Goal: Task Accomplishment & Management: Complete application form

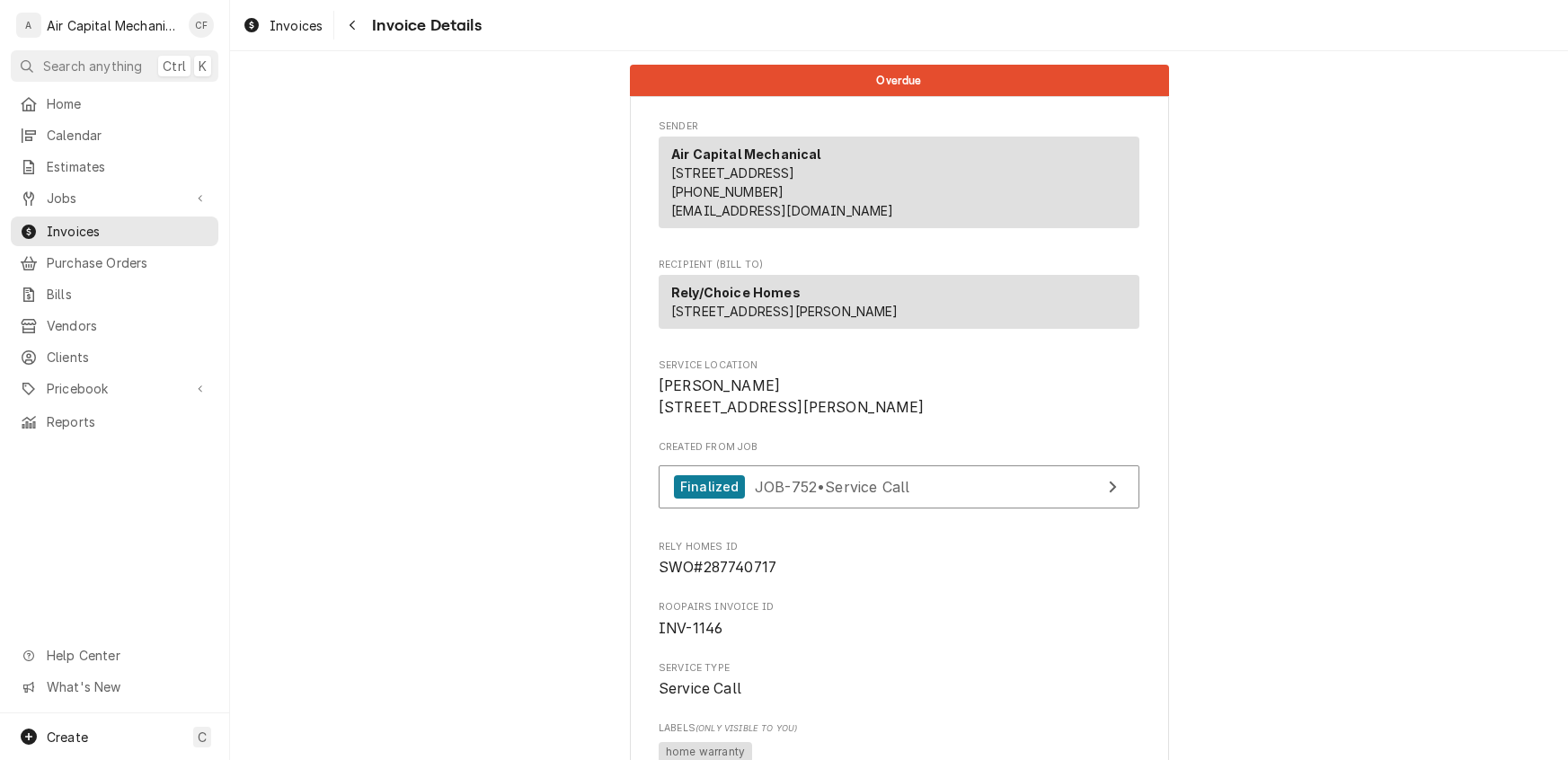
scroll to position [1460, 0]
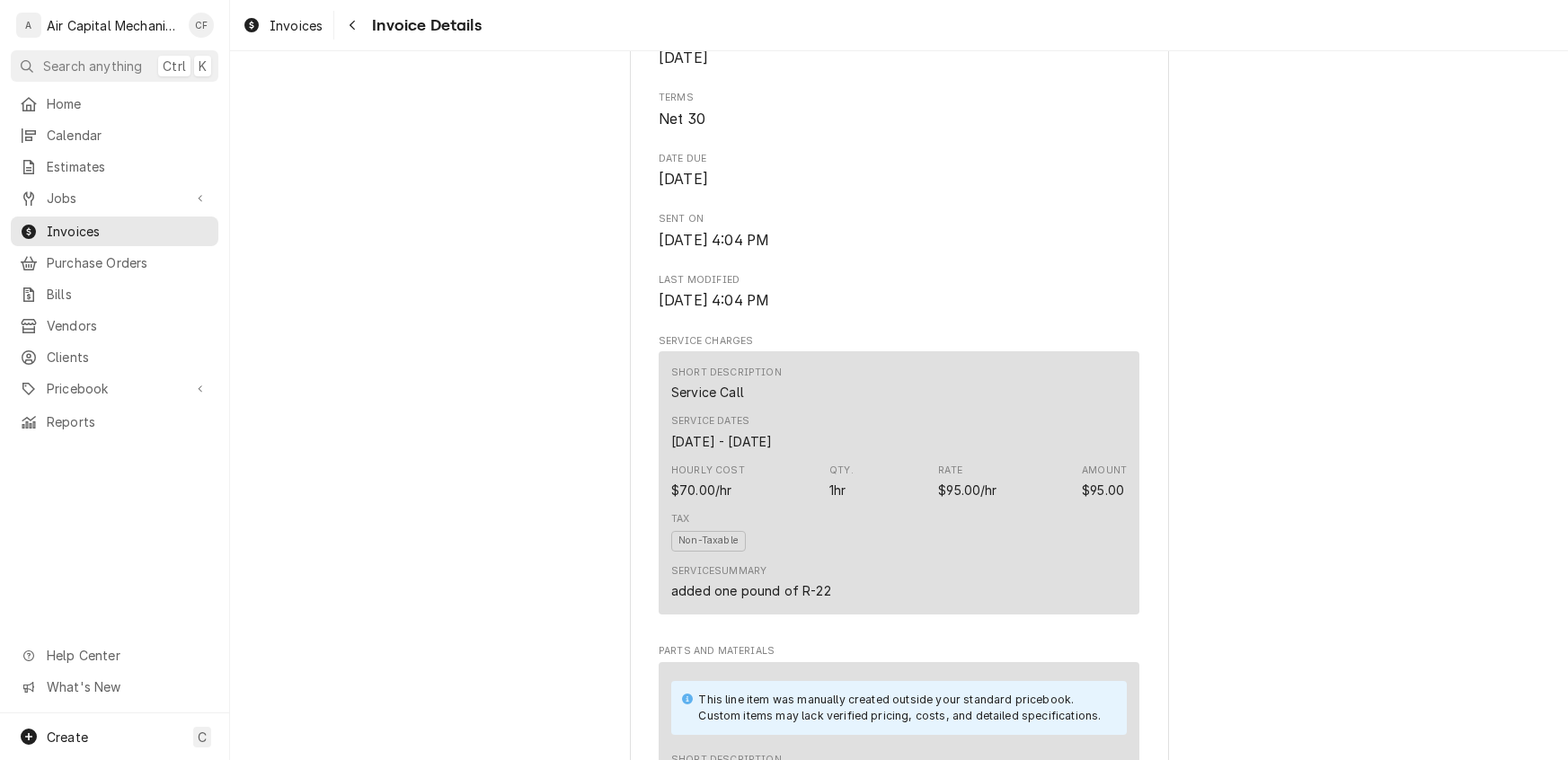
scroll to position [261, 0]
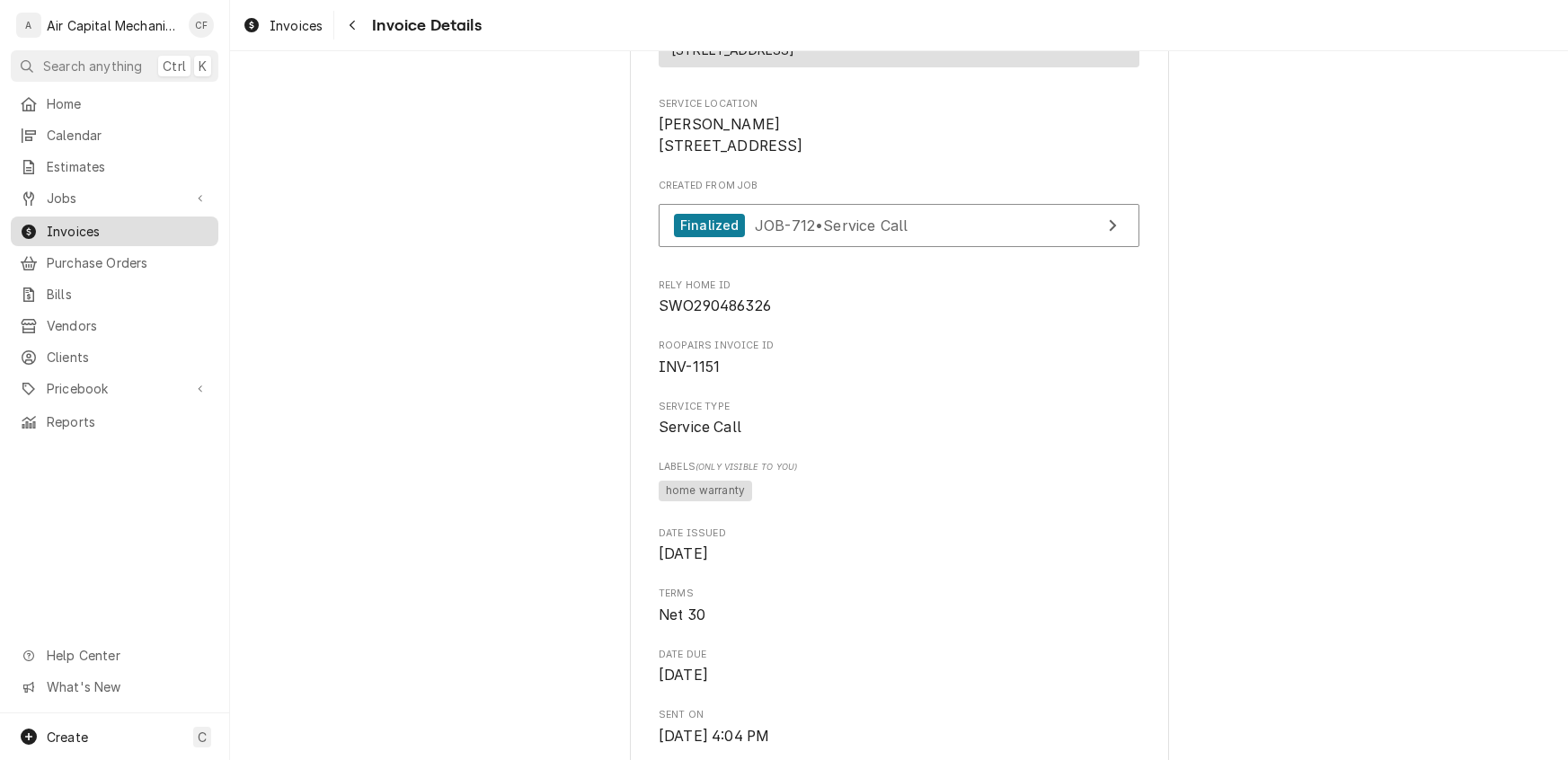
click at [71, 226] on span "Invoices" at bounding box center [128, 231] width 163 height 19
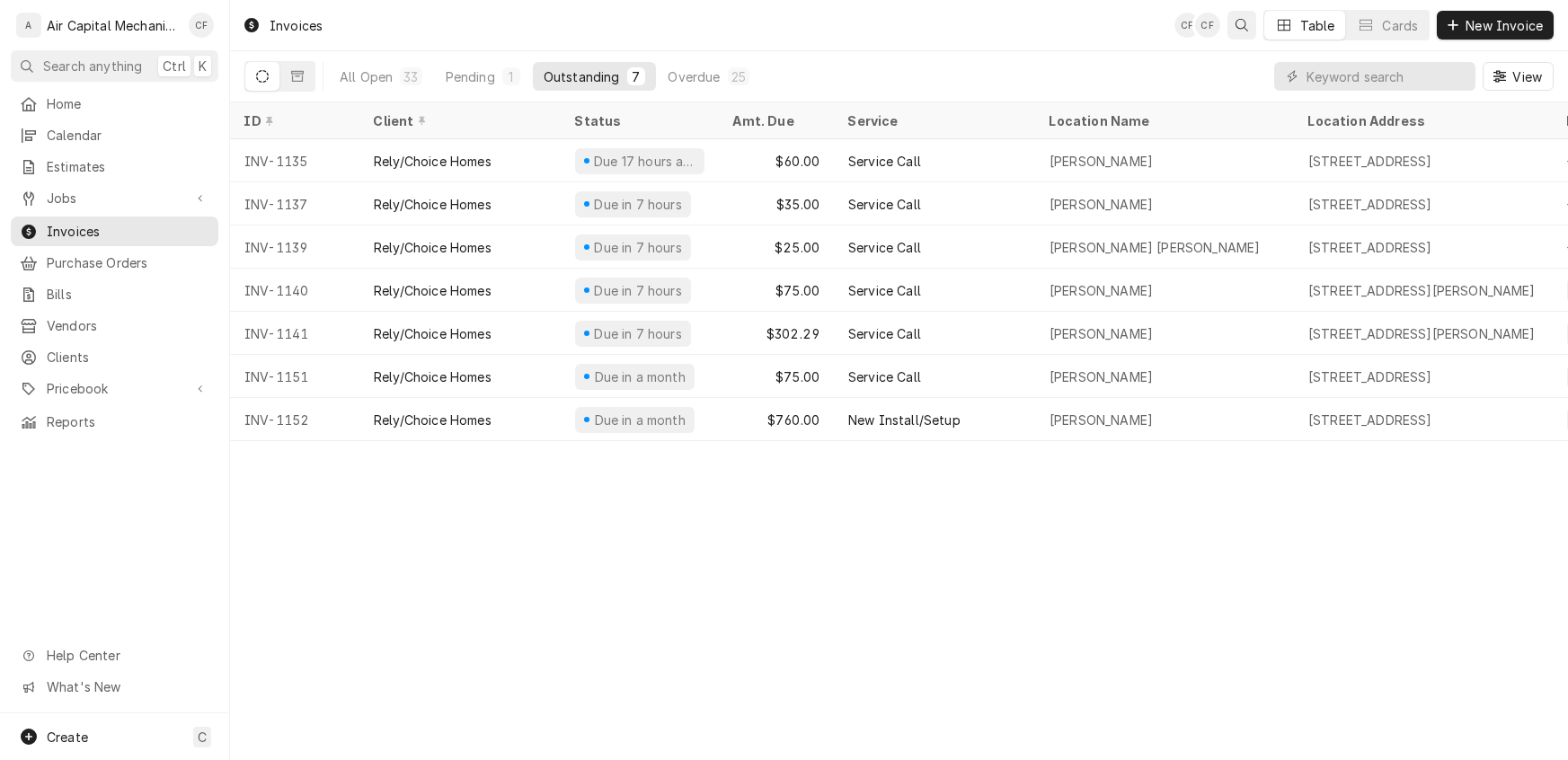
click at [1236, 30] on icon "Open search" at bounding box center [1242, 24] width 12 height 12
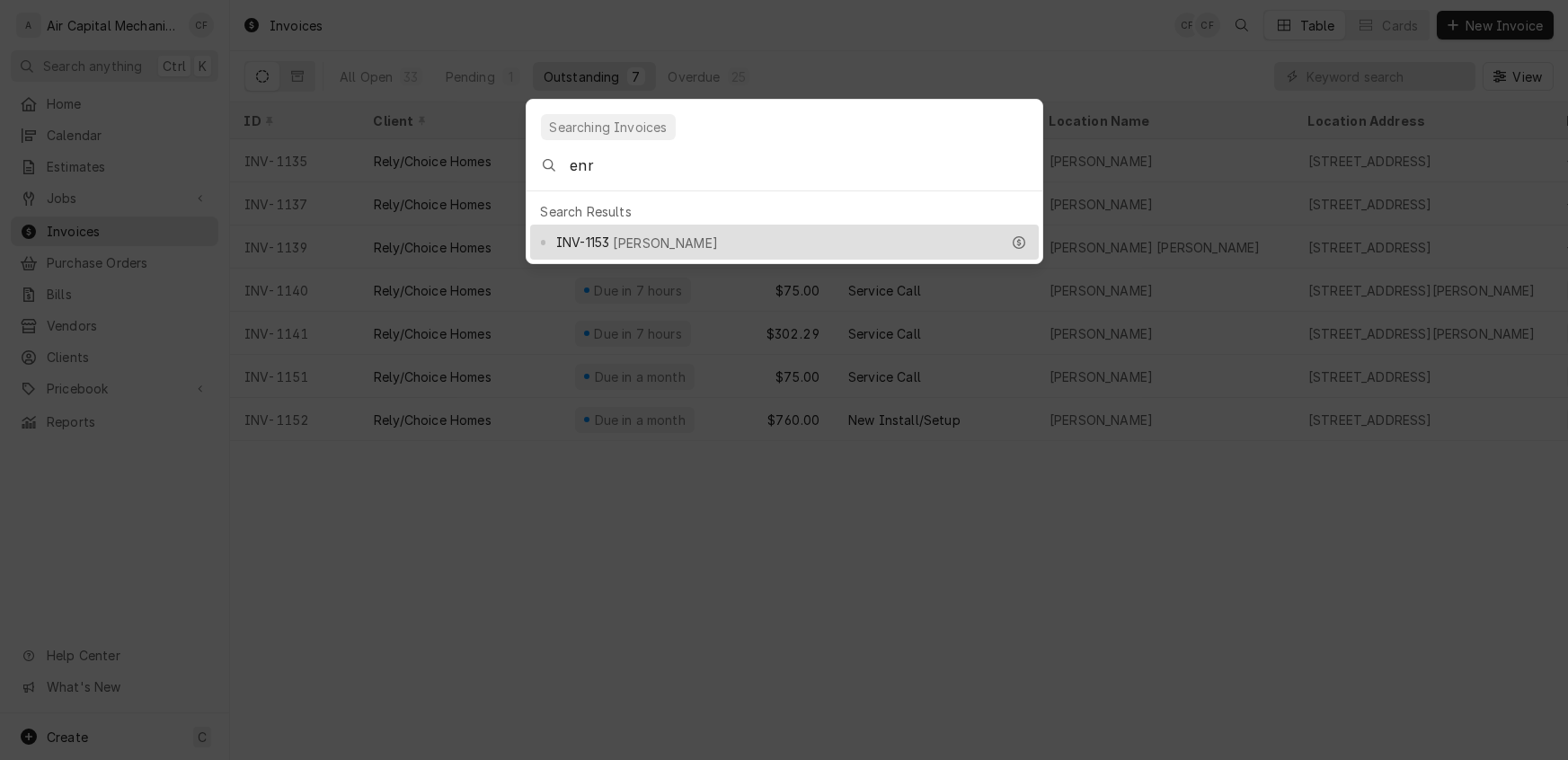
type input "enr"
click at [655, 234] on span "[PERSON_NAME]" at bounding box center [666, 243] width 105 height 19
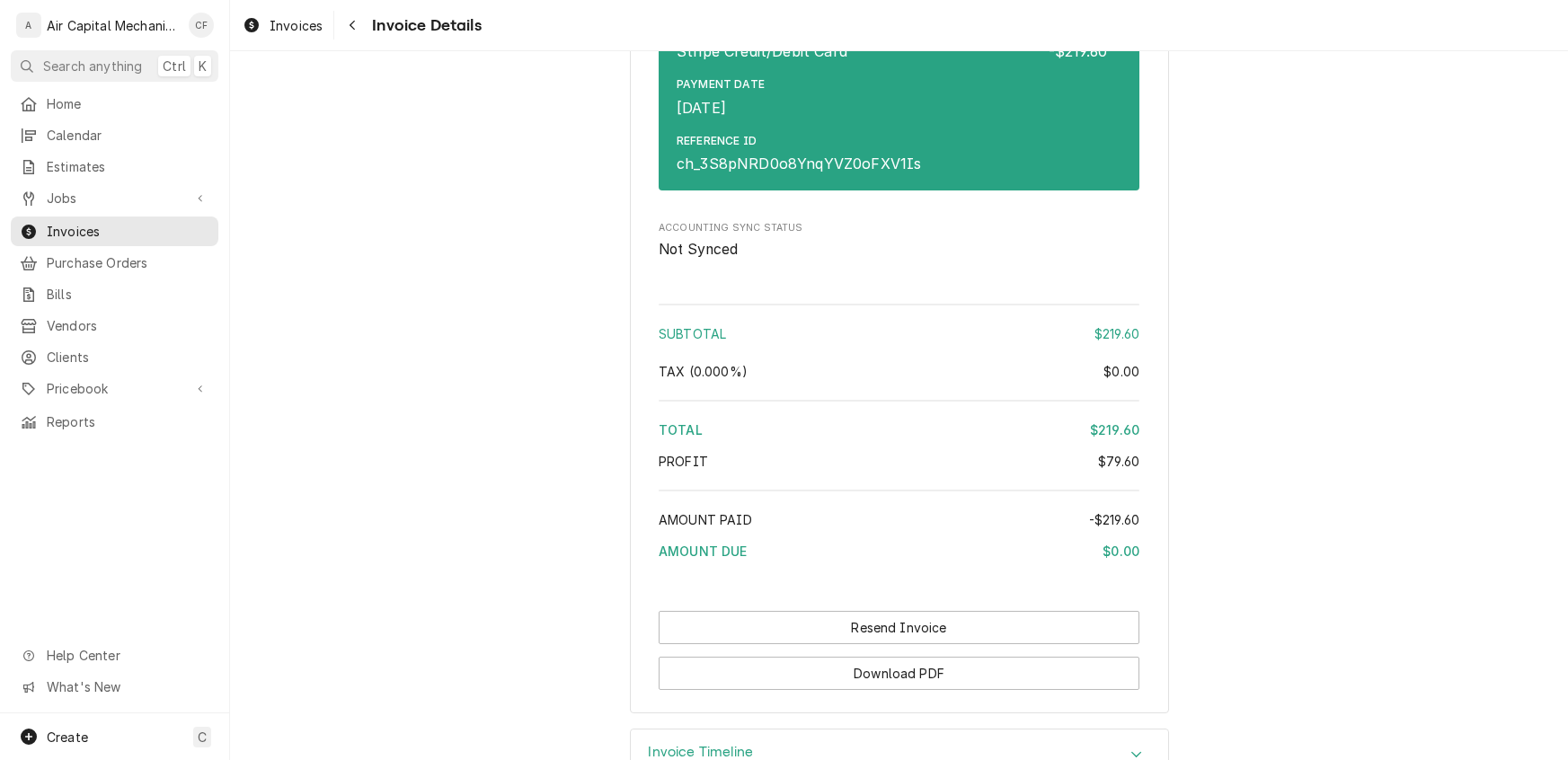
scroll to position [2227, 0]
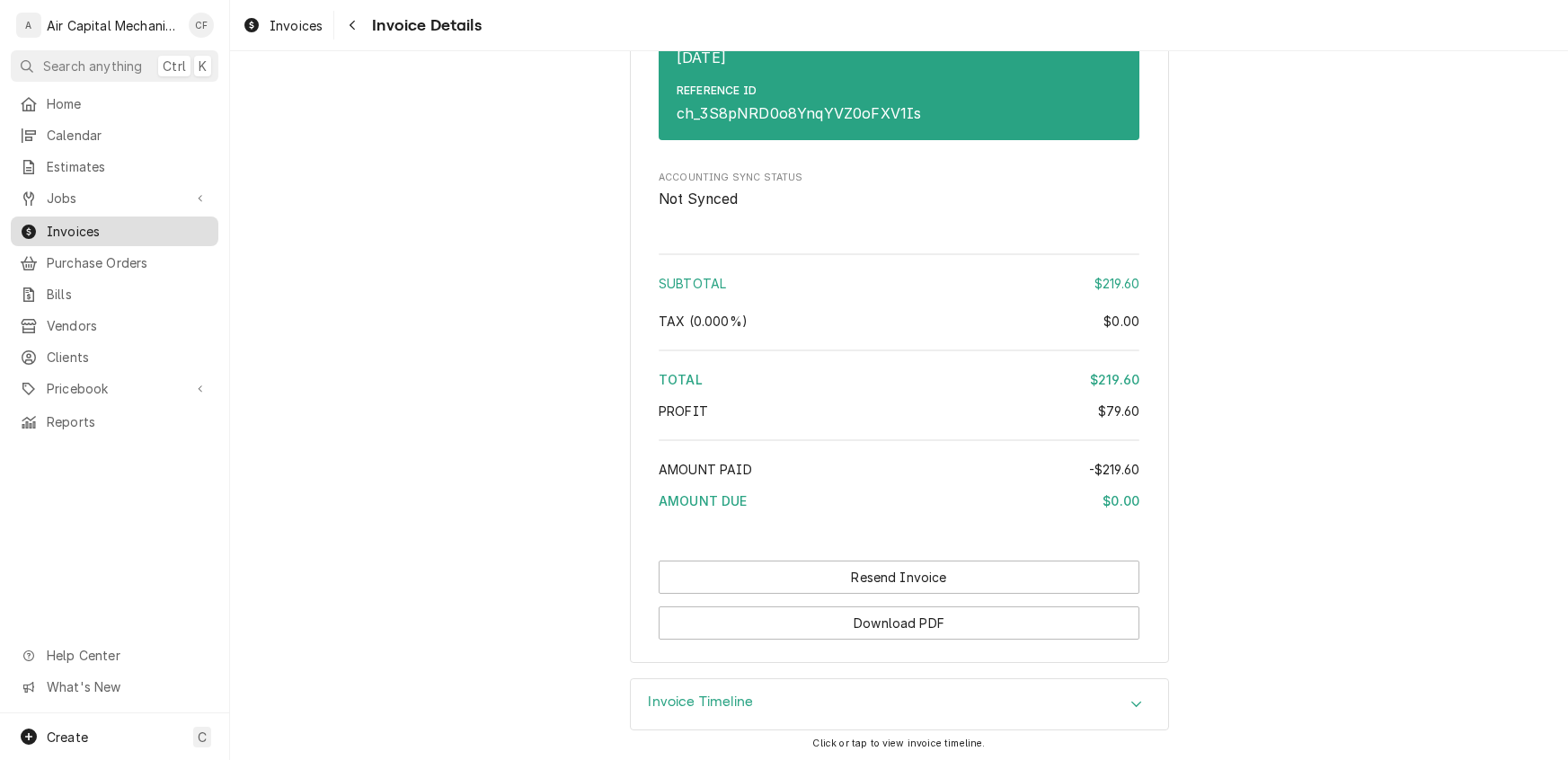
click at [71, 225] on span "Invoices" at bounding box center [128, 231] width 163 height 19
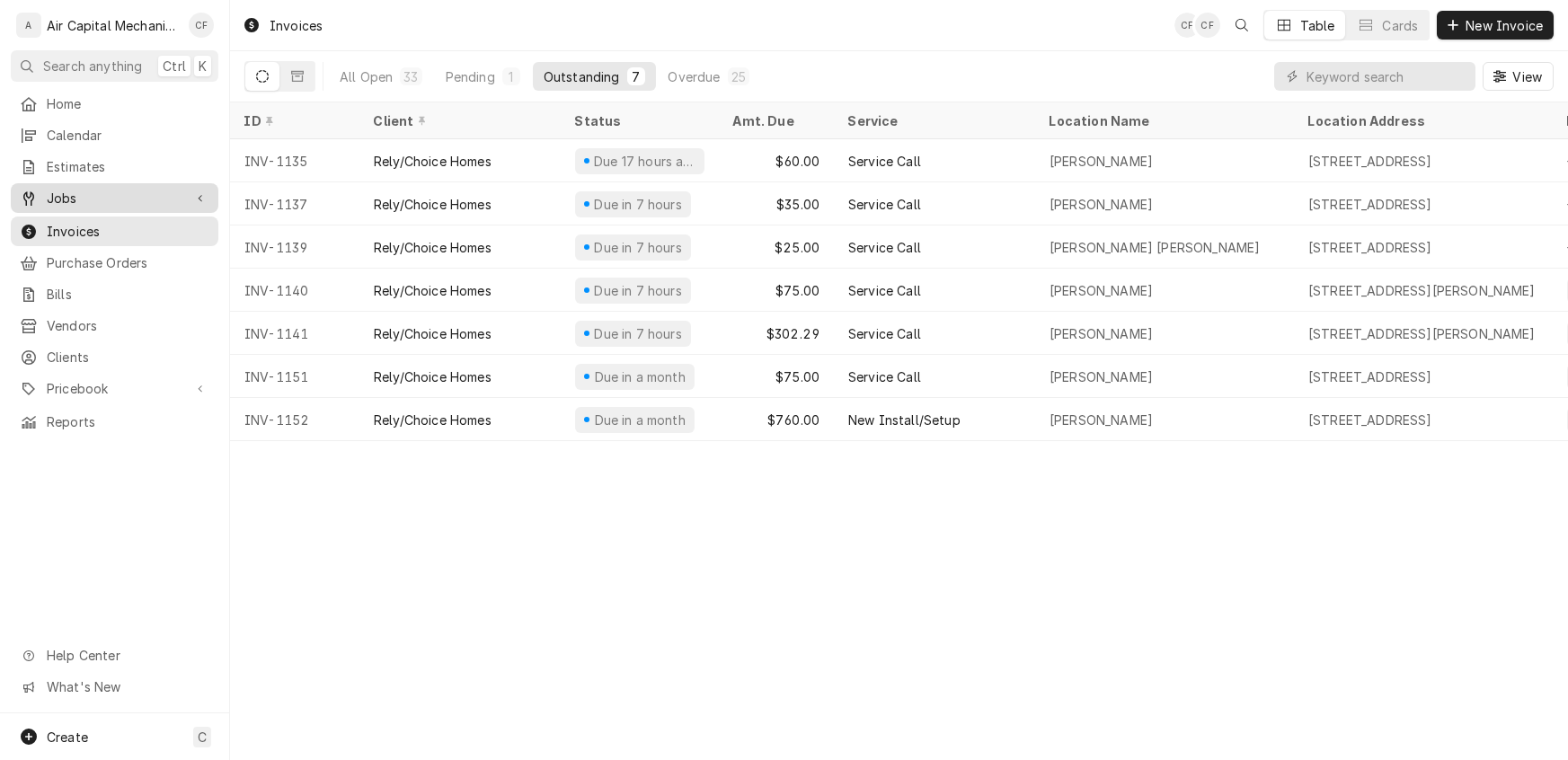
click at [67, 189] on span "Jobs" at bounding box center [115, 198] width 135 height 19
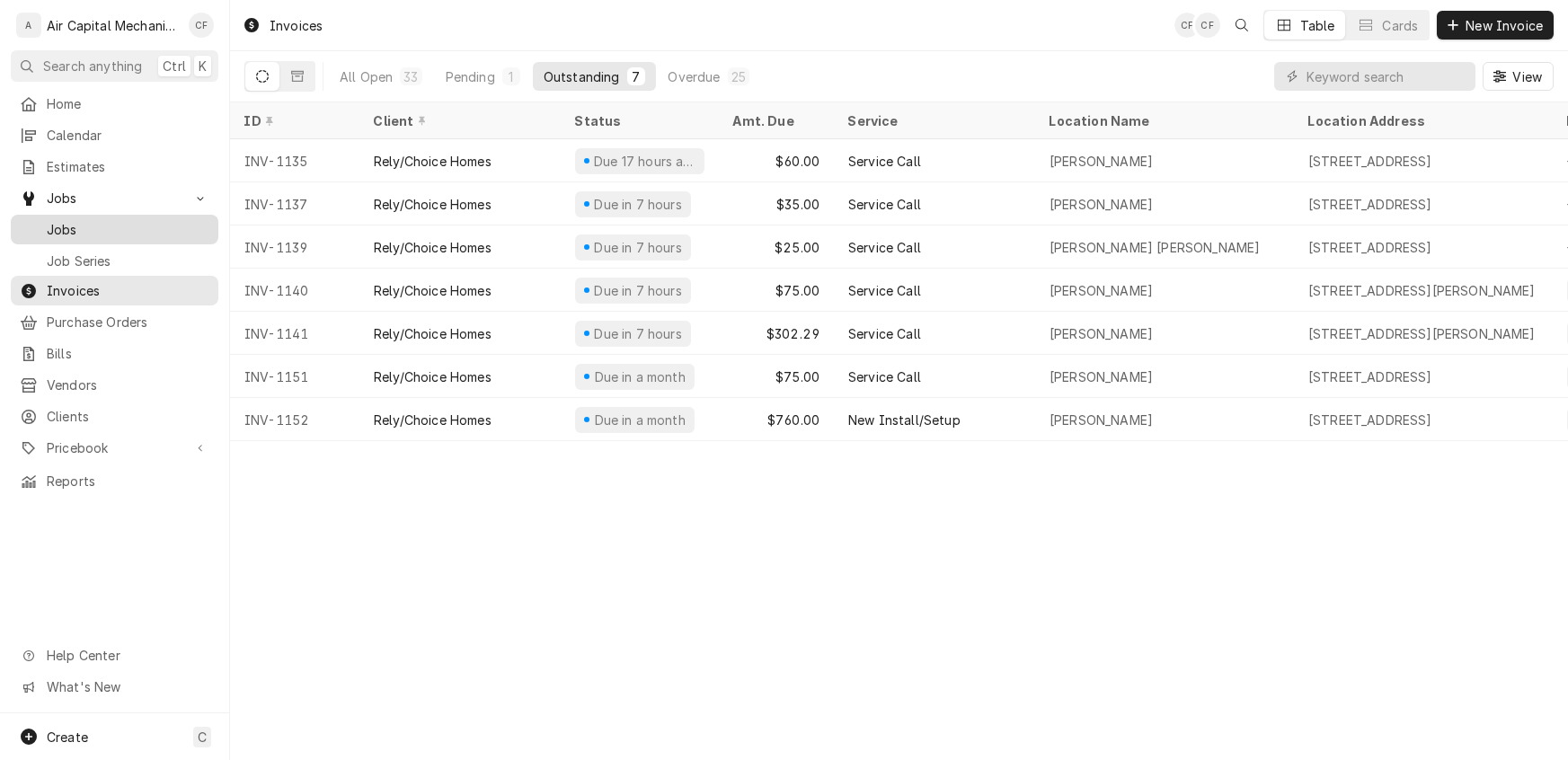
click at [71, 222] on span "Jobs" at bounding box center [128, 229] width 163 height 19
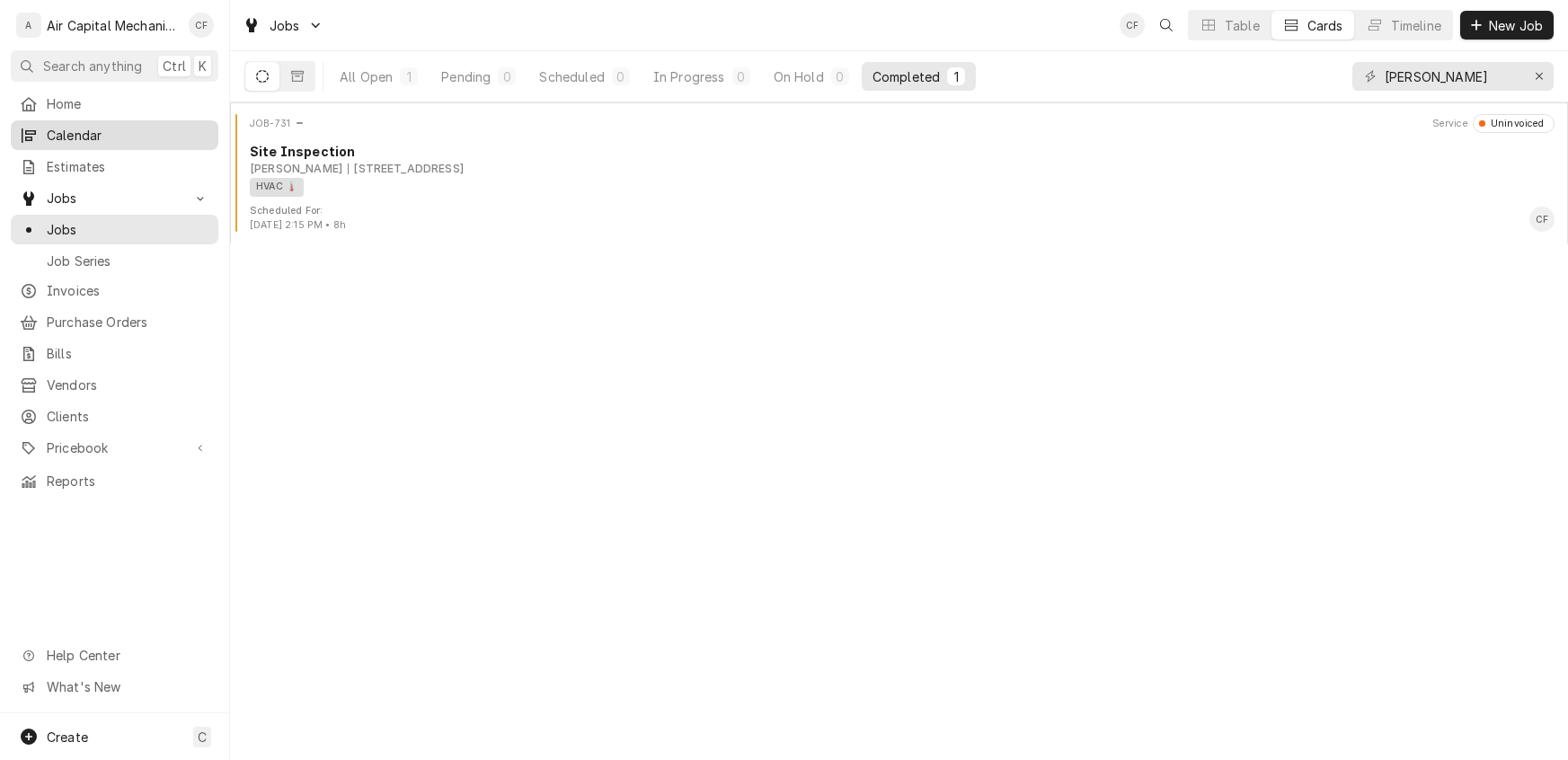
click at [75, 133] on span "Calendar" at bounding box center [128, 135] width 163 height 19
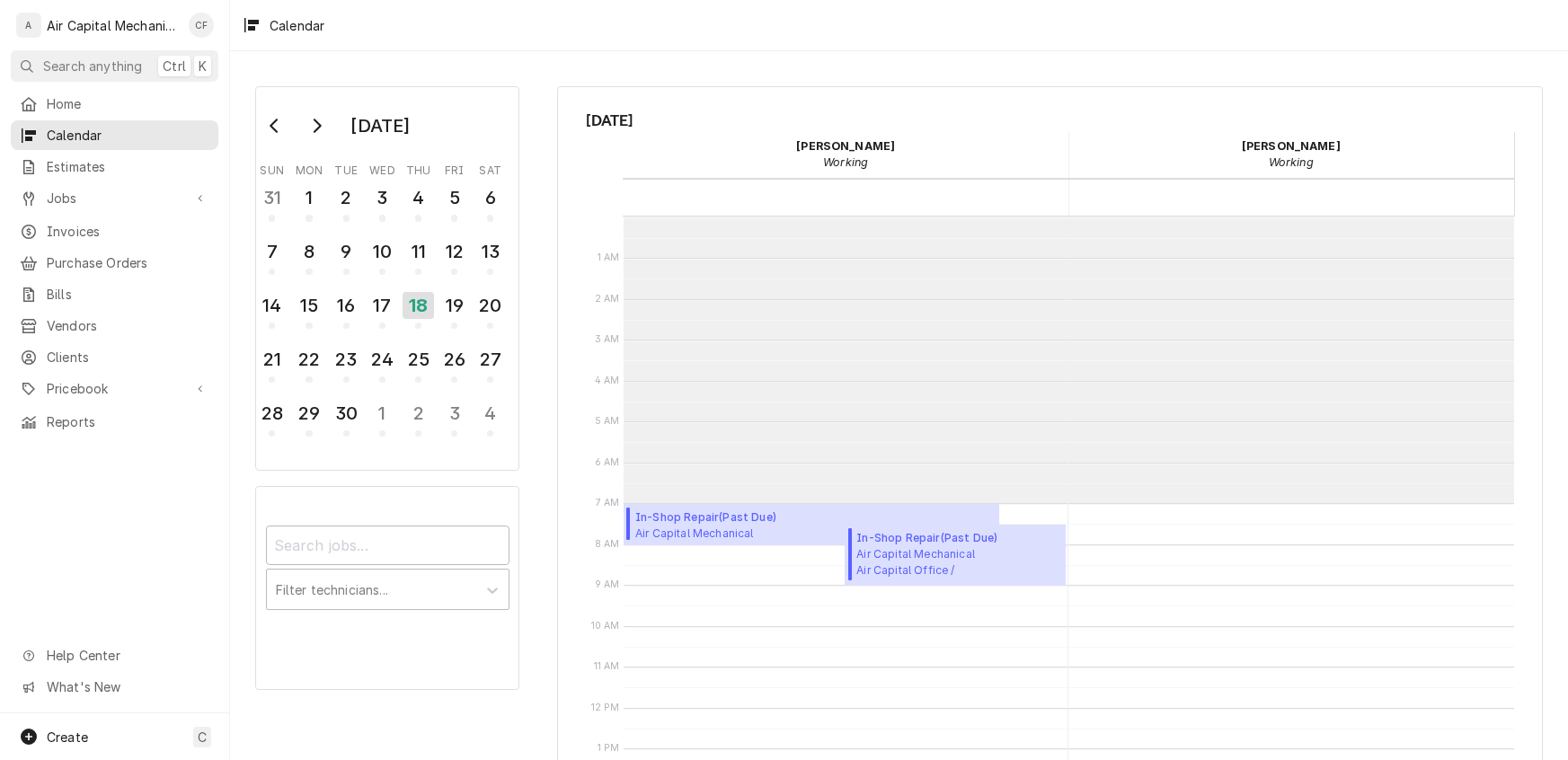
scroll to position [287, 0]
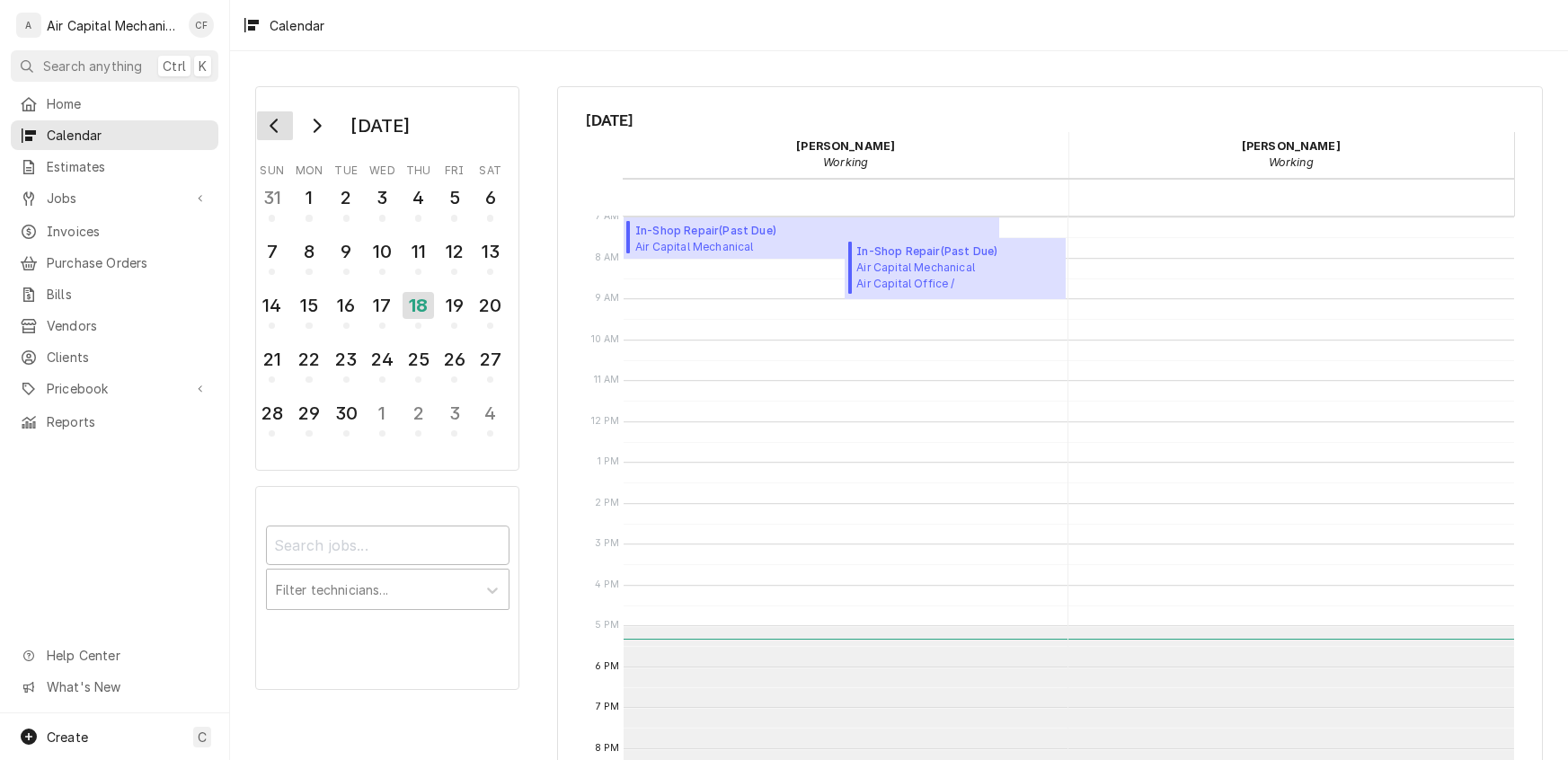
click at [284, 133] on button "Go to previous month" at bounding box center [274, 126] width 36 height 29
click at [309, 406] on div "28" at bounding box center [308, 413] width 31 height 31
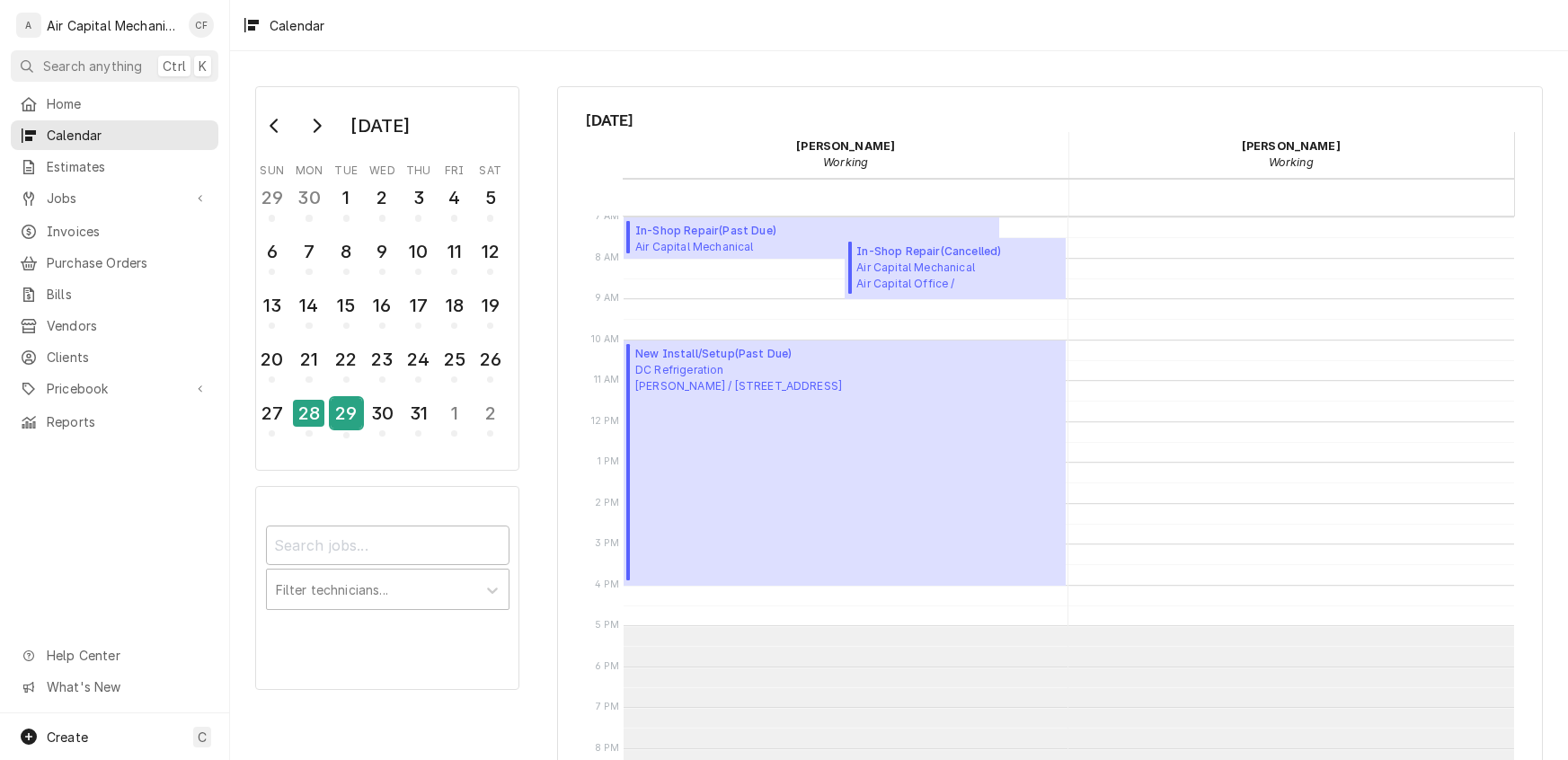
click at [338, 411] on div "29" at bounding box center [346, 413] width 31 height 31
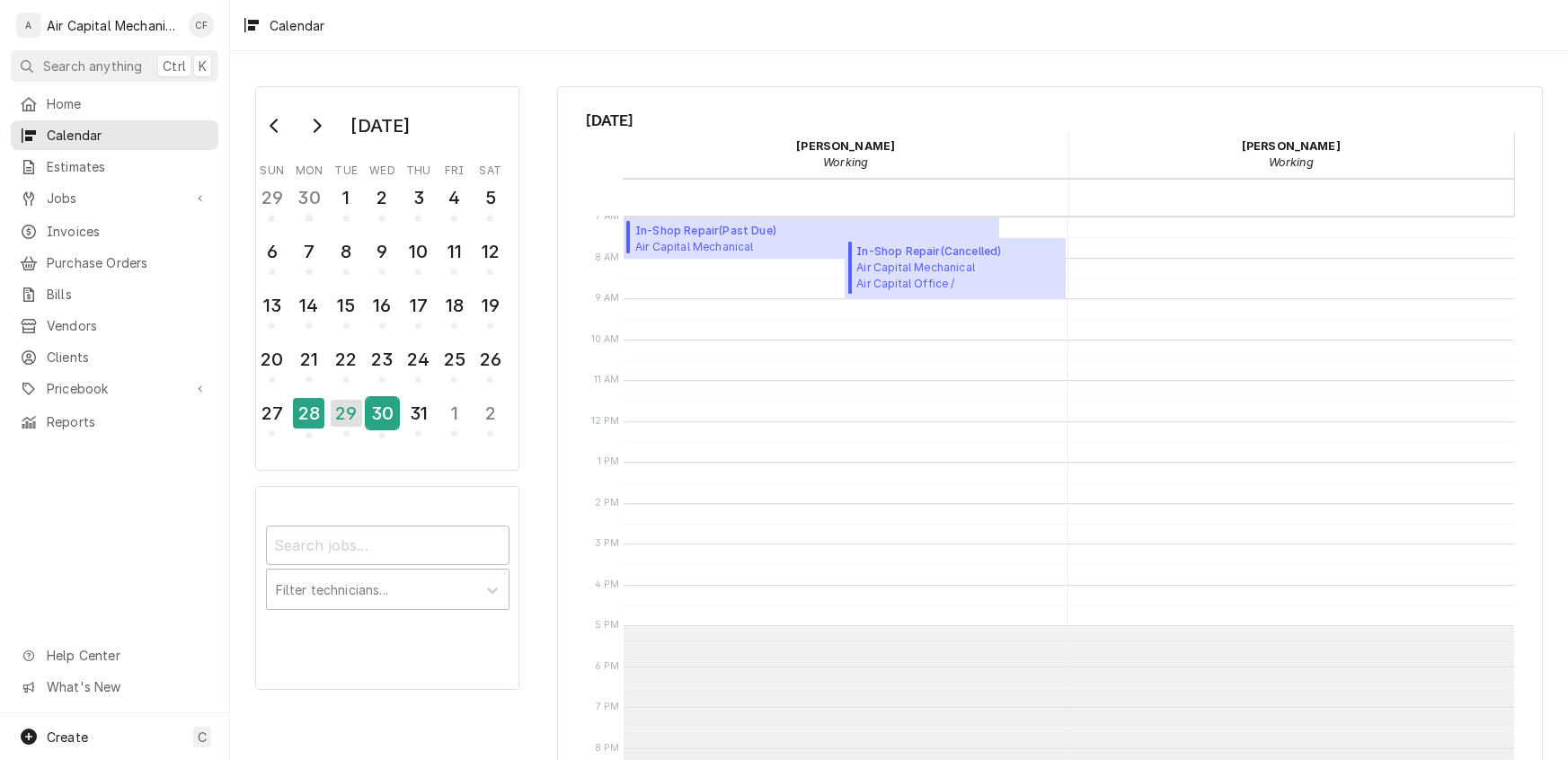
click at [383, 413] on div "30" at bounding box center [382, 413] width 31 height 31
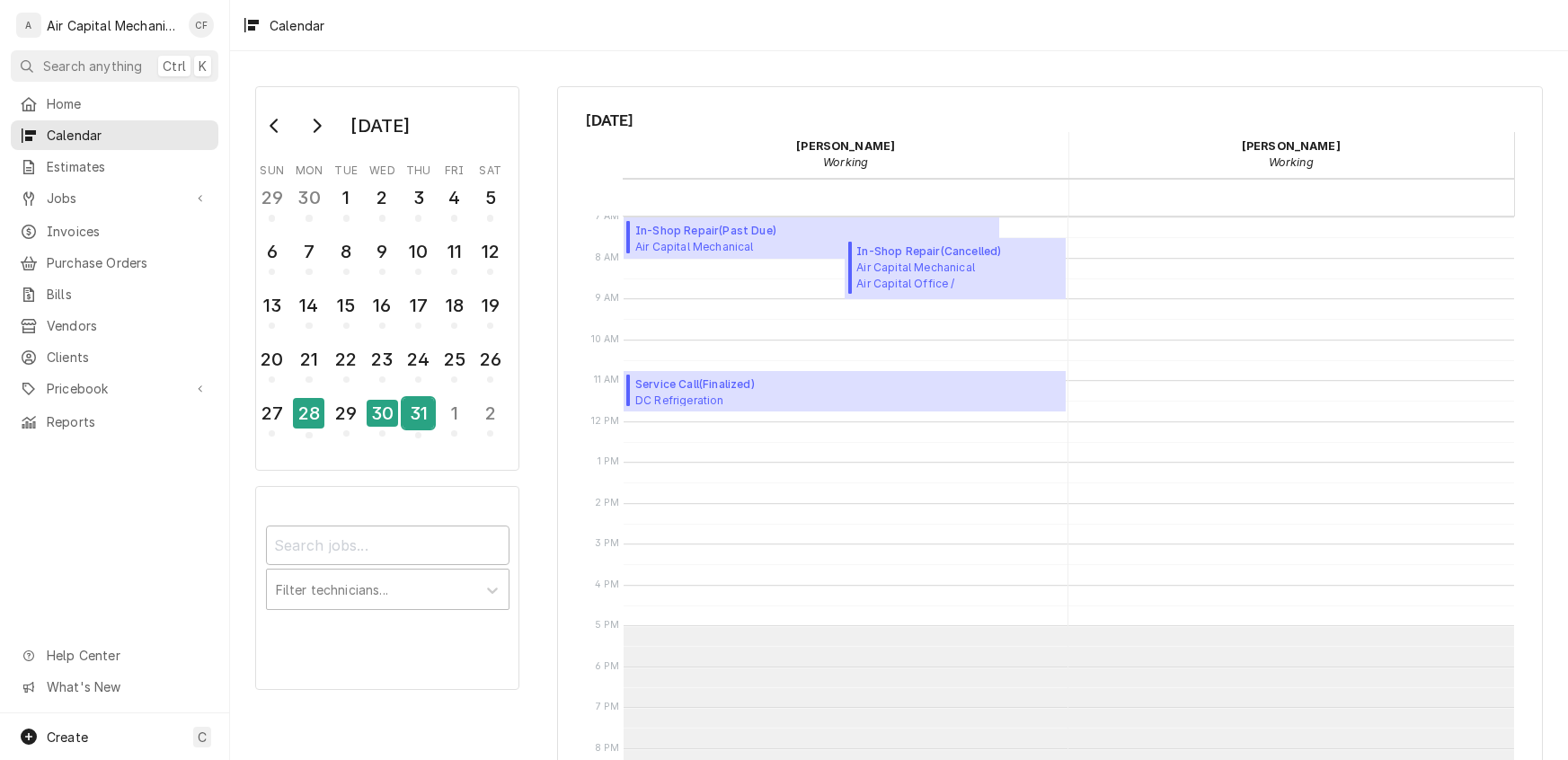
click at [426, 426] on div "31" at bounding box center [417, 416] width 31 height 44
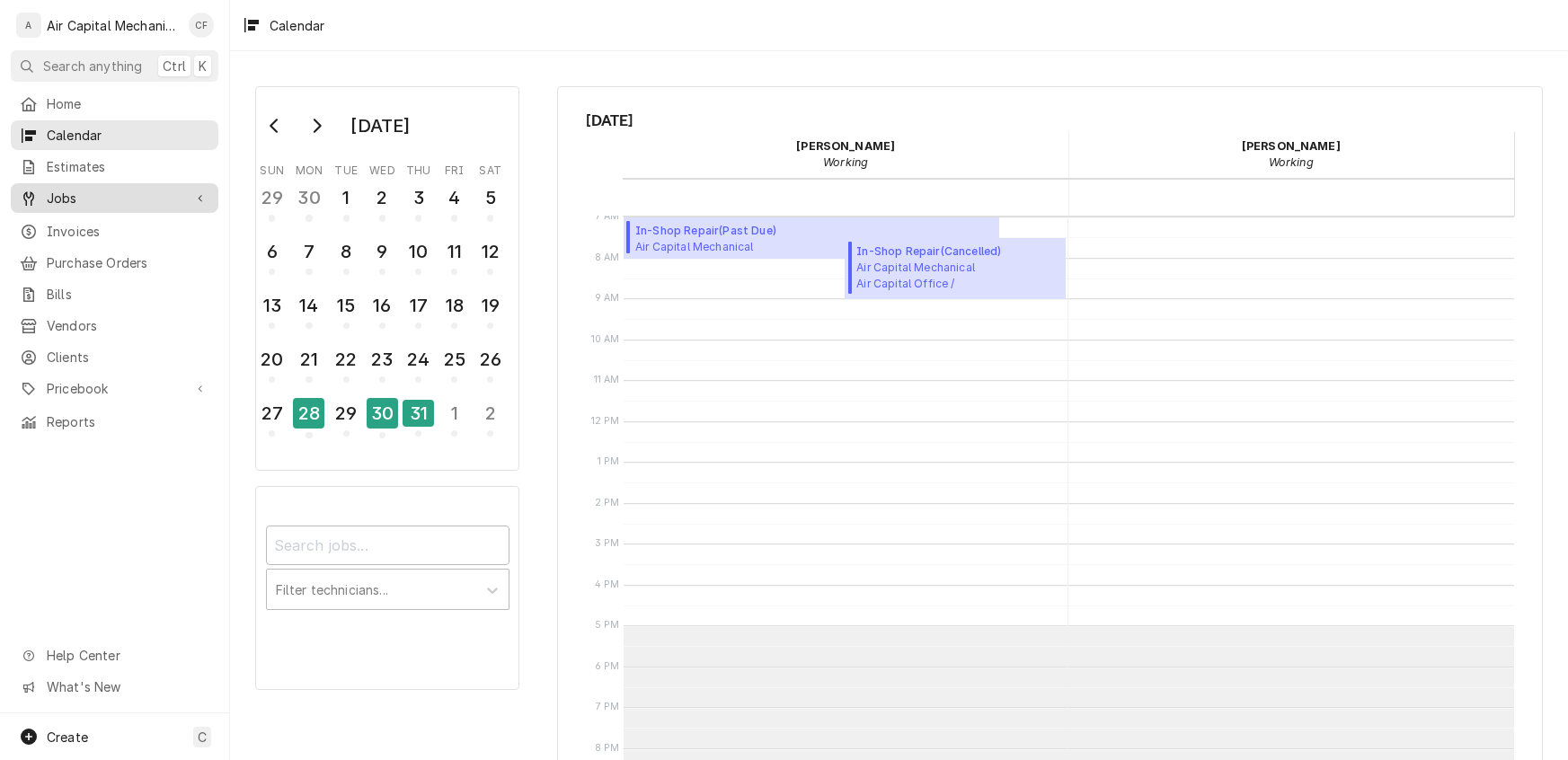
click at [51, 194] on span "Jobs" at bounding box center [115, 198] width 135 height 19
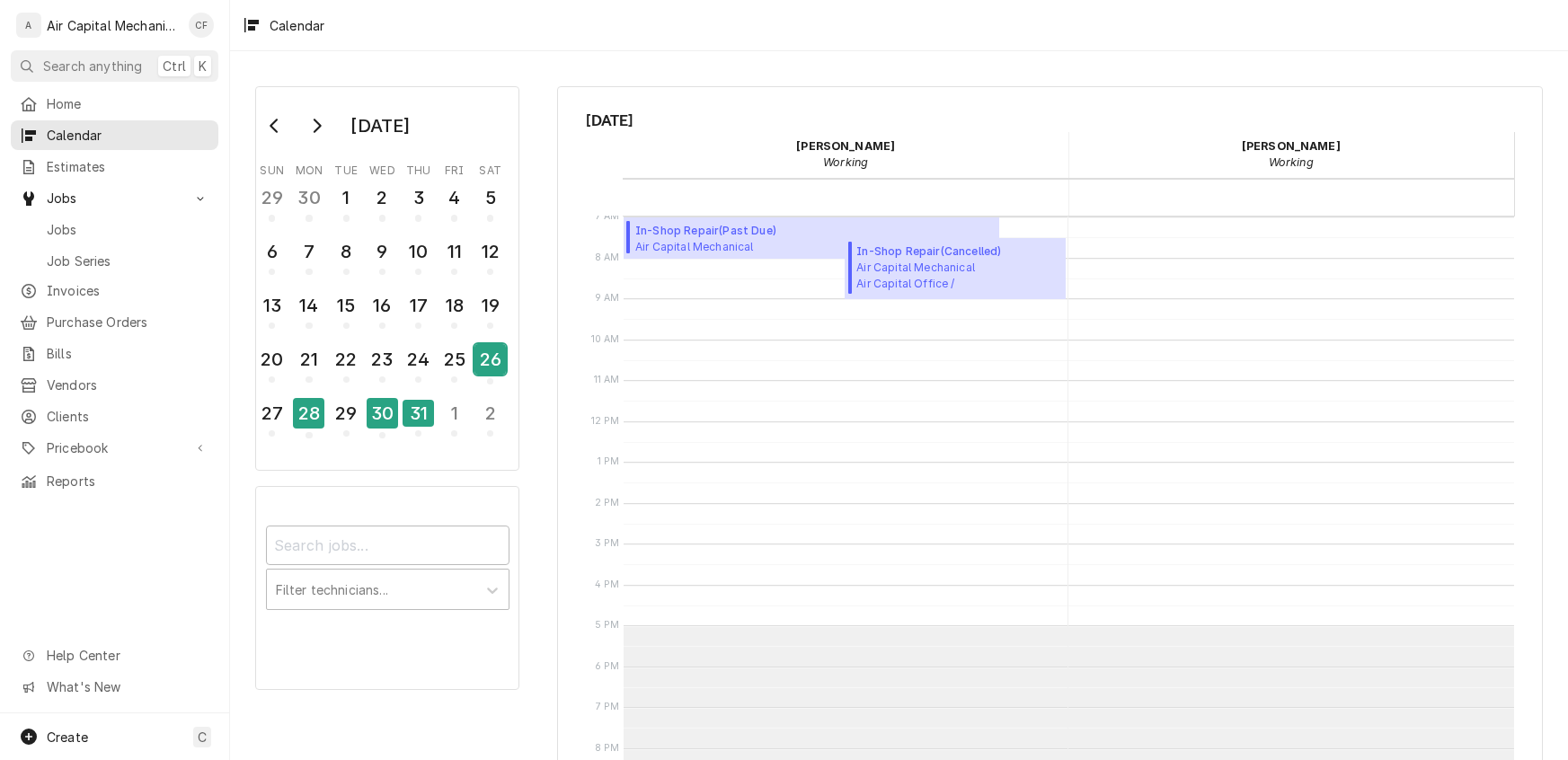
click at [482, 356] on div "26" at bounding box center [490, 359] width 31 height 31
click at [448, 357] on div "25" at bounding box center [454, 359] width 31 height 31
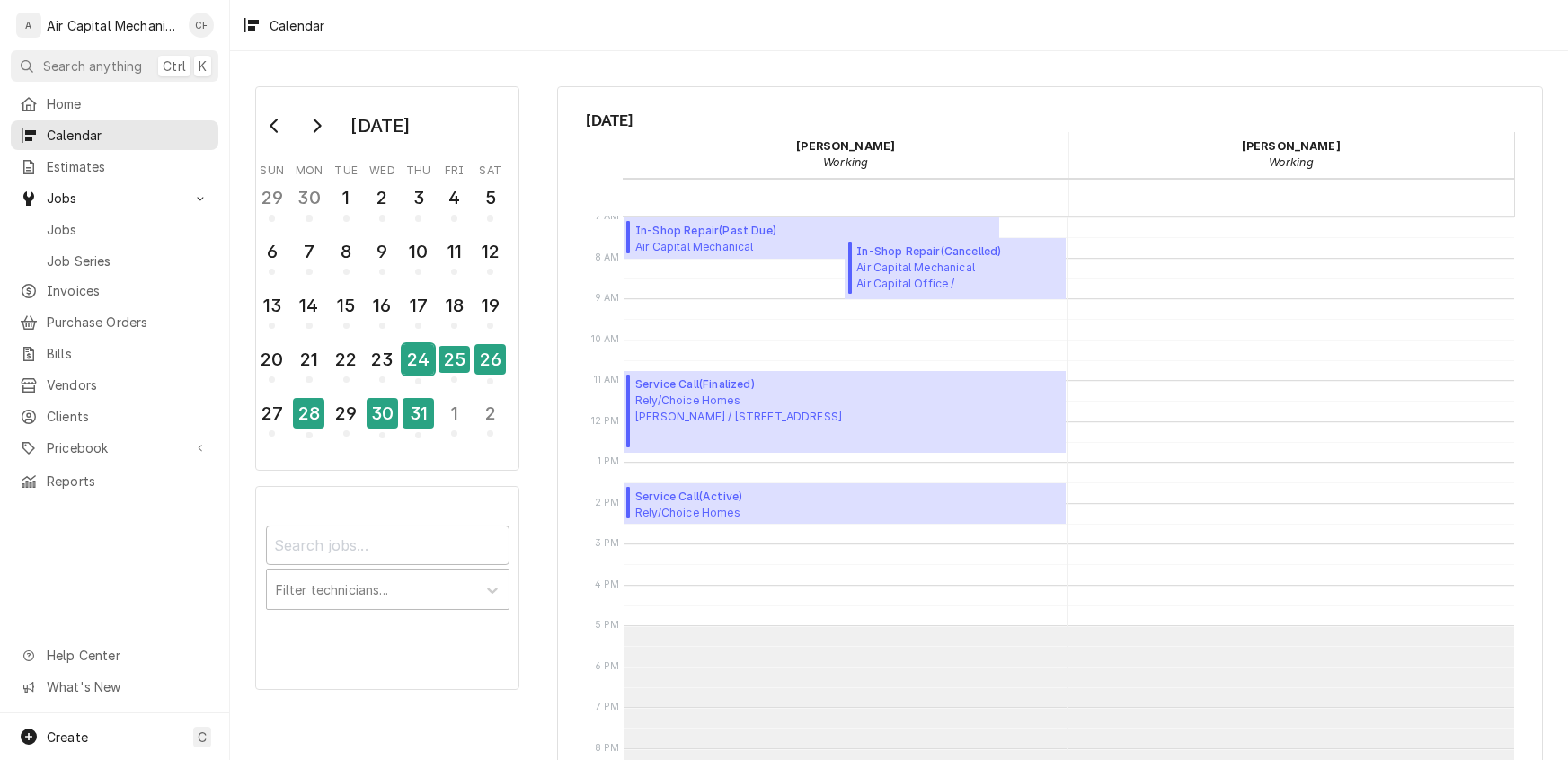
click at [423, 362] on div "24" at bounding box center [417, 359] width 31 height 31
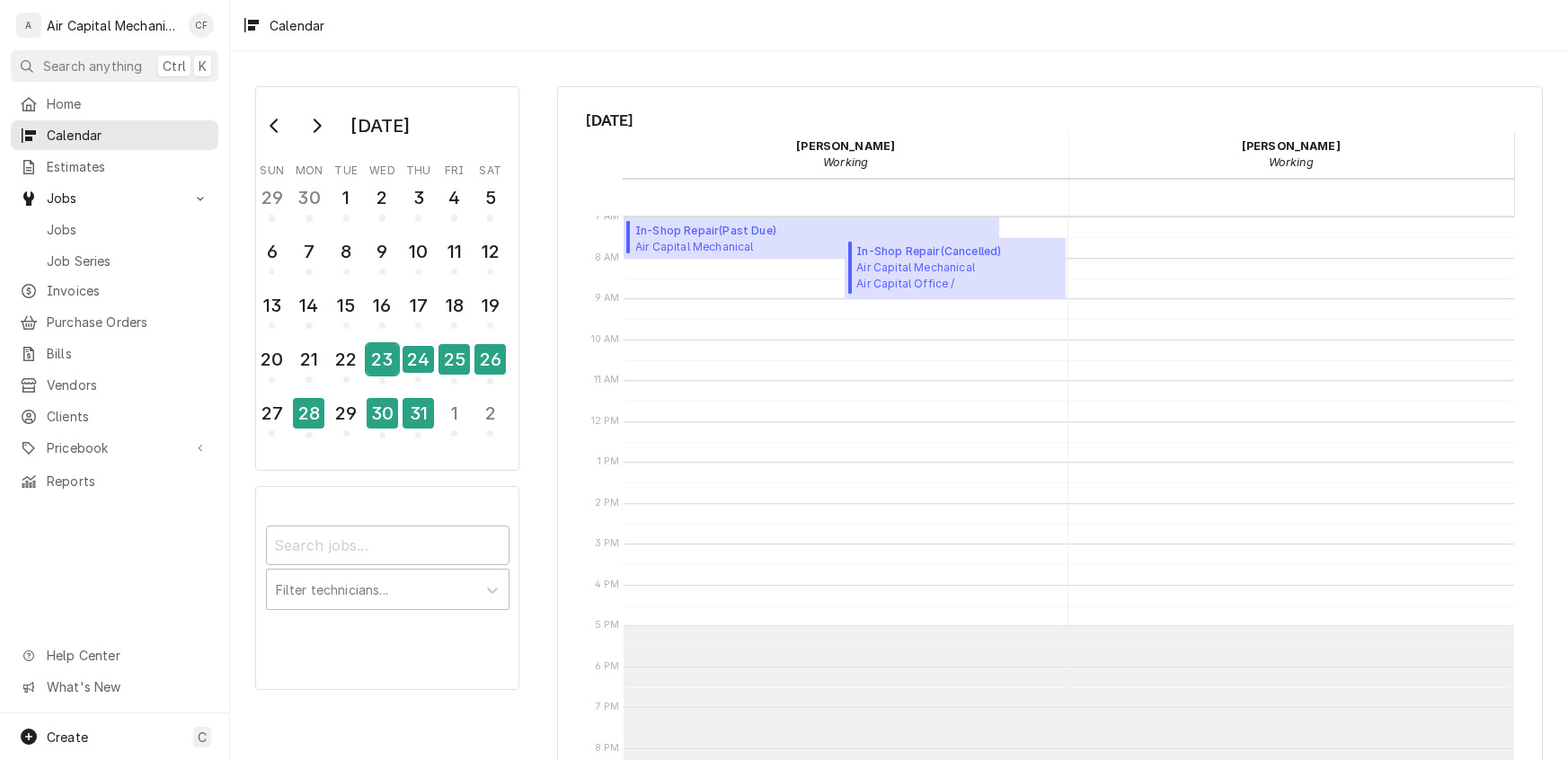
click at [372, 363] on div "23" at bounding box center [382, 359] width 31 height 31
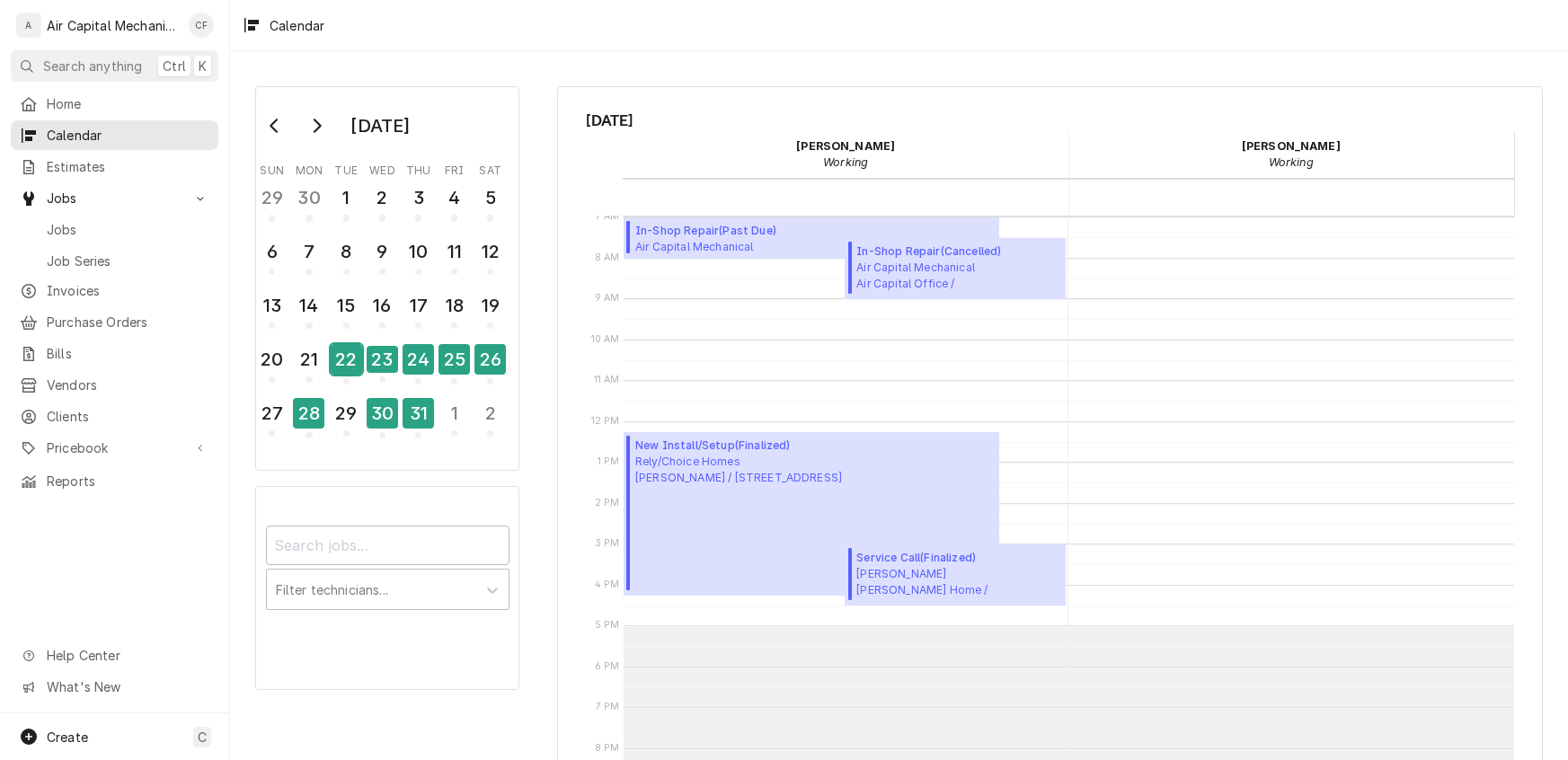
click at [348, 359] on div "22" at bounding box center [346, 359] width 31 height 31
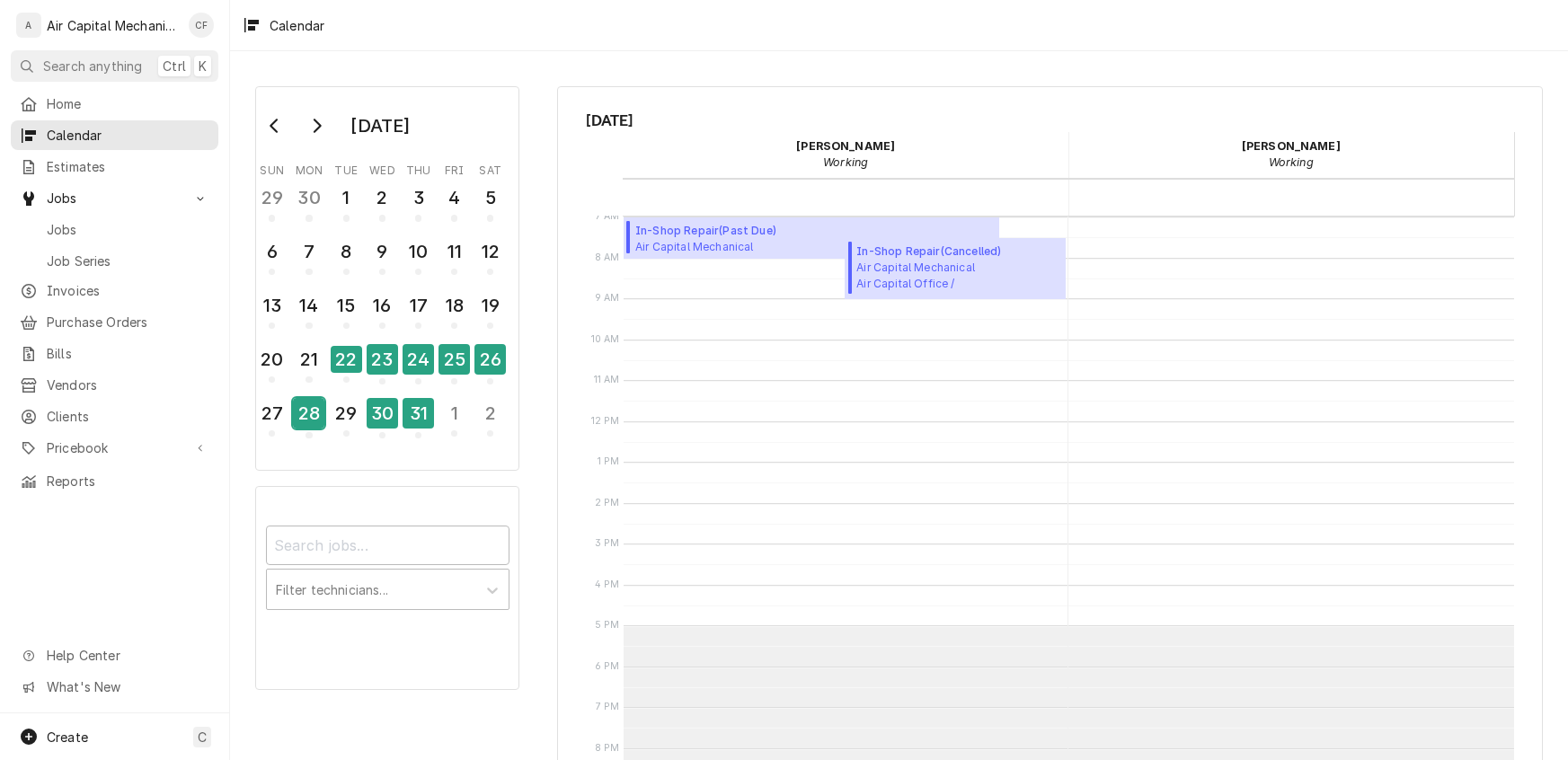
click at [311, 413] on div "28" at bounding box center [308, 413] width 31 height 31
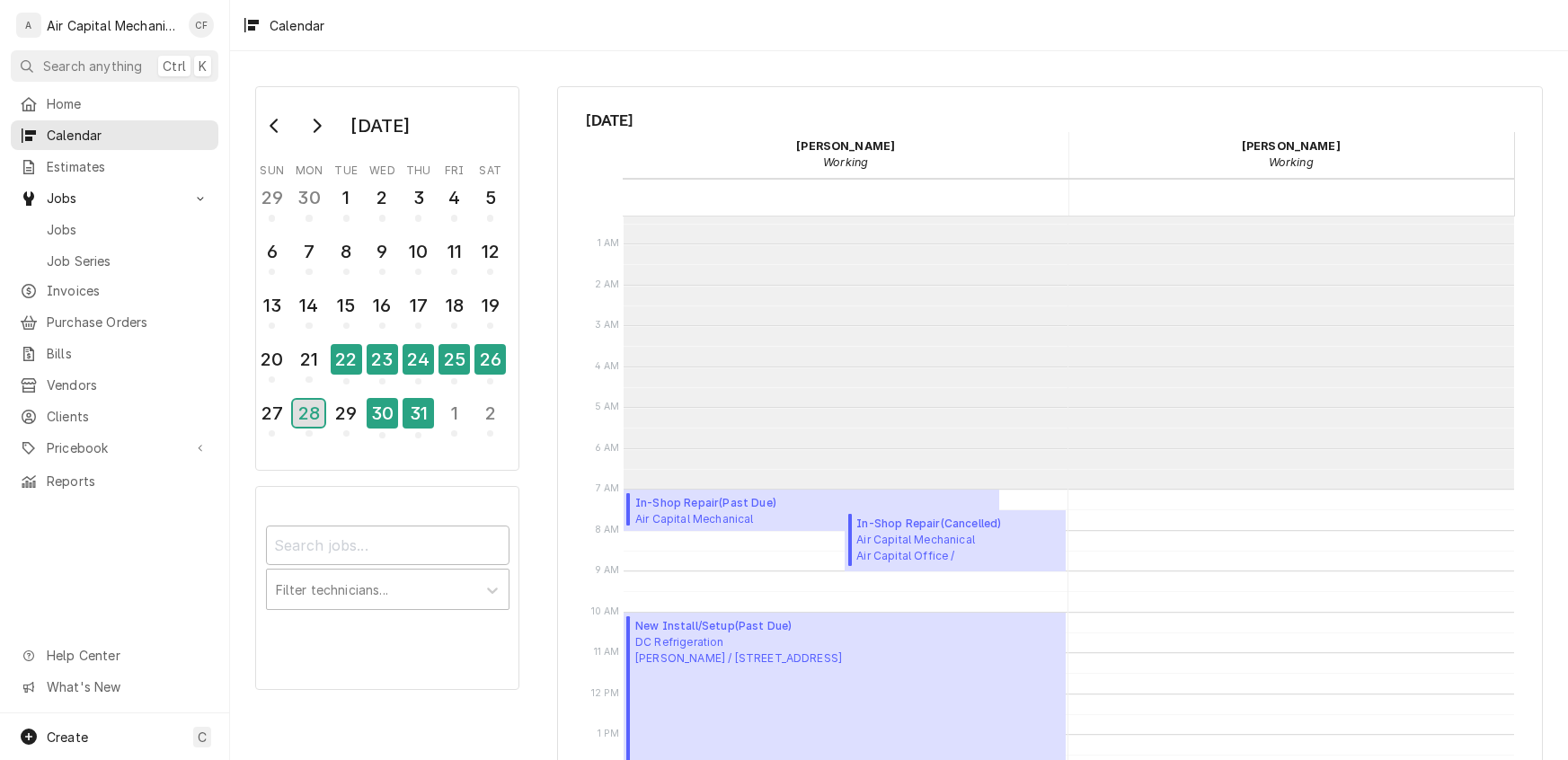
scroll to position [406, 0]
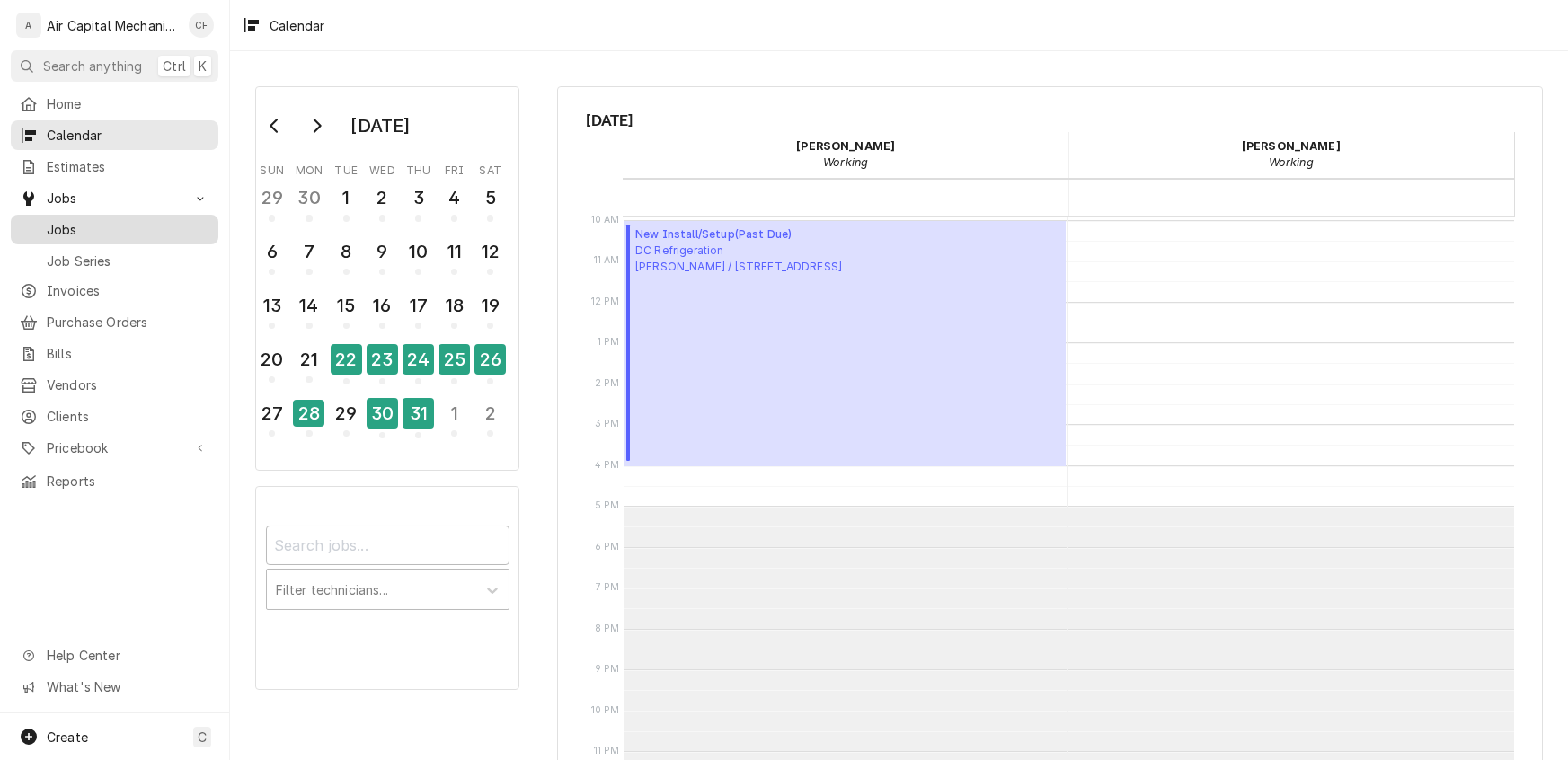
click at [53, 229] on span "Jobs" at bounding box center [128, 229] width 163 height 19
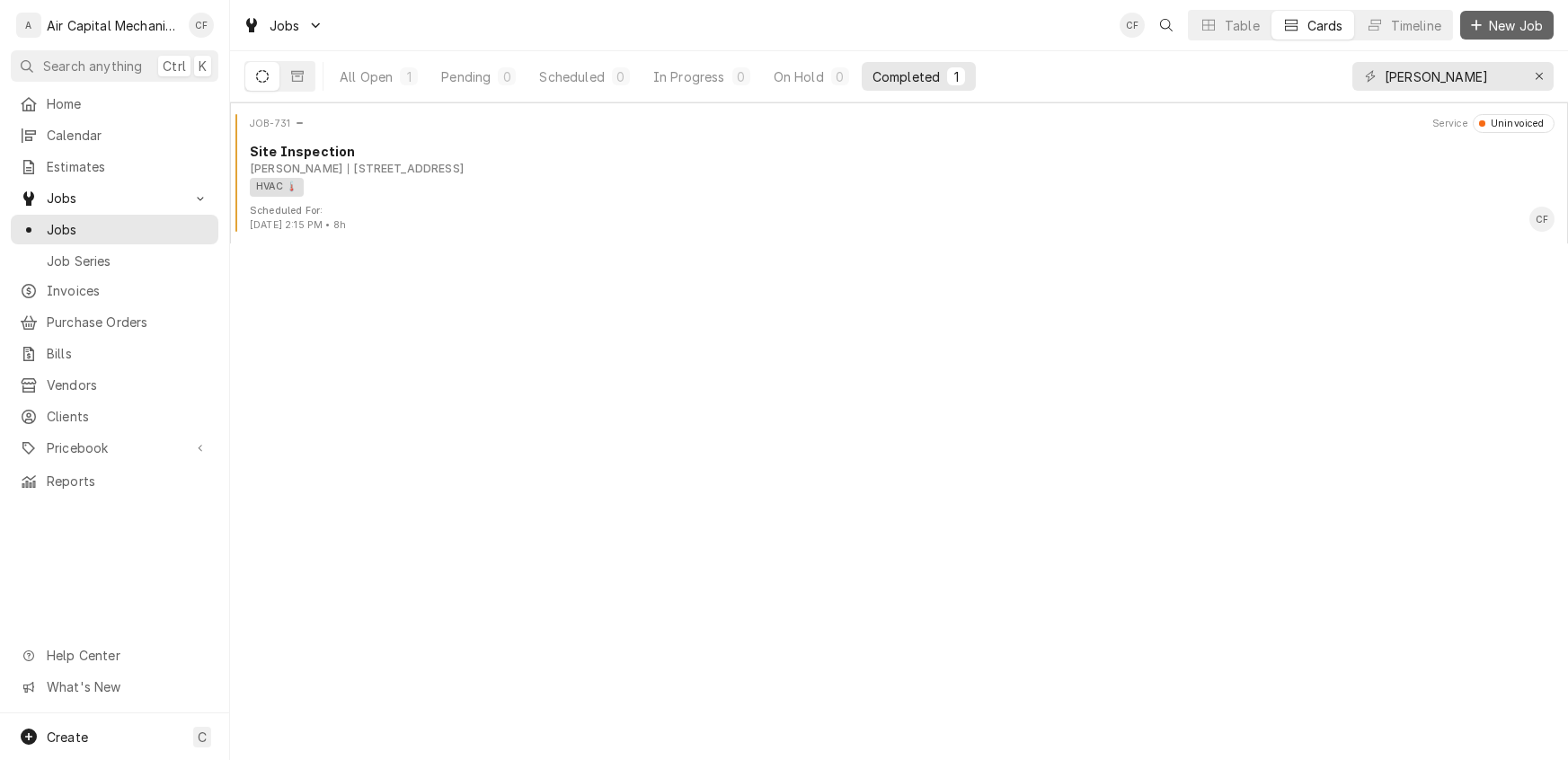
click at [1483, 27] on div "Dynamic Content Wrapper" at bounding box center [1476, 24] width 18 height 18
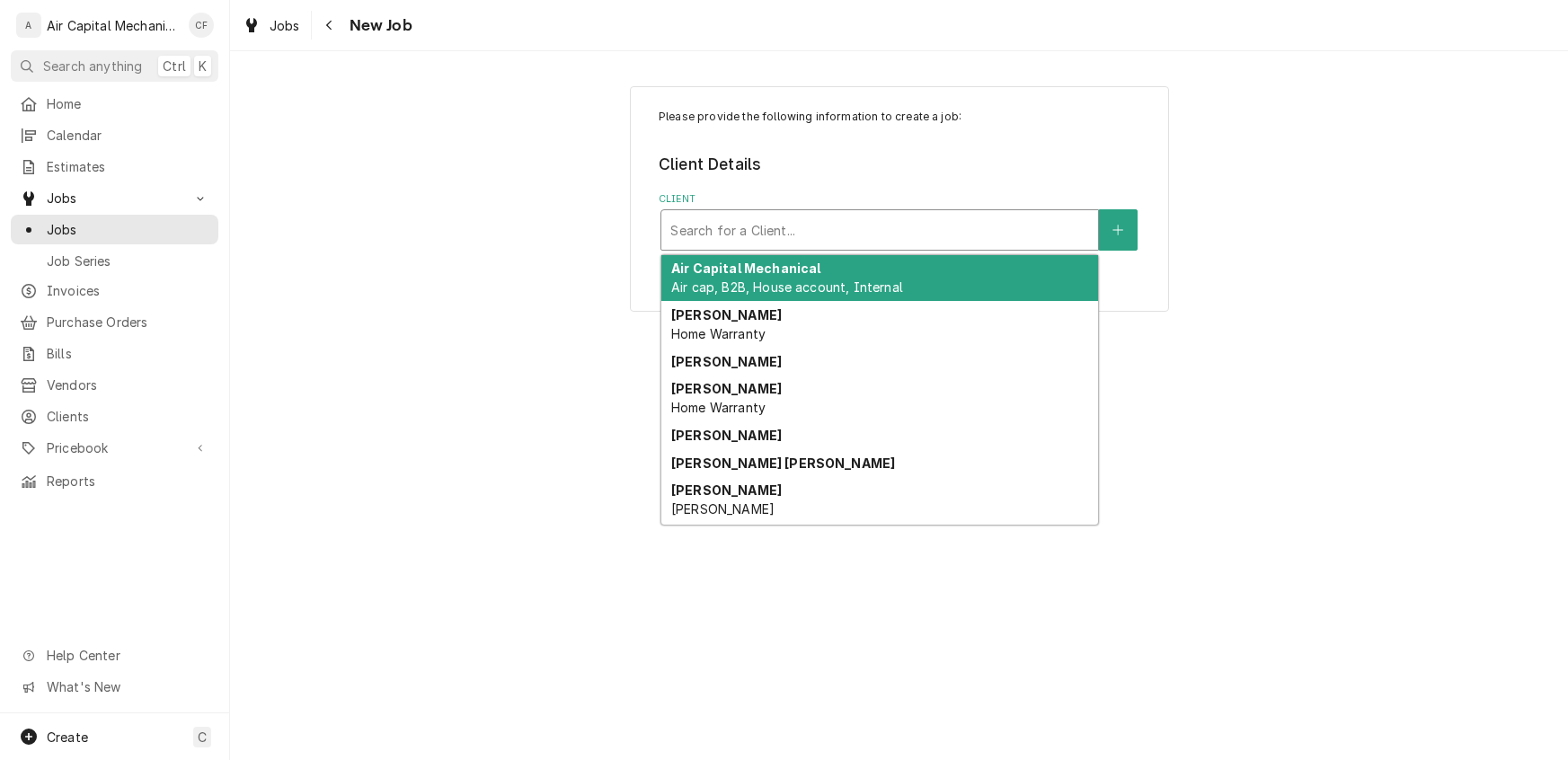
click at [766, 228] on div "Client" at bounding box center [880, 230] width 419 height 32
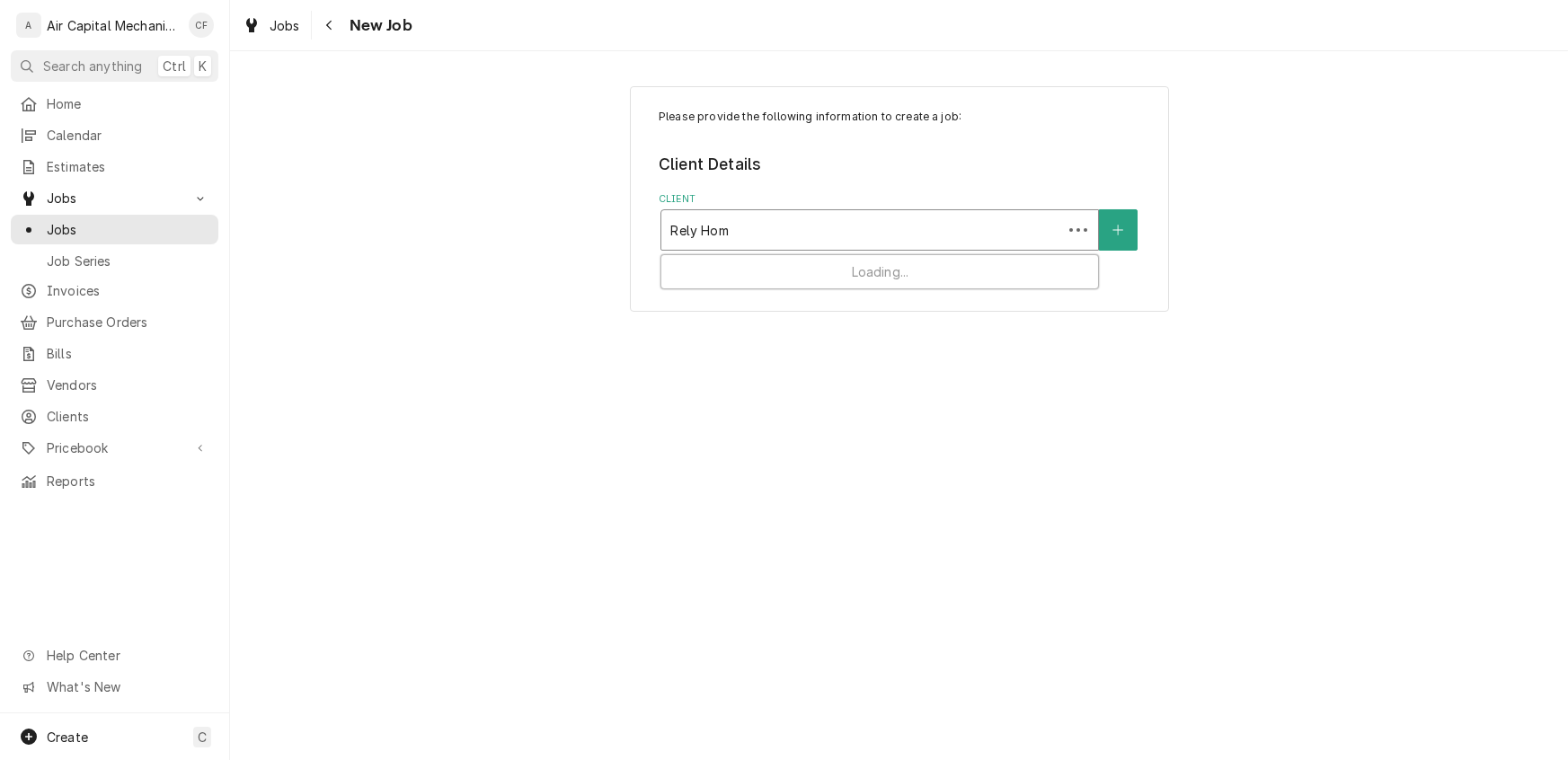
type input "Rely Home"
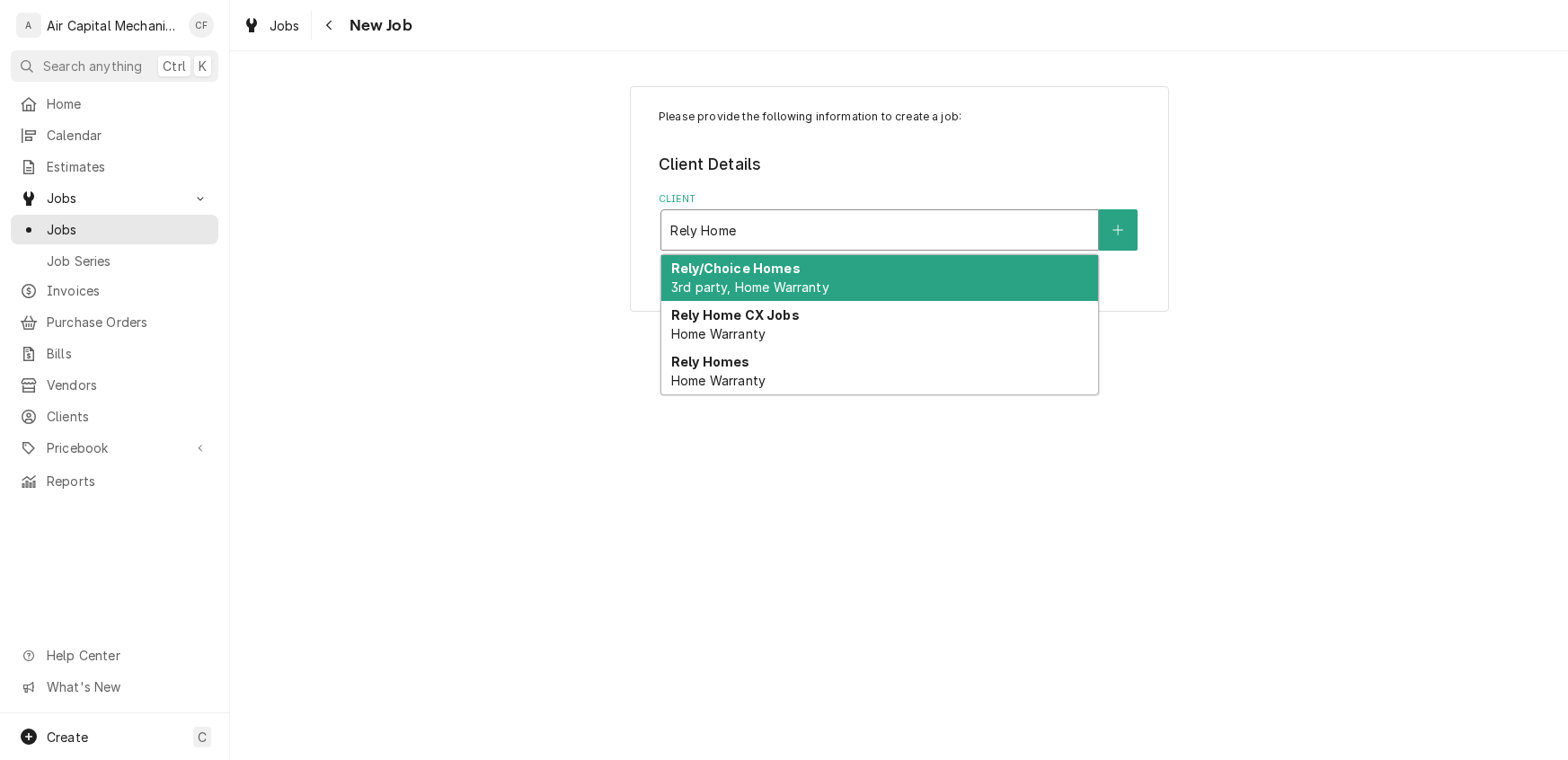
click at [711, 275] on strong "Rely/Choice Homes" at bounding box center [736, 268] width 130 height 15
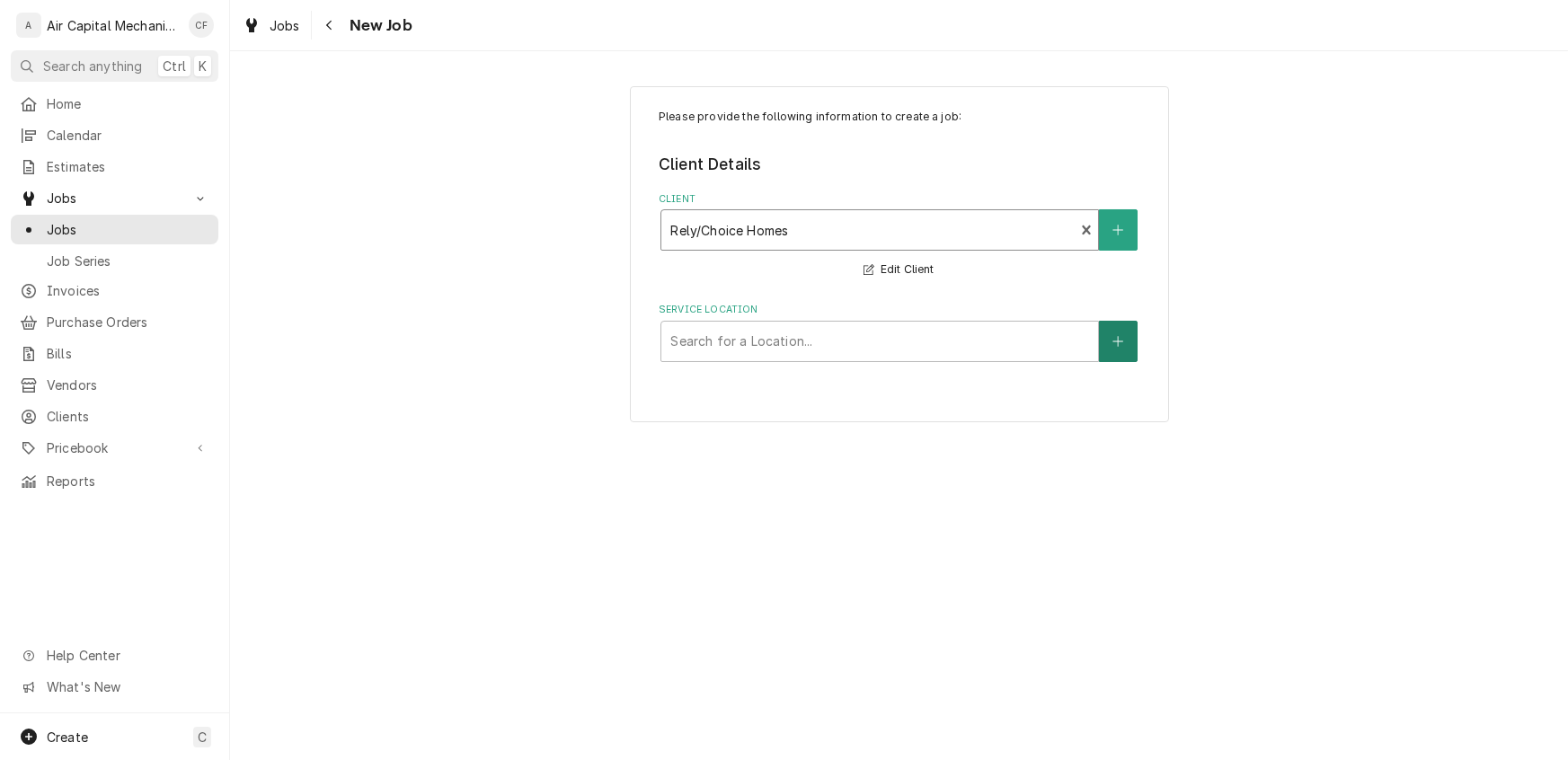
click at [1121, 345] on icon "Create New Location" at bounding box center [1118, 341] width 10 height 12
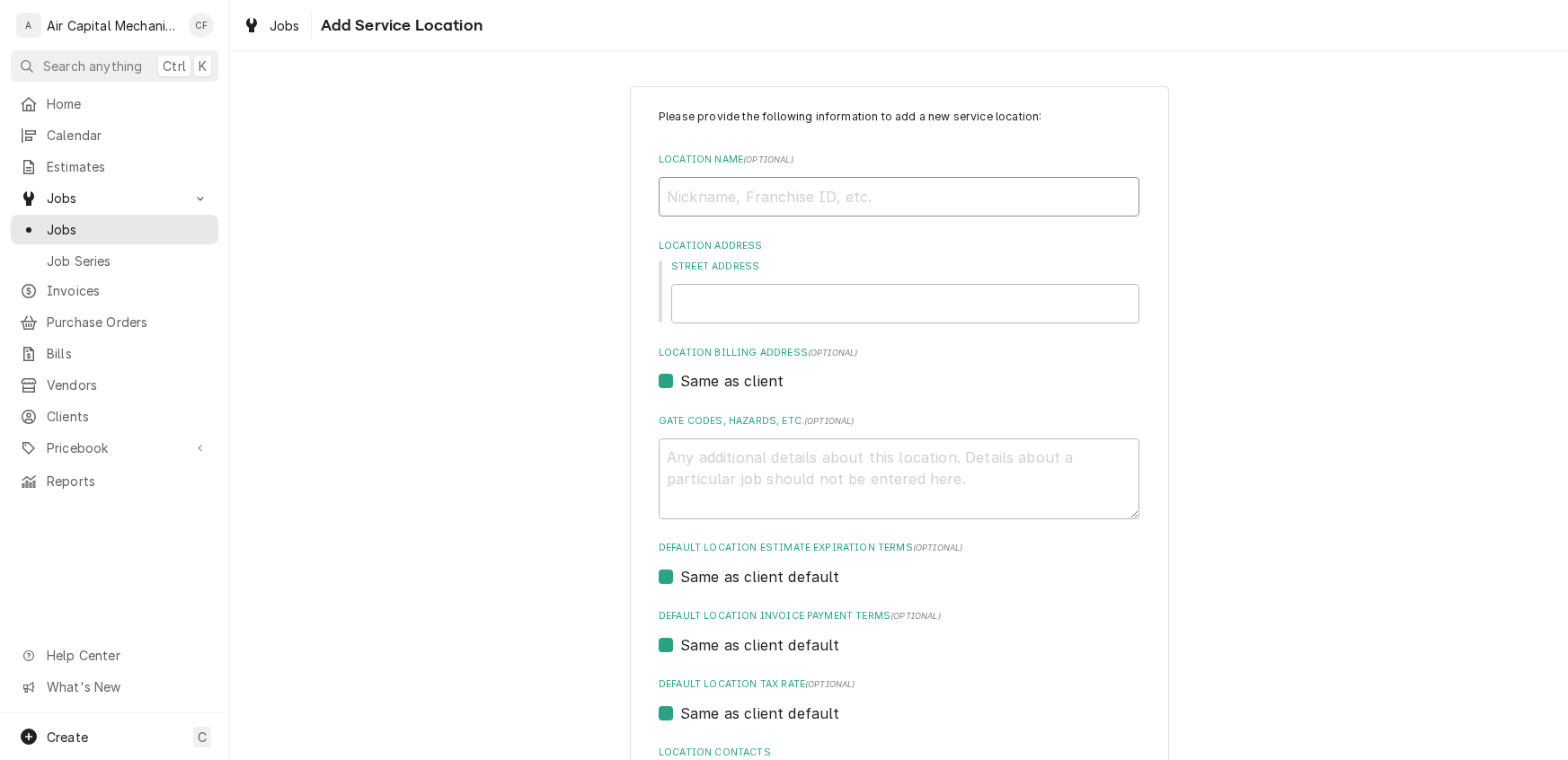
click at [758, 209] on input "Location Name ( optional )" at bounding box center [900, 196] width 481 height 39
type textarea "x"
type input "D"
type textarea "x"
type input "Do"
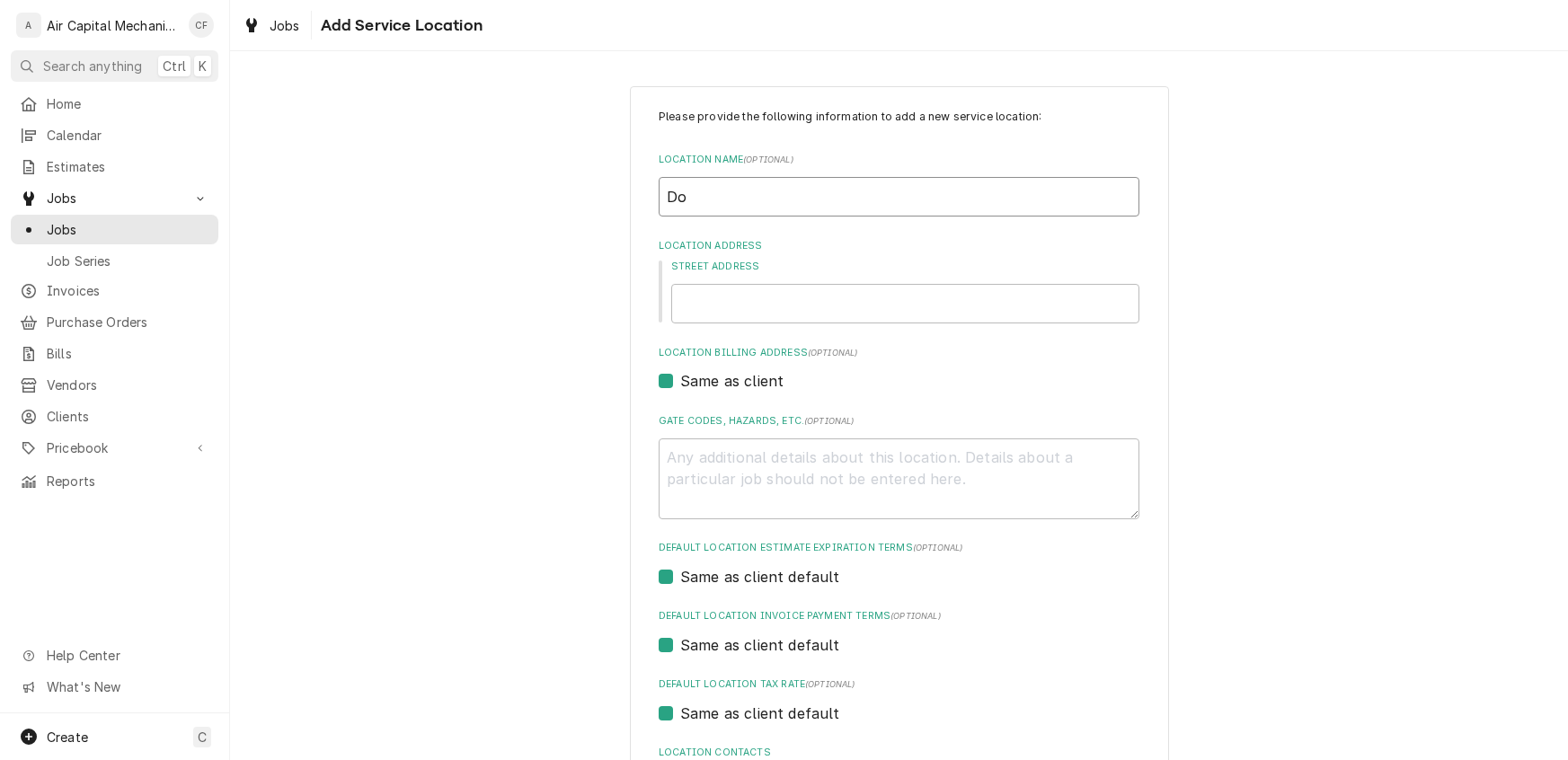
type textarea "x"
type input "Don"
type textarea "x"
type input "Donn"
type textarea "x"
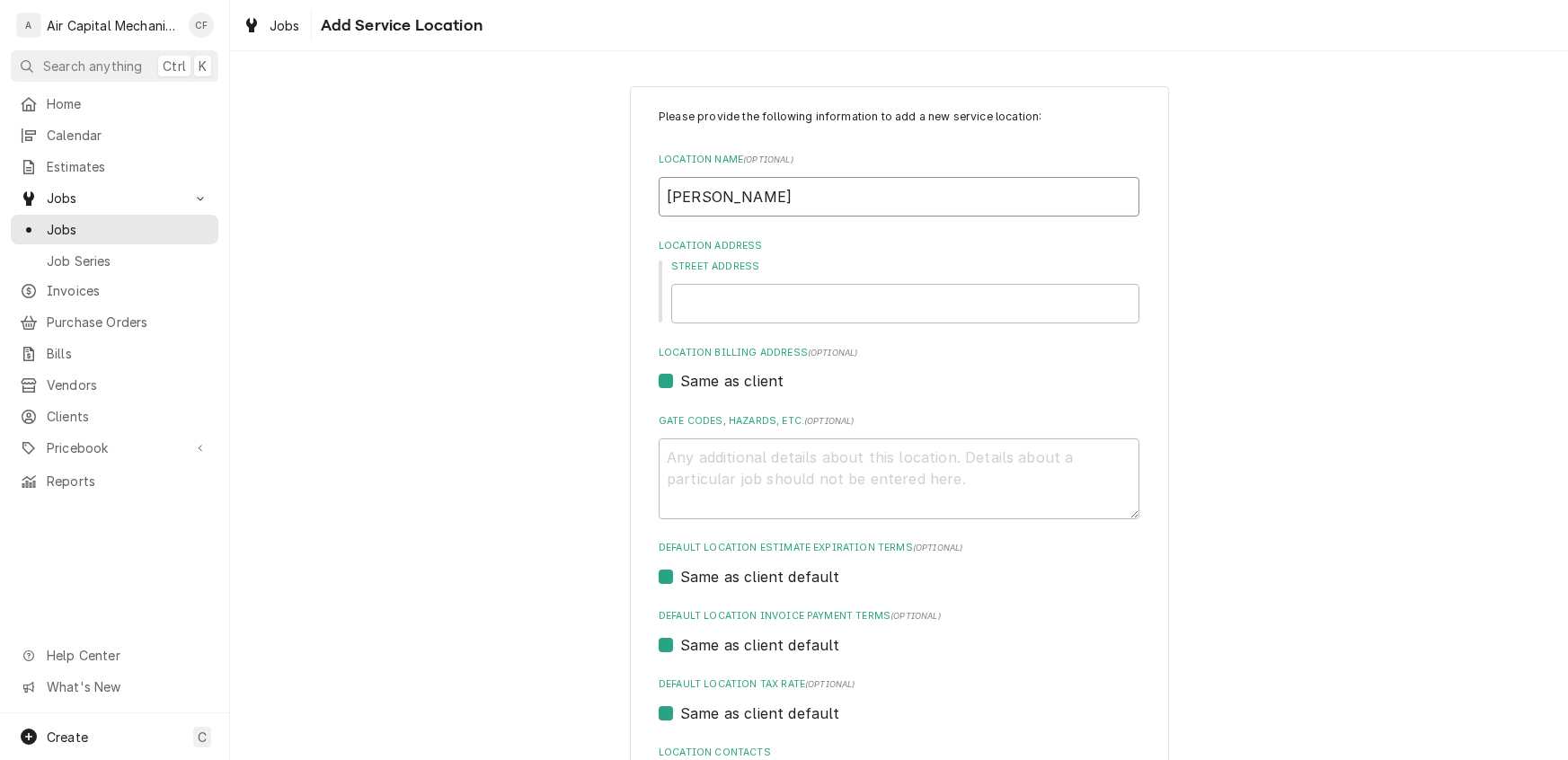
type input "Donna"
type textarea "x"
type input "Donna"
type textarea "x"
type input "Donna M"
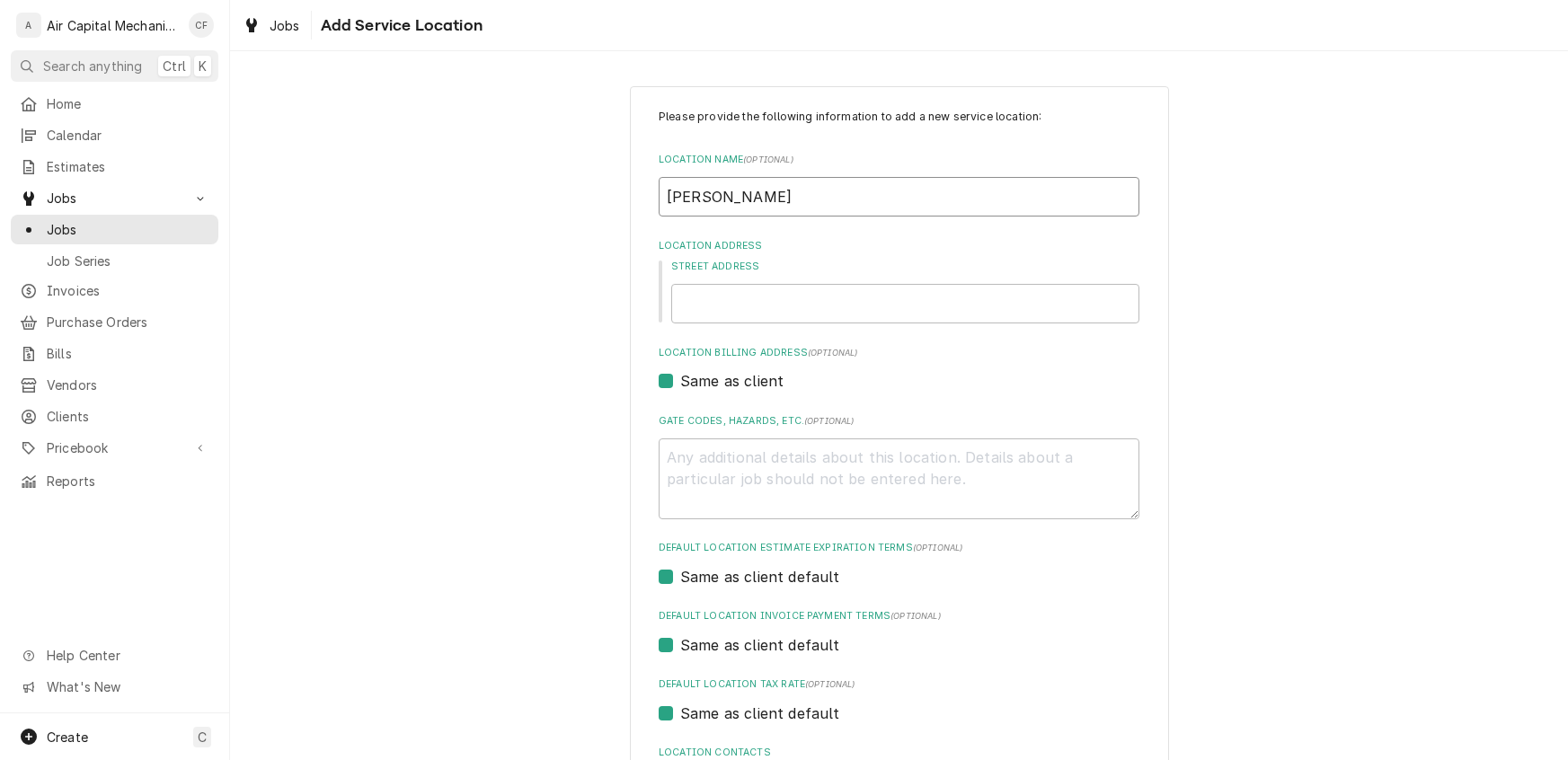
type textarea "x"
type input "Donna Mc"
type textarea "x"
type input "Donna McK"
type textarea "x"
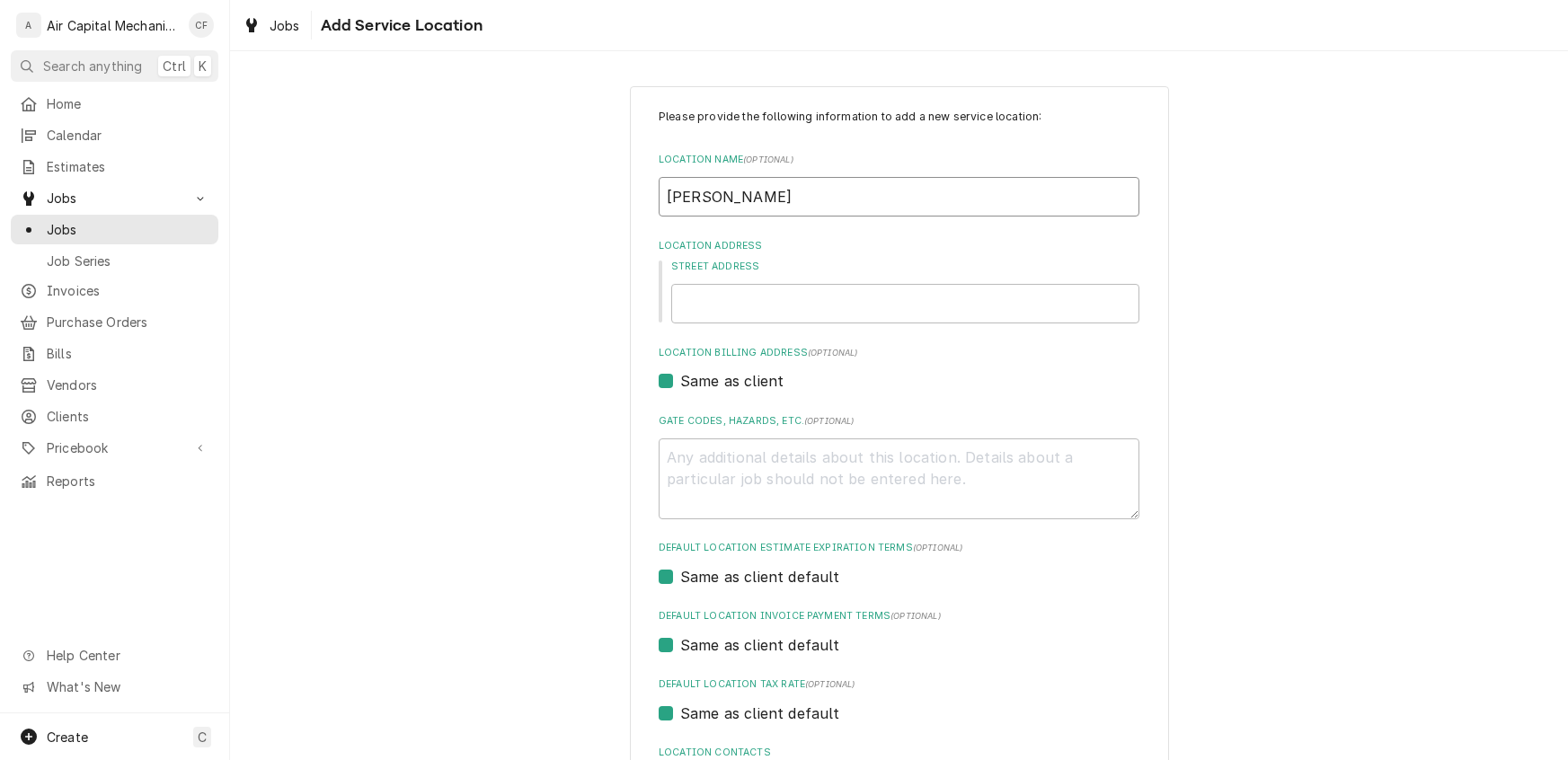
type input "Donna McKi"
type textarea "x"
type input "Donna McKis"
type textarea "x"
type input "Donna McKiss"
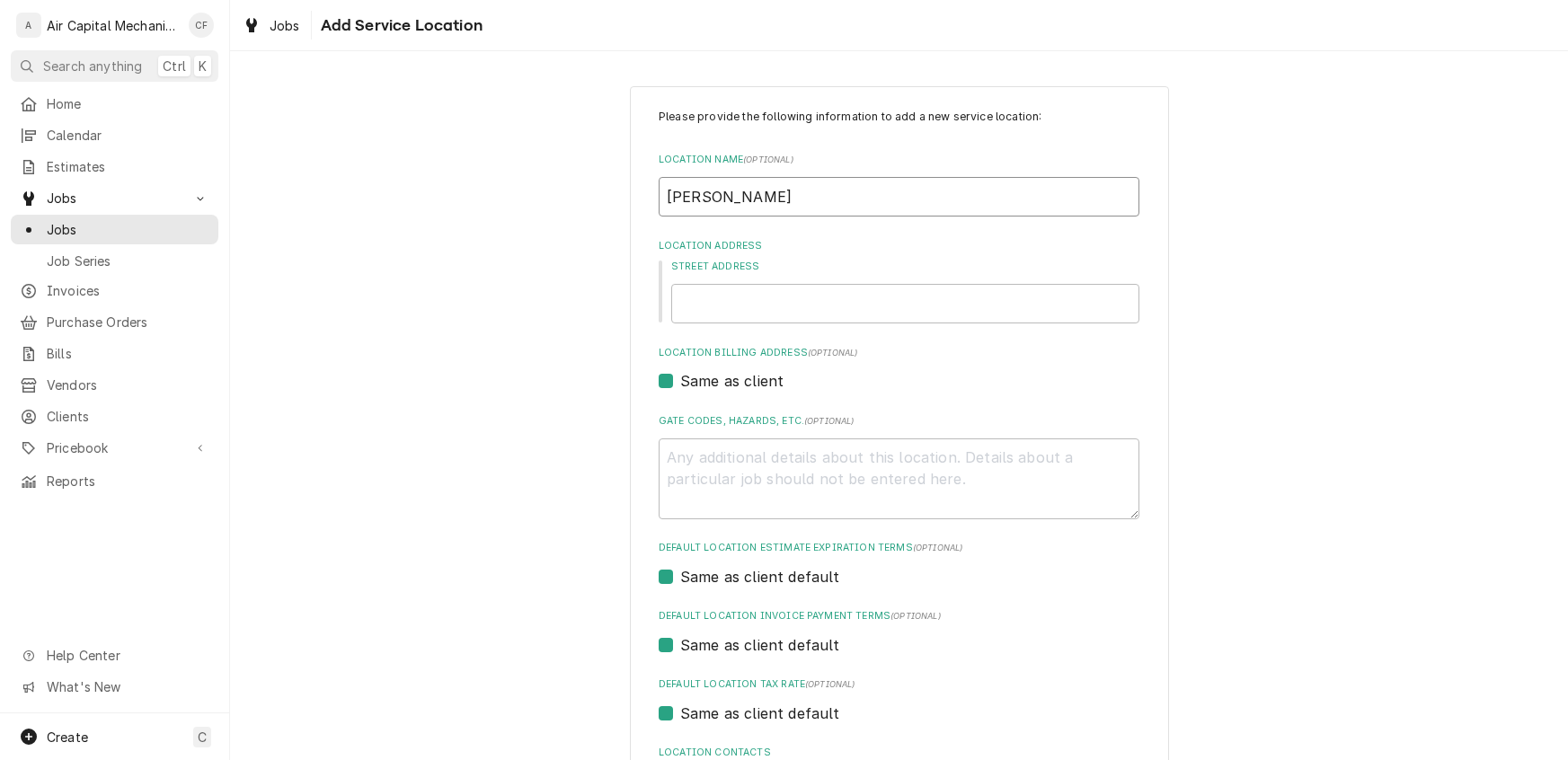
type textarea "x"
type input "Donna McKissi"
type textarea "x"
type input "Donna McKissic"
type textarea "x"
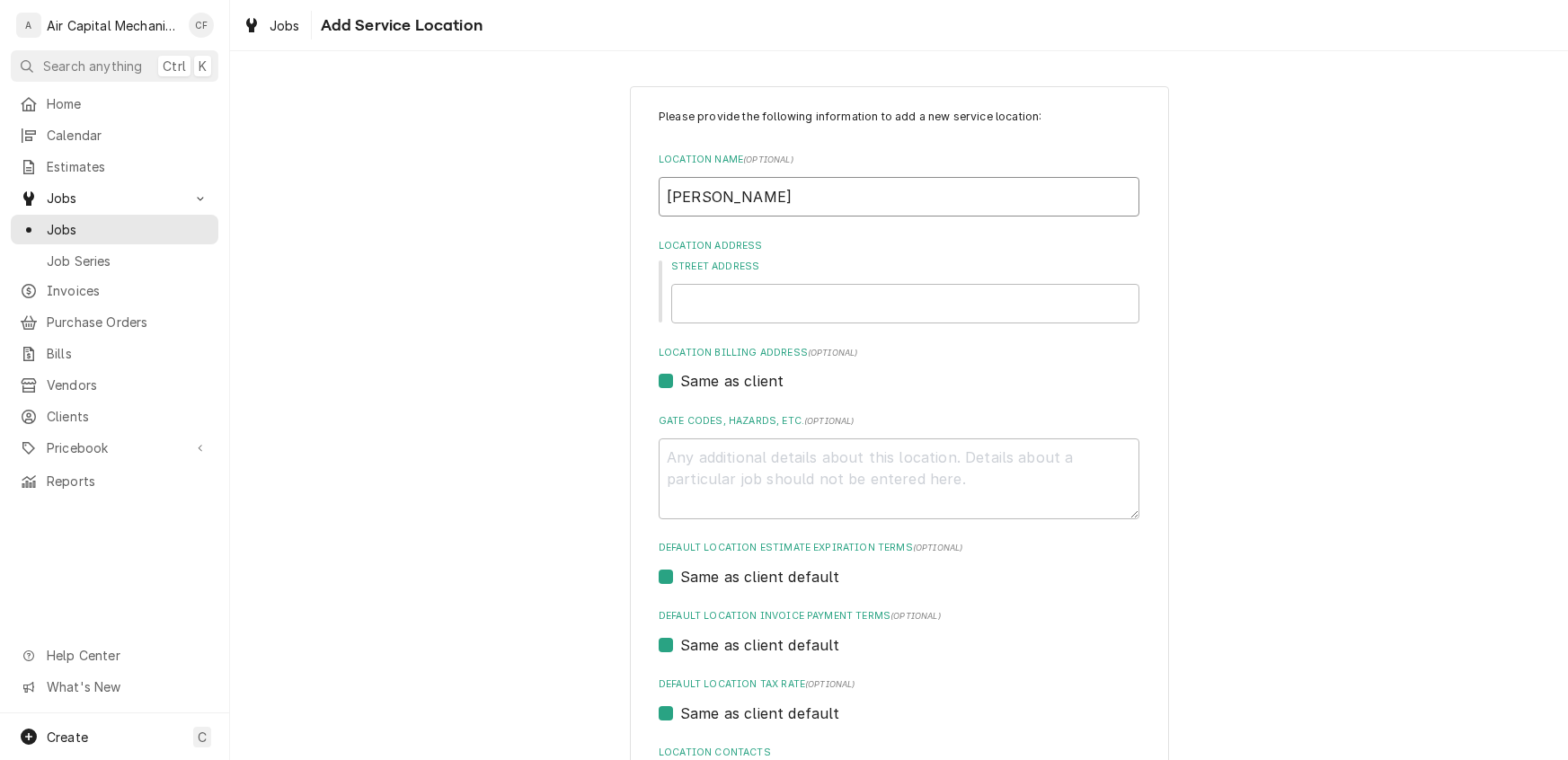
type input "Donna McKissick"
type textarea "x"
type input "1"
type textarea "x"
type input "11"
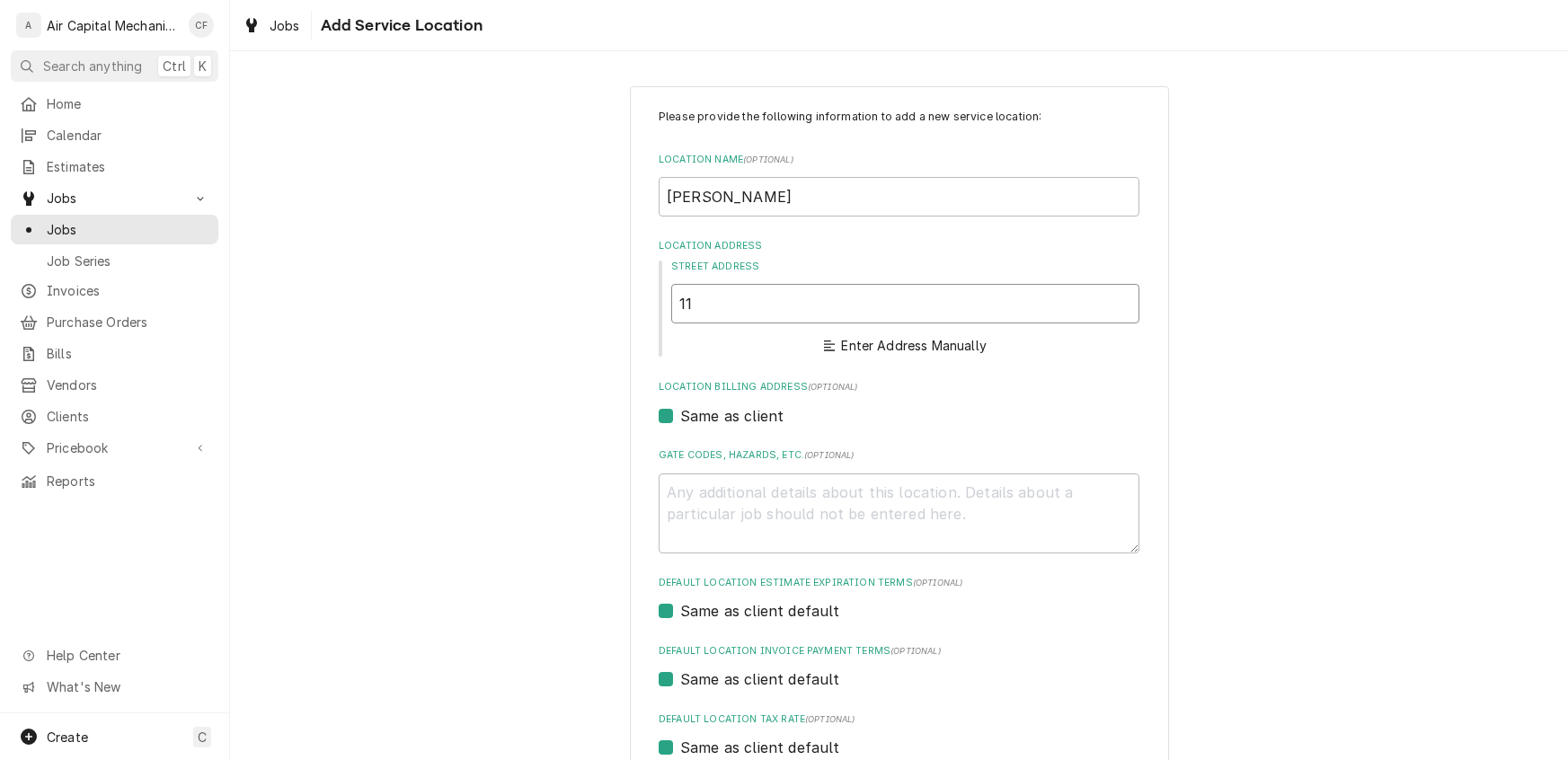
type textarea "x"
type input "112"
type textarea "x"
type input "1129"
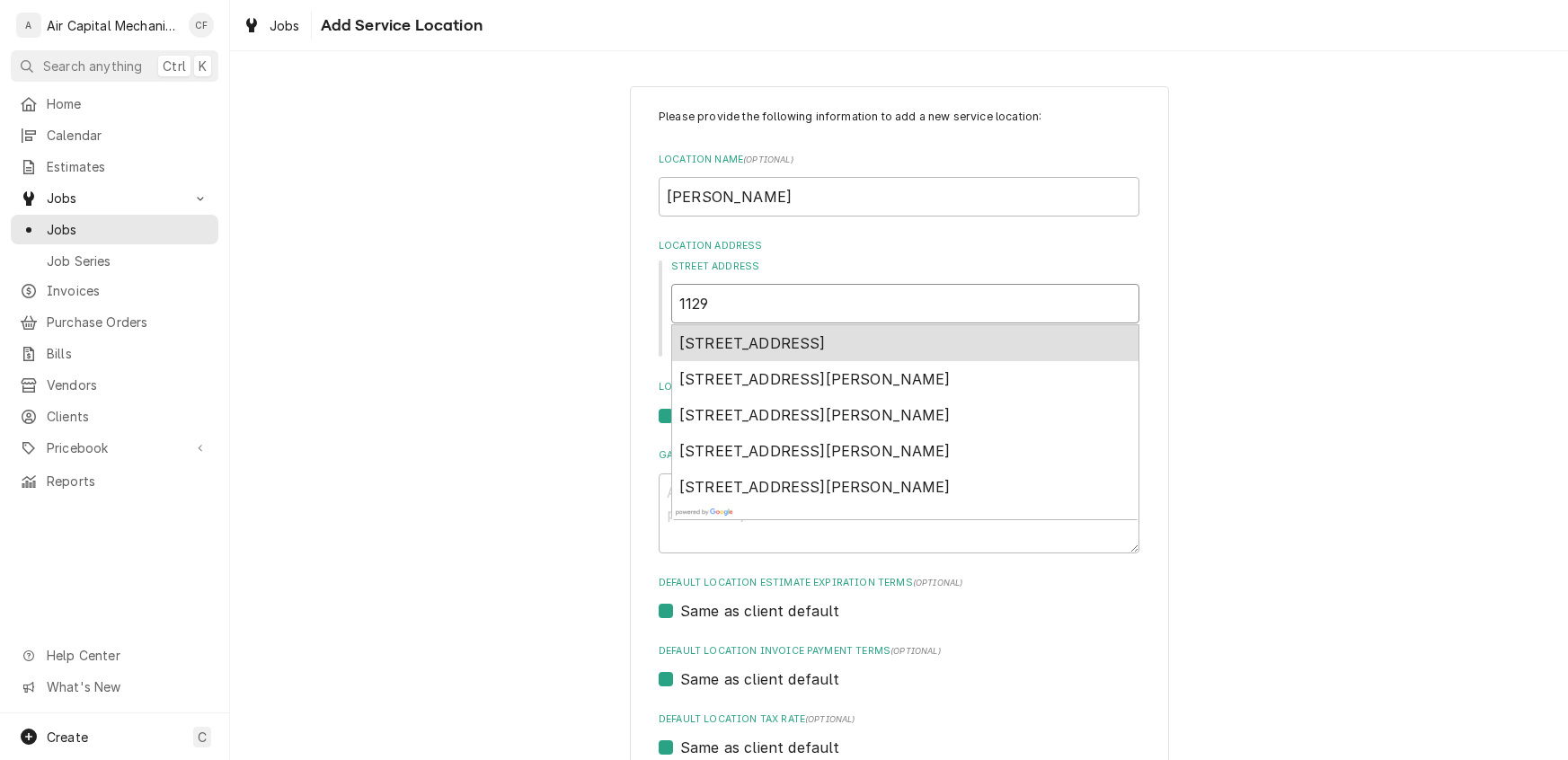
type textarea "x"
type input "1129"
type textarea "x"
type input "1129 N"
type textarea "x"
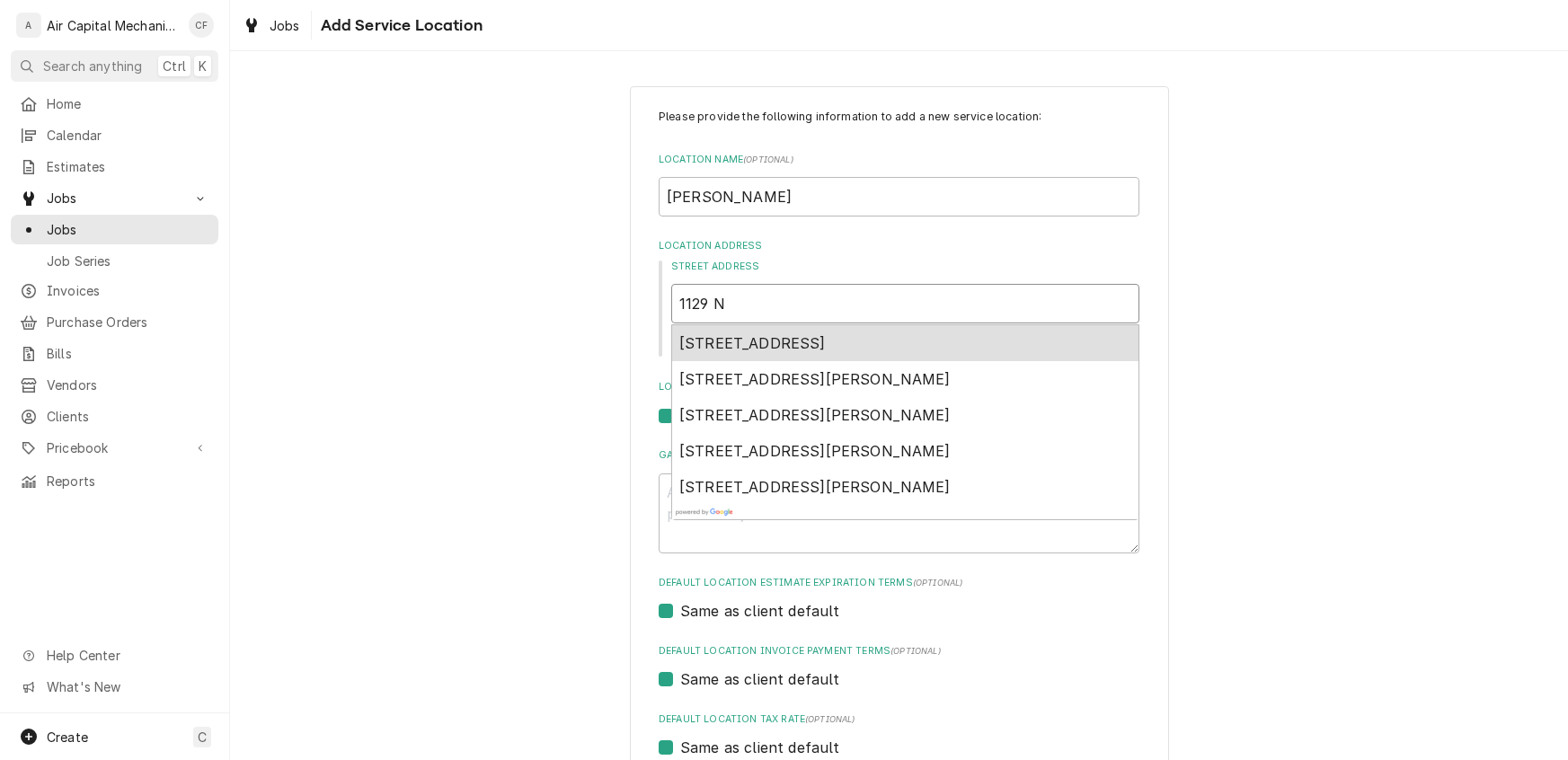
type input "1129 N"
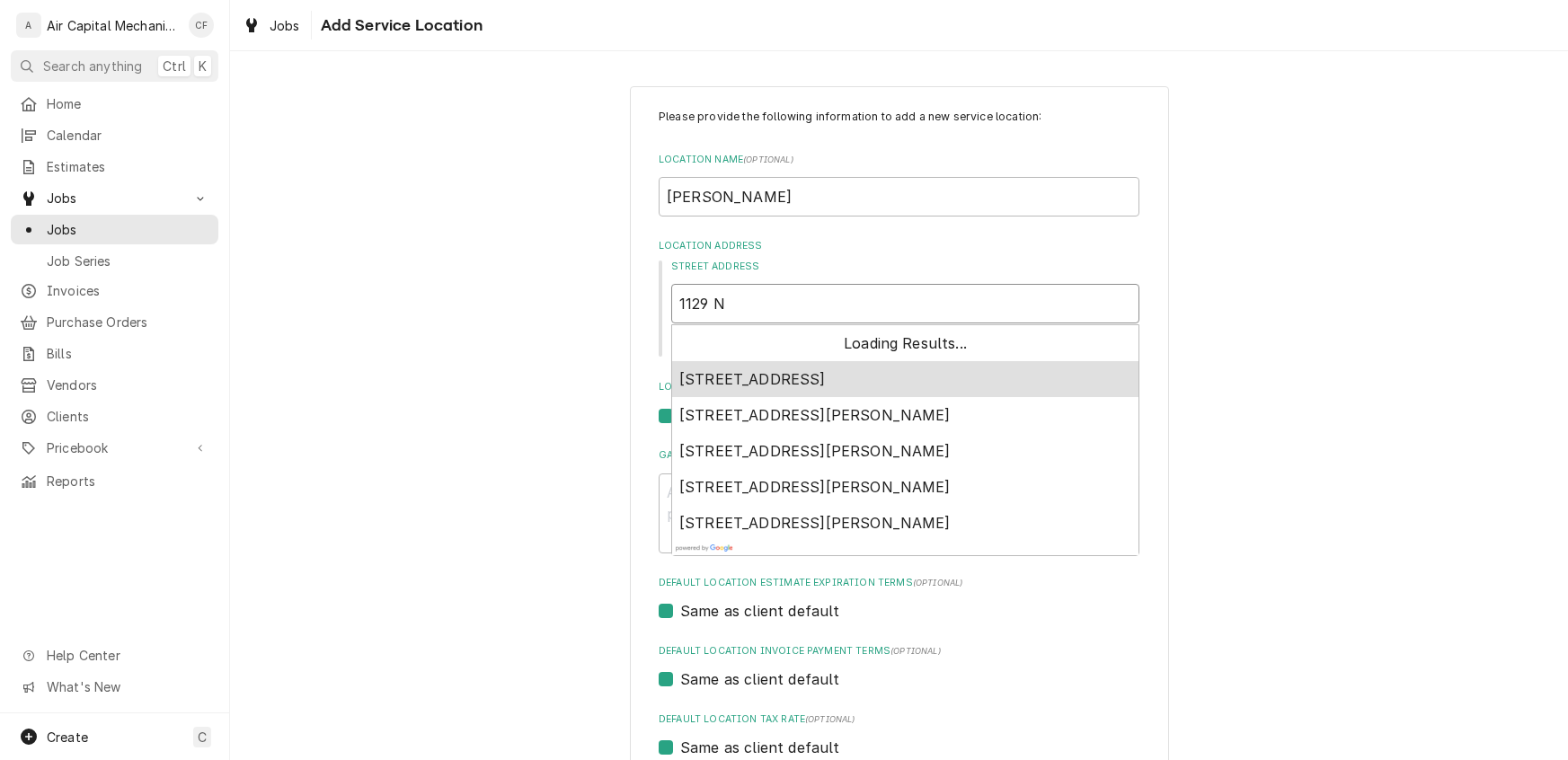
type textarea "x"
type input "1129 N P"
type textarea "x"
type input "1129 N PO"
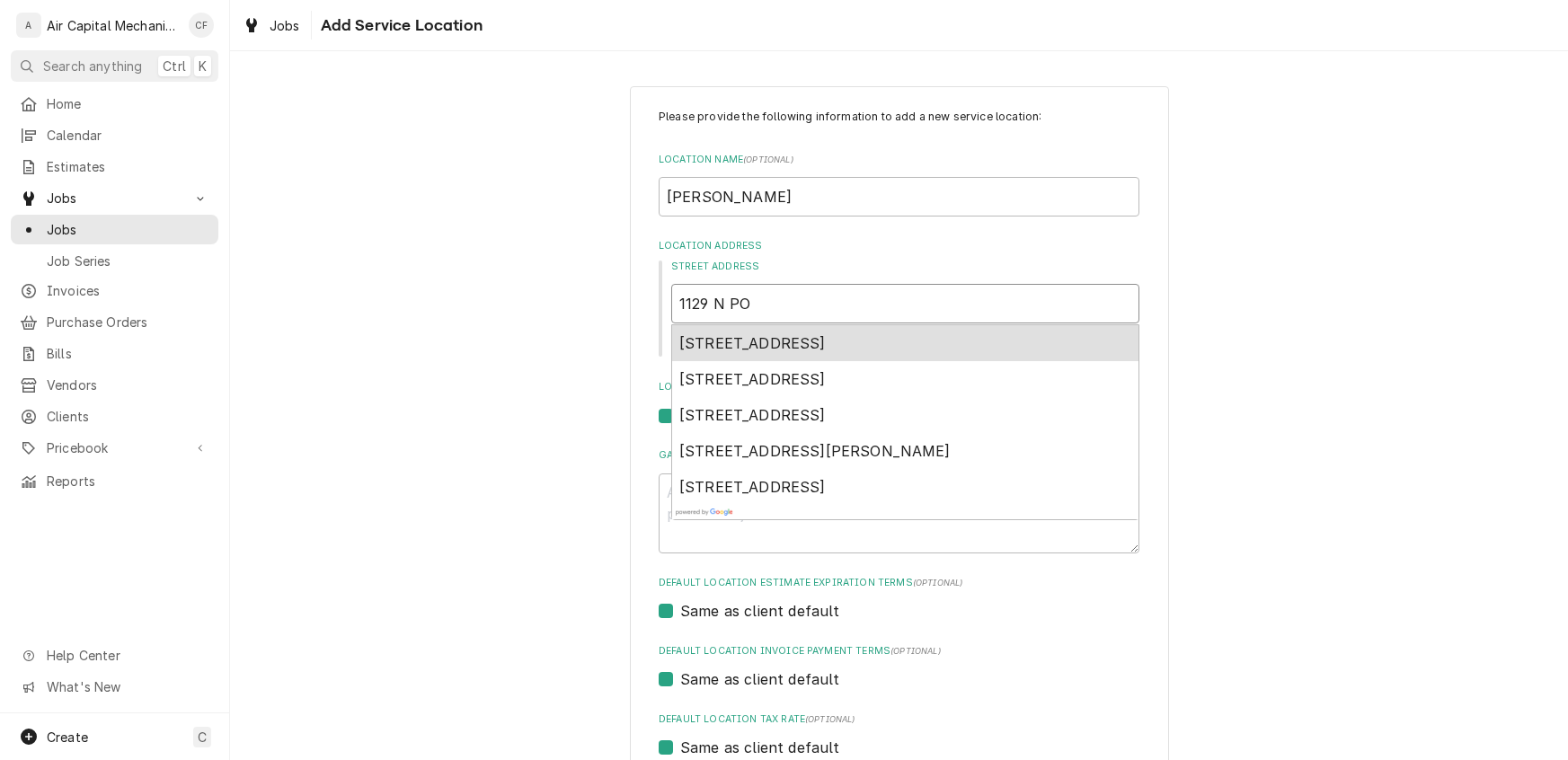
type textarea "x"
type input "1129 N P"
type textarea "x"
type input "1129 N Pa"
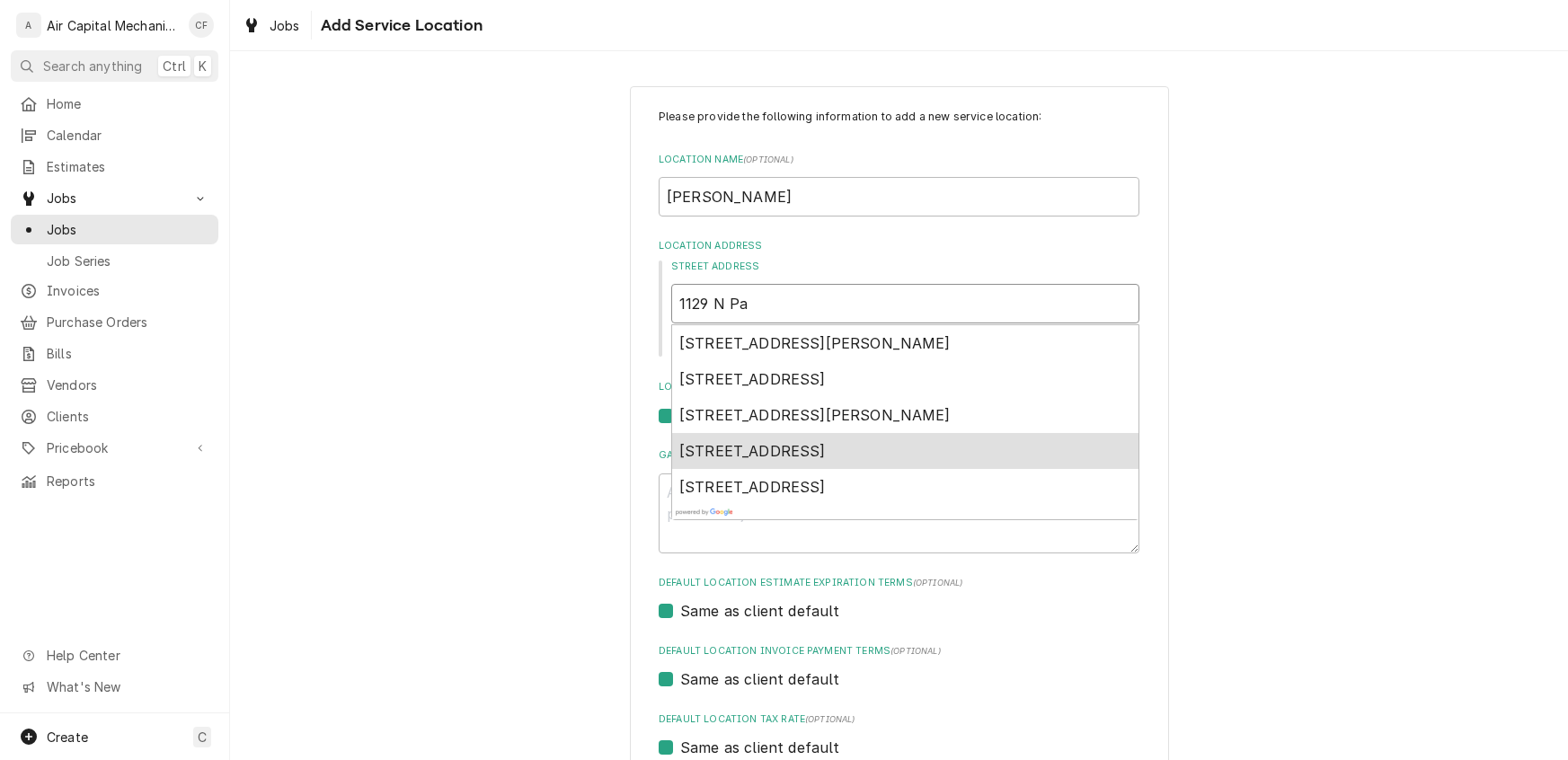
click at [826, 452] on span "1129 North Parkwood Lane, Wichita, KS, USA" at bounding box center [753, 450] width 147 height 18
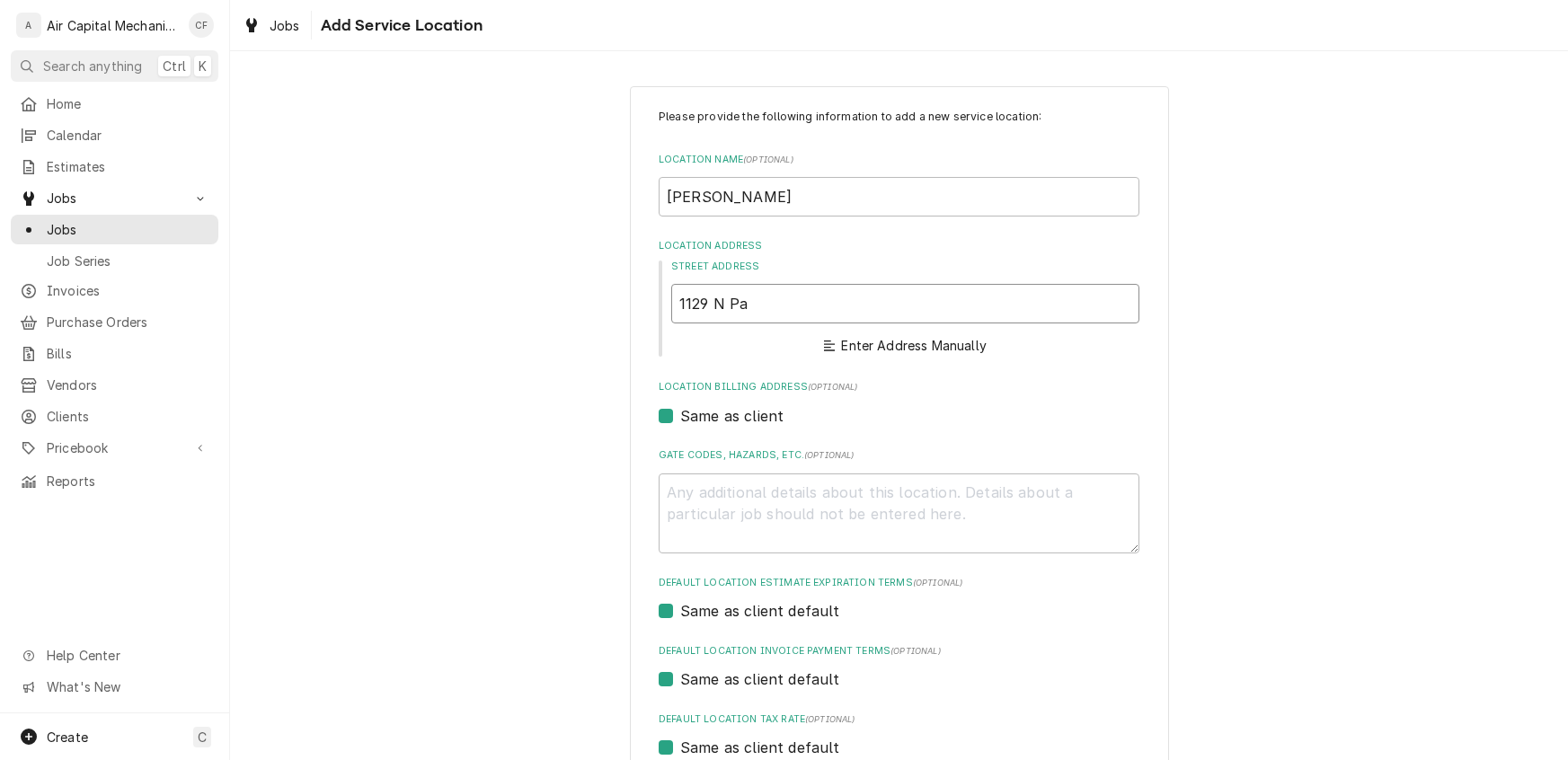
type textarea "x"
type input "1129 N Parkwood Ln"
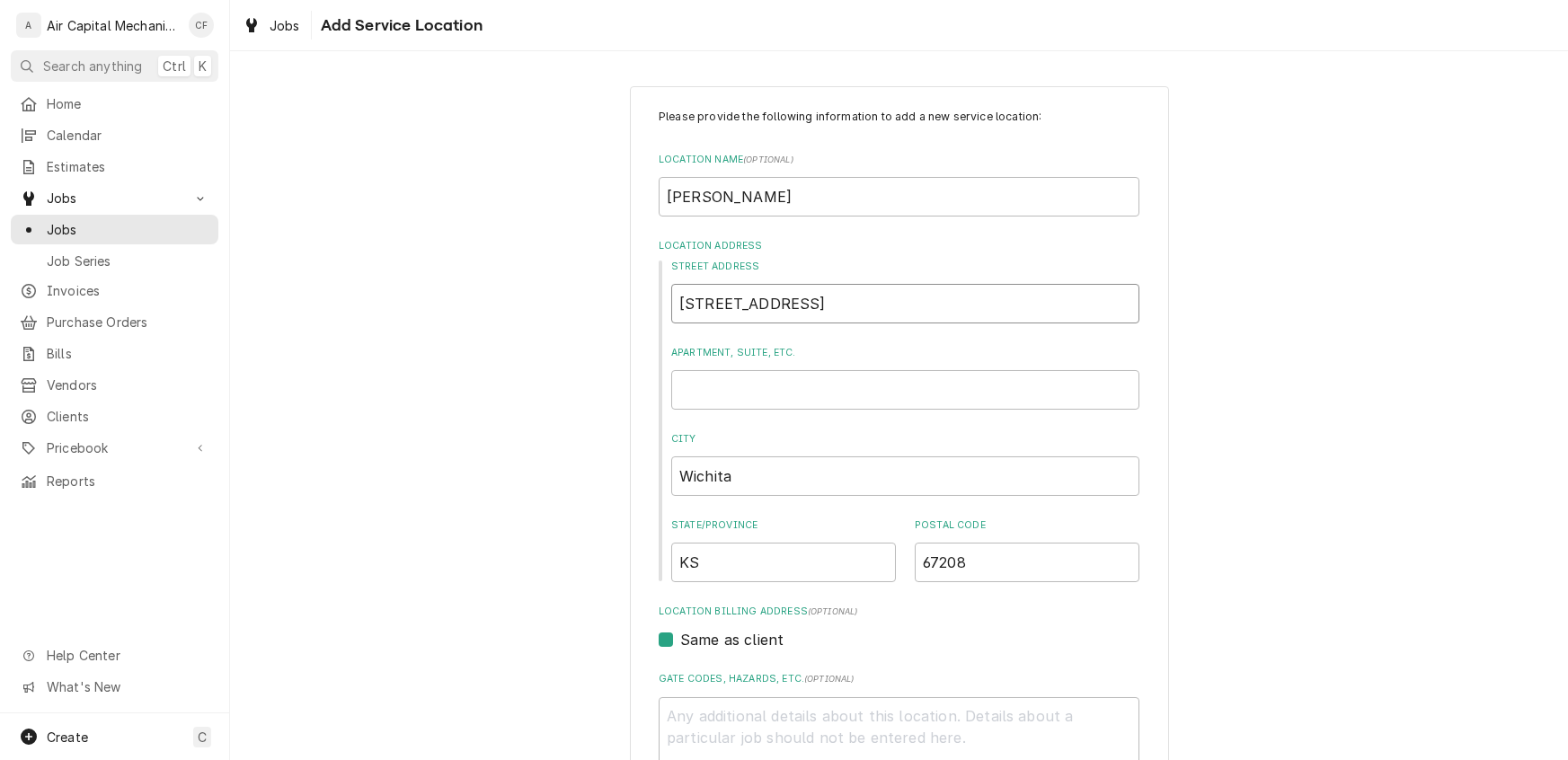
type textarea "x"
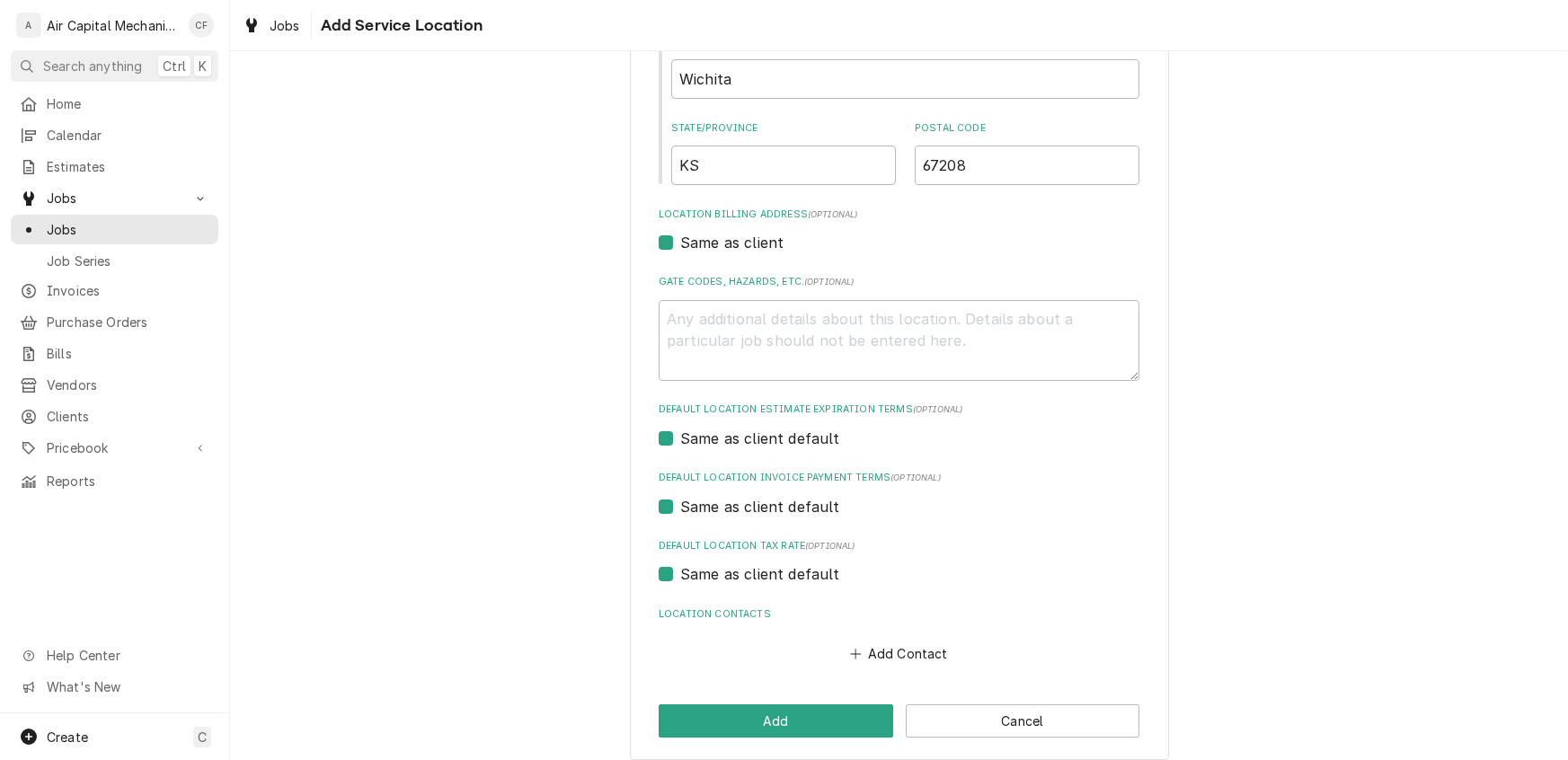
scroll to position [411, 0]
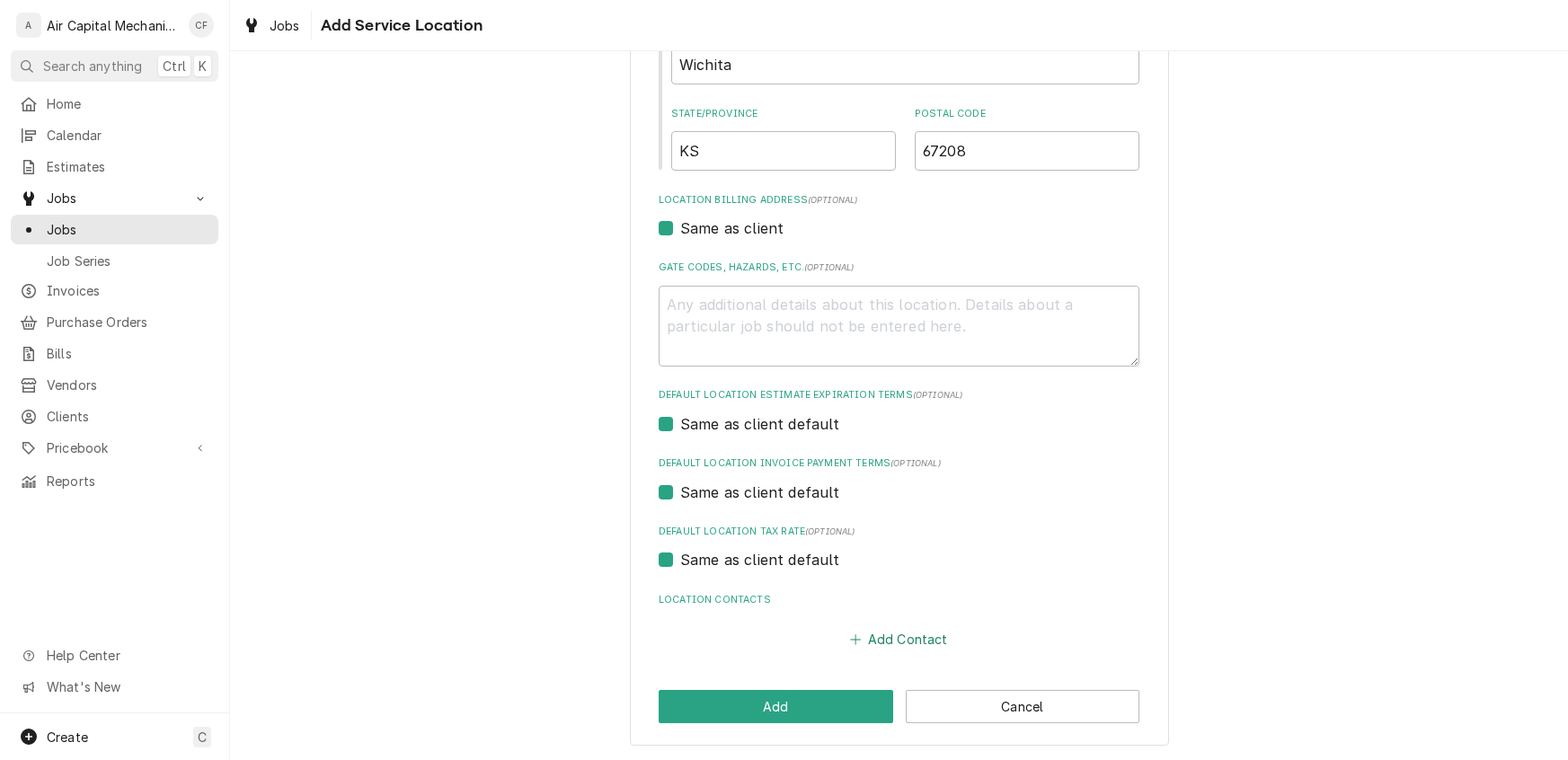
type input "1129 N Parkwood Ln"
click at [900, 635] on button "Add Contact" at bounding box center [900, 639] width 103 height 25
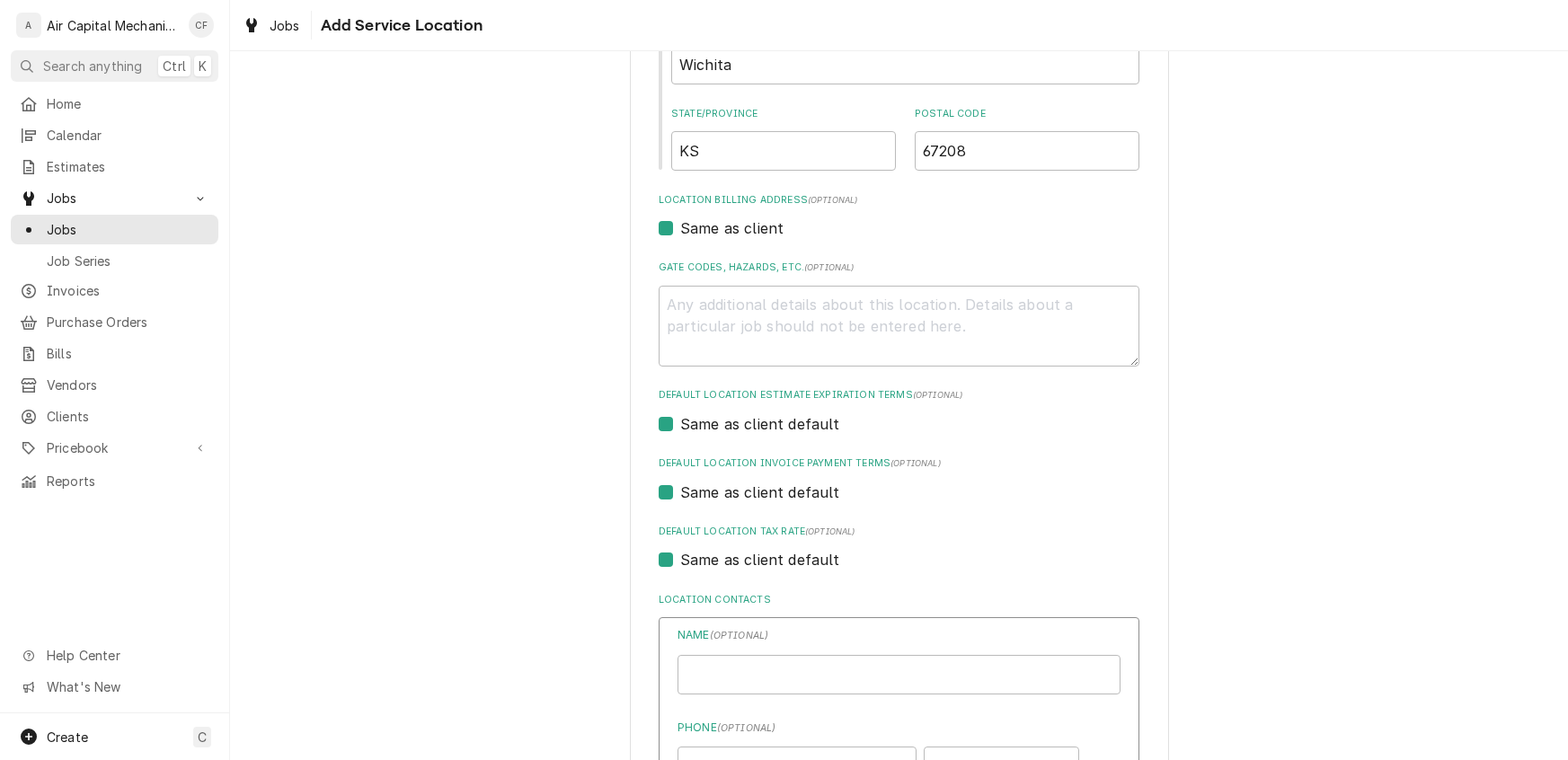
type textarea "x"
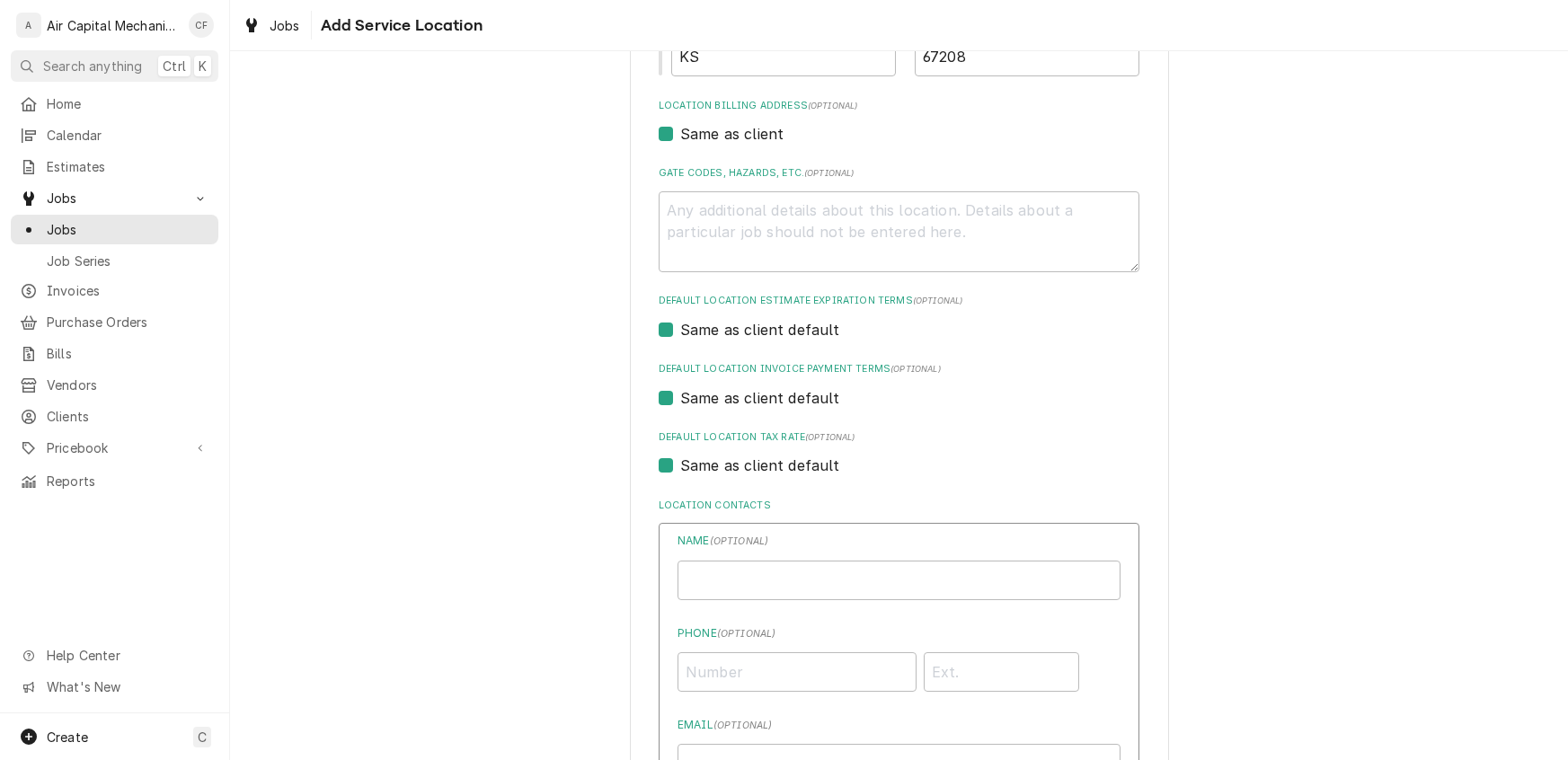
scroll to position [662, 0]
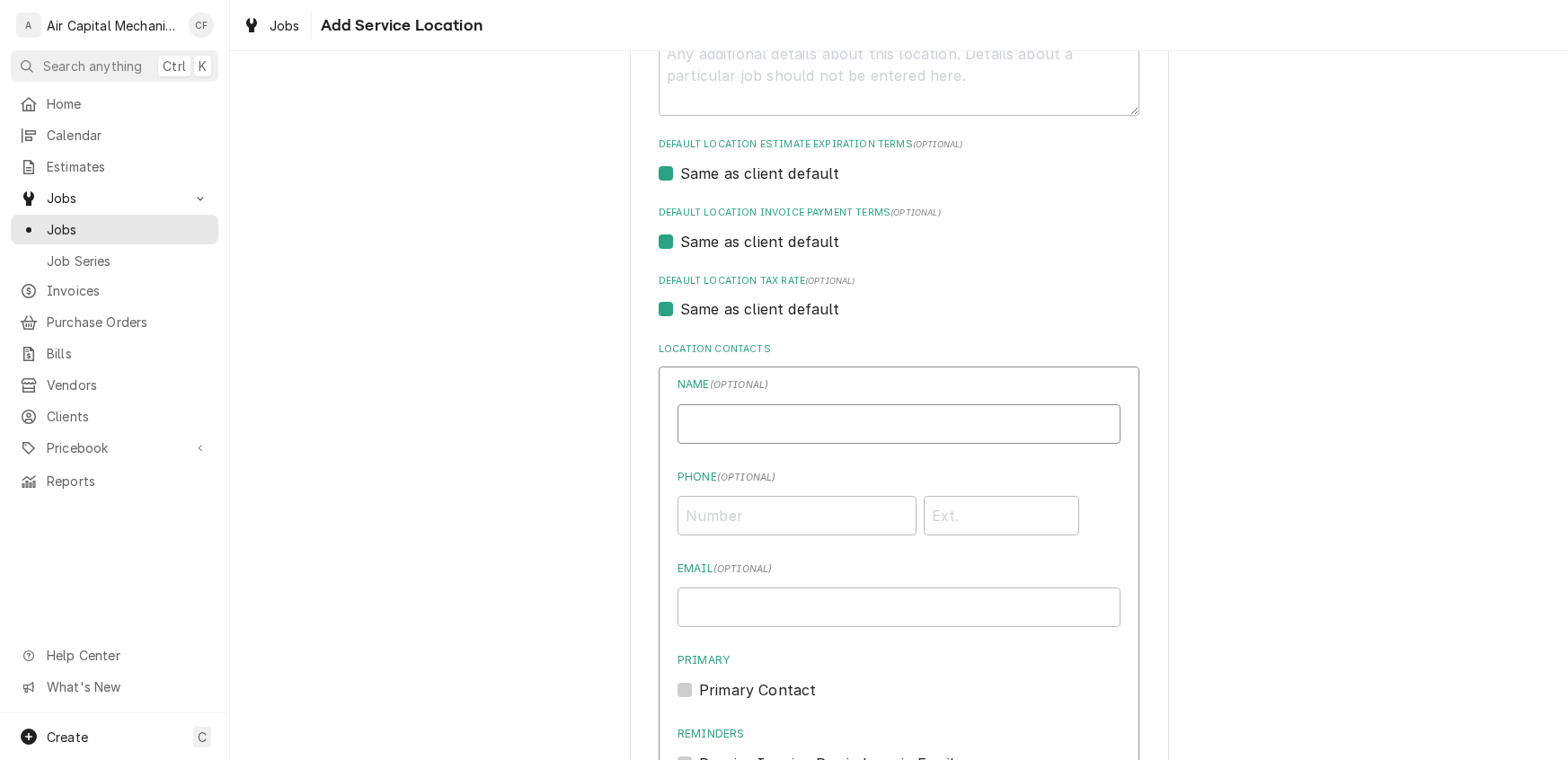
click at [715, 425] on input "Location Name ( optional )" at bounding box center [899, 424] width 443 height 39
type input "Donna Mckissick"
type input "[PHONE_NUMBER]"
click at [736, 596] on input "Email ( optional )" at bounding box center [899, 607] width 443 height 39
paste input "[EMAIL_ADDRESS][DOMAIN_NAME]"
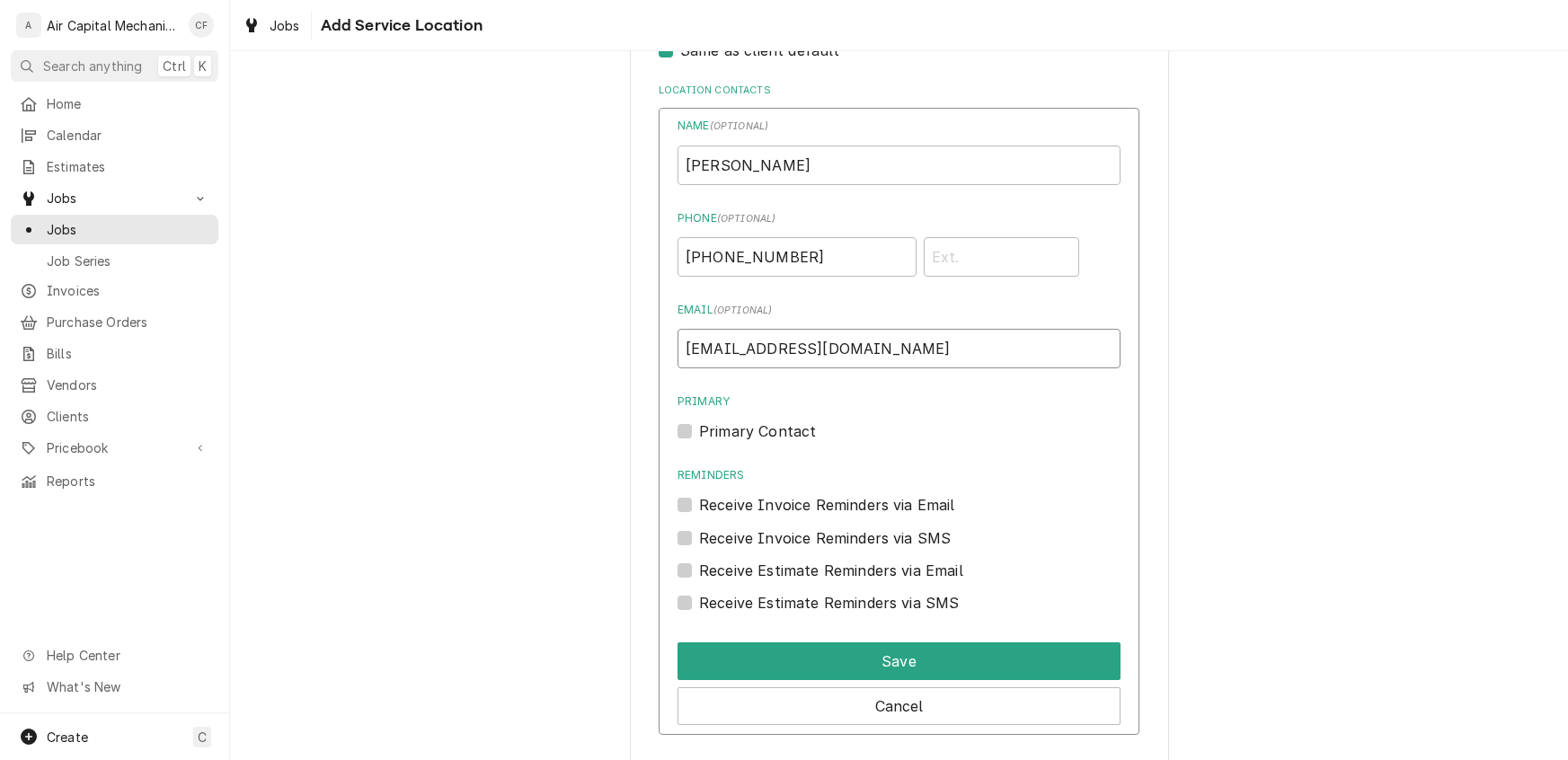
scroll to position [1012, 0]
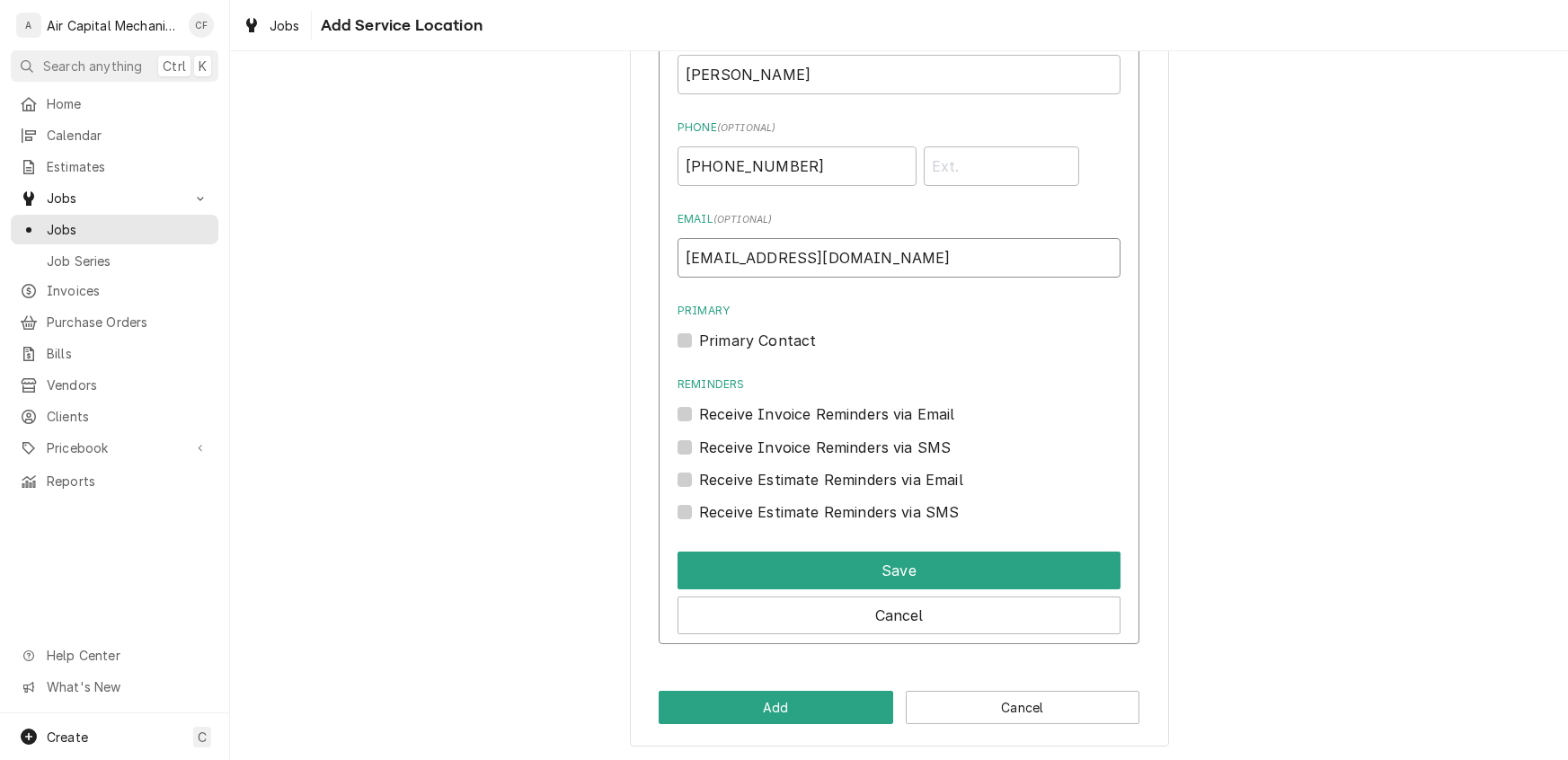
type input "[EMAIL_ADDRESS][DOMAIN_NAME]"
click at [699, 414] on label "Receive Invoice Reminders via Email" at bounding box center [827, 413] width 256 height 22
click at [699, 414] on input "Reminders" at bounding box center [920, 423] width 443 height 39
checkbox input "true"
click at [693, 482] on div "Receive Estimate Reminders via Email" at bounding box center [899, 479] width 443 height 22
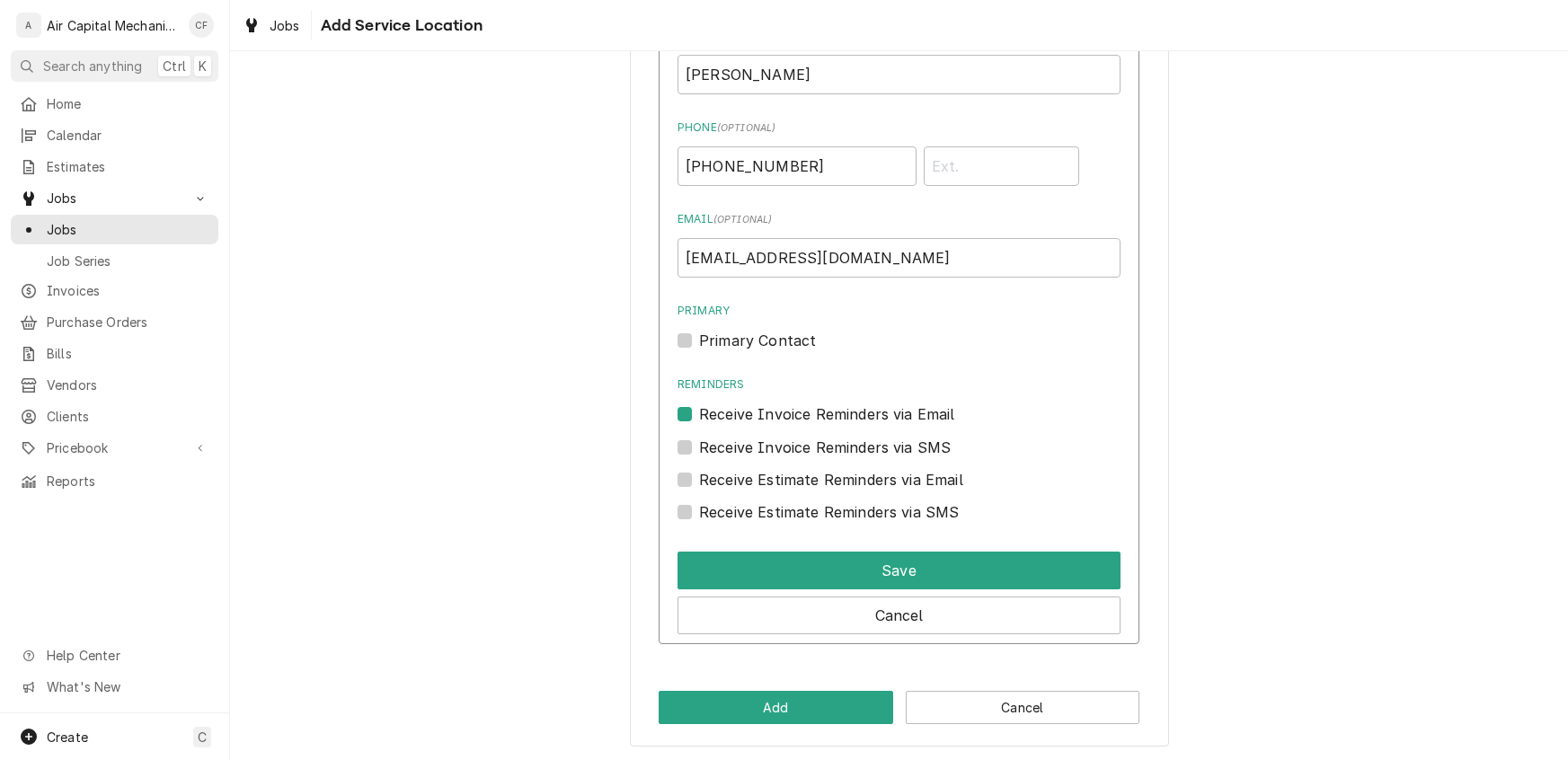
click at [699, 445] on label "Receive Invoice Reminders via SMS" at bounding box center [825, 447] width 252 height 22
click at [699, 445] on input "Contact Edit Form" at bounding box center [920, 457] width 443 height 39
checkbox input "true"
click at [699, 337] on label "Primary Contact" at bounding box center [758, 340] width 117 height 22
click at [699, 337] on input "Primary" at bounding box center [920, 349] width 443 height 39
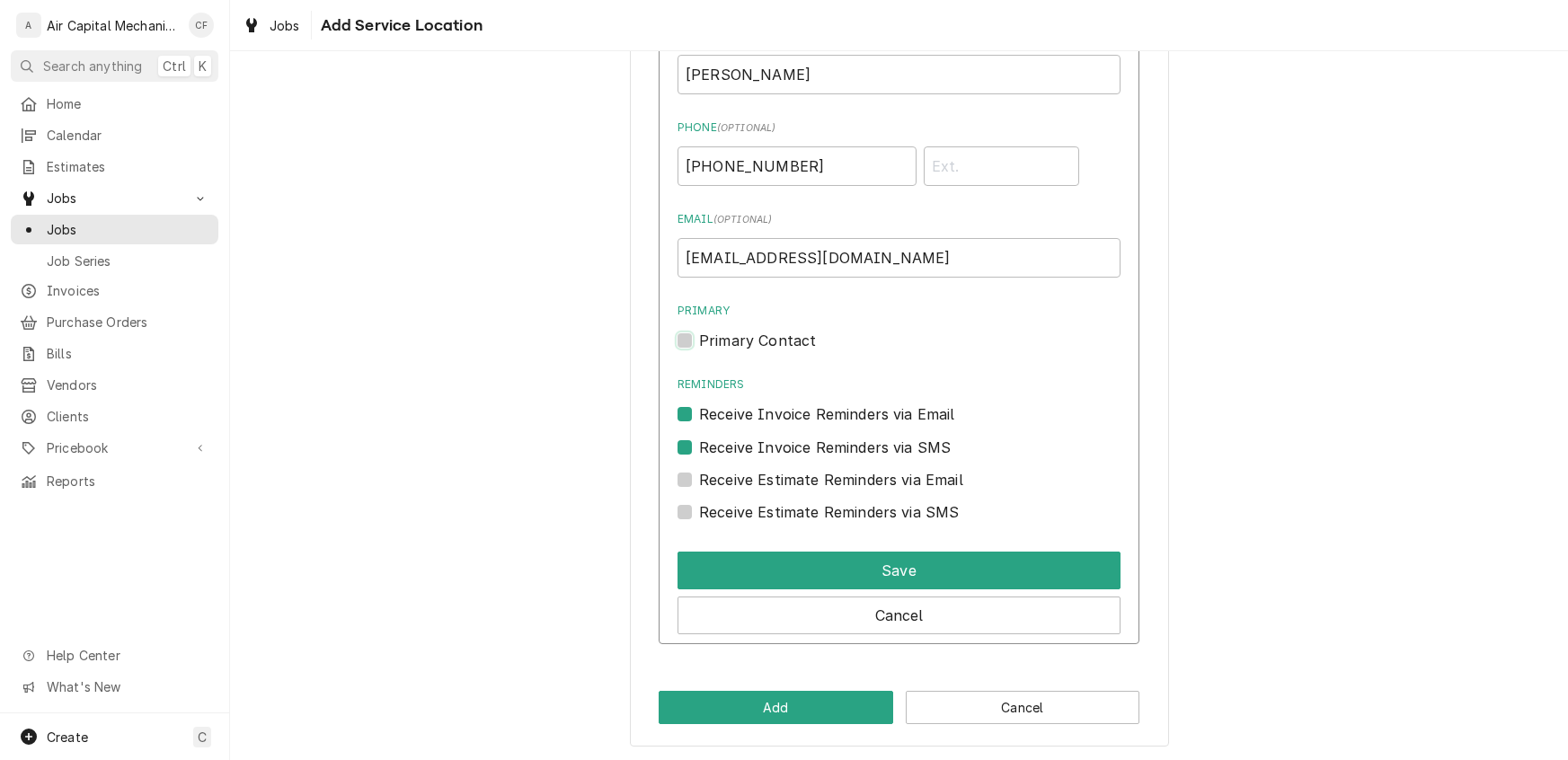
checkbox input "true"
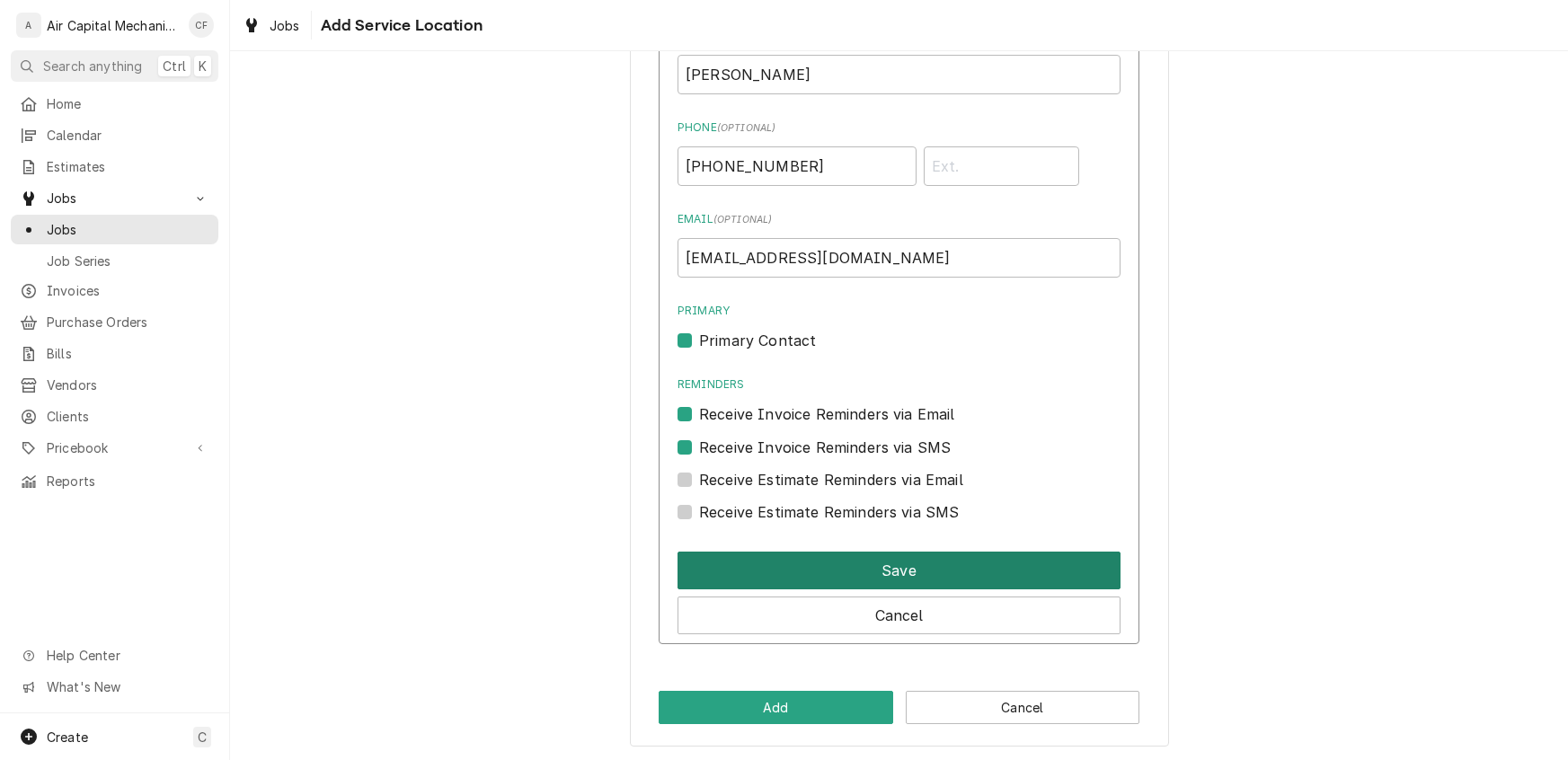
click at [801, 556] on button "Save" at bounding box center [899, 570] width 443 height 38
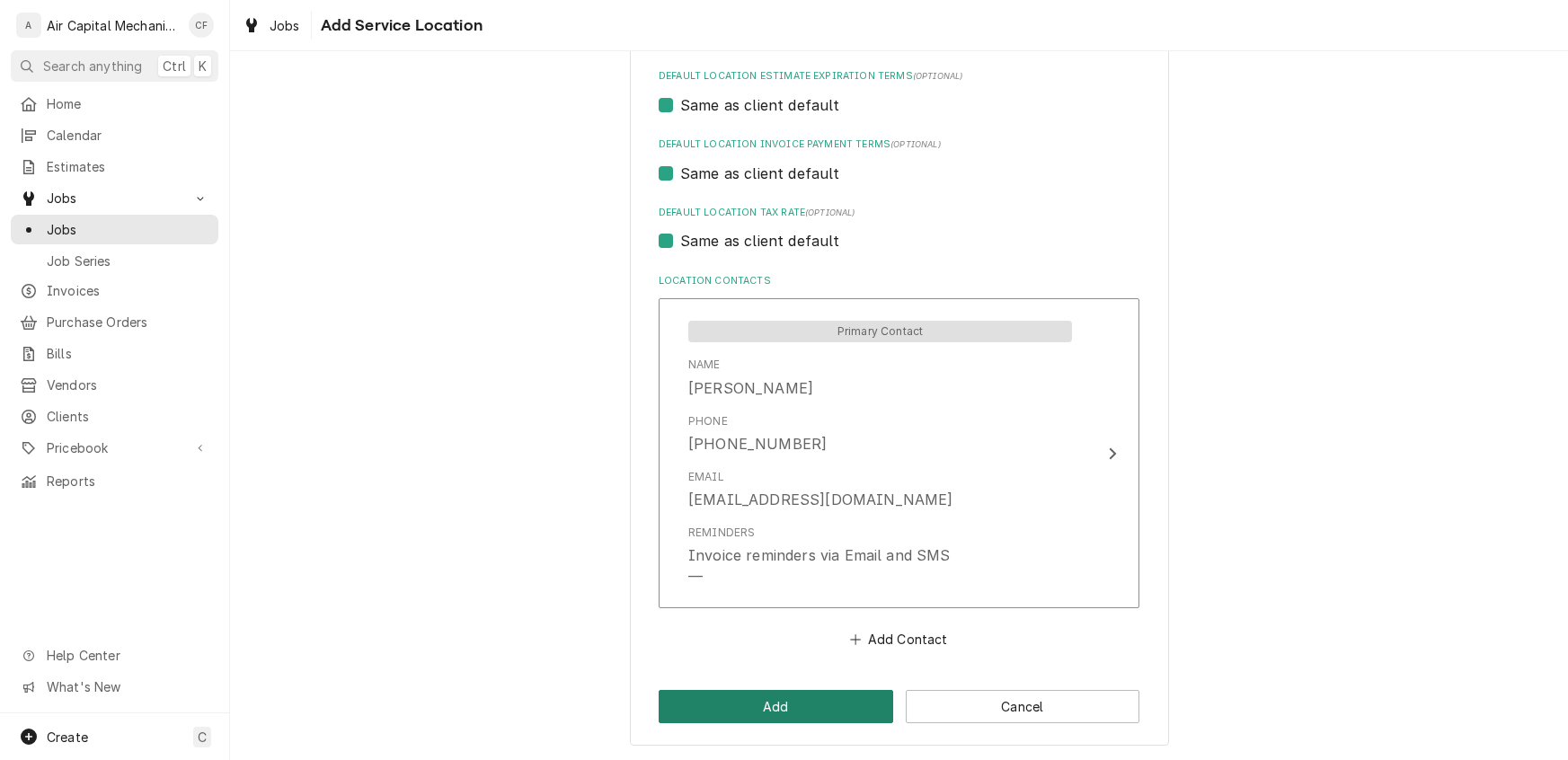
click at [769, 700] on button "Add" at bounding box center [776, 706] width 235 height 33
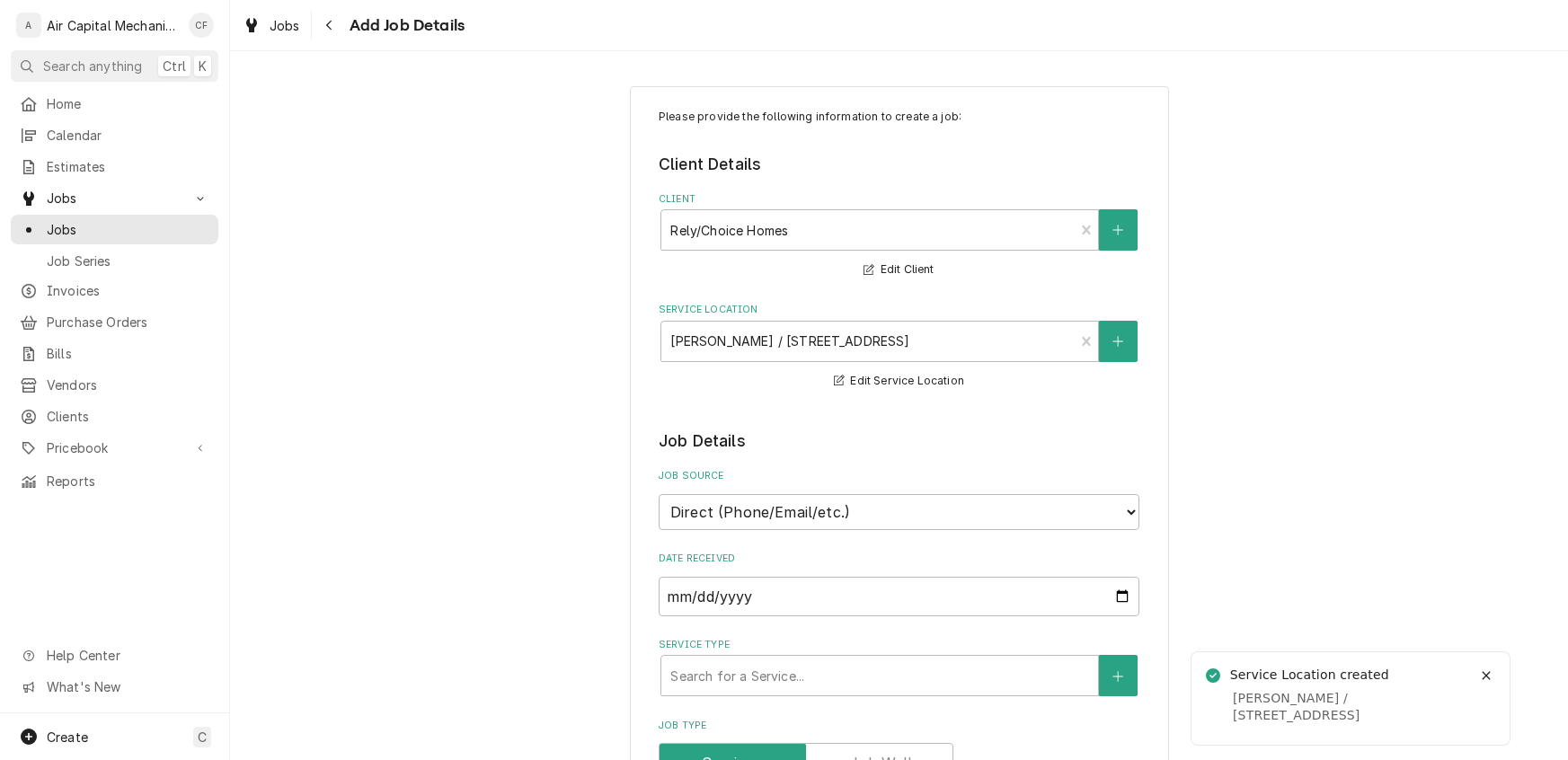
type textarea "x"
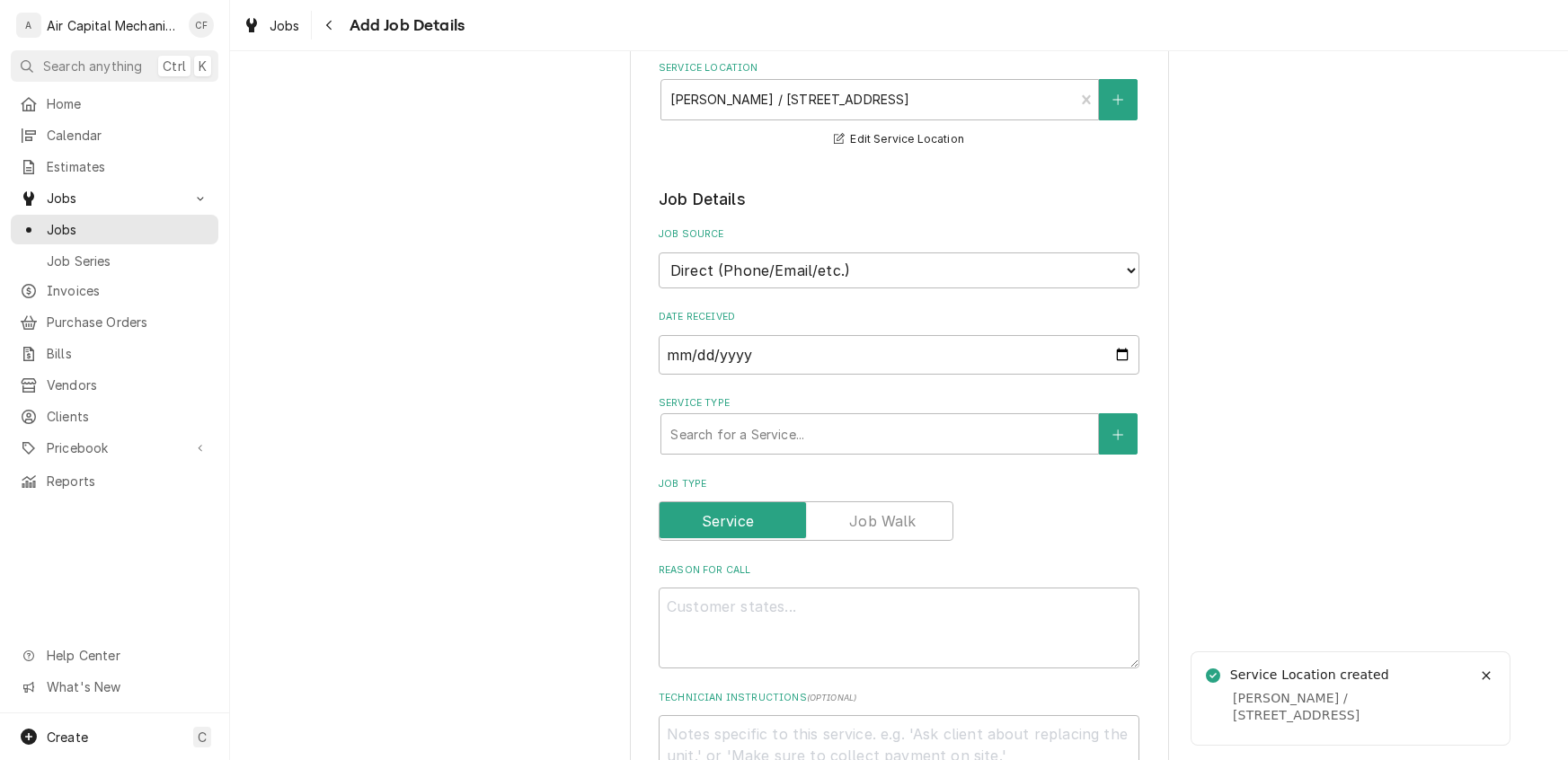
scroll to position [276, 0]
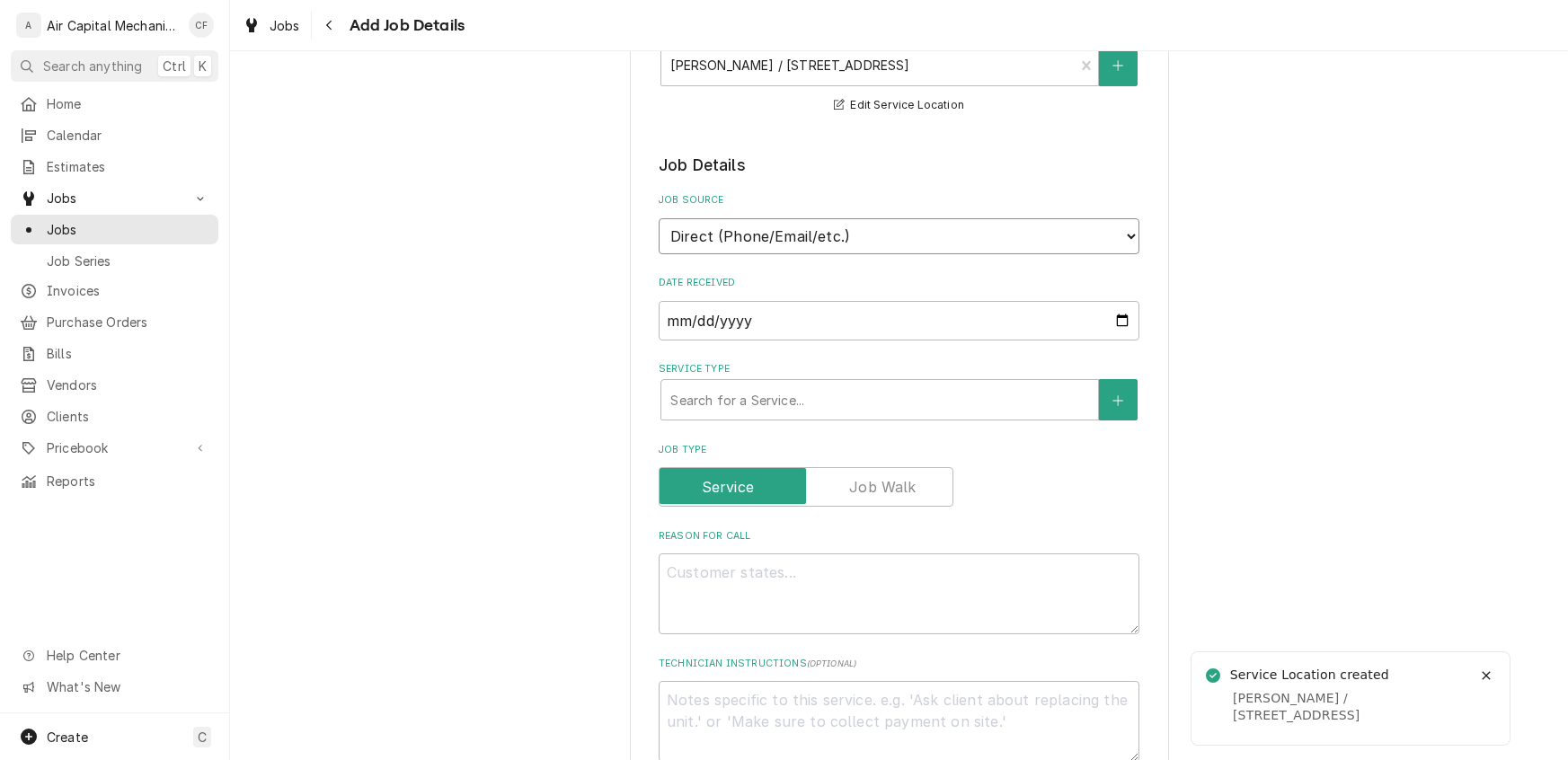
click at [706, 241] on select "Direct (Phone/Email/etc.) Service Channel Other" at bounding box center [900, 236] width 481 height 36
select select "100"
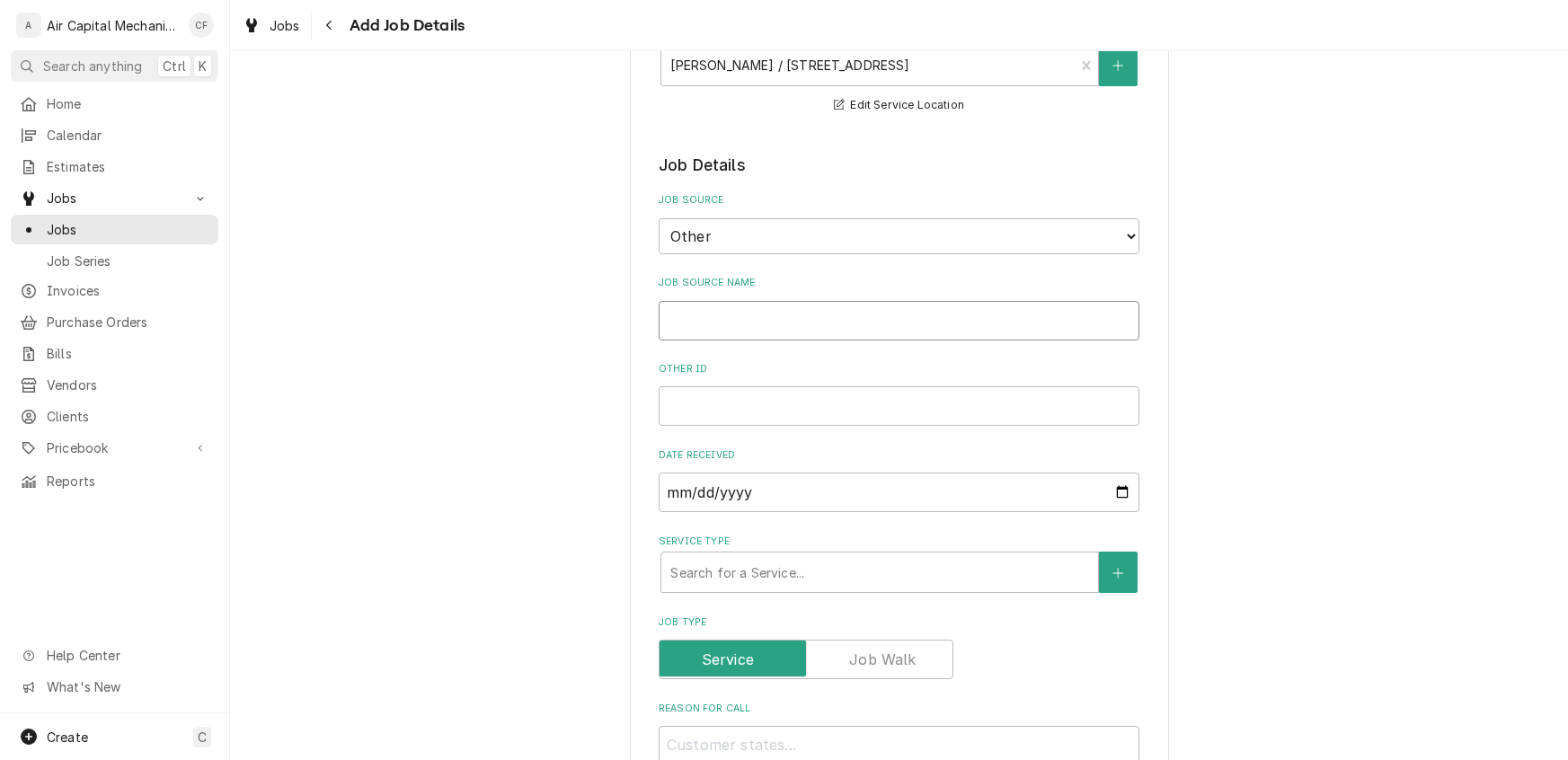
click at [682, 320] on input "Job Source Name" at bounding box center [900, 320] width 481 height 39
type textarea "x"
type input "R"
type textarea "x"
type input "Re"
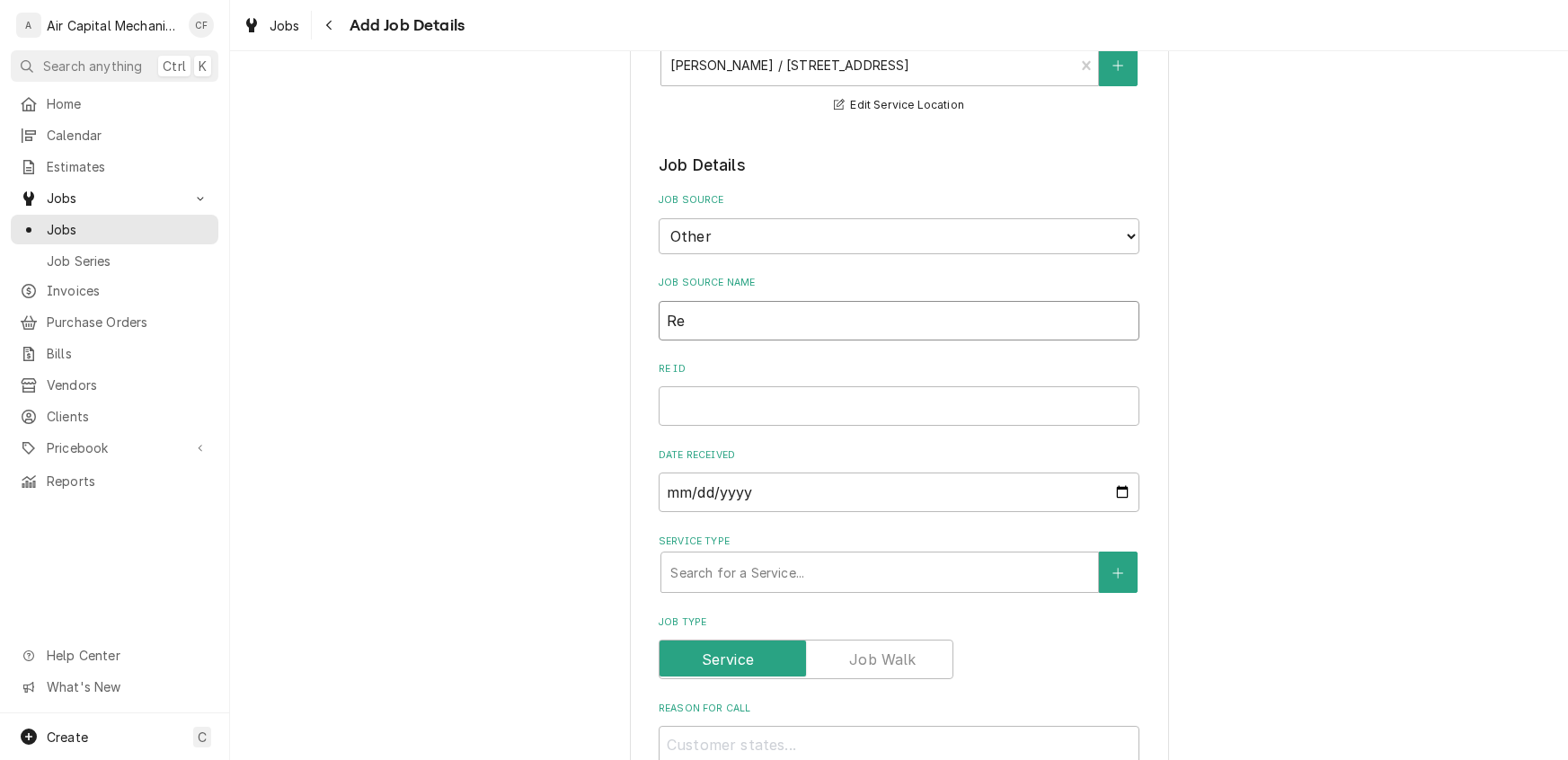
type textarea "x"
type input "Rel"
type textarea "x"
type input "Rely"
type textarea "x"
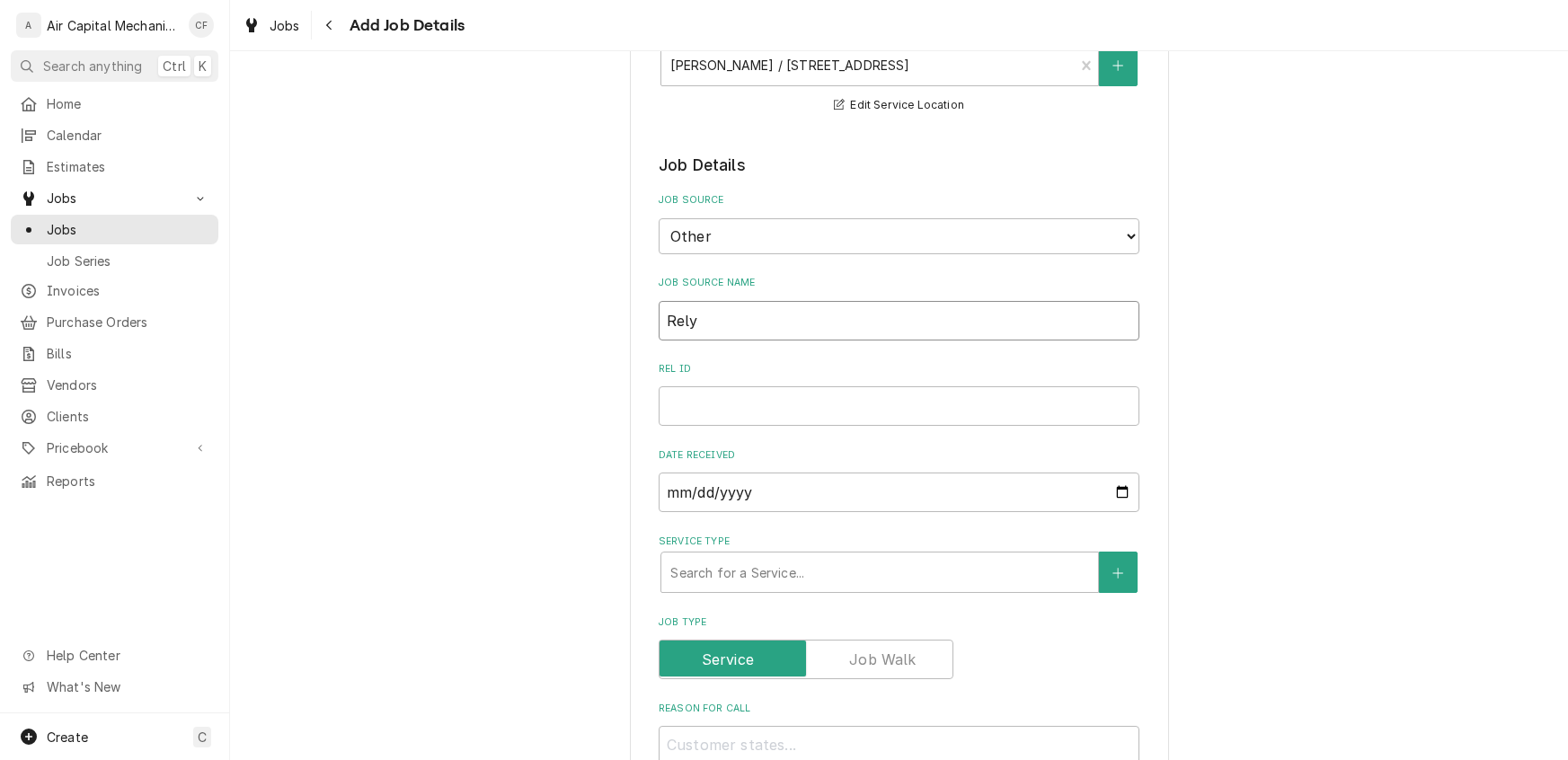
type input "Rely"
type textarea "x"
type input "Rely H"
type textarea "x"
type input "Rely Ho"
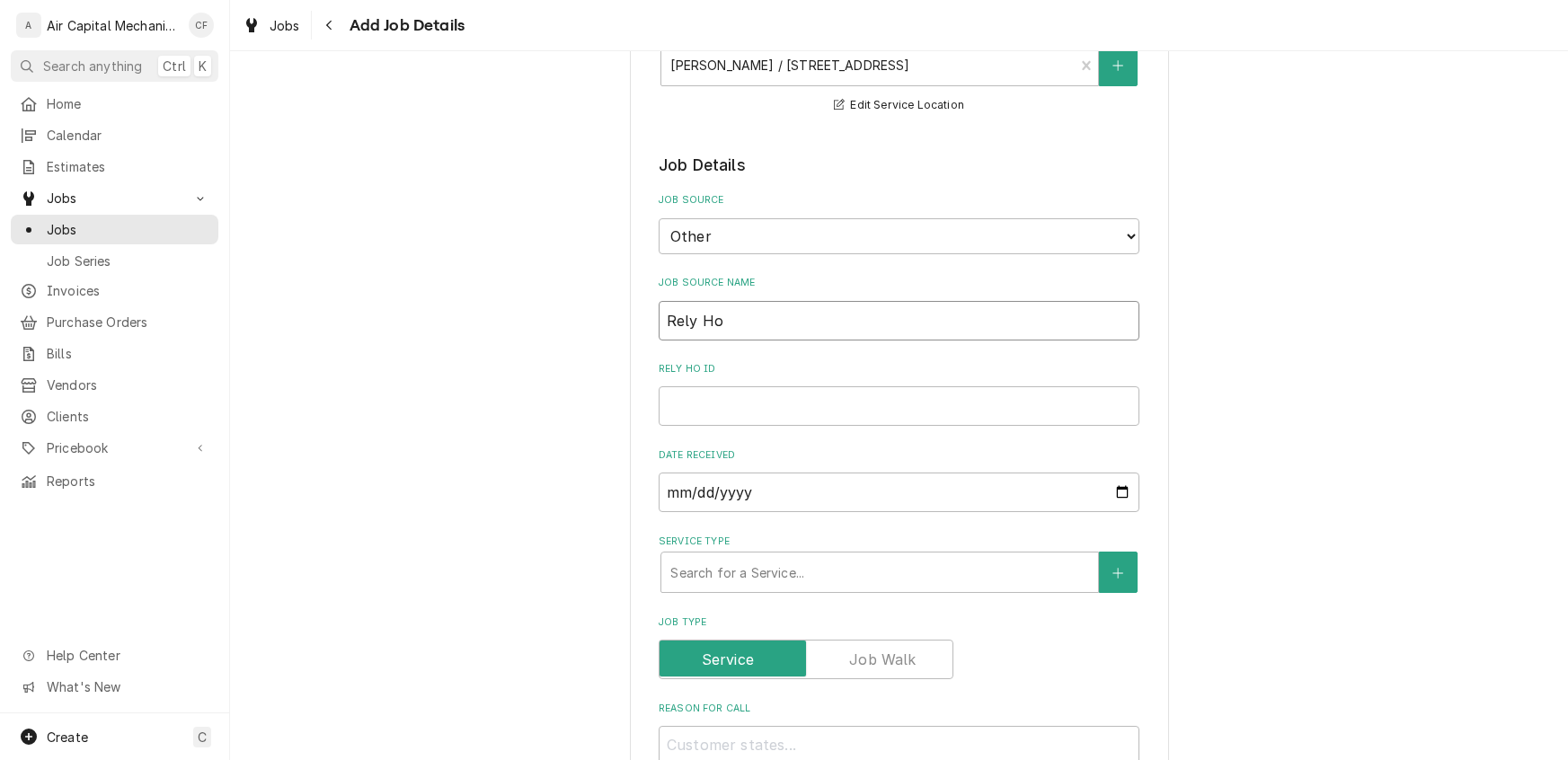
type textarea "x"
type input "Rely Hom"
type textarea "x"
type input "Rely Home"
type textarea "x"
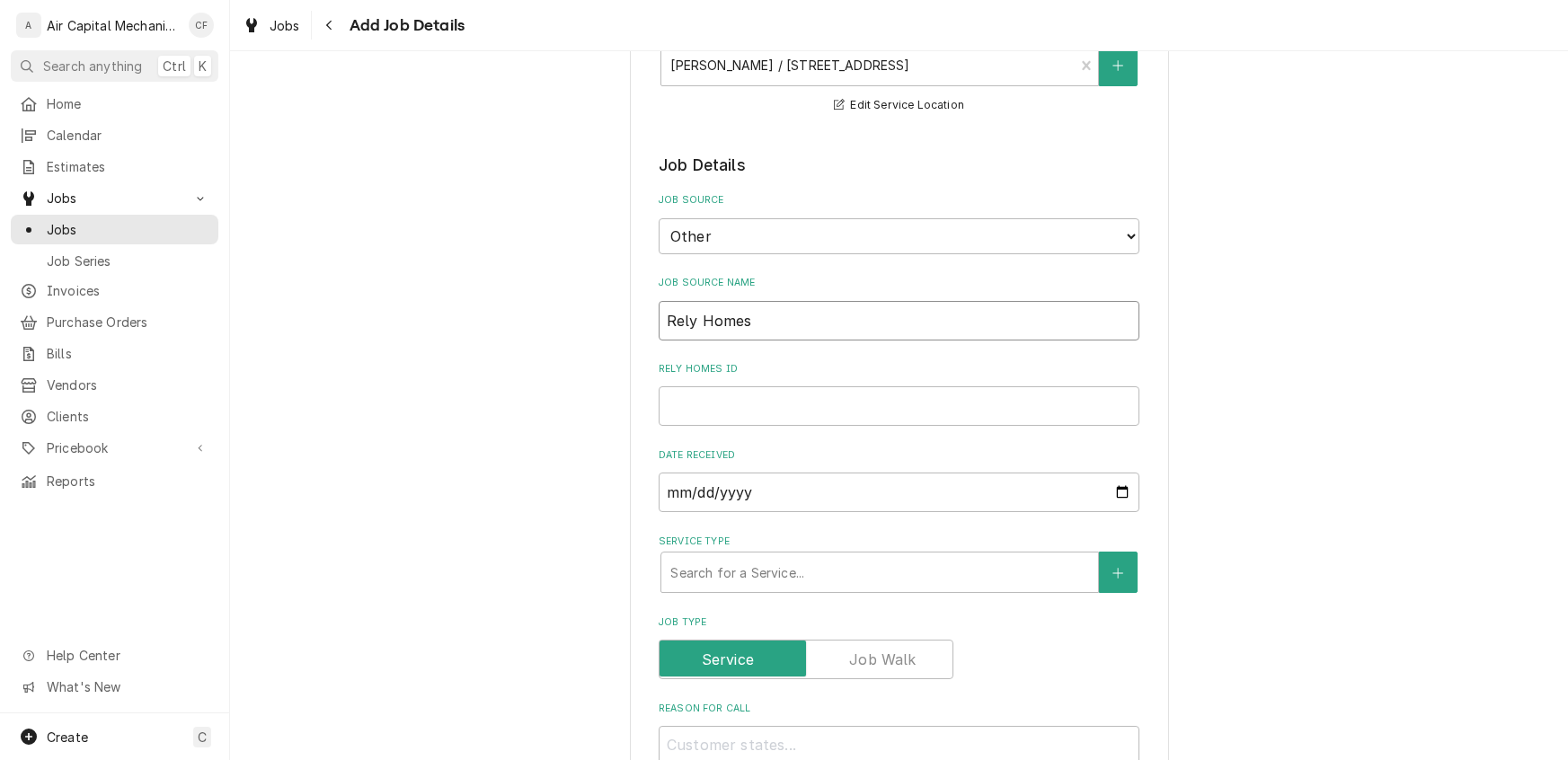
type input "Rely Homes"
type textarea "x"
type input "S"
type textarea "x"
type input "SW"
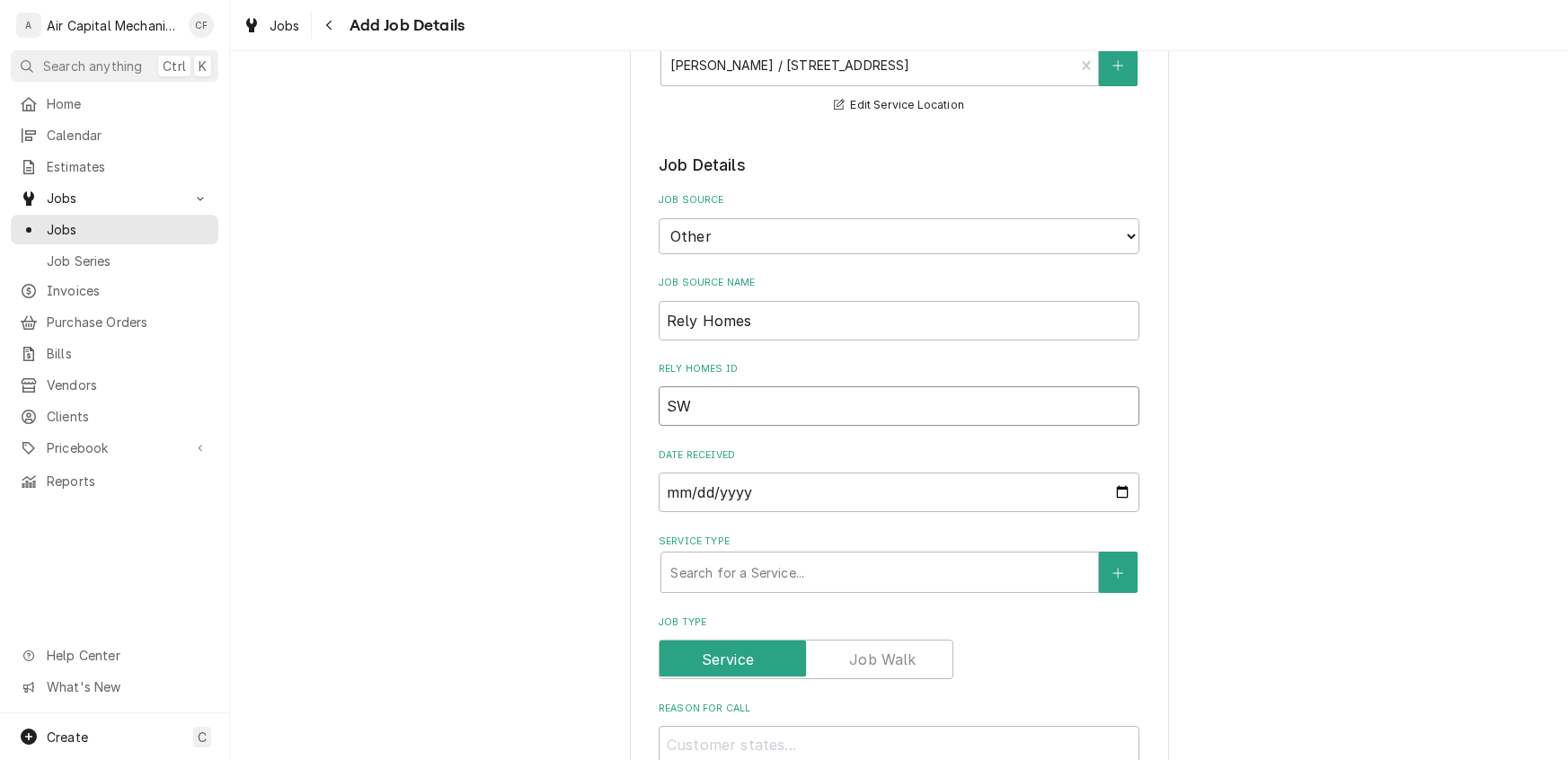
type textarea "x"
type input "SWO"
type textarea "x"
type input "SWO#"
type textarea "x"
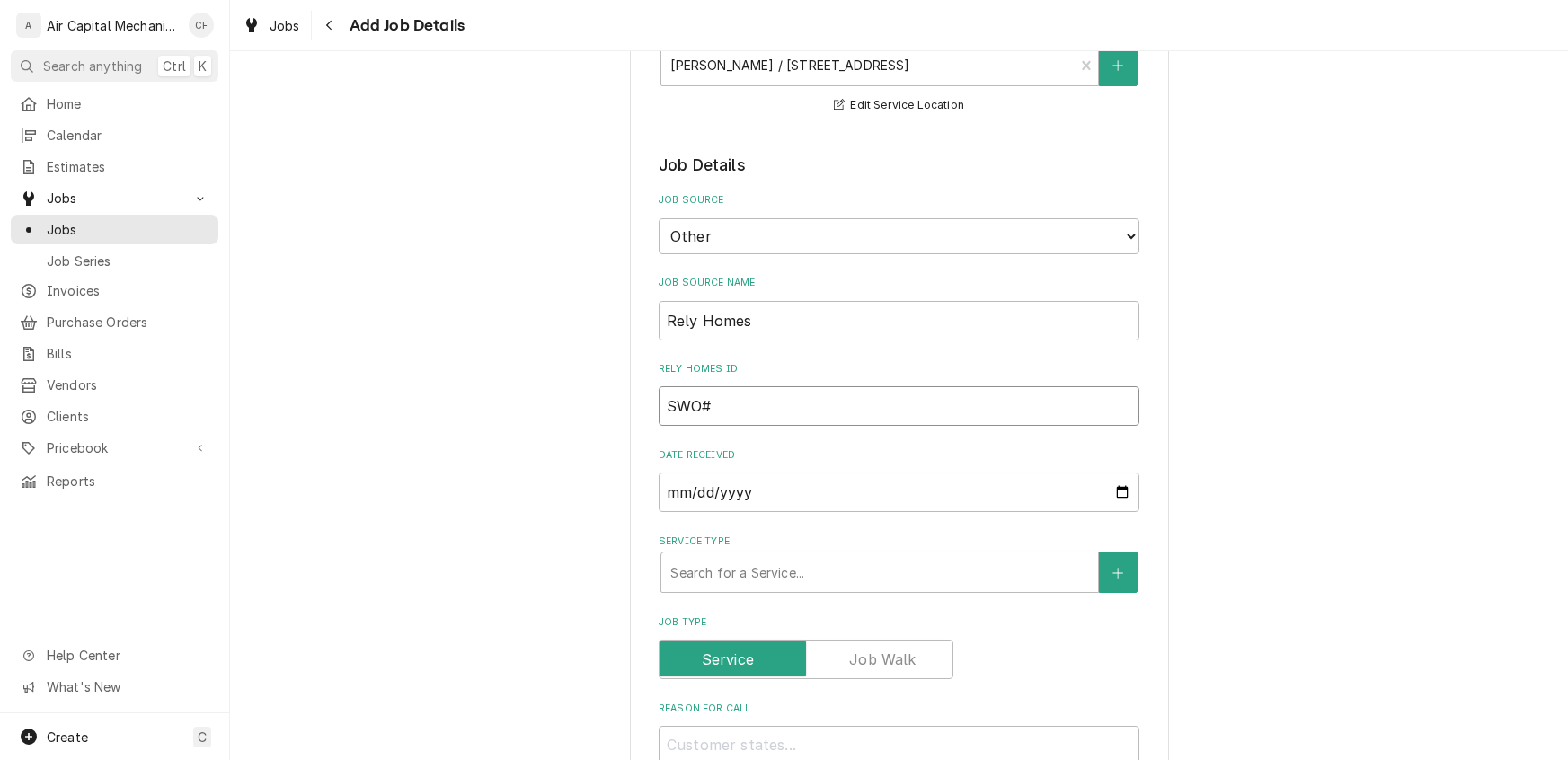
type input "SWO#2"
type textarea "x"
type input "SWO#29"
type textarea "x"
type input "SWO#295"
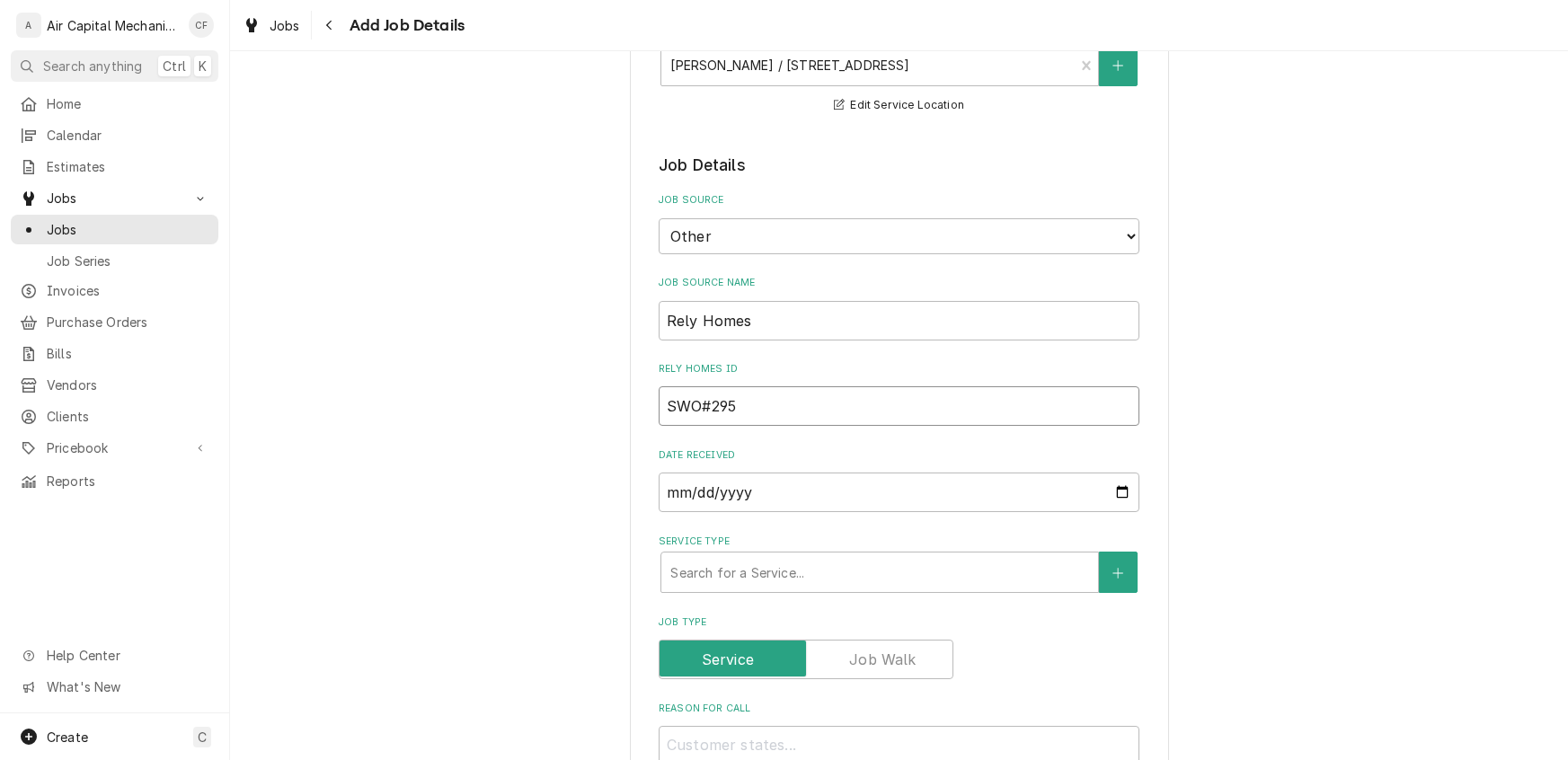
type textarea "x"
type input "SWO#2950"
type textarea "x"
type input "SWO#29507"
type textarea "x"
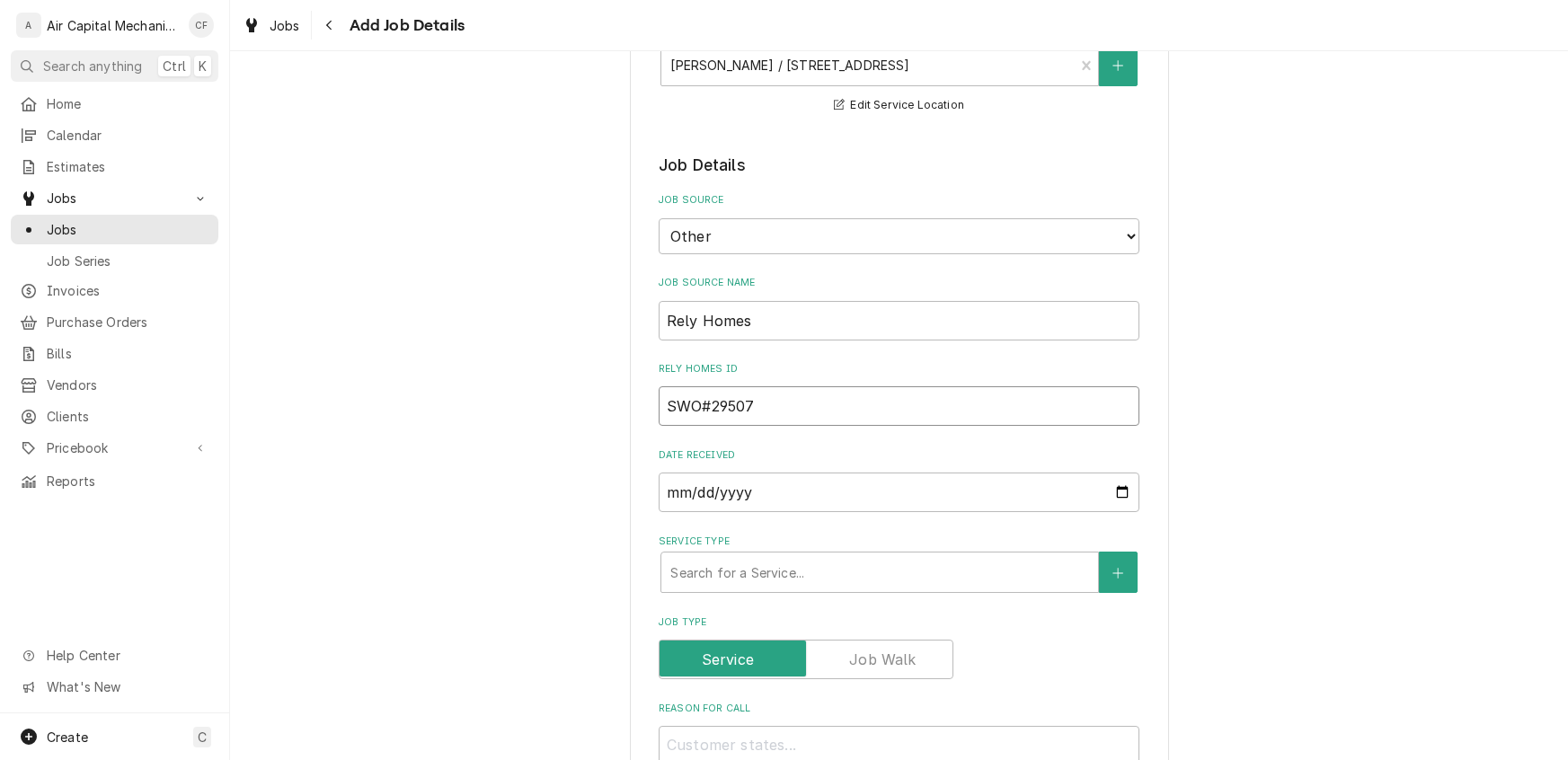
type input "SWO#295076"
type textarea "x"
type input "SWO#2950761"
type textarea "x"
type input "SWO#29507614"
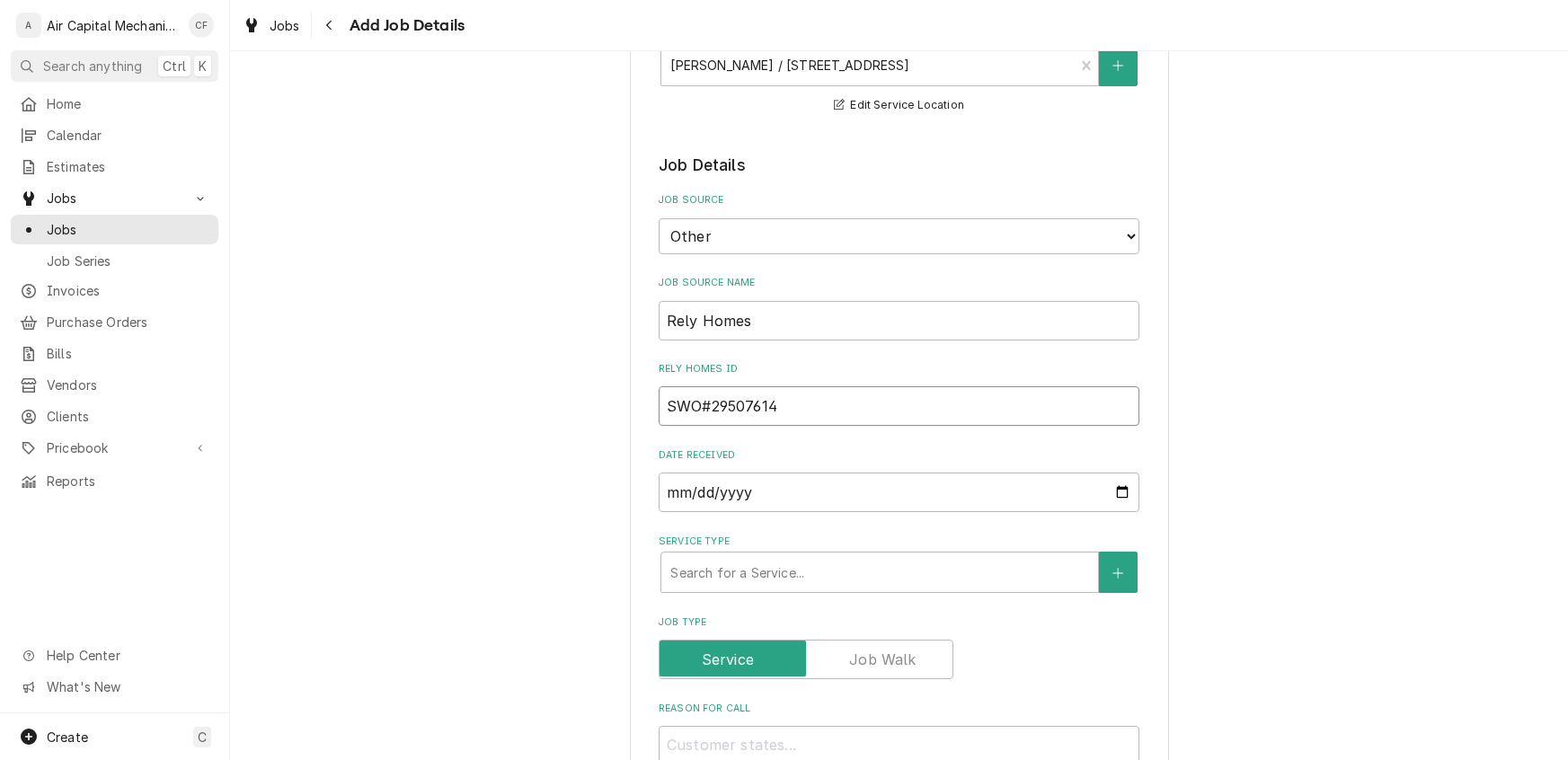
type textarea "x"
type input "SWO#295076149"
type textarea "x"
type input "SWO#295076149"
click at [672, 493] on input "2025-09-18" at bounding box center [900, 492] width 481 height 39
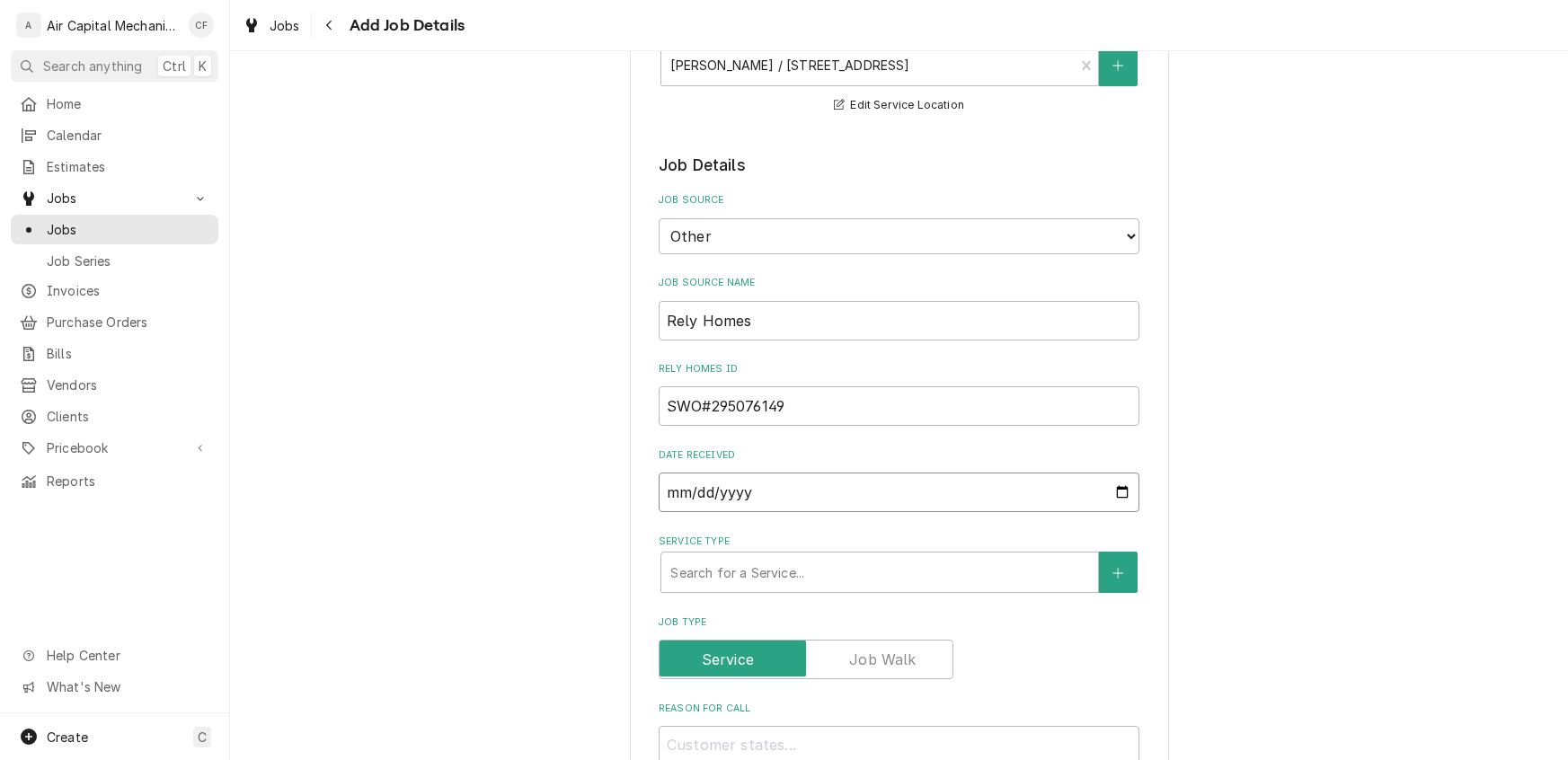
type textarea "x"
type input "2025-07-18"
type textarea "x"
type input "2025-07-02"
type textarea "x"
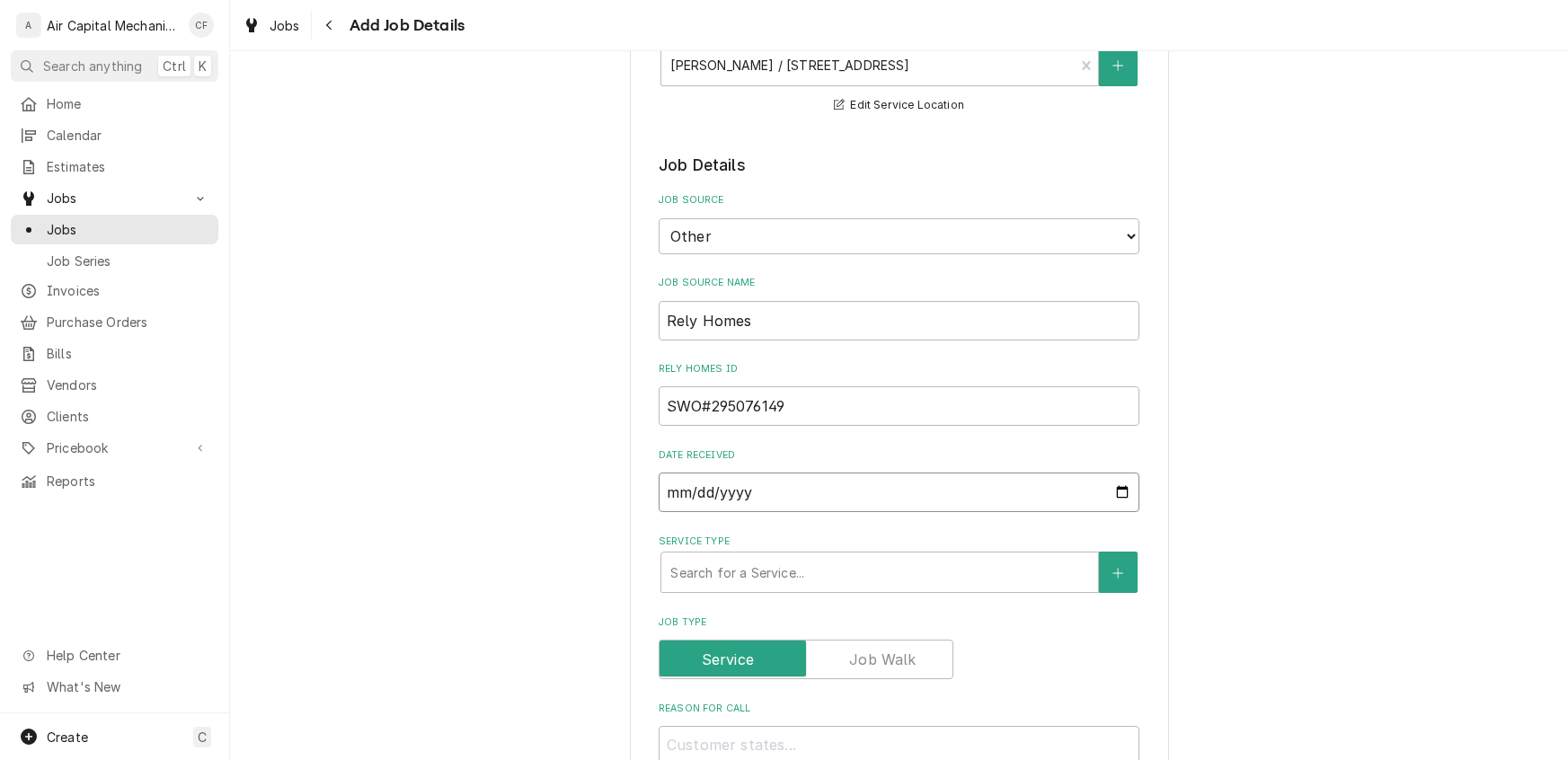
type input "2025-07-28"
type textarea "x"
type input "0002-07-28"
type textarea "x"
type input "0020-07-28"
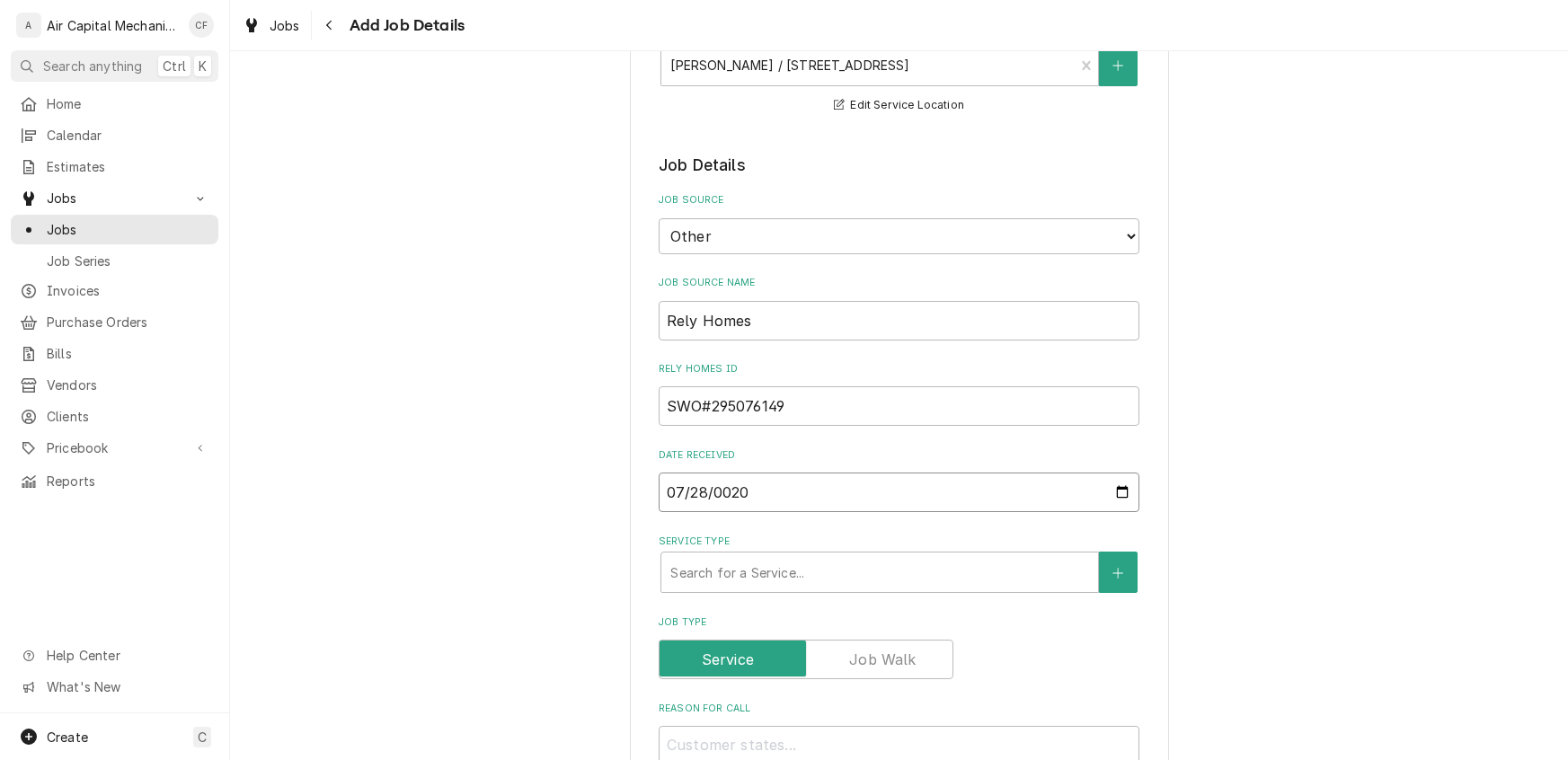
type textarea "x"
type input "0202-07-28"
type textarea "x"
type input "2025-07-28"
click at [780, 566] on div "Service Type" at bounding box center [880, 572] width 419 height 32
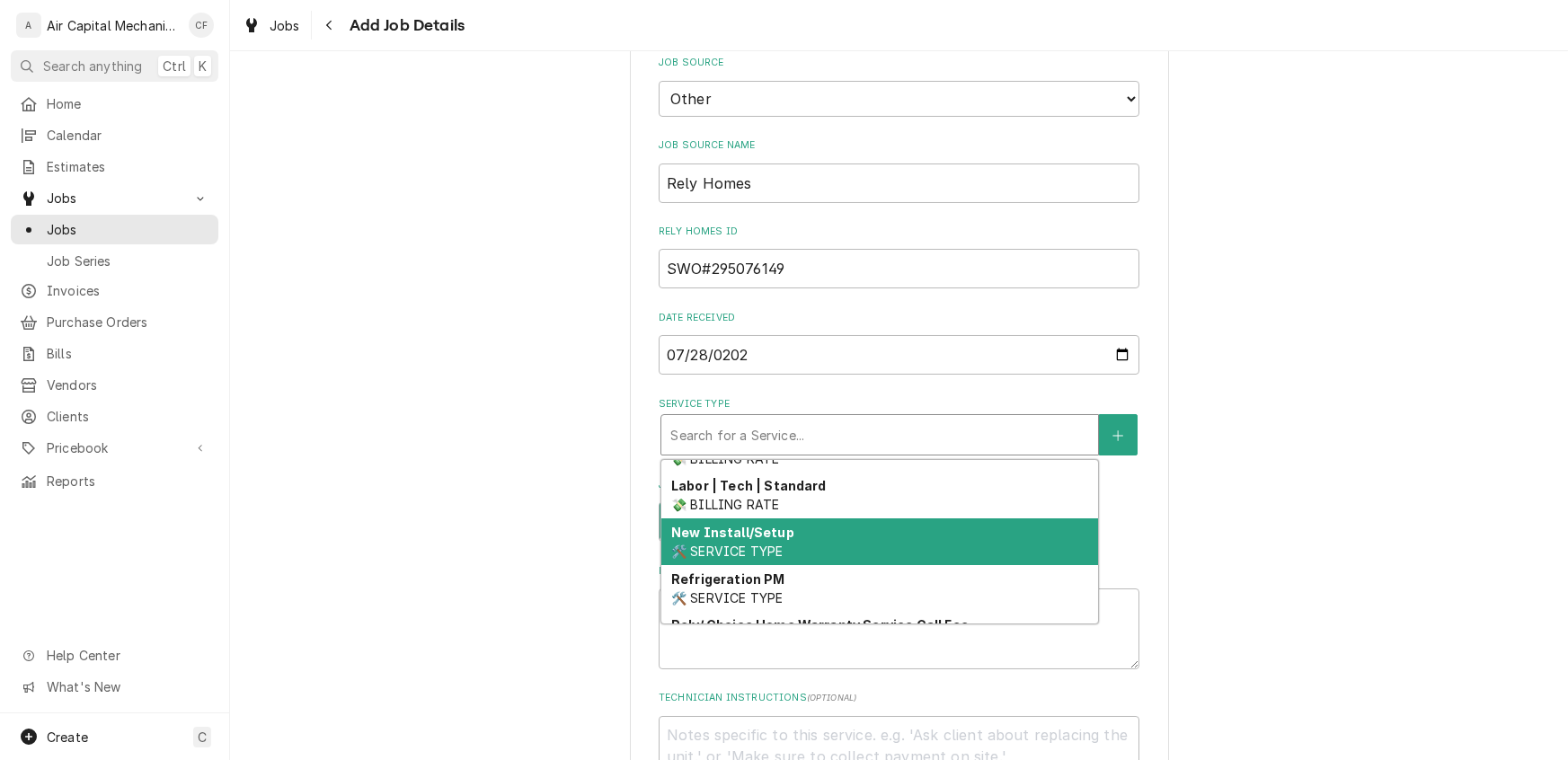
scroll to position [621, 0]
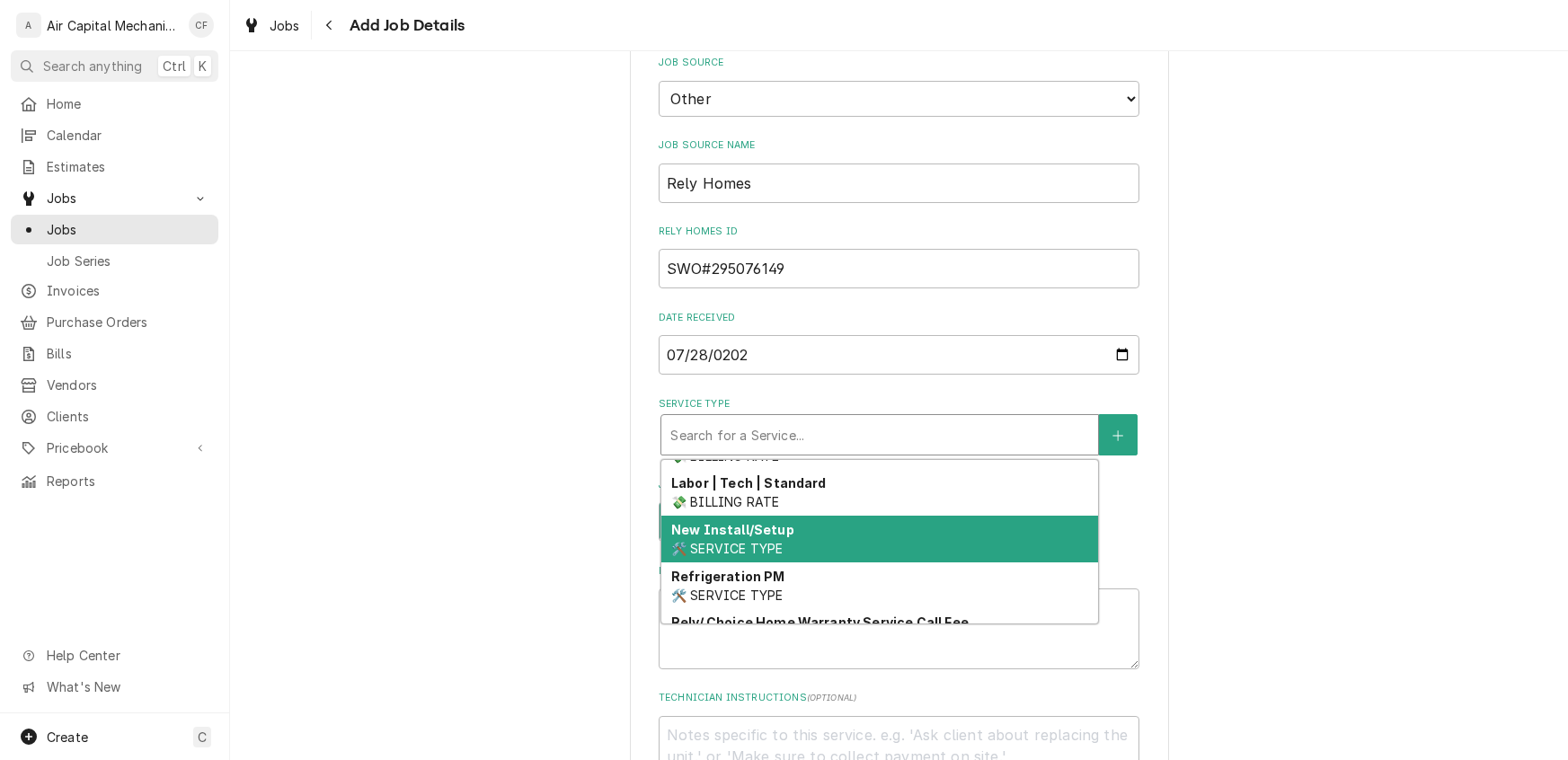
click at [749, 541] on span "🛠️ SERVICE TYPE" at bounding box center [727, 549] width 112 height 15
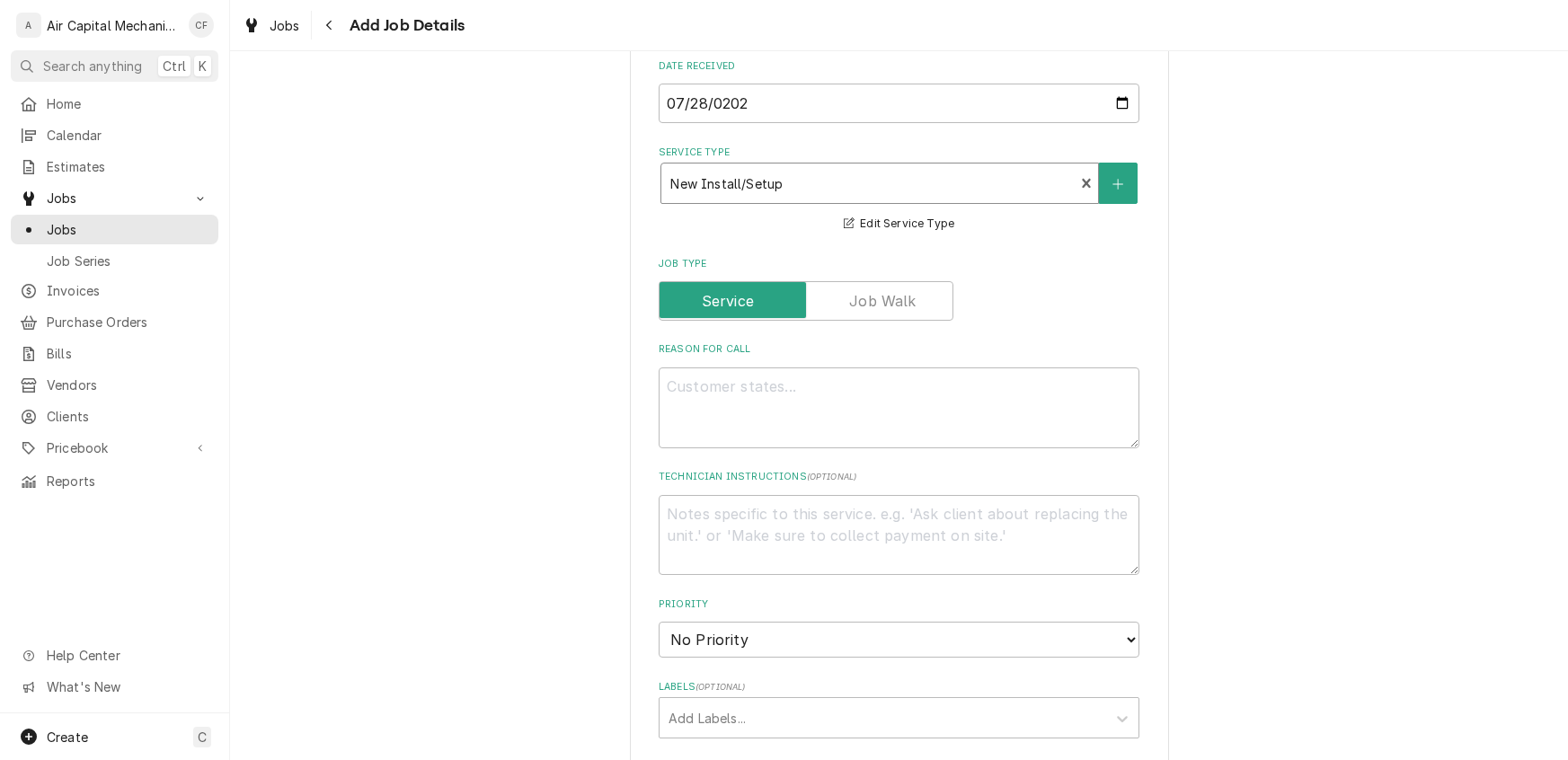
scroll to position [670, 0]
click at [722, 396] on textarea "Reason For Call" at bounding box center [900, 402] width 481 height 81
type textarea "x"
type textarea "l"
type textarea "x"
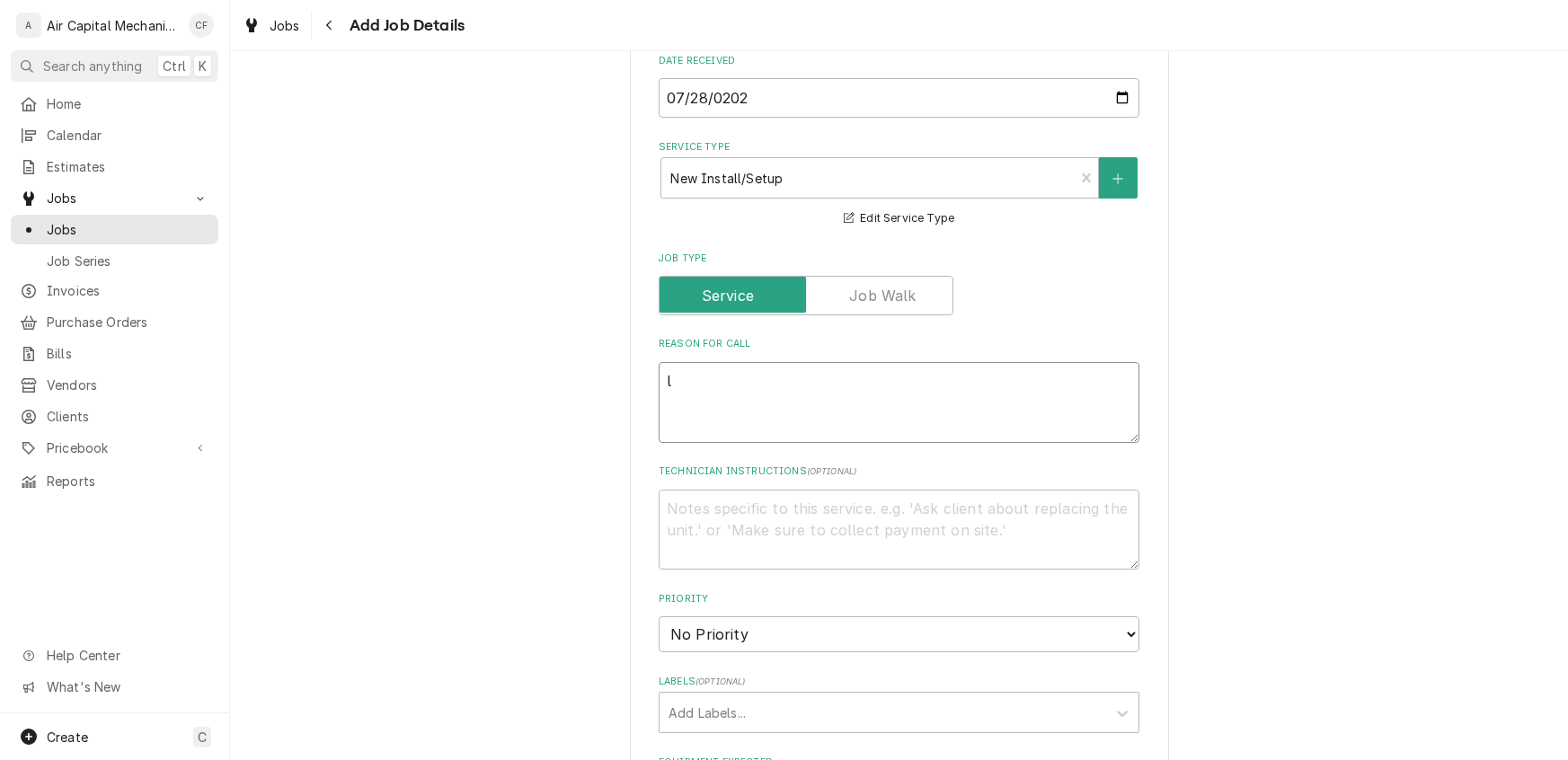
type textarea "la"
type textarea "x"
type textarea "lab"
type textarea "x"
type textarea "labo"
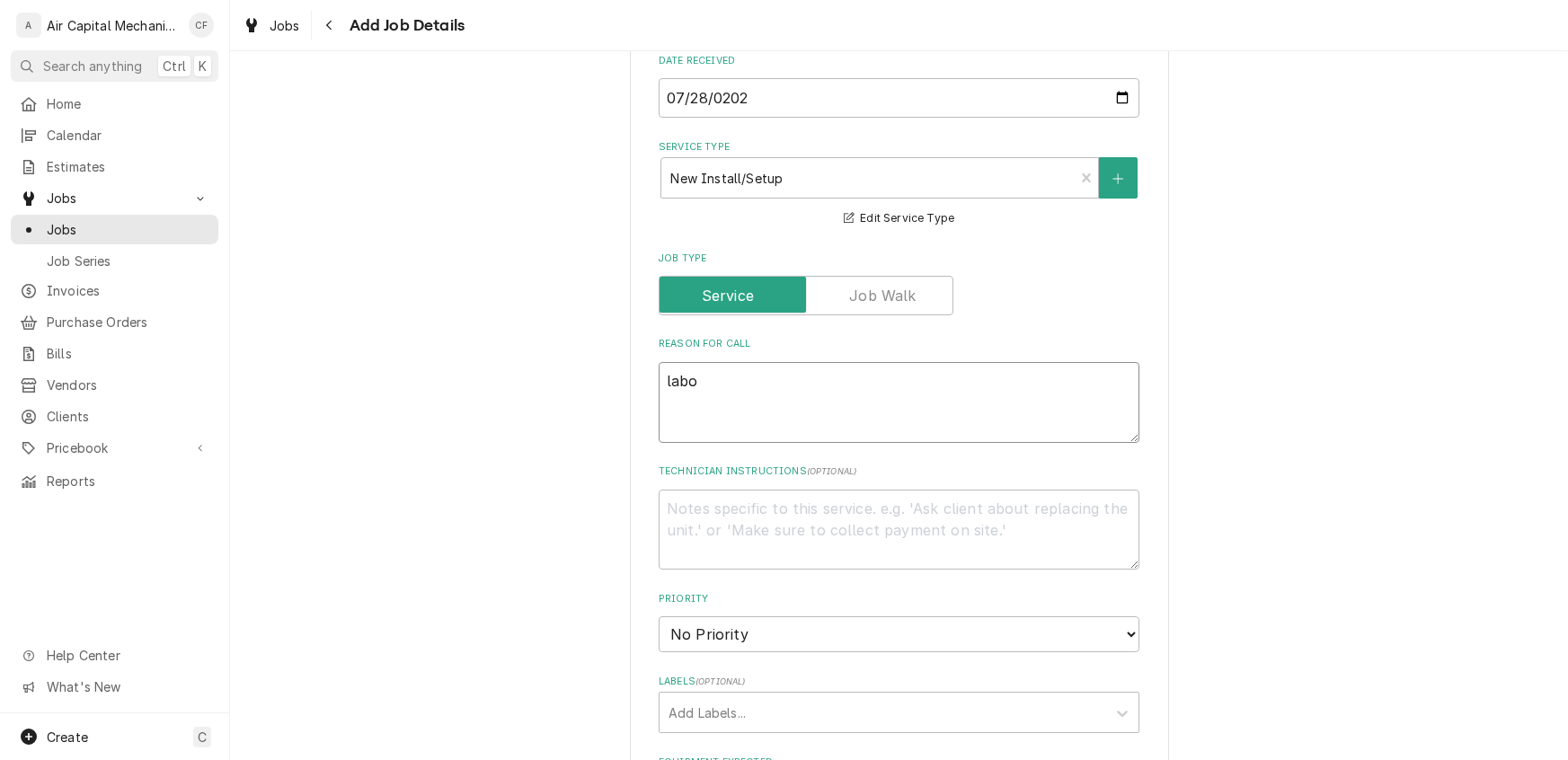
type textarea "x"
type textarea "labor"
type textarea "x"
type textarea "labor"
type textarea "x"
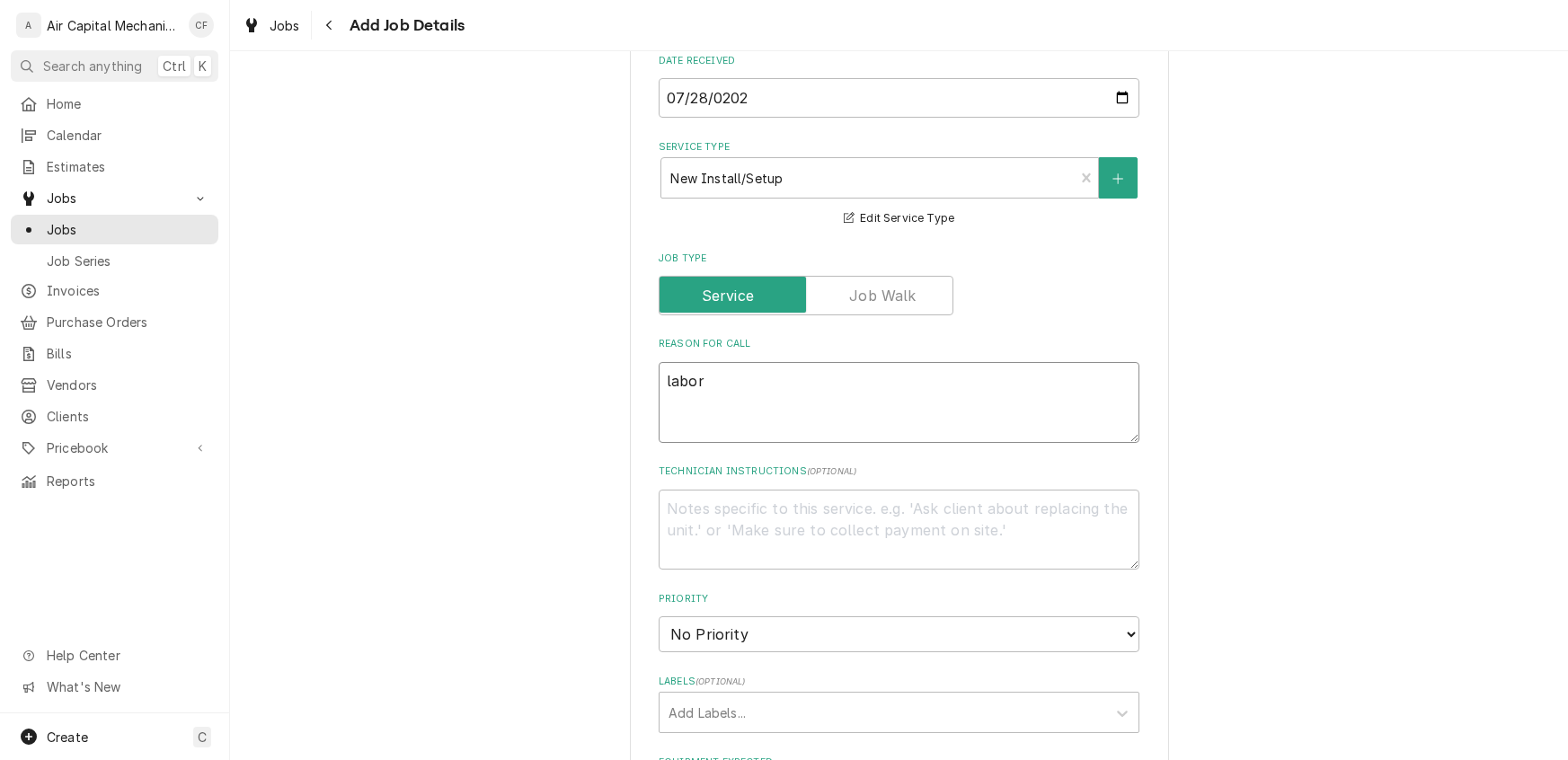
type textarea "labor f"
type textarea "x"
type textarea "labor for"
type textarea "x"
type textarea "labor for"
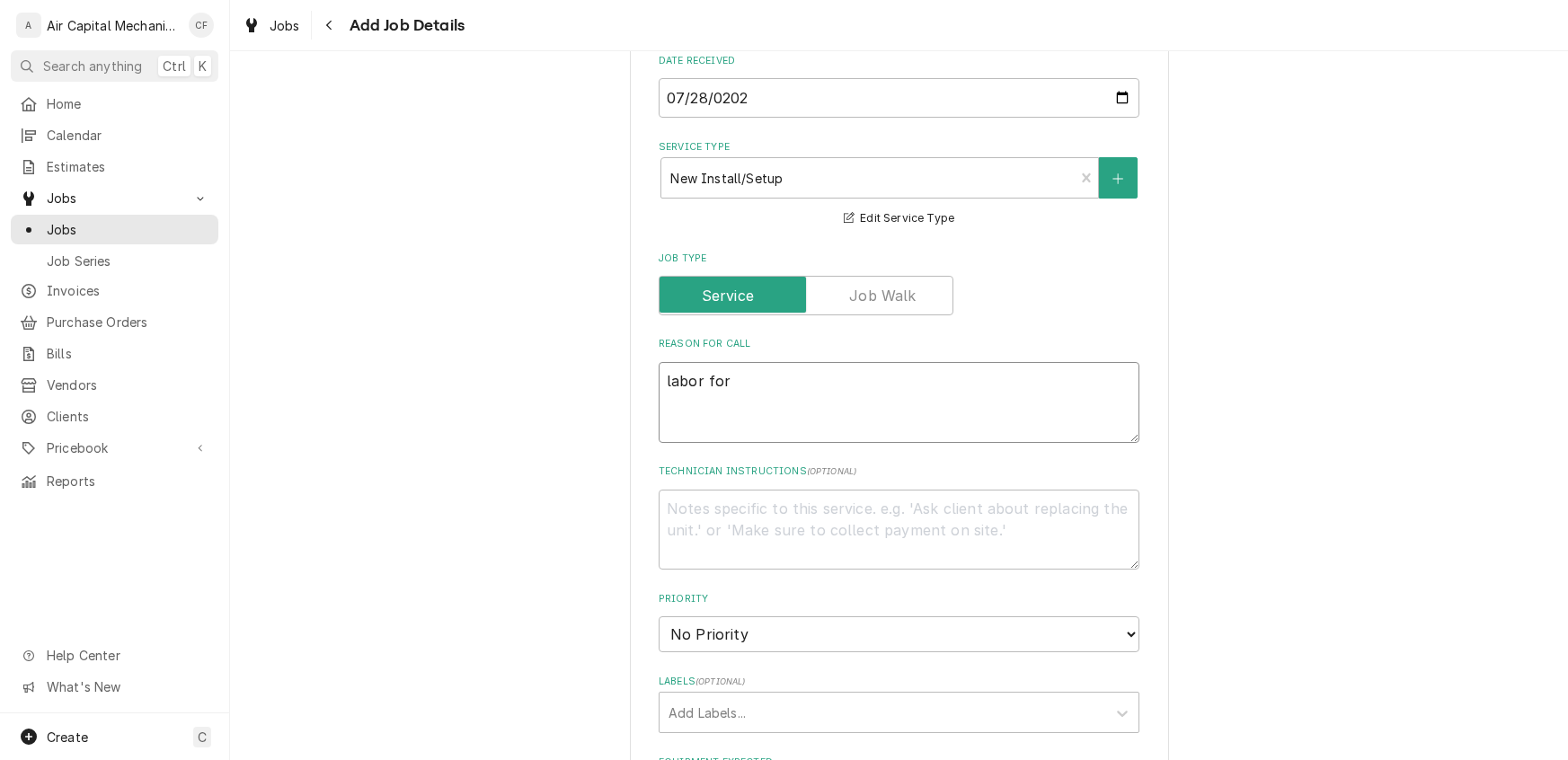
type textarea "x"
type textarea "labor for i"
type textarea "x"
type textarea "labor for in"
type textarea "x"
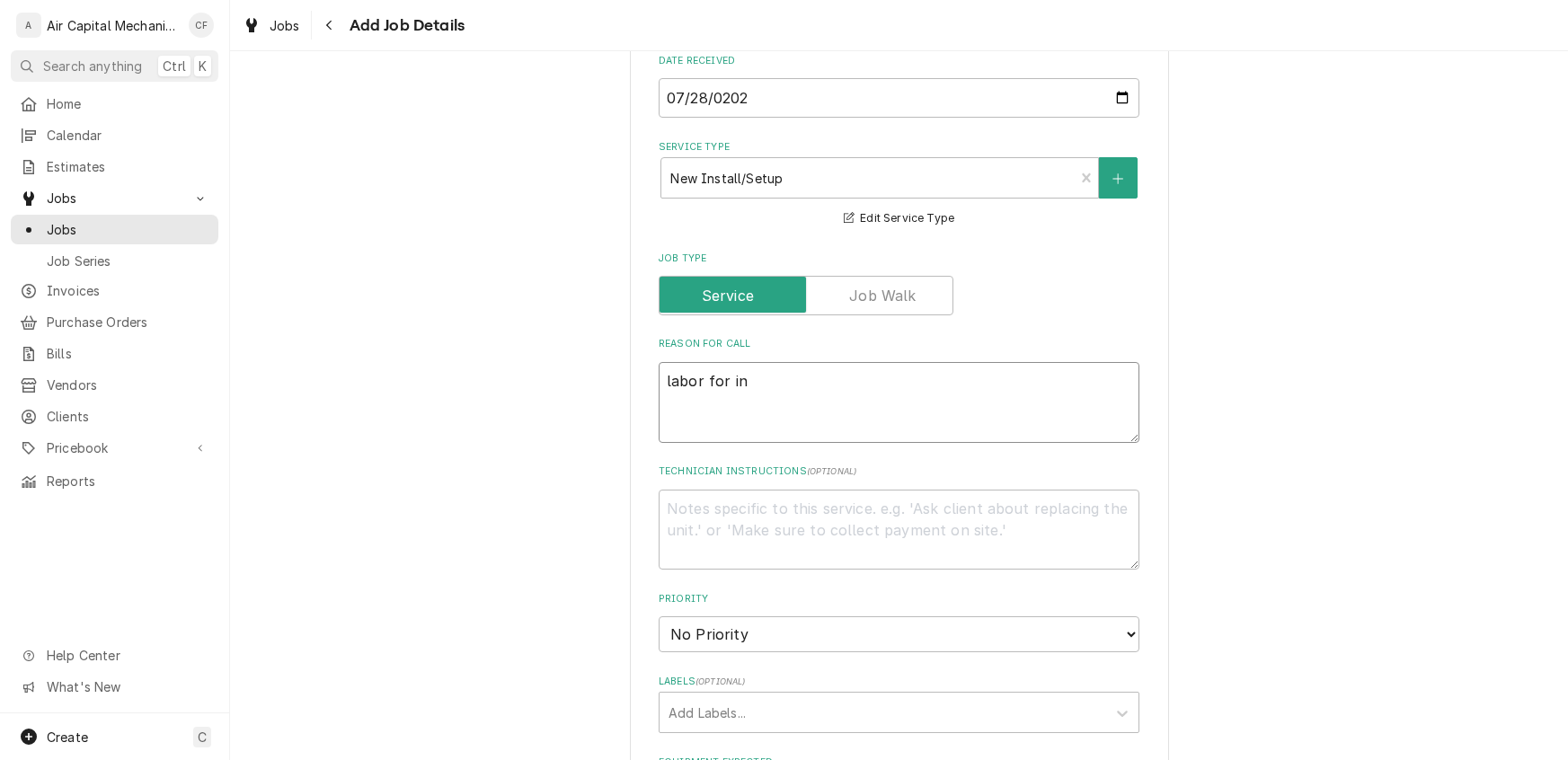
type textarea "labor for ins"
type textarea "x"
type textarea "labor for inst"
type textarea "x"
type textarea "labor for insta"
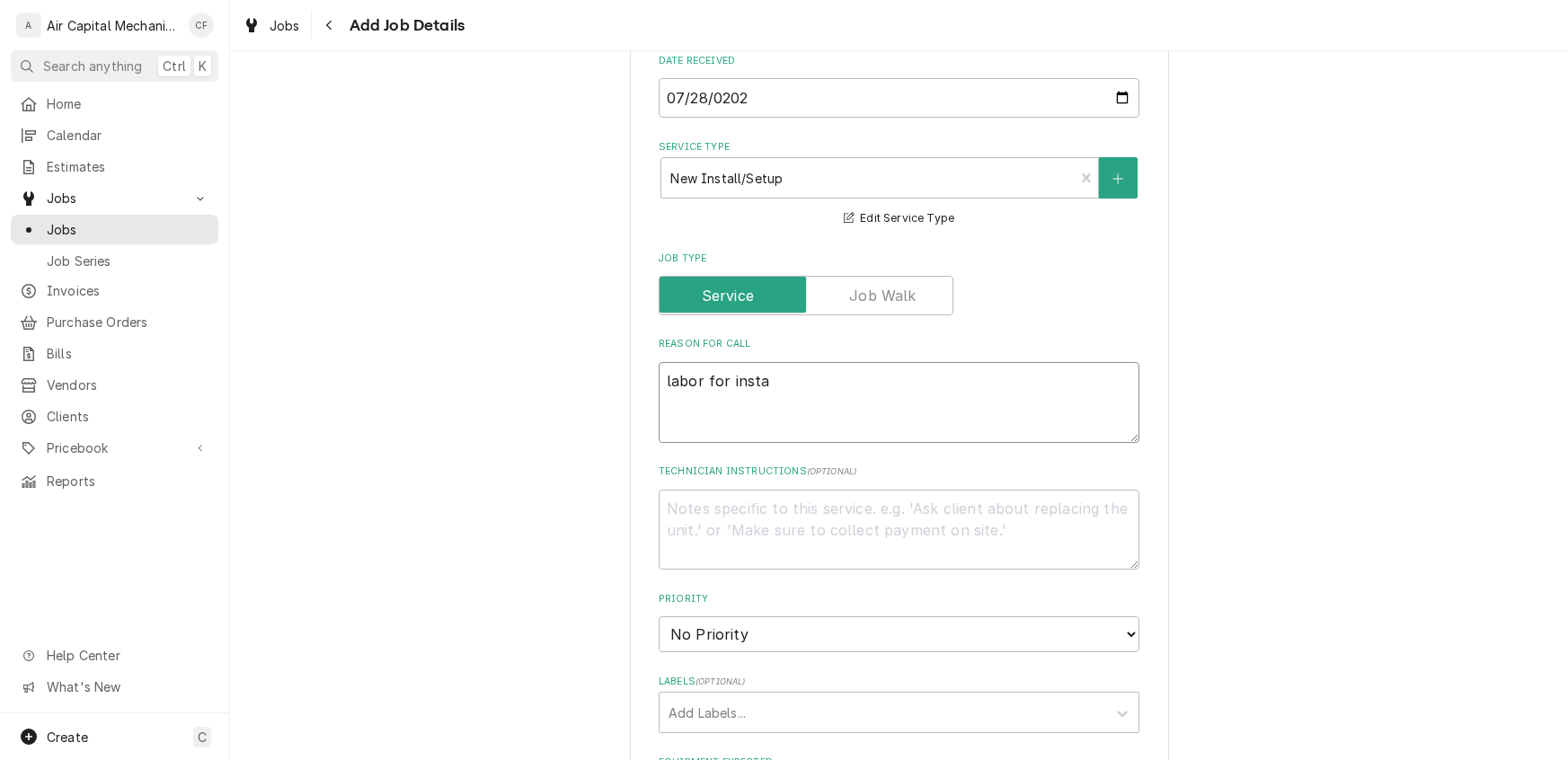
type textarea "x"
type textarea "labor for instal"
type textarea "x"
type textarea "labor for install"
type textarea "x"
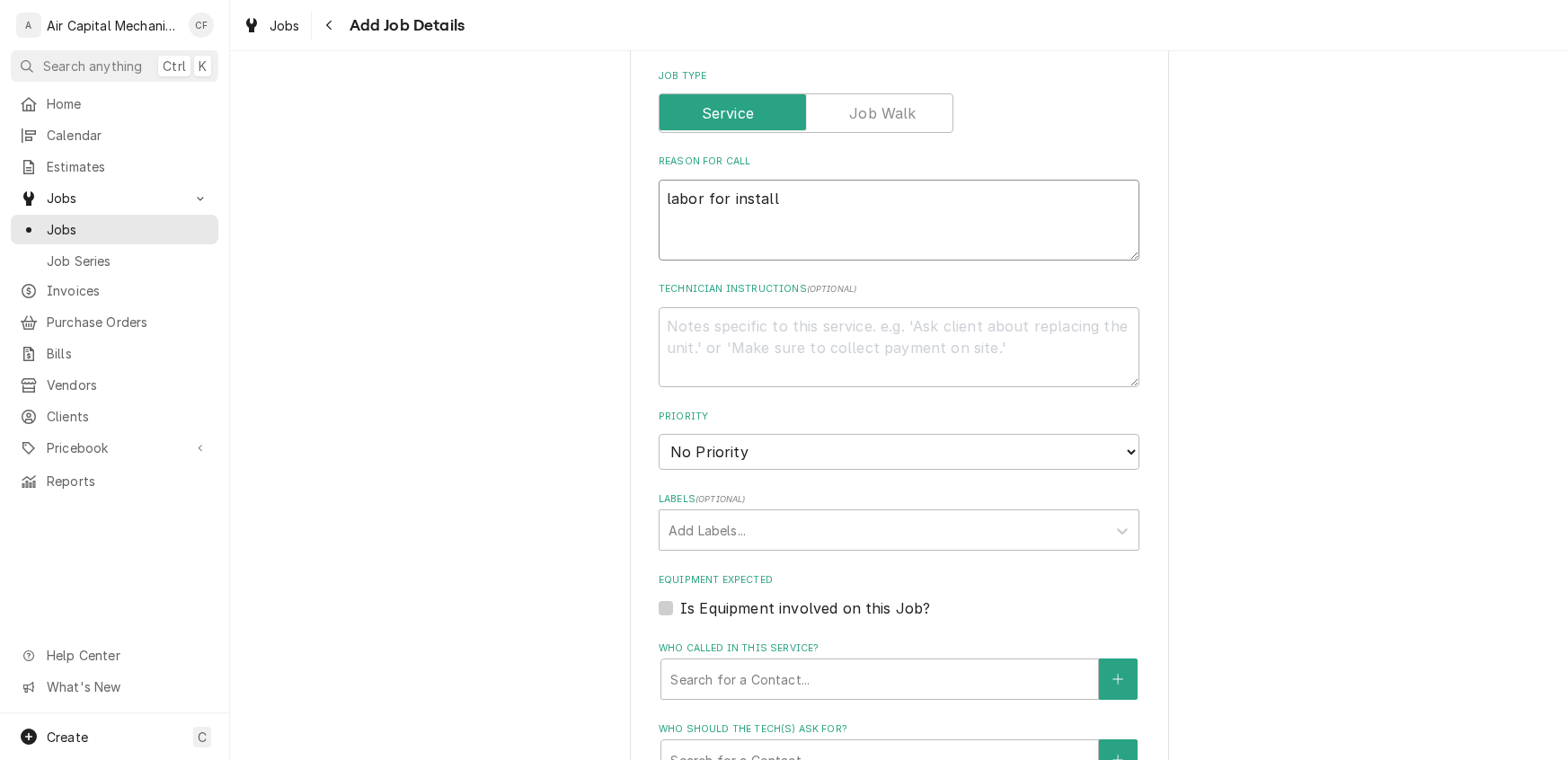
scroll to position [1187, 0]
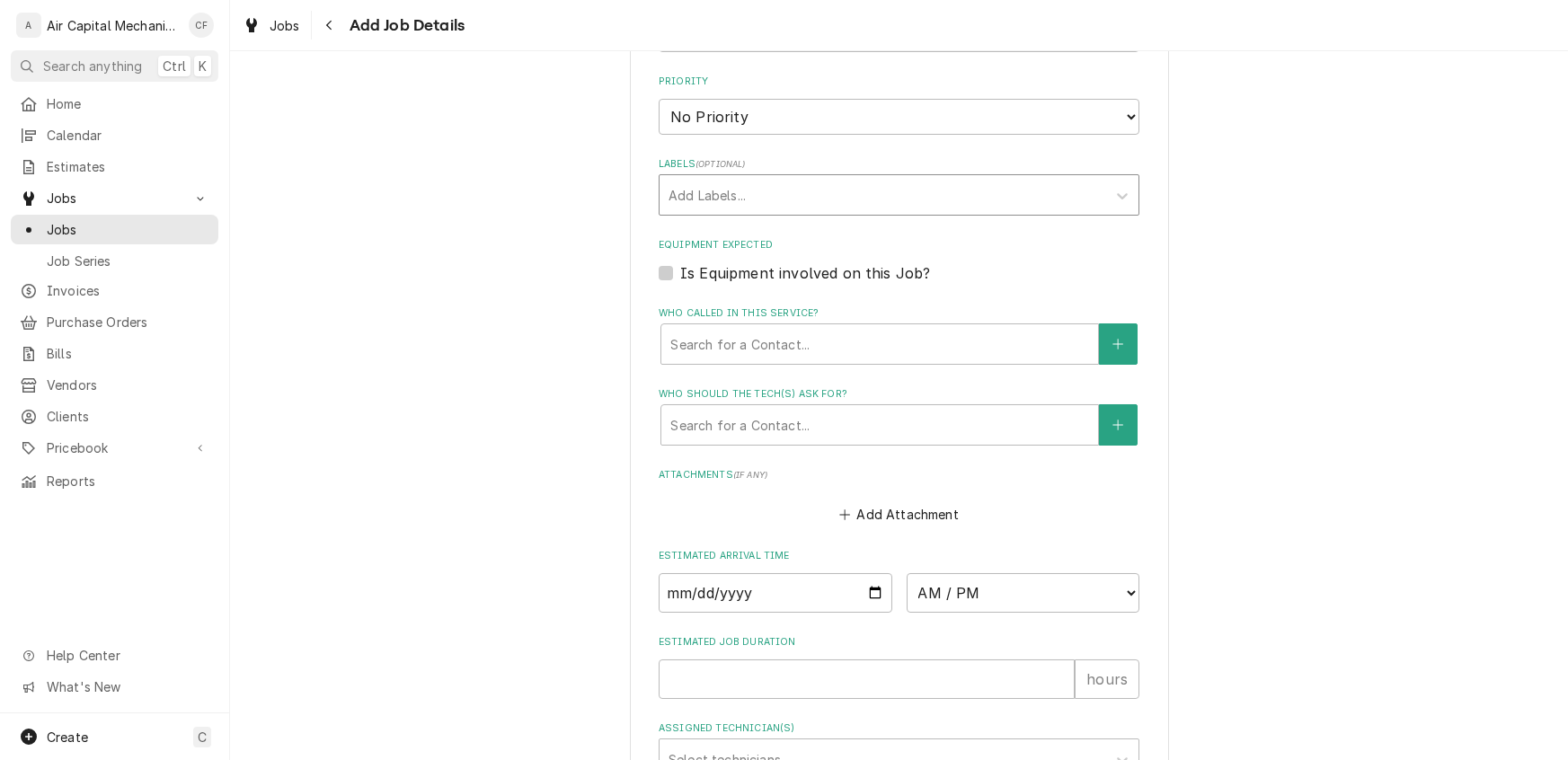
type textarea "labor for install"
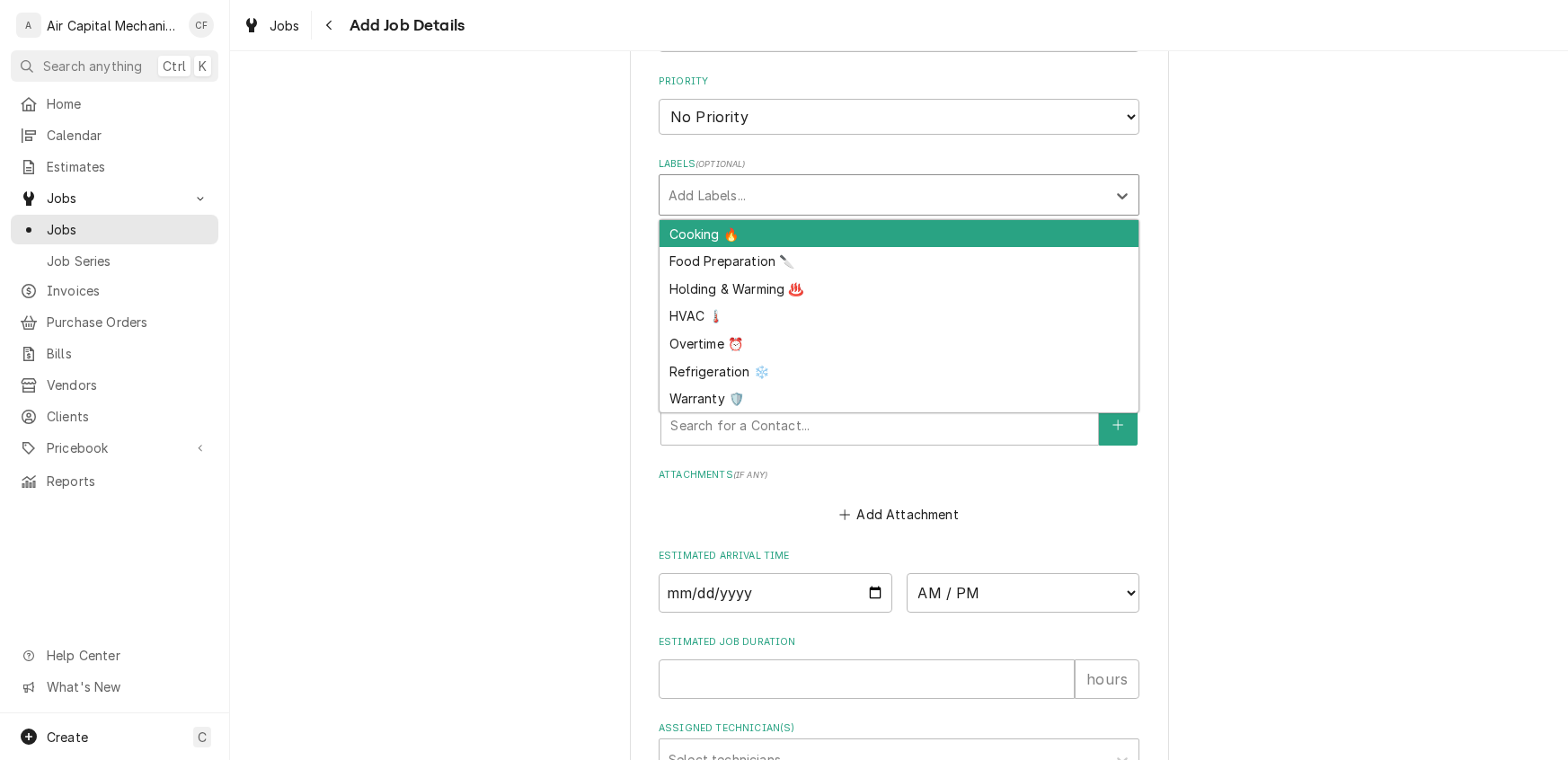
click at [731, 194] on div "Labels" at bounding box center [883, 194] width 429 height 32
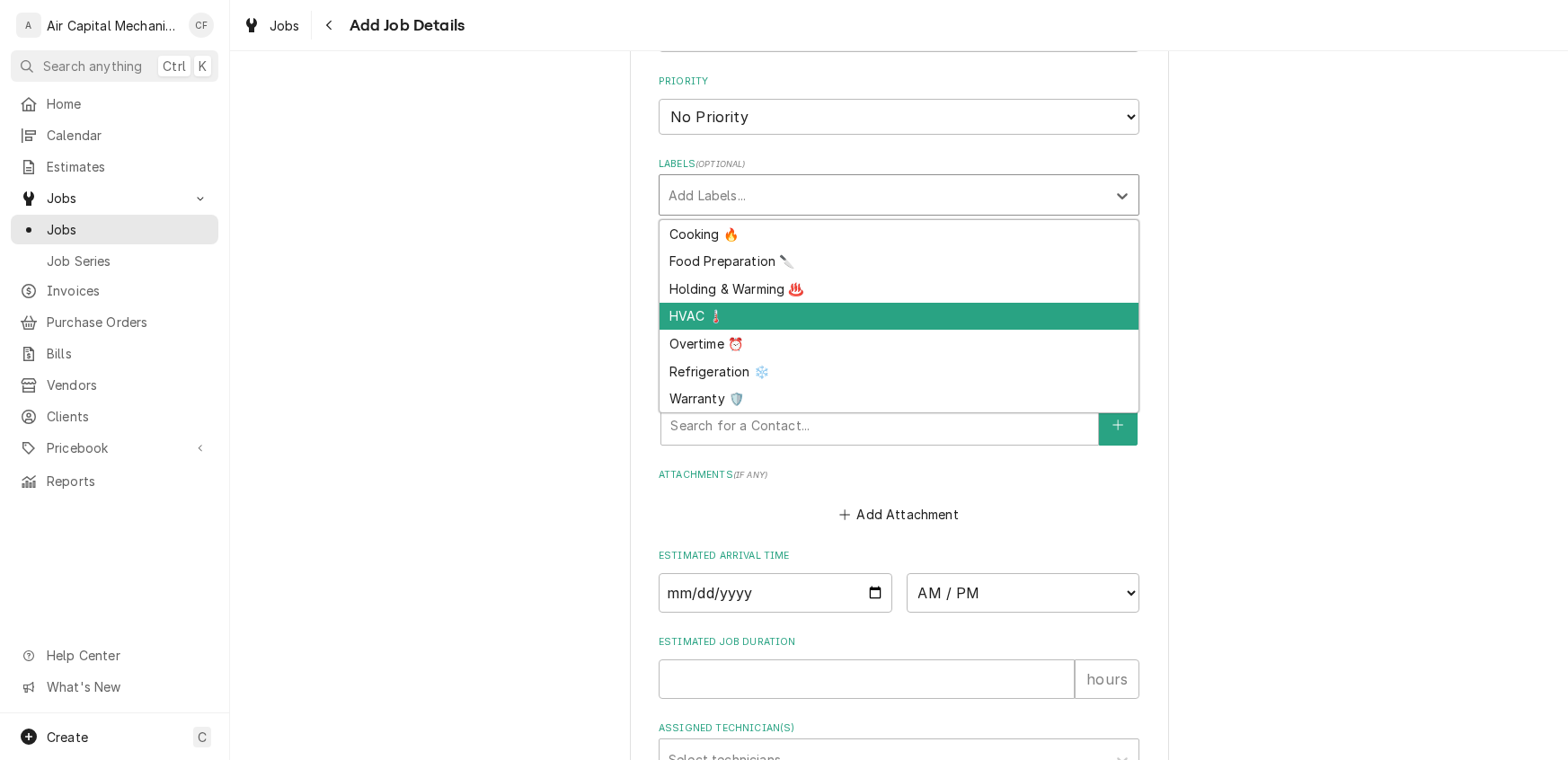
click at [702, 313] on div "HVAC 🌡️" at bounding box center [900, 317] width 479 height 28
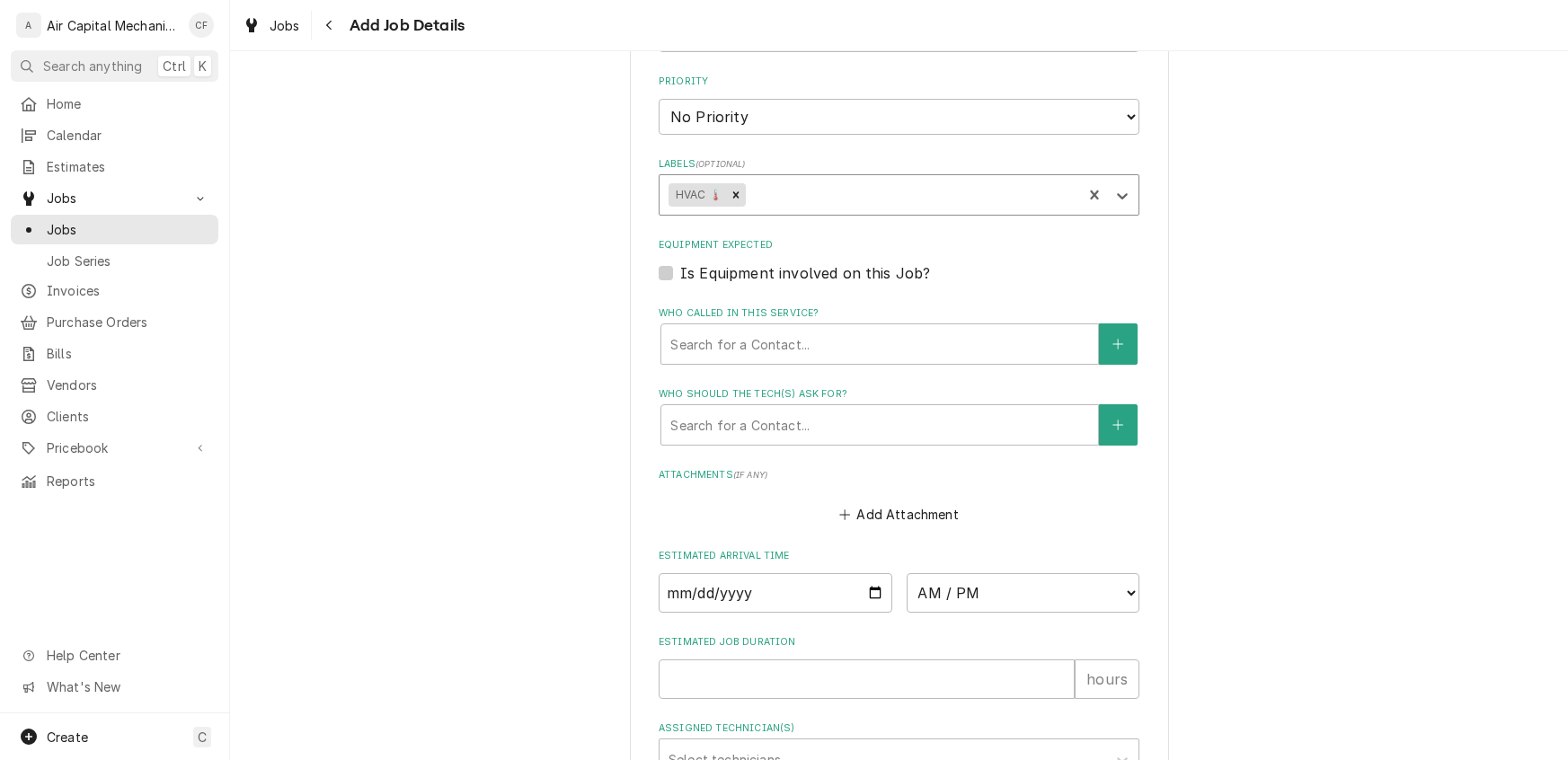
click at [776, 200] on div "Labels" at bounding box center [910, 194] width 324 height 32
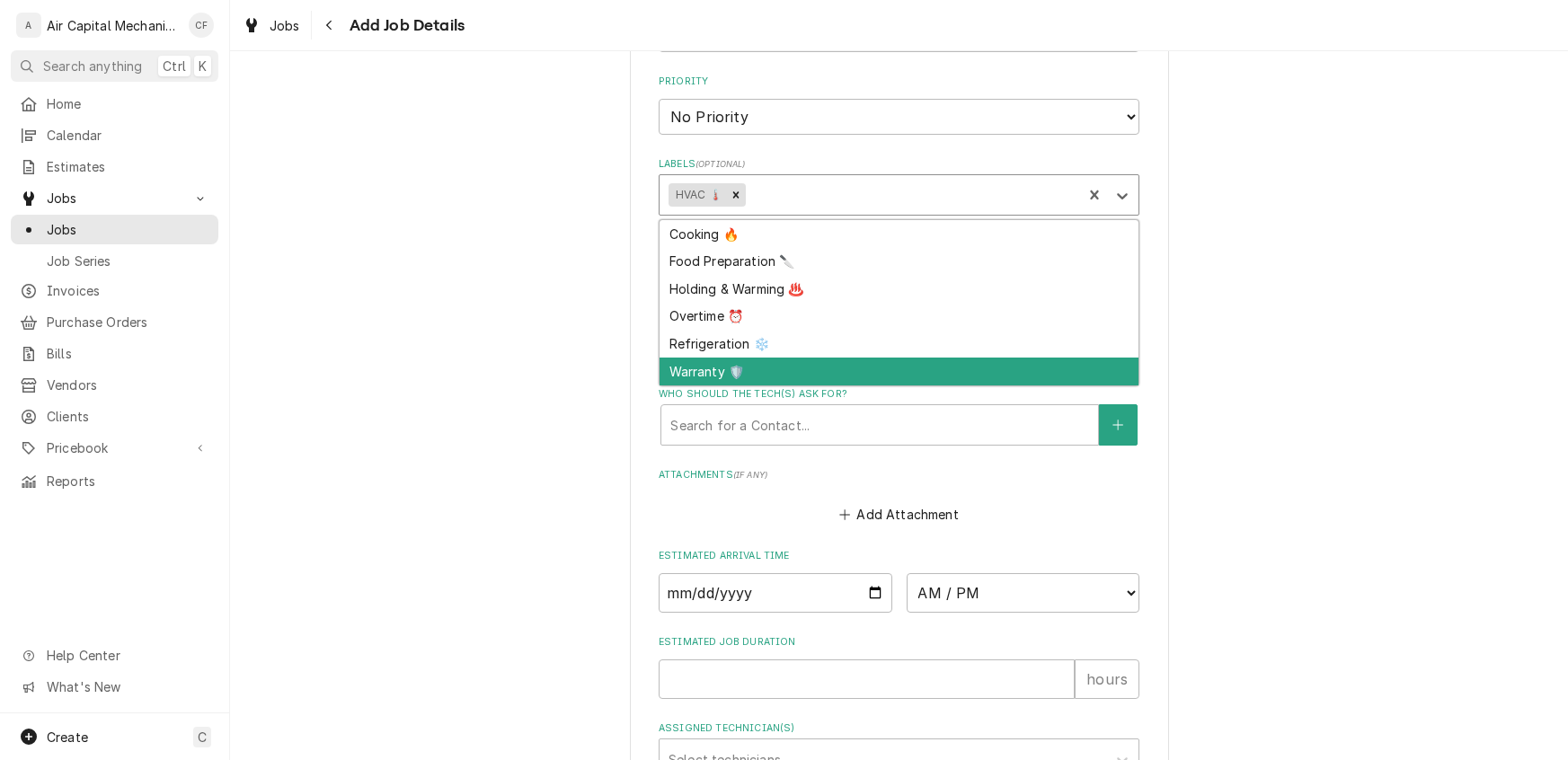
click at [702, 369] on div "Warranty 🛡️" at bounding box center [900, 372] width 479 height 28
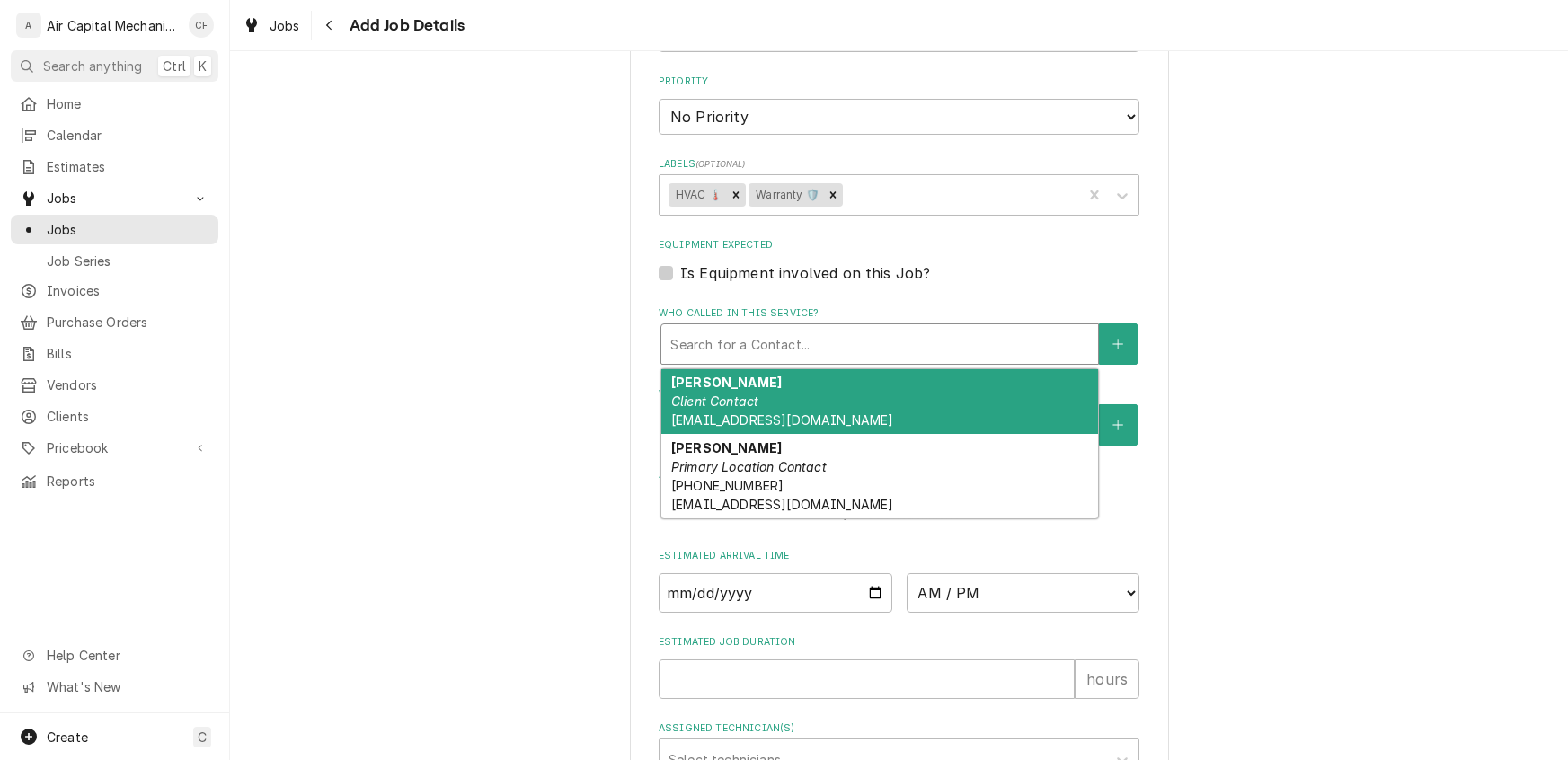
click at [747, 331] on div "Who called in this service?" at bounding box center [880, 344] width 419 height 32
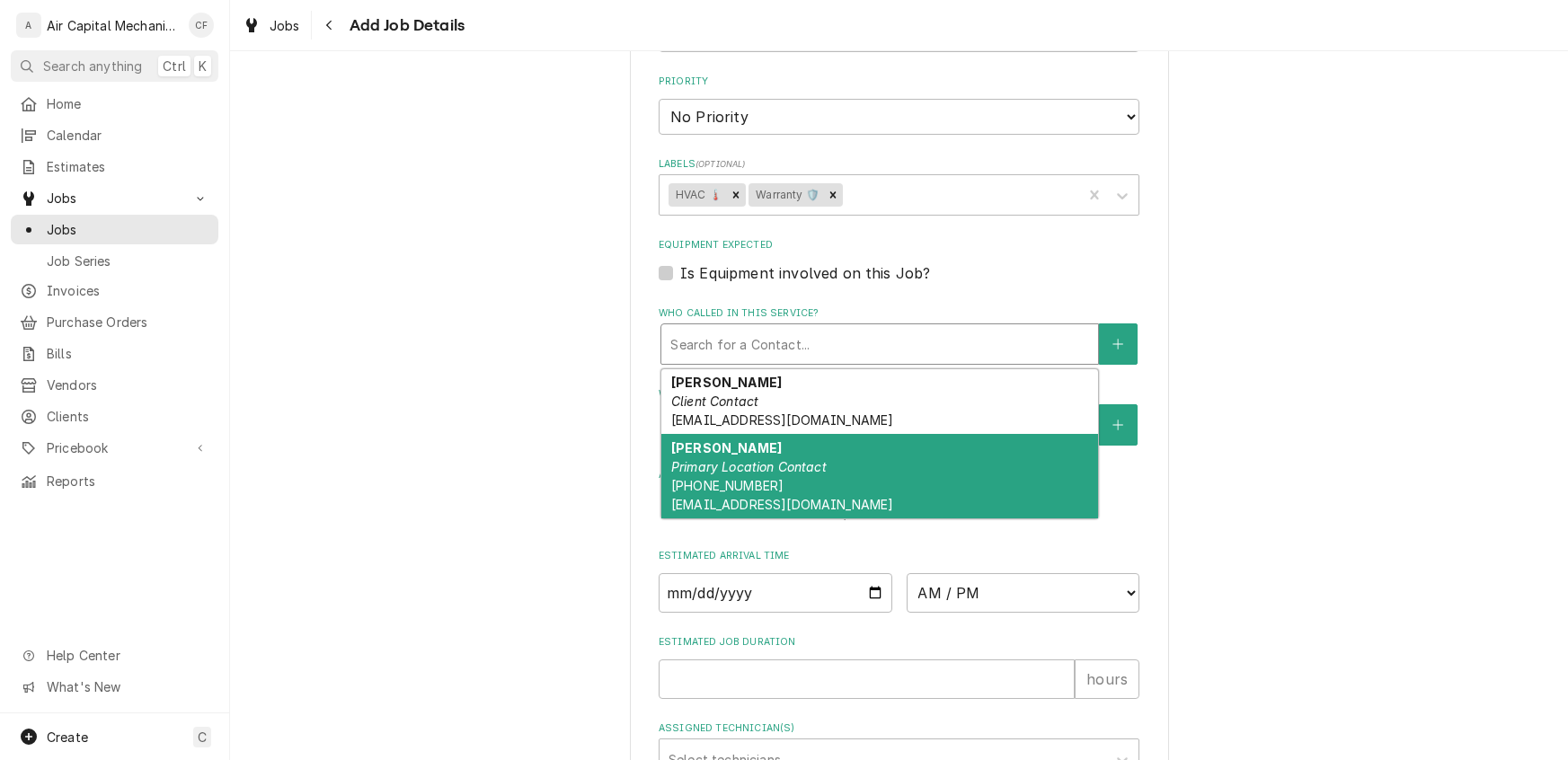
click at [711, 461] on em "Primary Location Contact" at bounding box center [748, 467] width 155 height 15
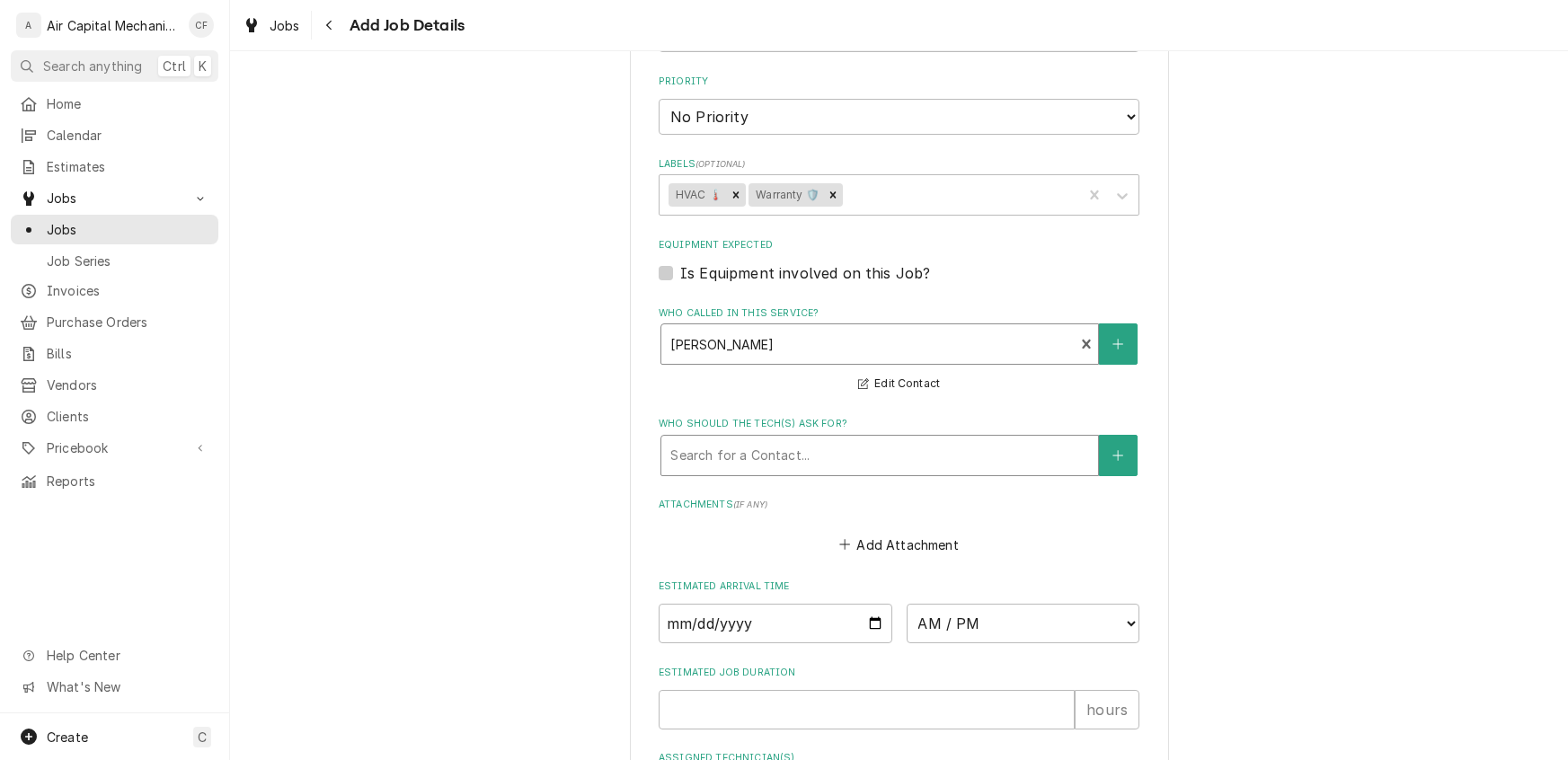
click at [708, 440] on div "Who should the tech(s) ask for?" at bounding box center [880, 456] width 419 height 32
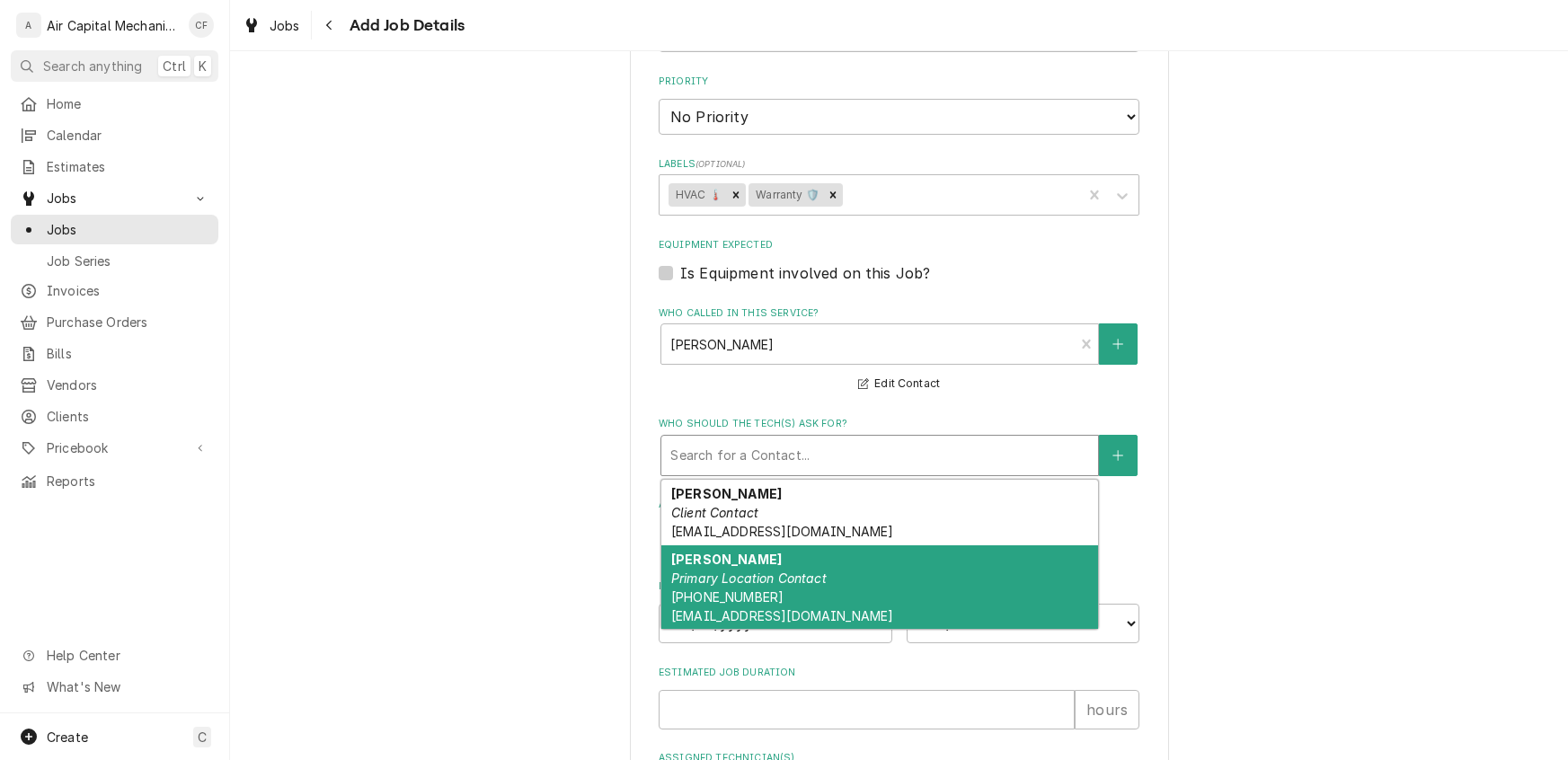
click at [729, 581] on div "Donna Mckissick Primary Location Contact (316) 293-0284 hawaiianscott67@gmail.c…" at bounding box center [880, 587] width 437 height 85
type textarea "x"
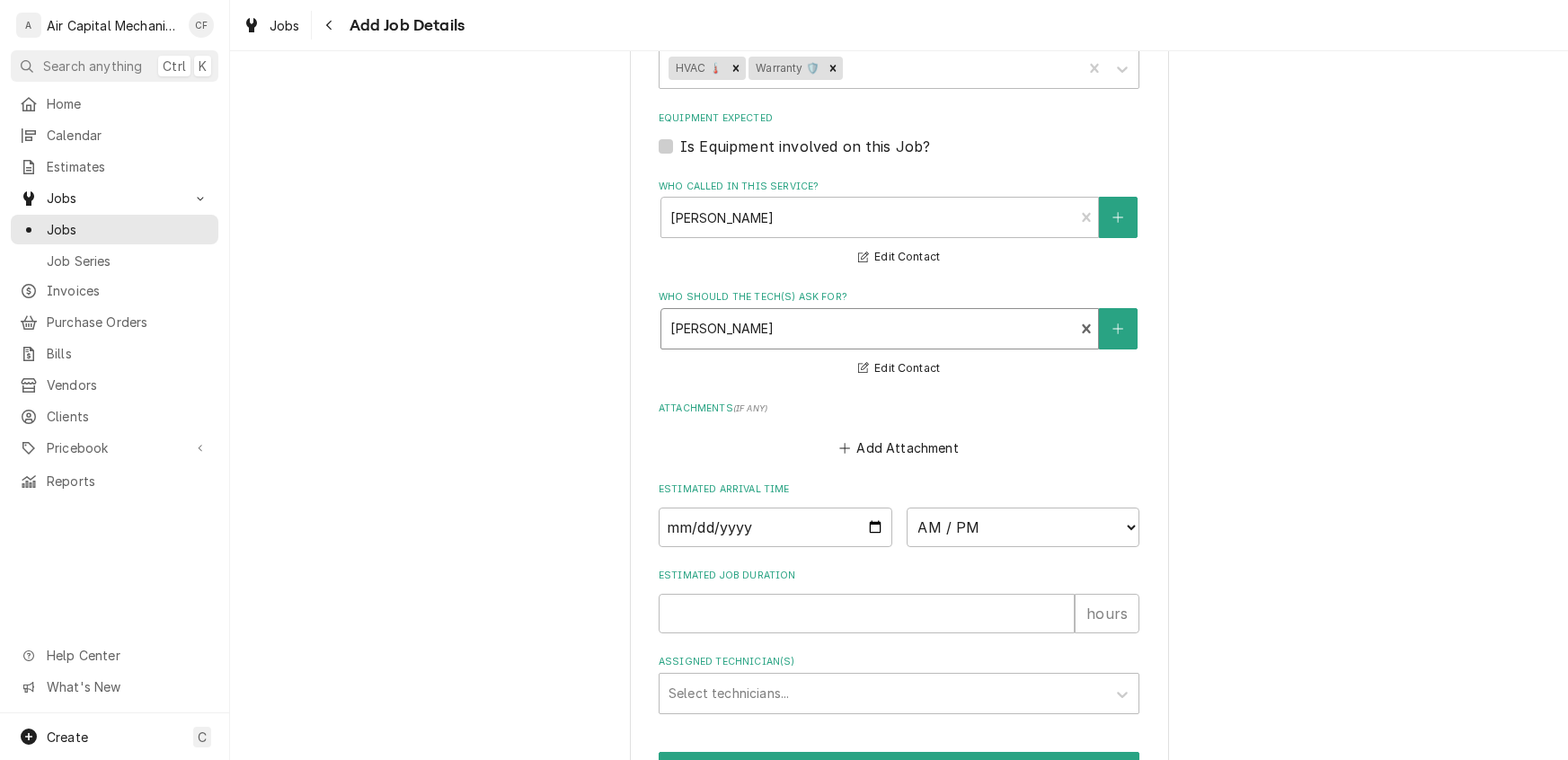
scroll to position [1418, 0]
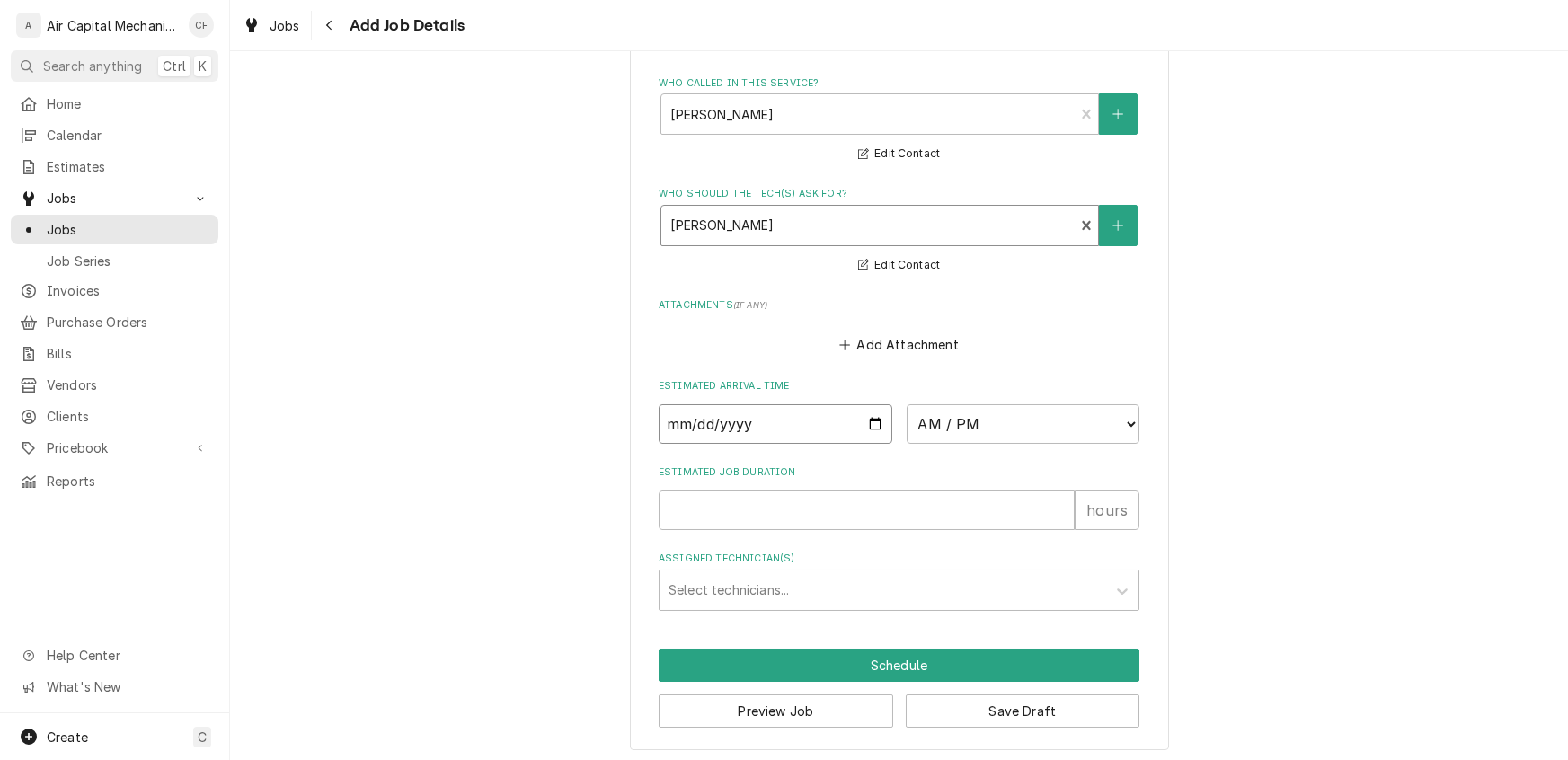
click at [680, 414] on input "Date" at bounding box center [776, 424] width 234 height 39
type input "0002-07-28"
type textarea "x"
type input "0020-07-28"
type textarea "x"
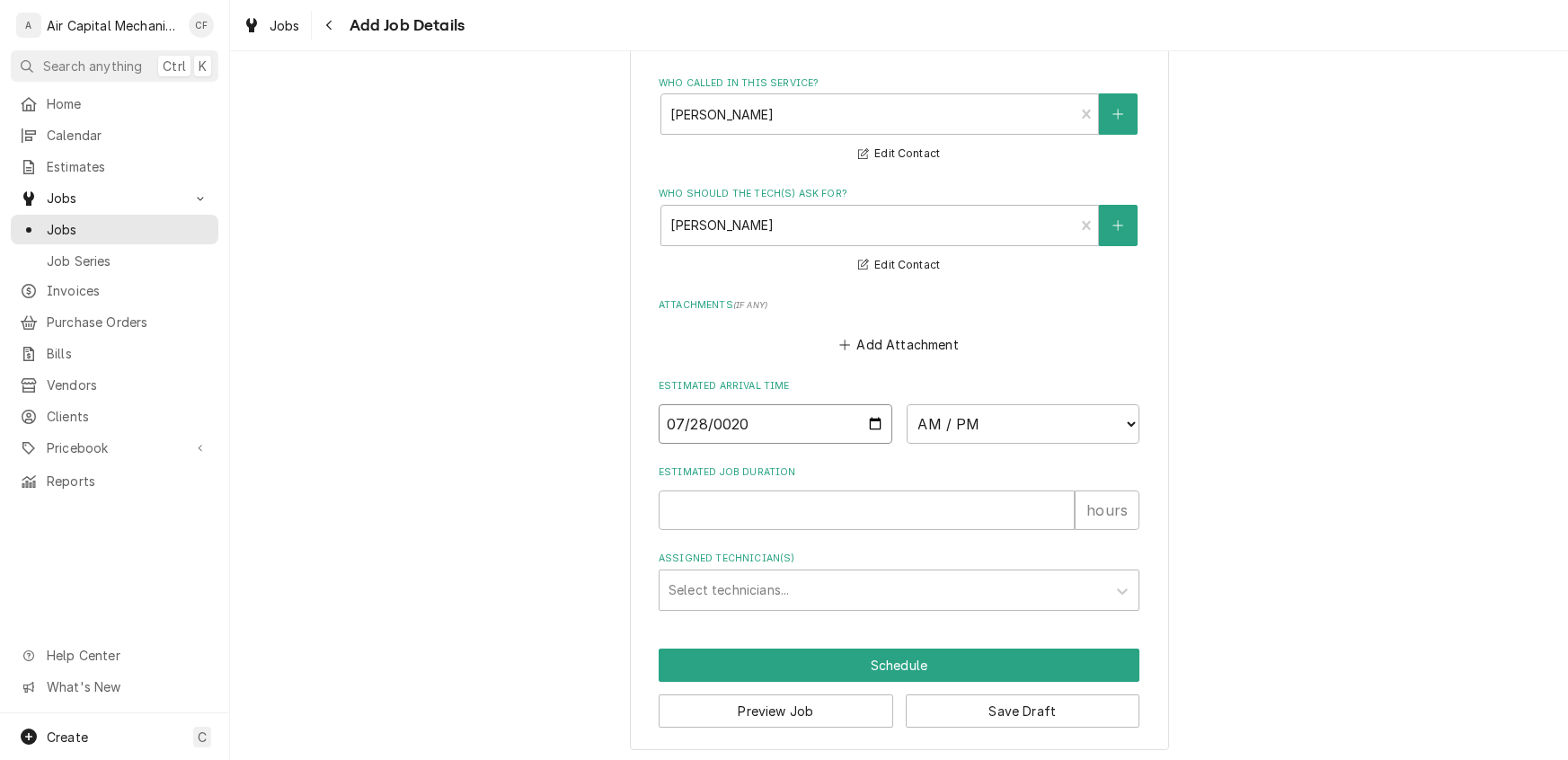
type input "0202-07-28"
type textarea "x"
type input "2025-07-28"
type textarea "x"
click at [924, 415] on select "AM / PM 6:00 AM 6:15 AM 6:30 AM 6:45 AM 7:00 AM 7:15 AM 7:30 AM 7:45 AM 8:00 AM…" at bounding box center [1024, 424] width 234 height 39
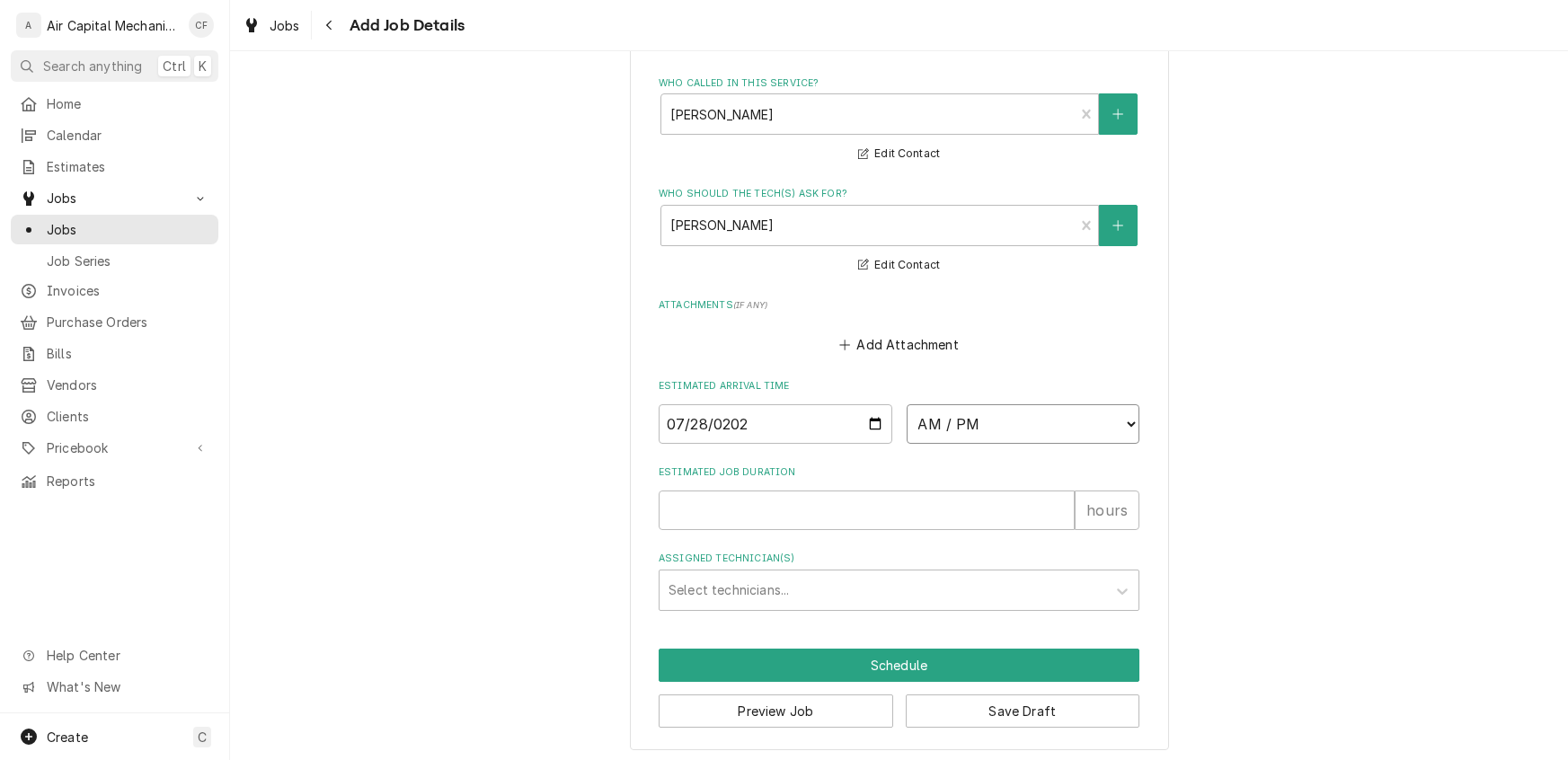
select select "19:15:00"
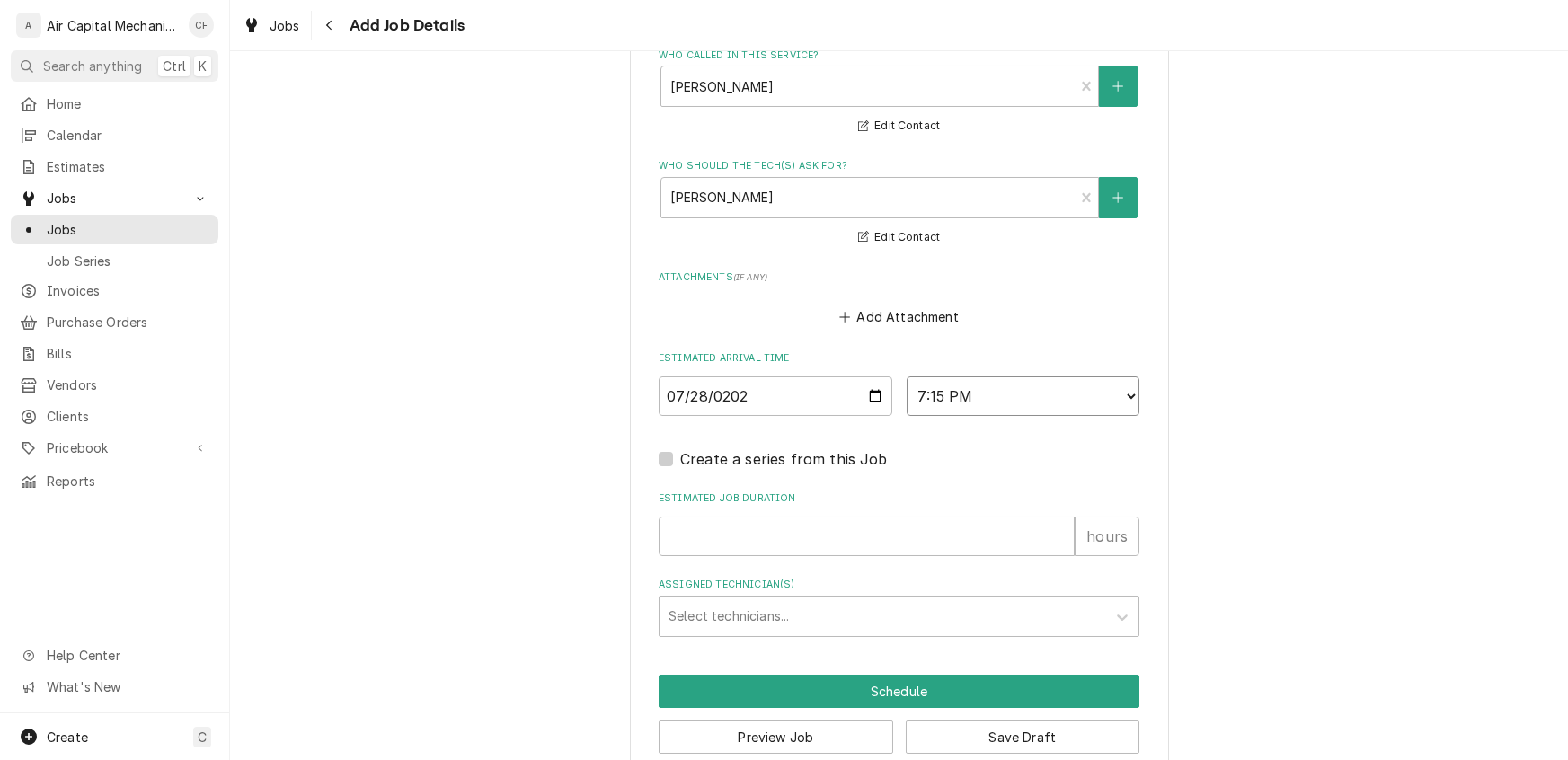
scroll to position [1446, 0]
click at [751, 524] on input "Estimated Job Duration" at bounding box center [867, 535] width 416 height 39
type textarea "x"
type input "3"
type textarea "x"
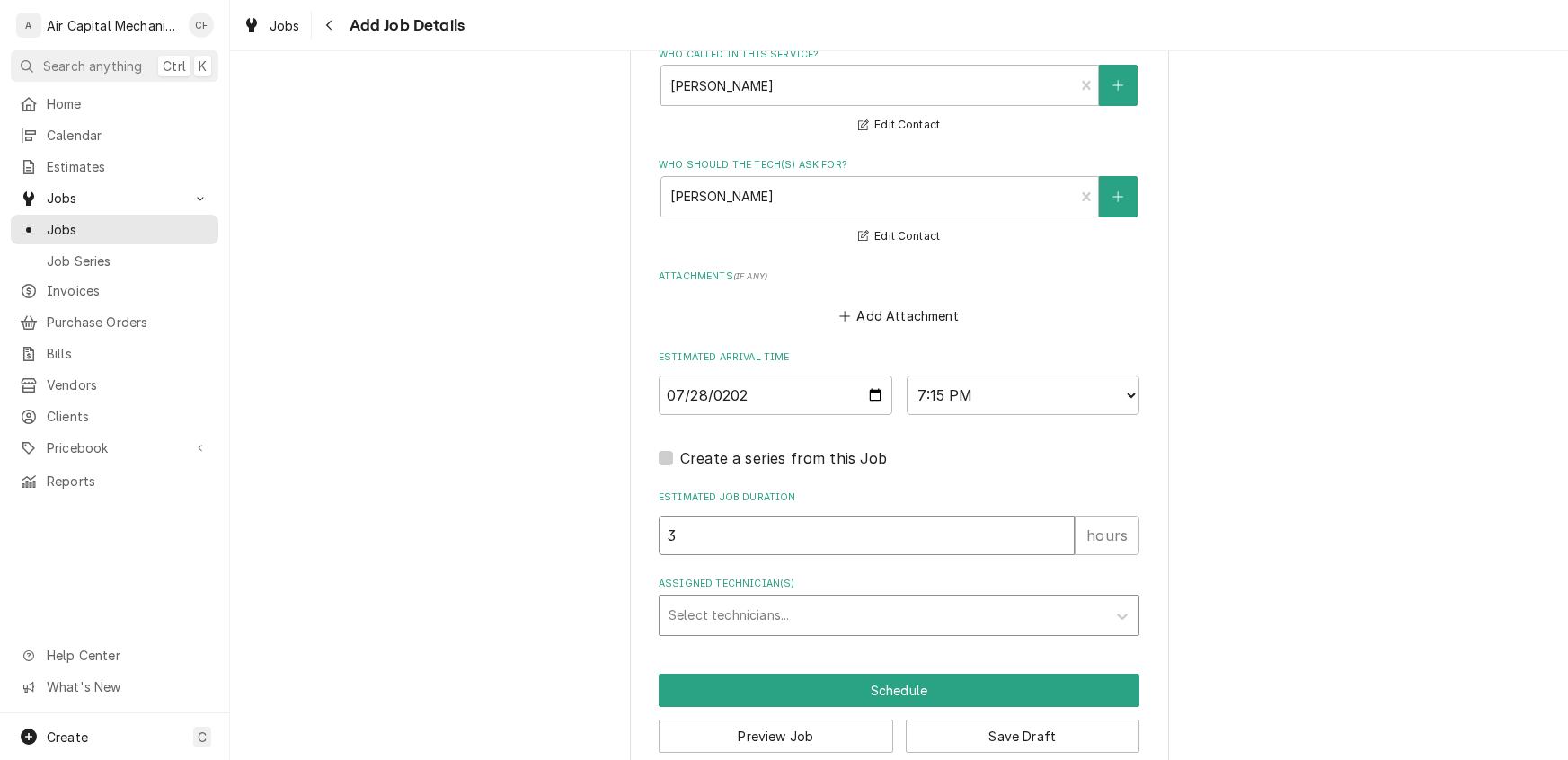
type input "3"
click at [713, 619] on div "Assigned Technician(s)" at bounding box center [883, 615] width 429 height 32
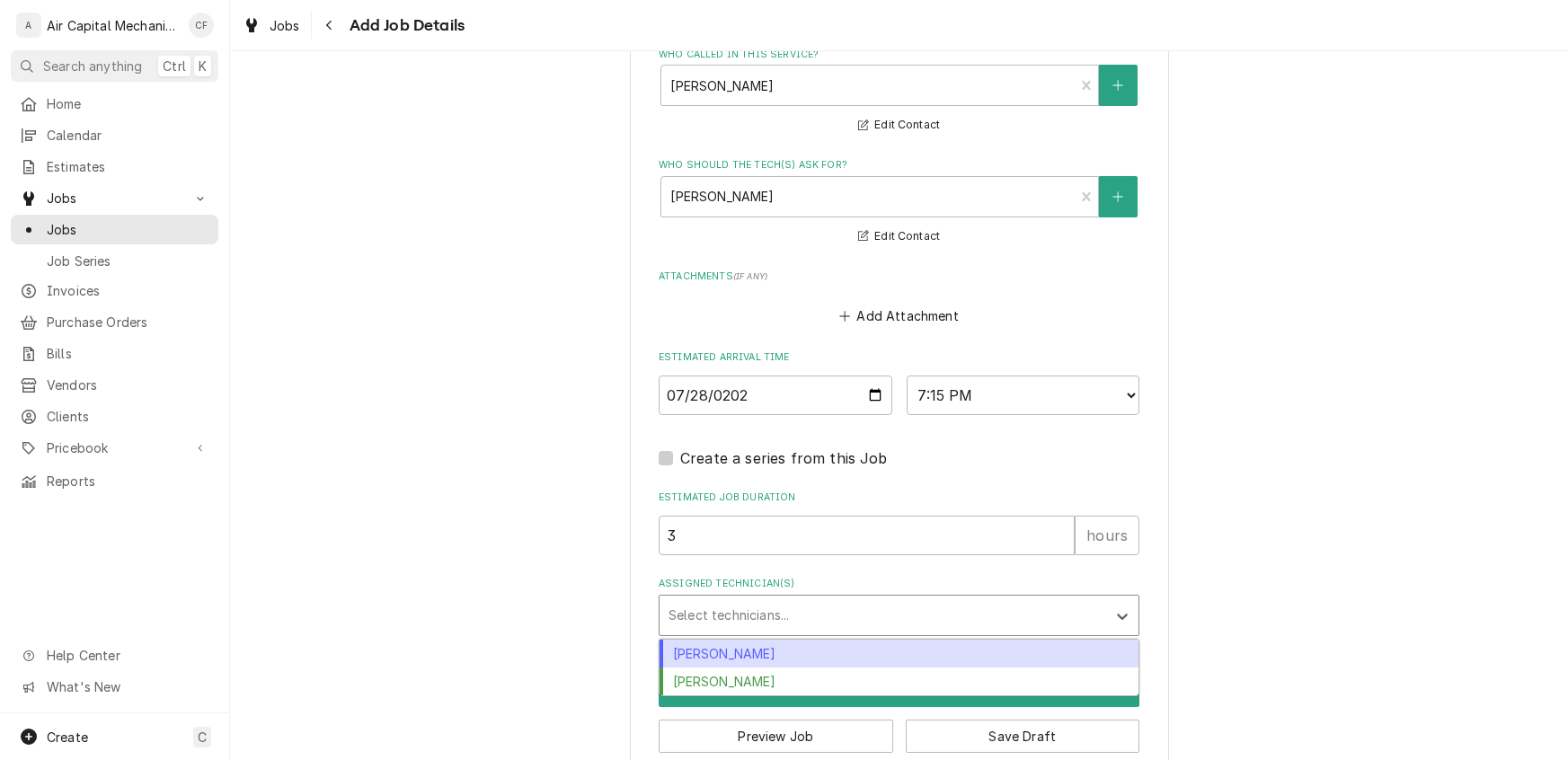
click at [698, 651] on div "Charles Faure" at bounding box center [900, 654] width 479 height 28
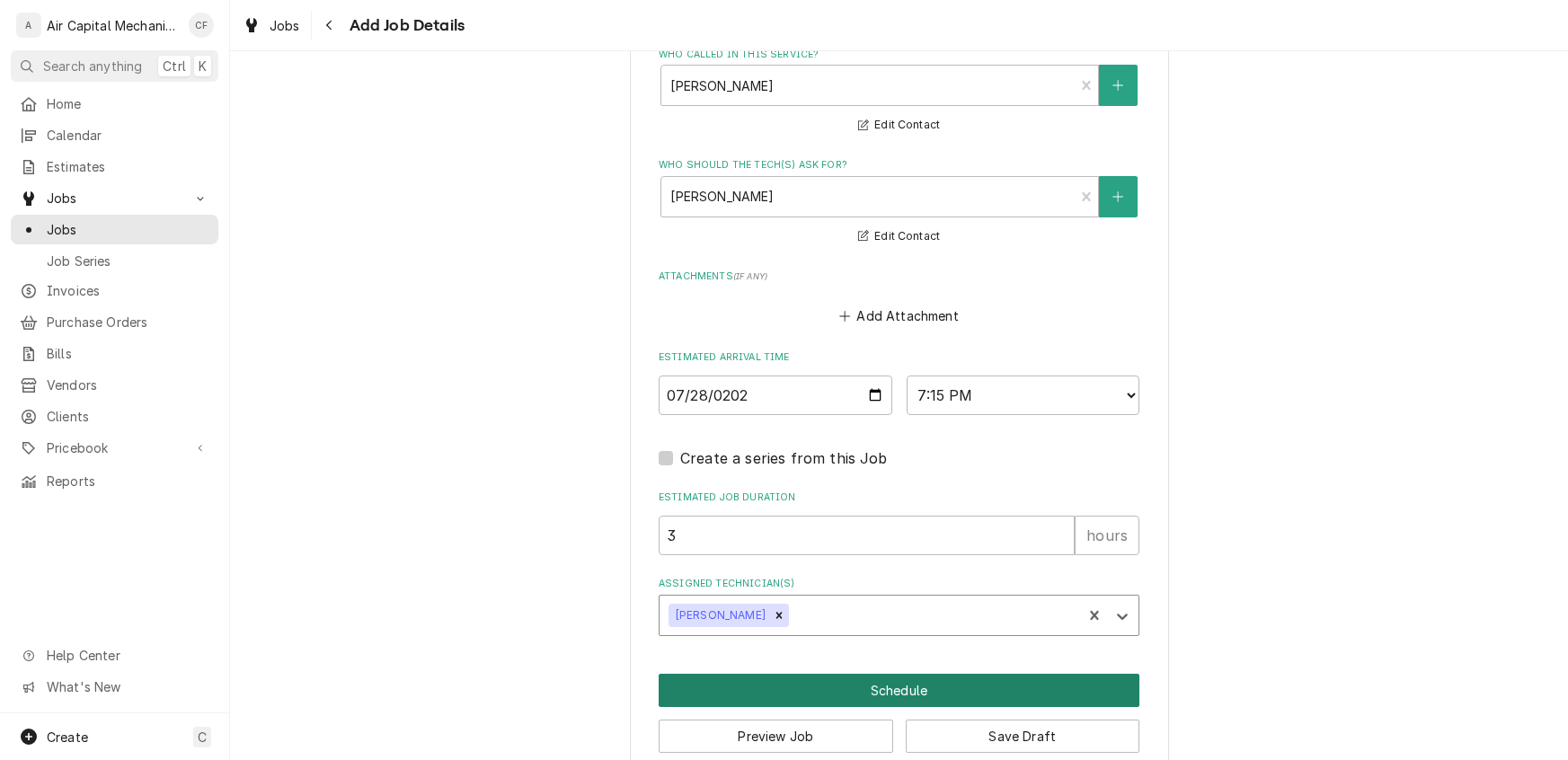
click at [745, 681] on button "Schedule" at bounding box center [900, 690] width 481 height 33
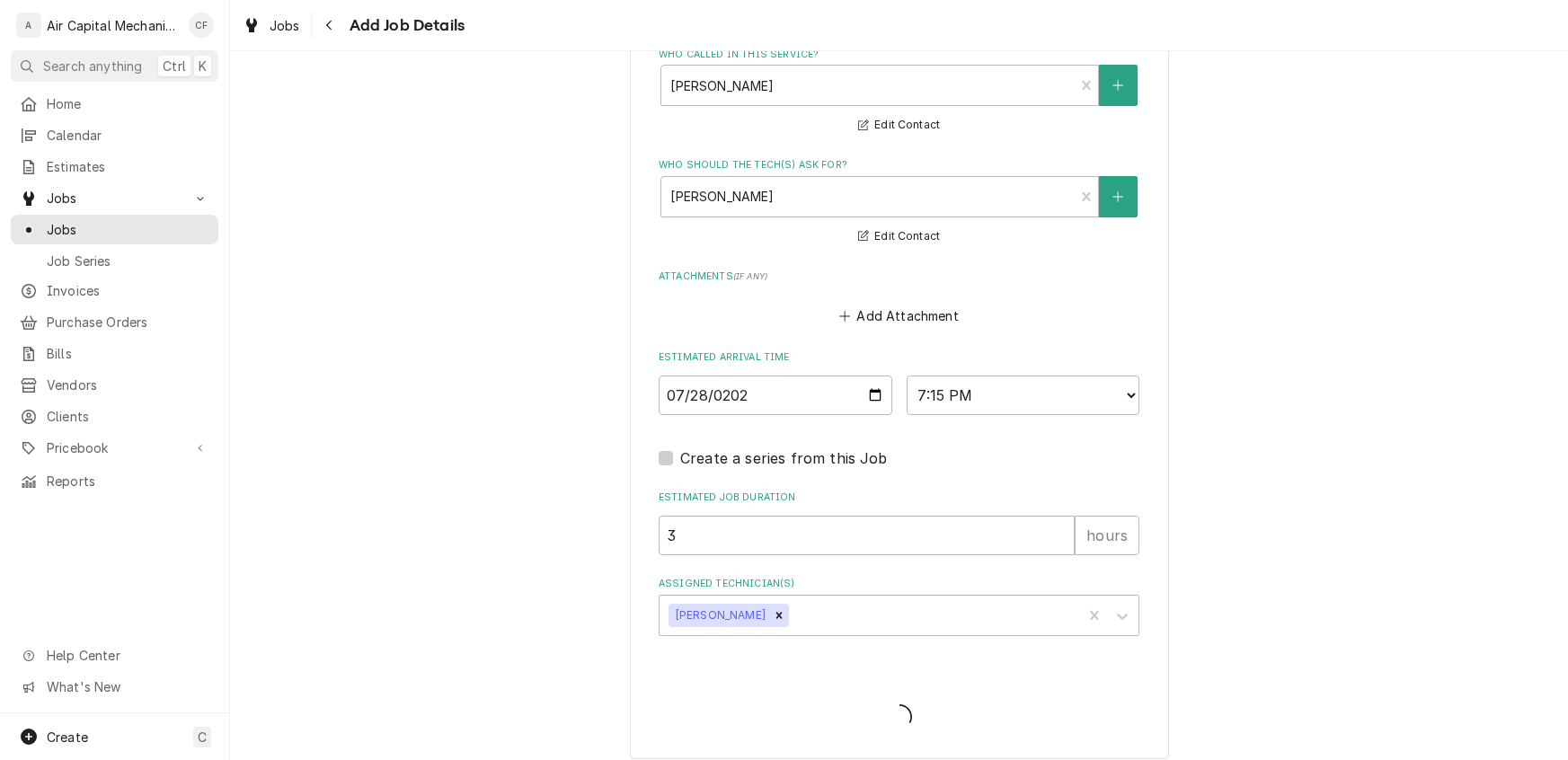
type textarea "x"
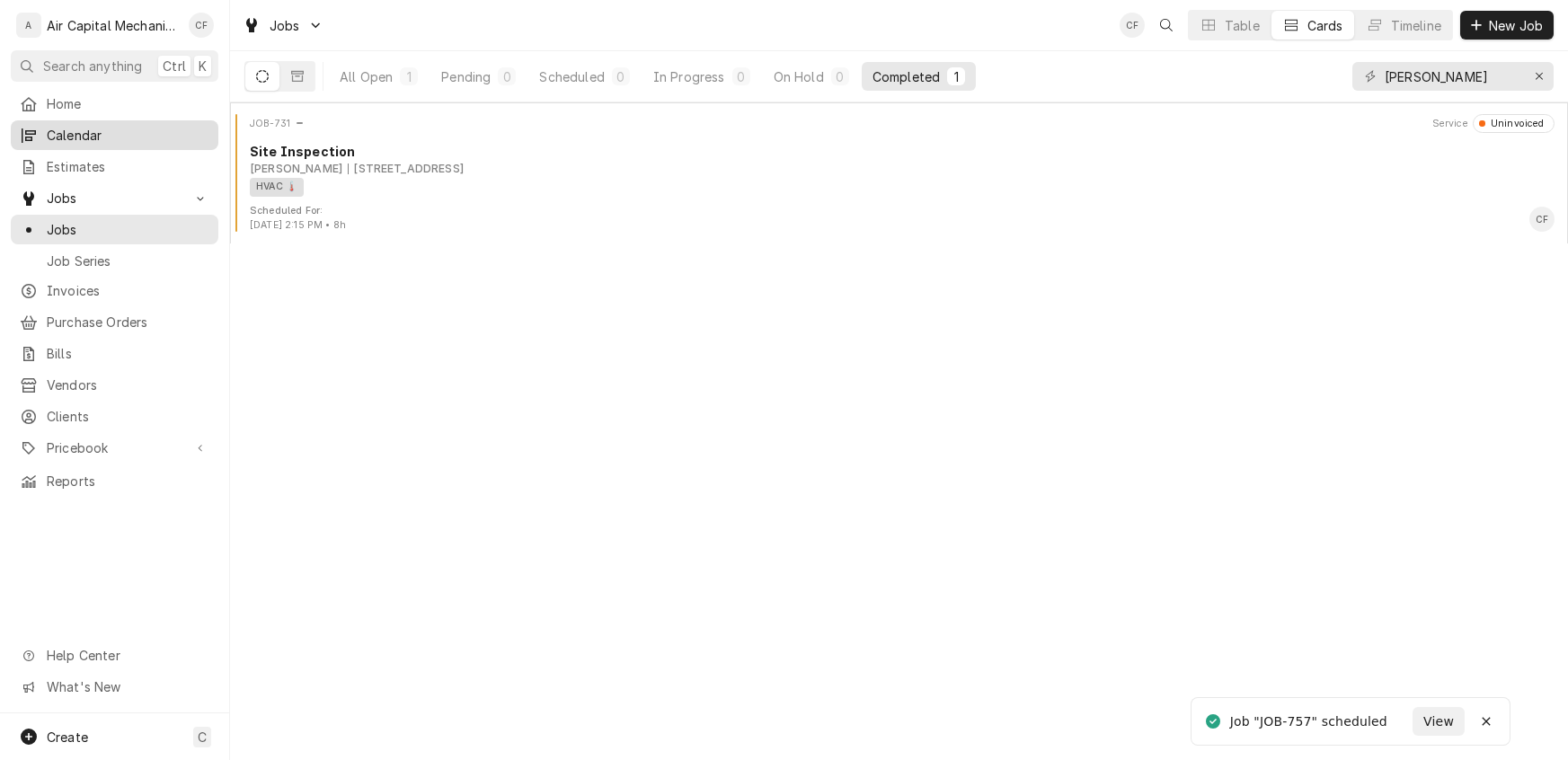
click at [70, 138] on span "Calendar" at bounding box center [128, 135] width 163 height 19
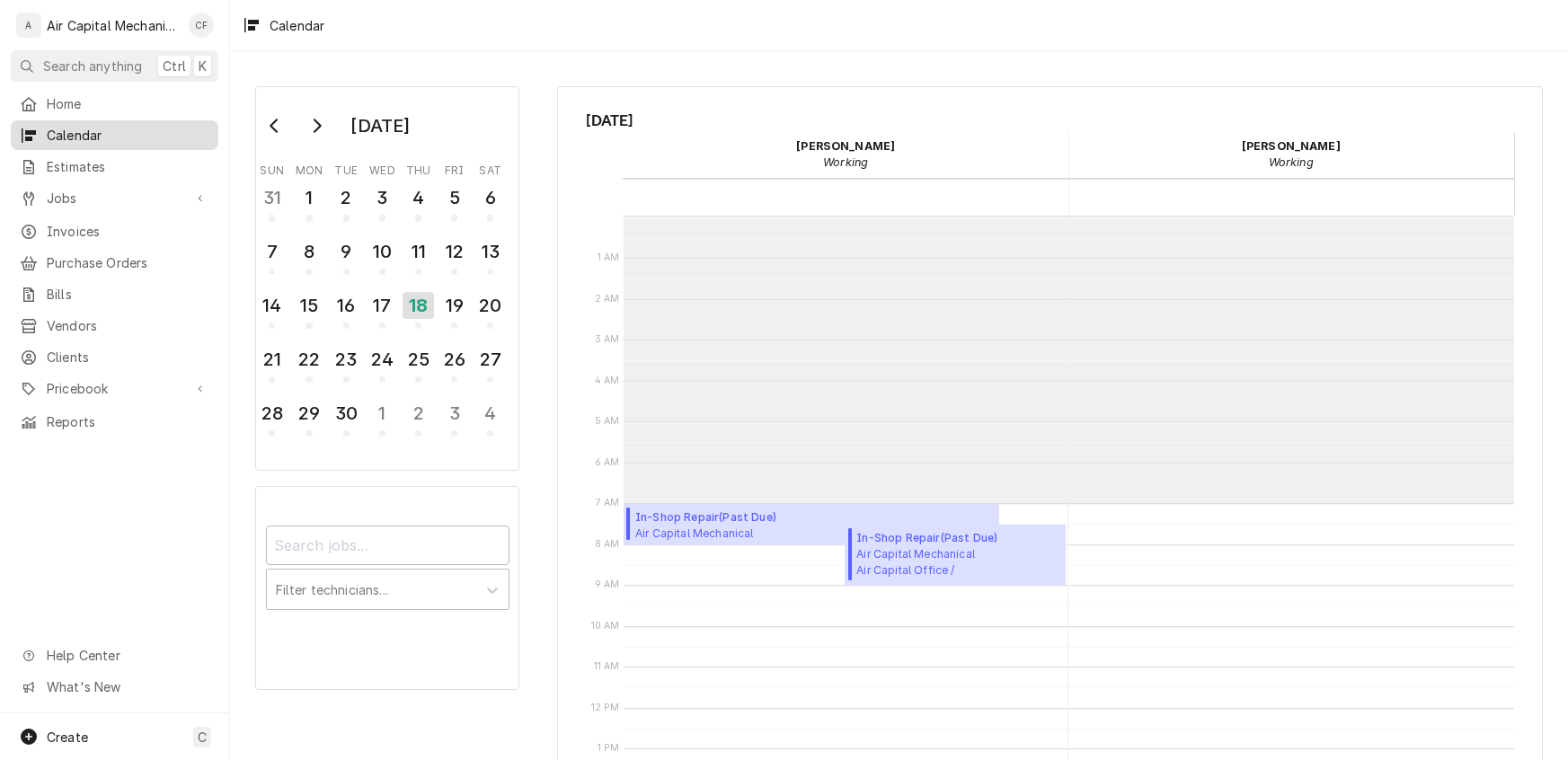
scroll to position [287, 0]
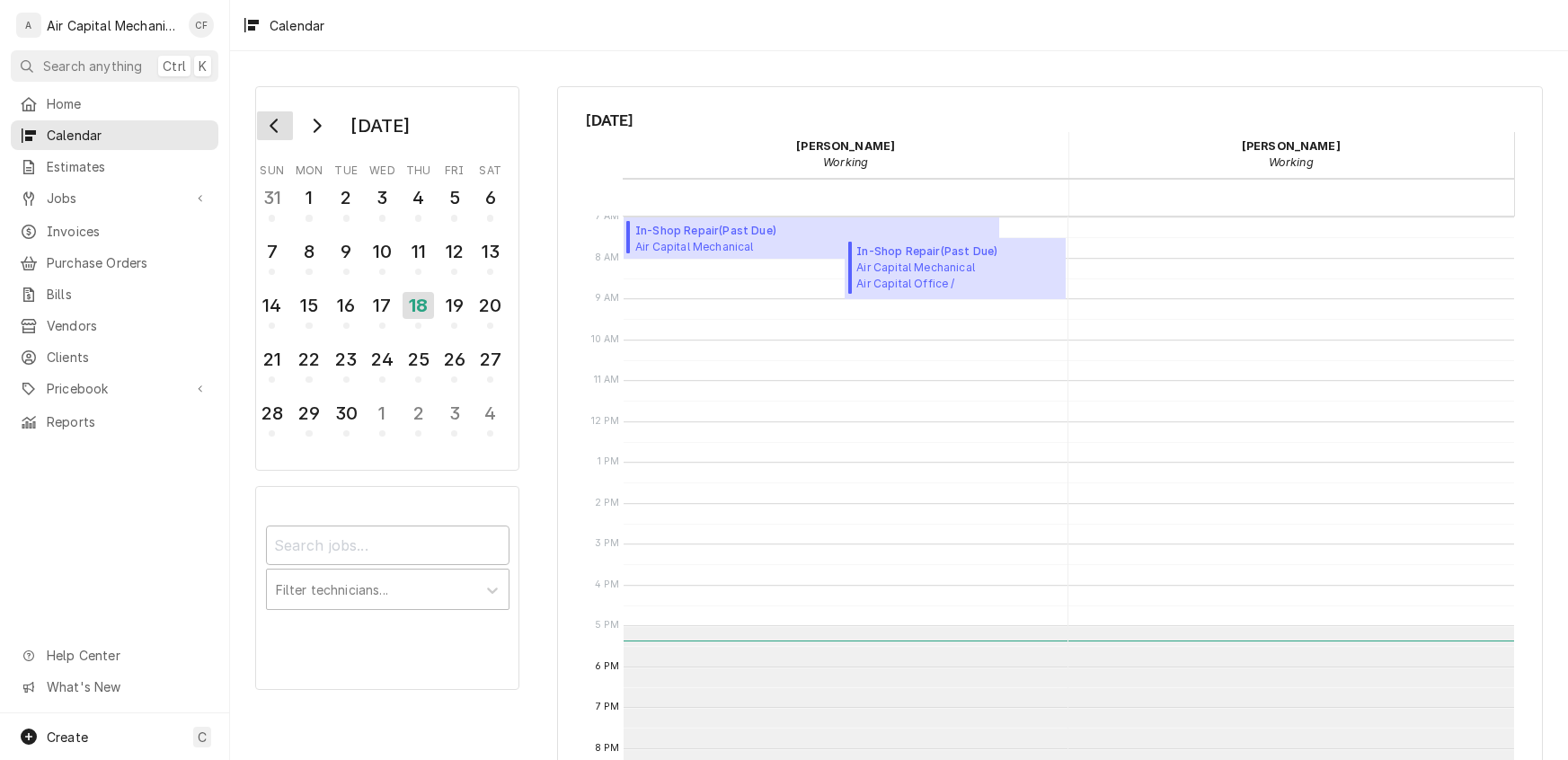
click at [276, 133] on button "Go to previous month" at bounding box center [274, 126] width 36 height 29
click at [311, 409] on div "28" at bounding box center [308, 413] width 31 height 31
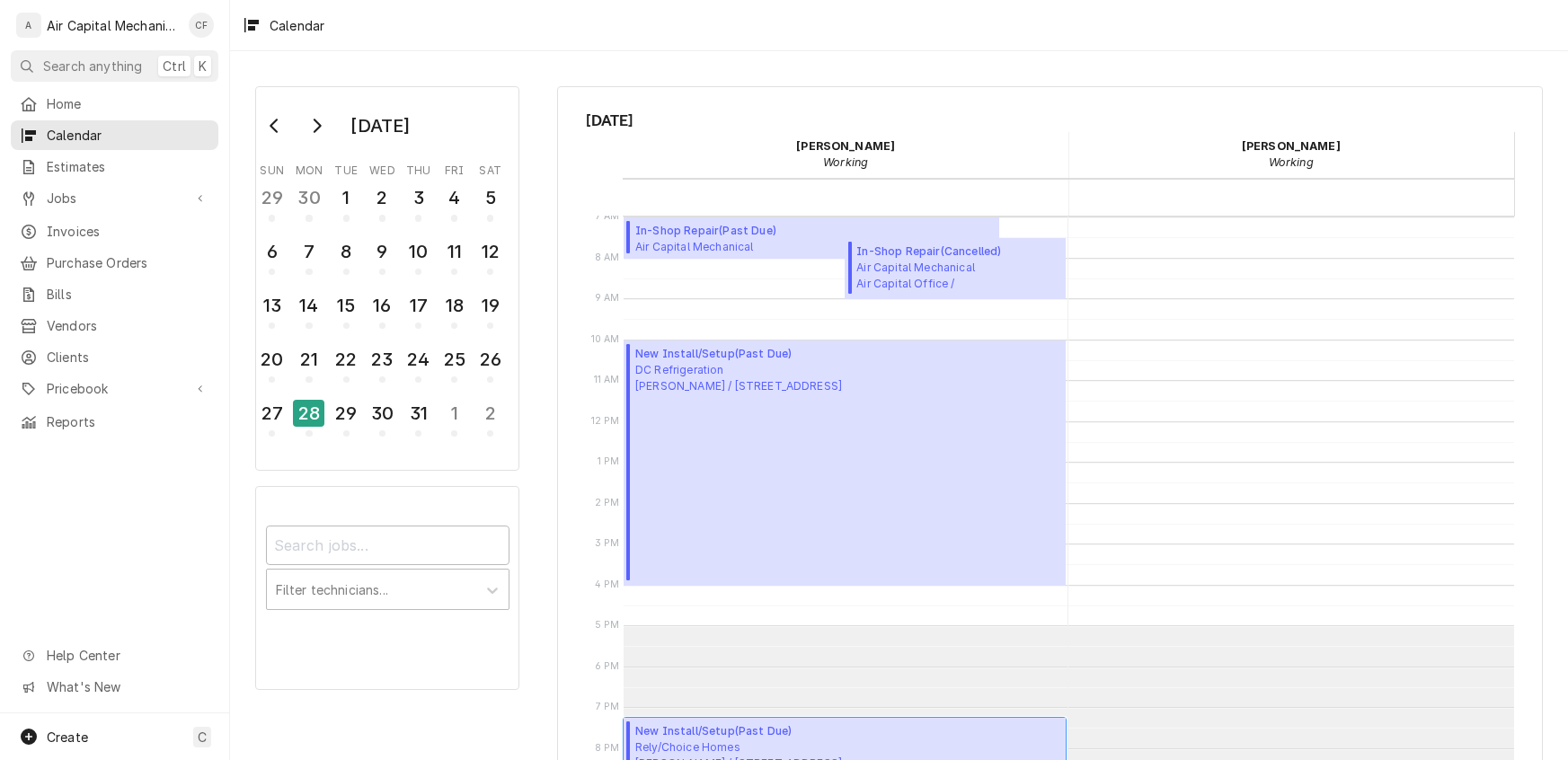
click at [812, 742] on span "Rely/Choice Homes Donna McKissick / 1129 N Parkwood Ln, Wichita, KS 67208" at bounding box center [739, 755] width 207 height 32
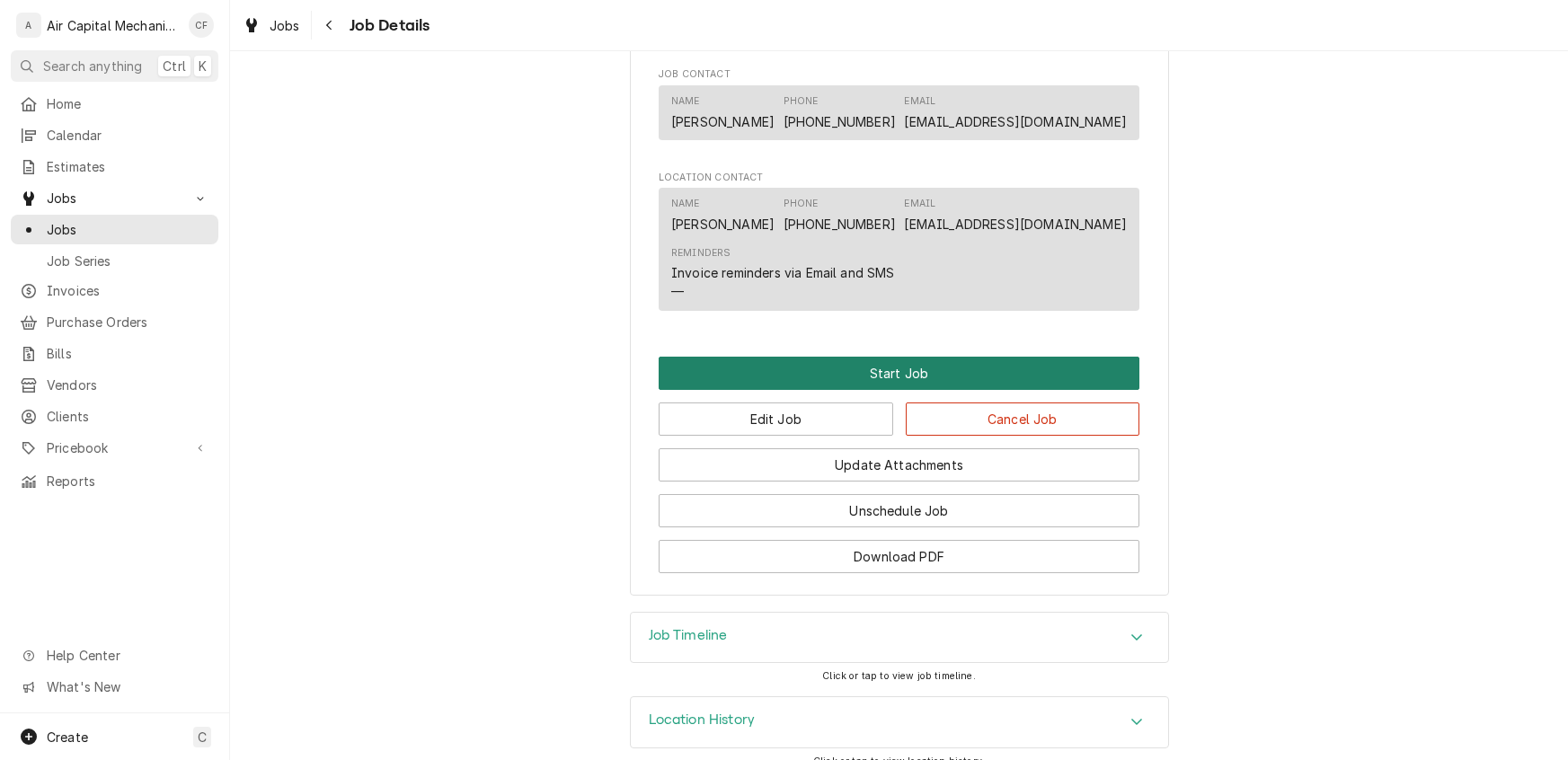
scroll to position [1191, 0]
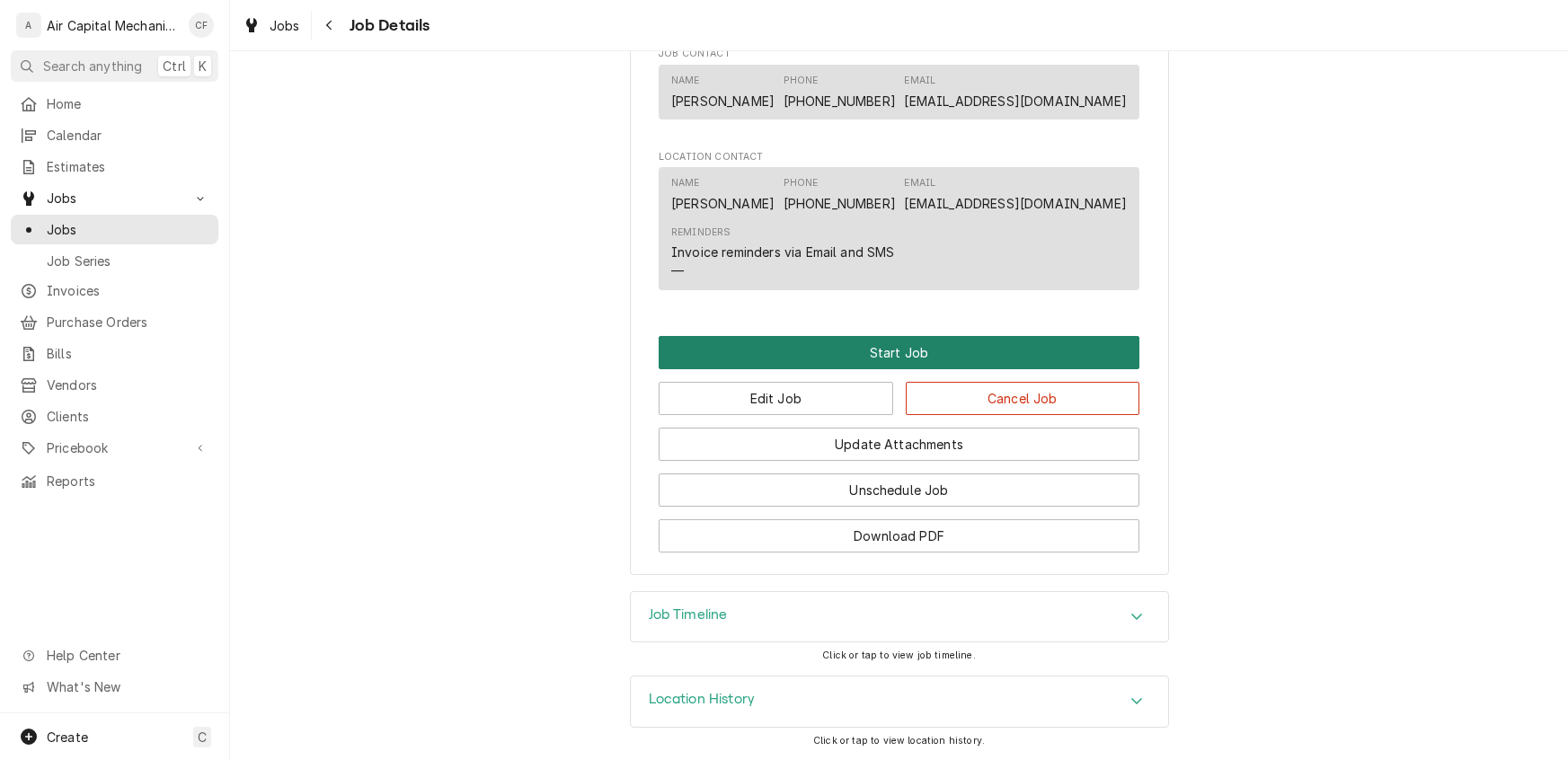
click at [799, 351] on button "Start Job" at bounding box center [900, 352] width 481 height 33
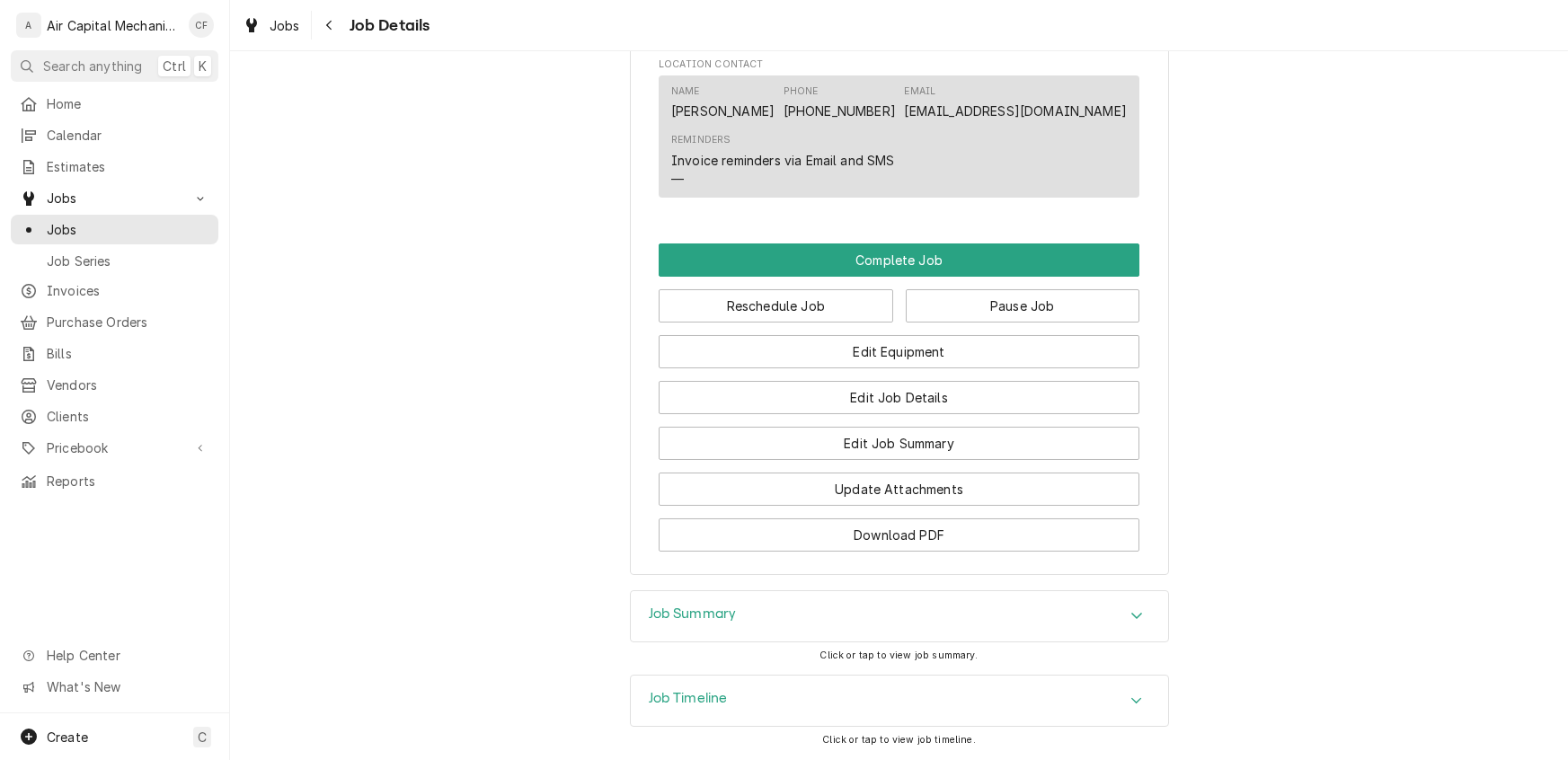
scroll to position [1327, 0]
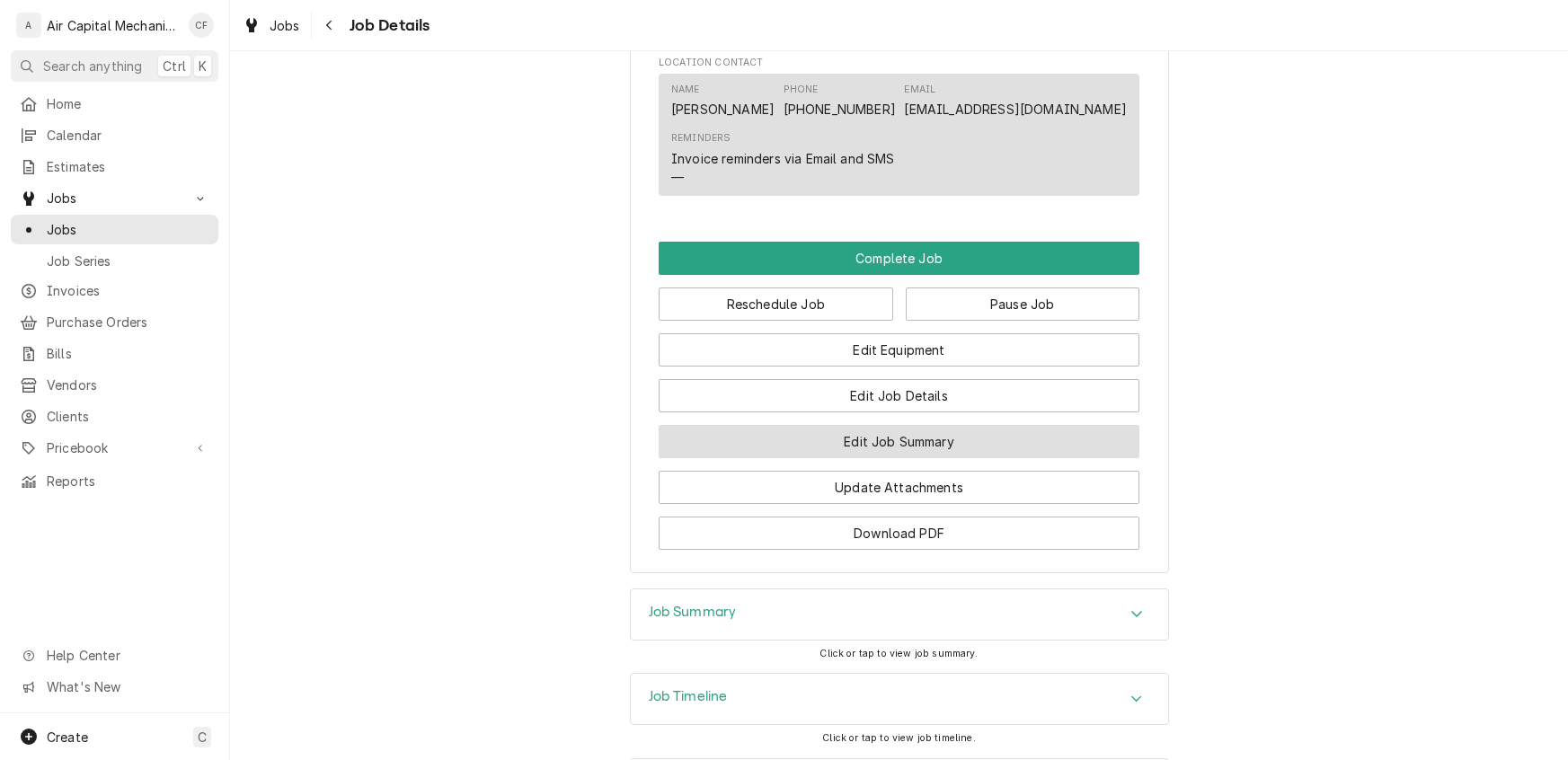
click at [903, 458] on button "Edit Job Summary" at bounding box center [900, 441] width 481 height 33
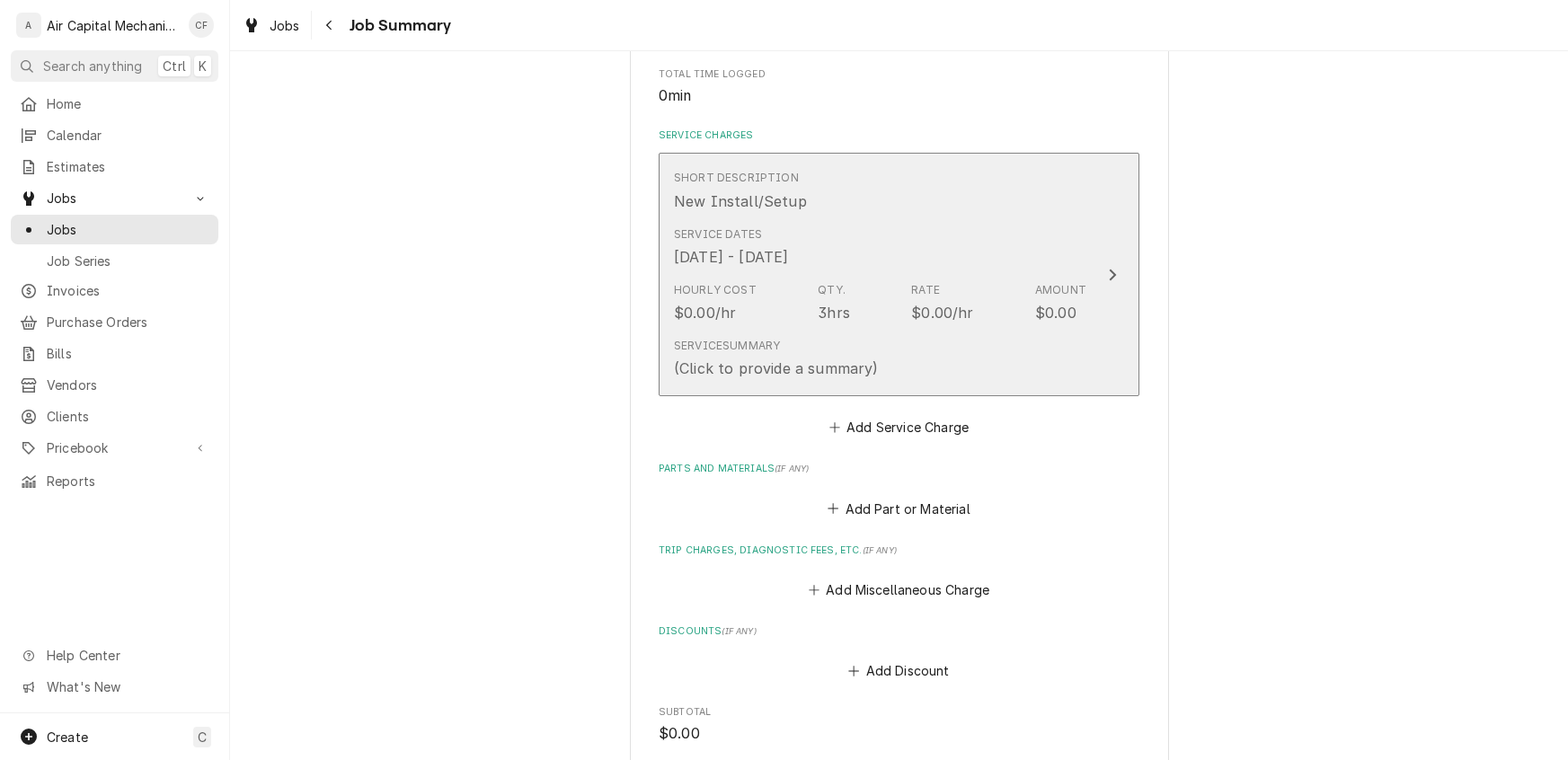
click at [793, 362] on div "(Click to provide a summary)" at bounding box center [776, 368] width 204 height 22
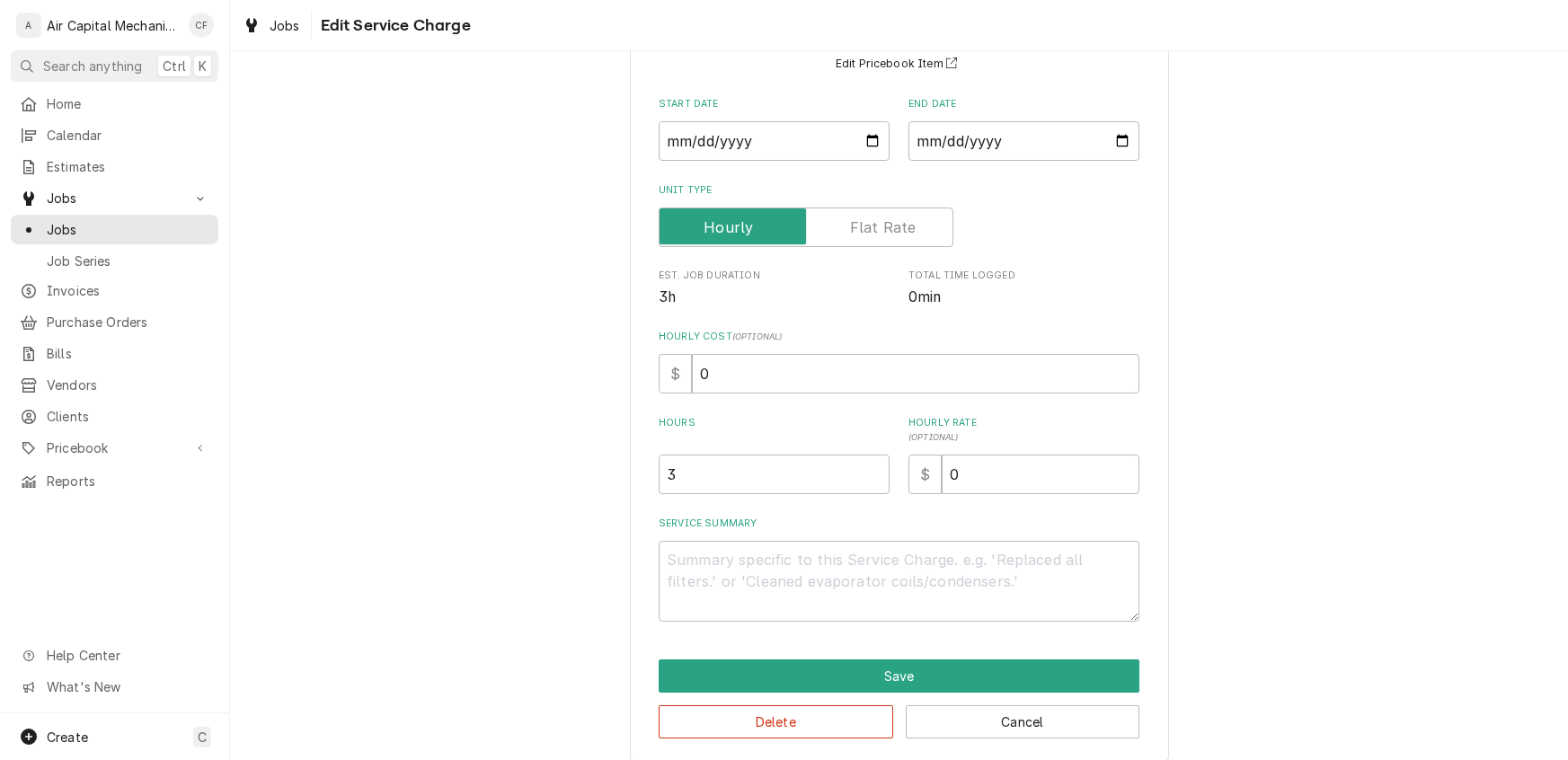
scroll to position [182, 0]
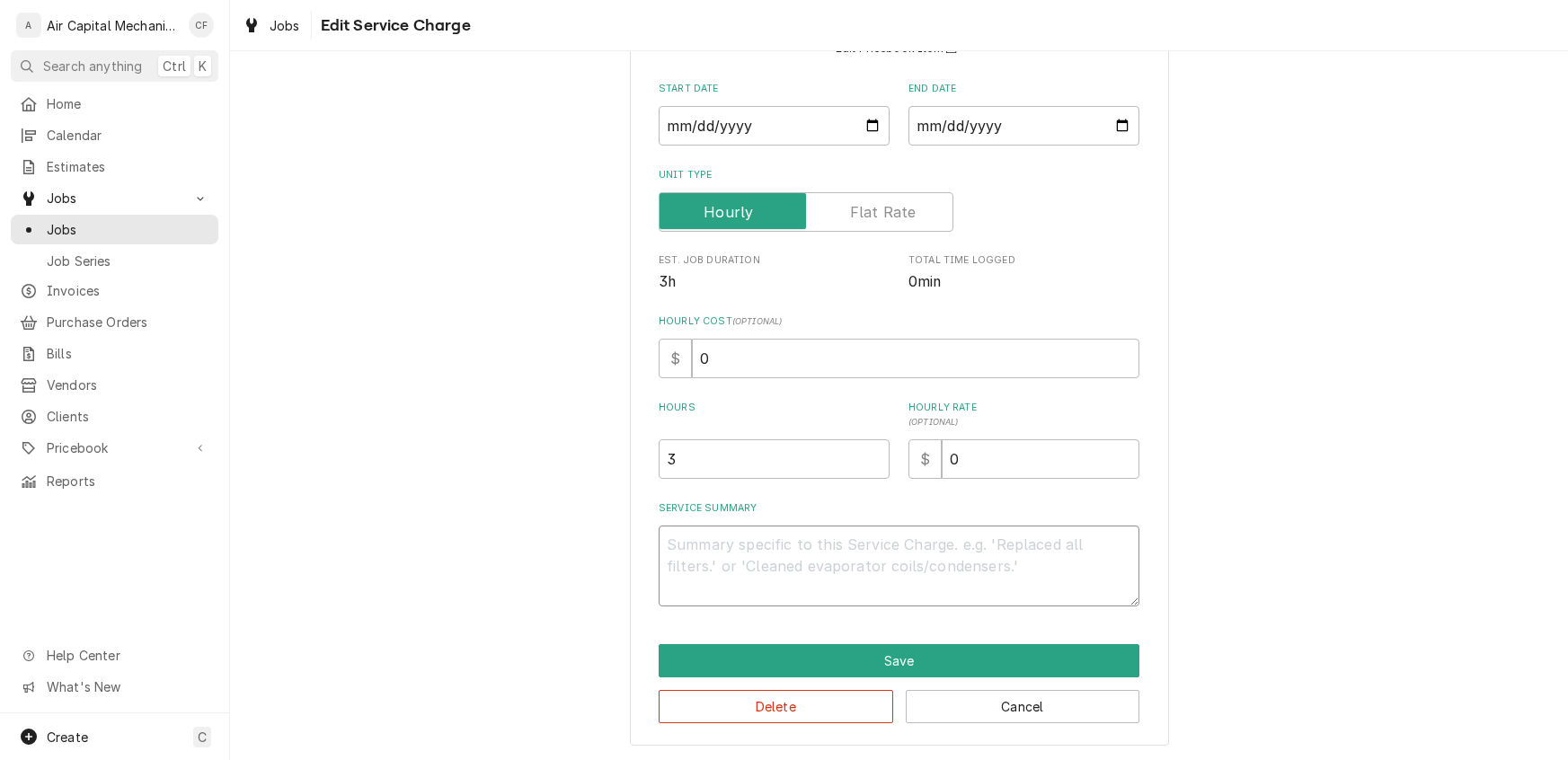
click at [858, 578] on textarea "Service Summary" at bounding box center [900, 566] width 481 height 81
type textarea "x"
type textarea "l"
type textarea "x"
type textarea "la"
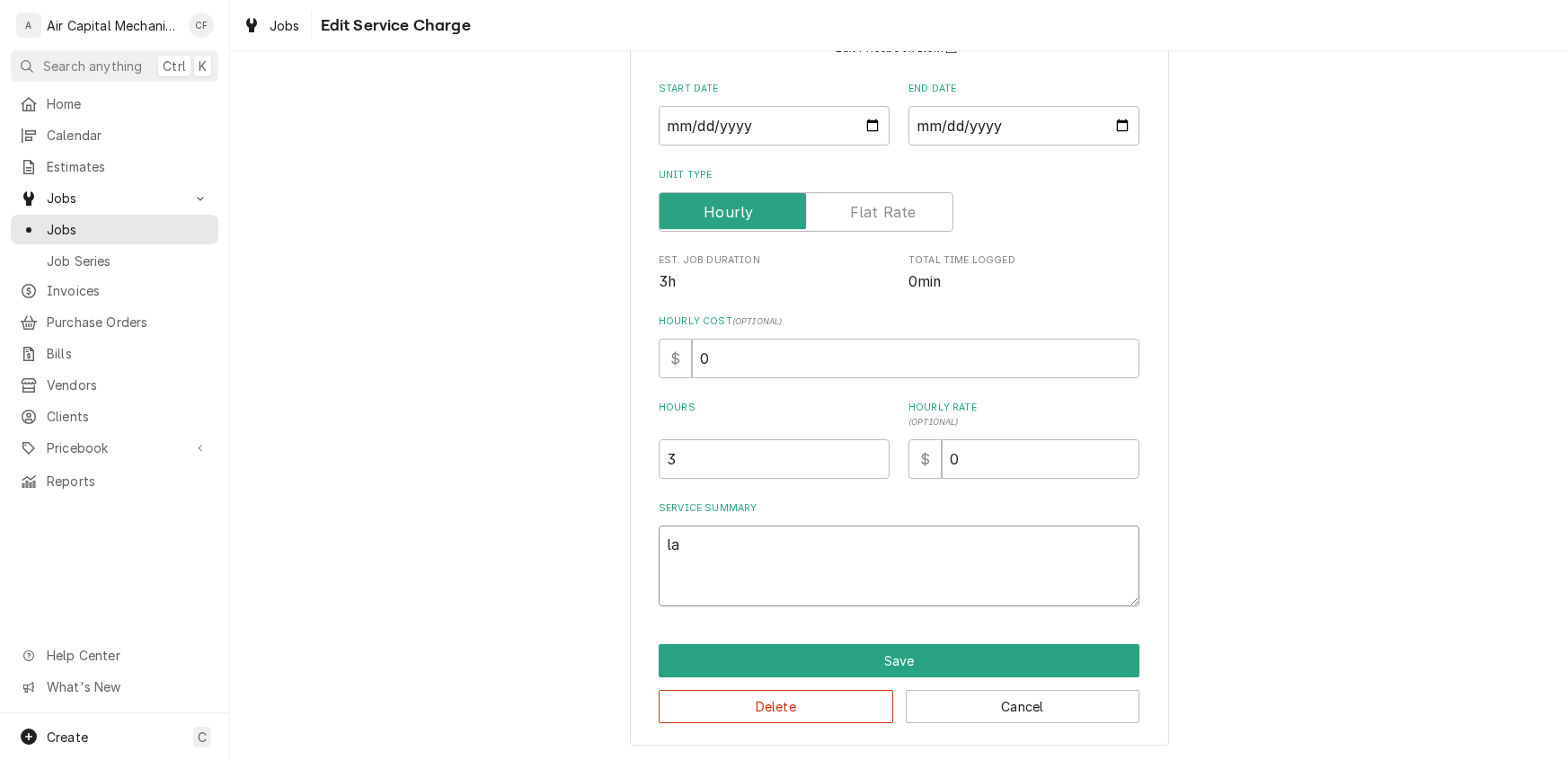
type textarea "x"
type textarea "lab"
type textarea "x"
type textarea "labo"
type textarea "x"
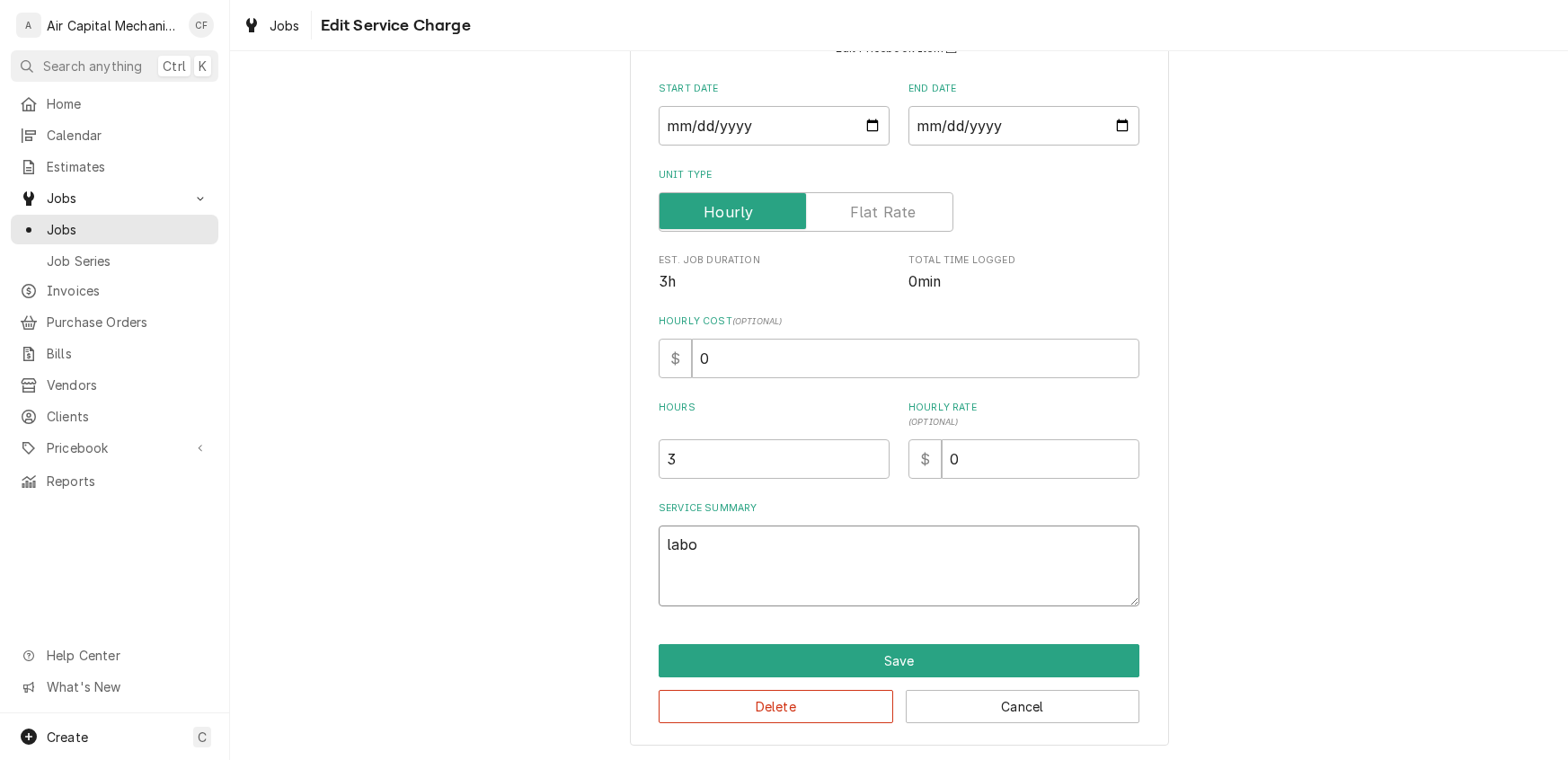
type textarea "labor"
type textarea "x"
type textarea "labor"
type textarea "x"
type textarea "labor f"
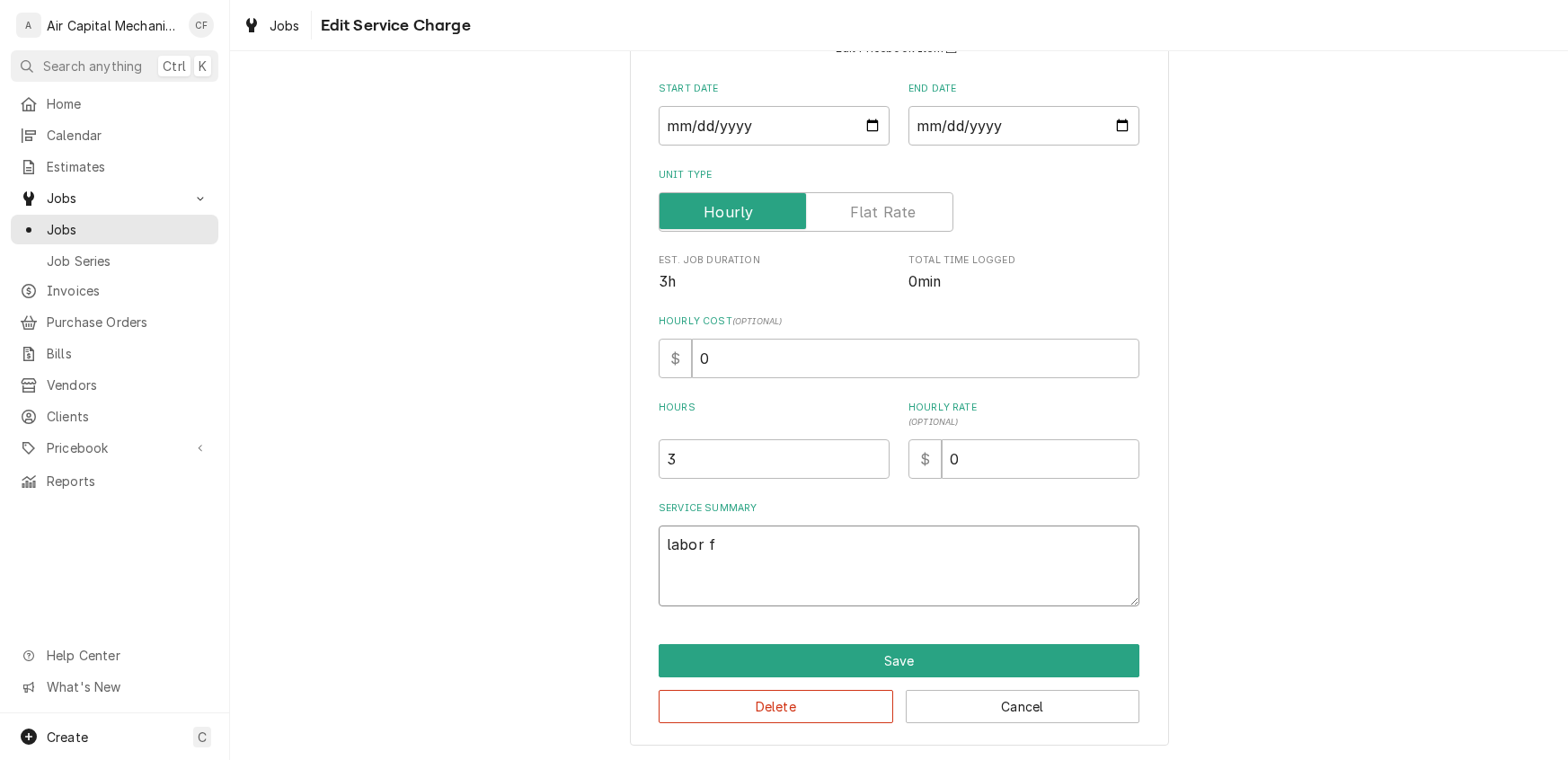
type textarea "x"
type textarea "labor fo"
type textarea "x"
type textarea "labor for"
type textarea "x"
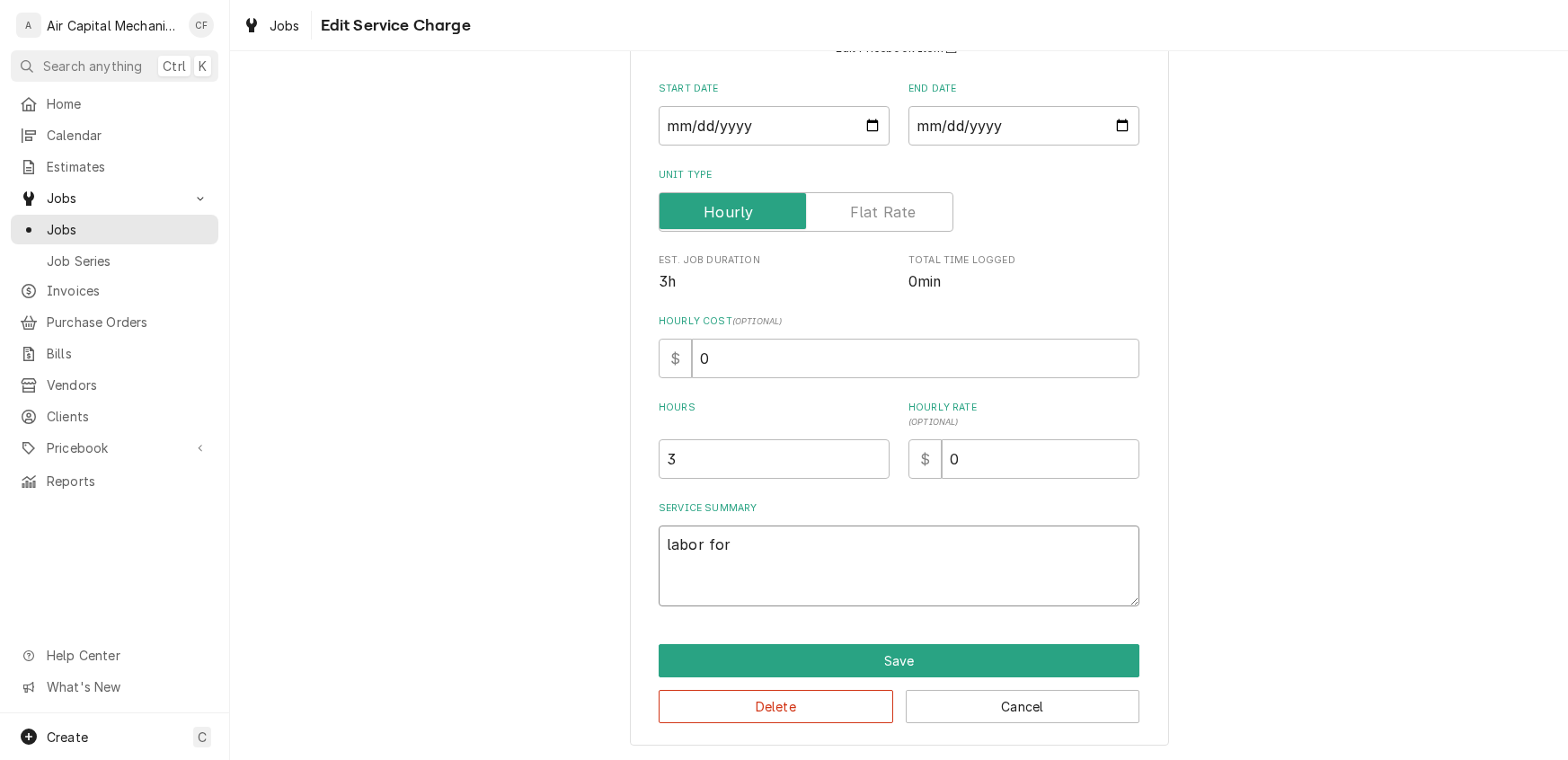
type textarea "labor for"
type textarea "x"
type textarea "labor for n"
type textarea "x"
type textarea "labor for ne"
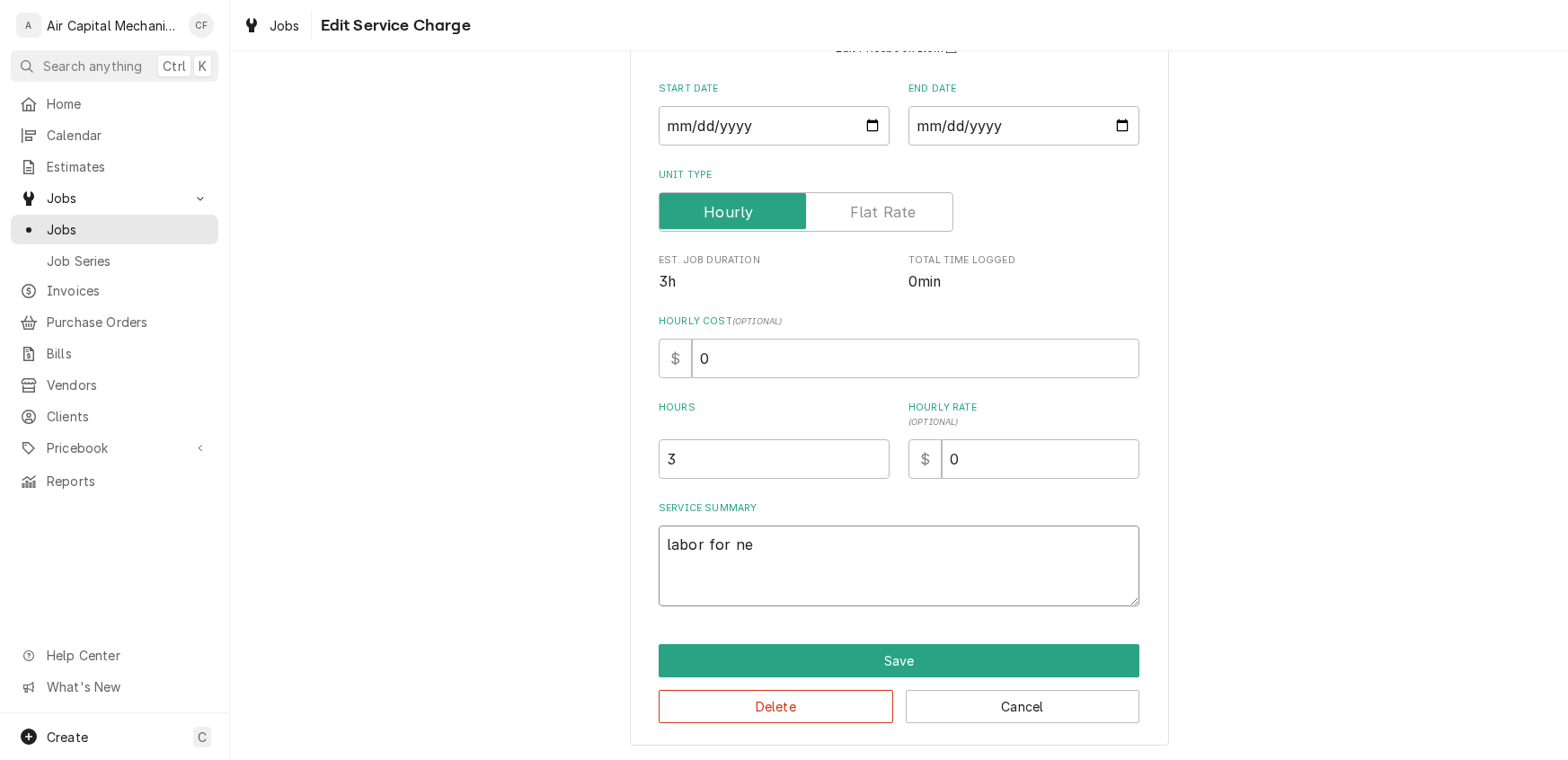
type textarea "x"
type textarea "labor for new"
type textarea "x"
type textarea "labor for new"
type textarea "x"
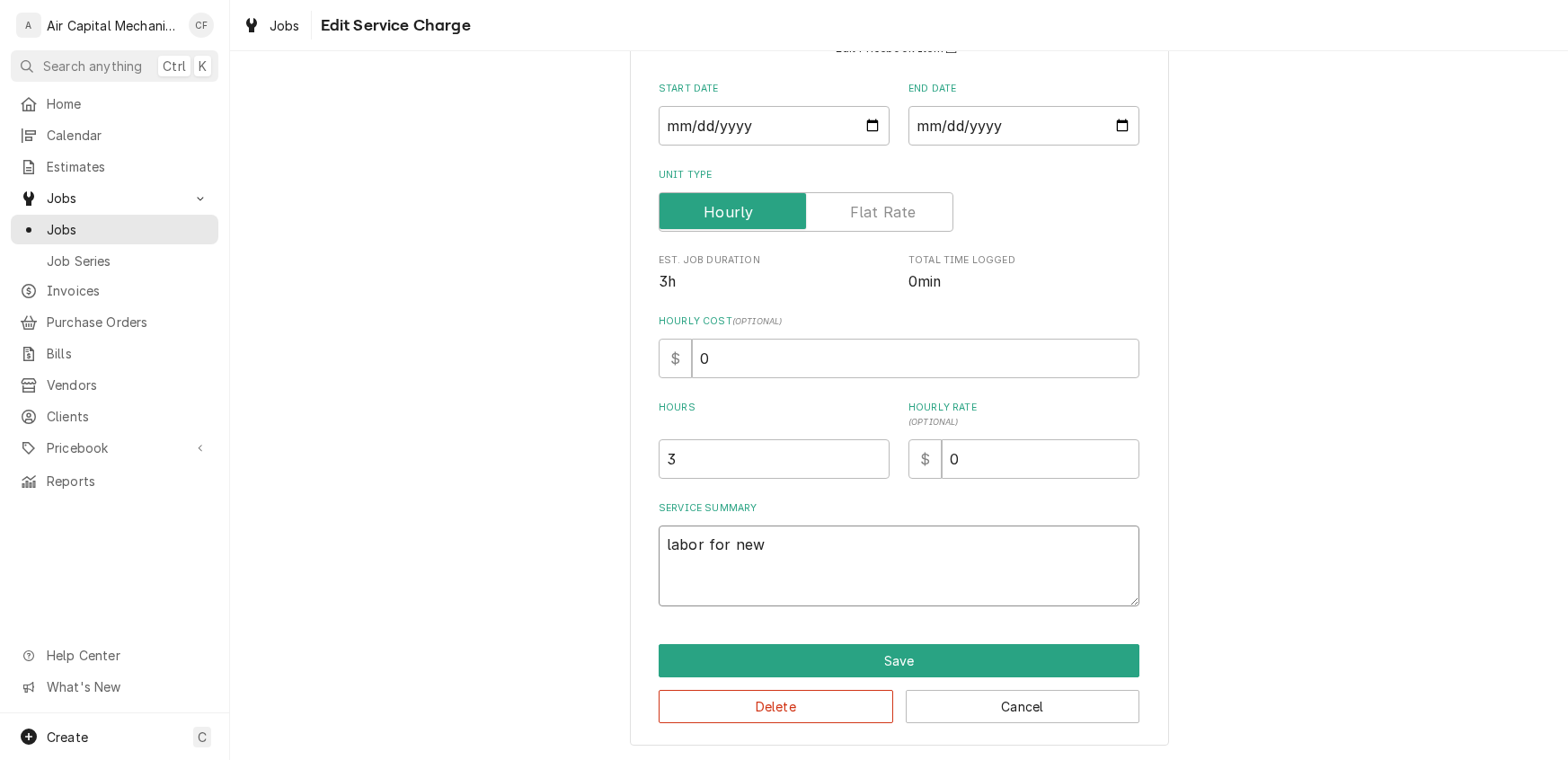
type textarea "labor for new i"
type textarea "x"
type textarea "labor for new in"
type textarea "x"
type textarea "labor for new ins"
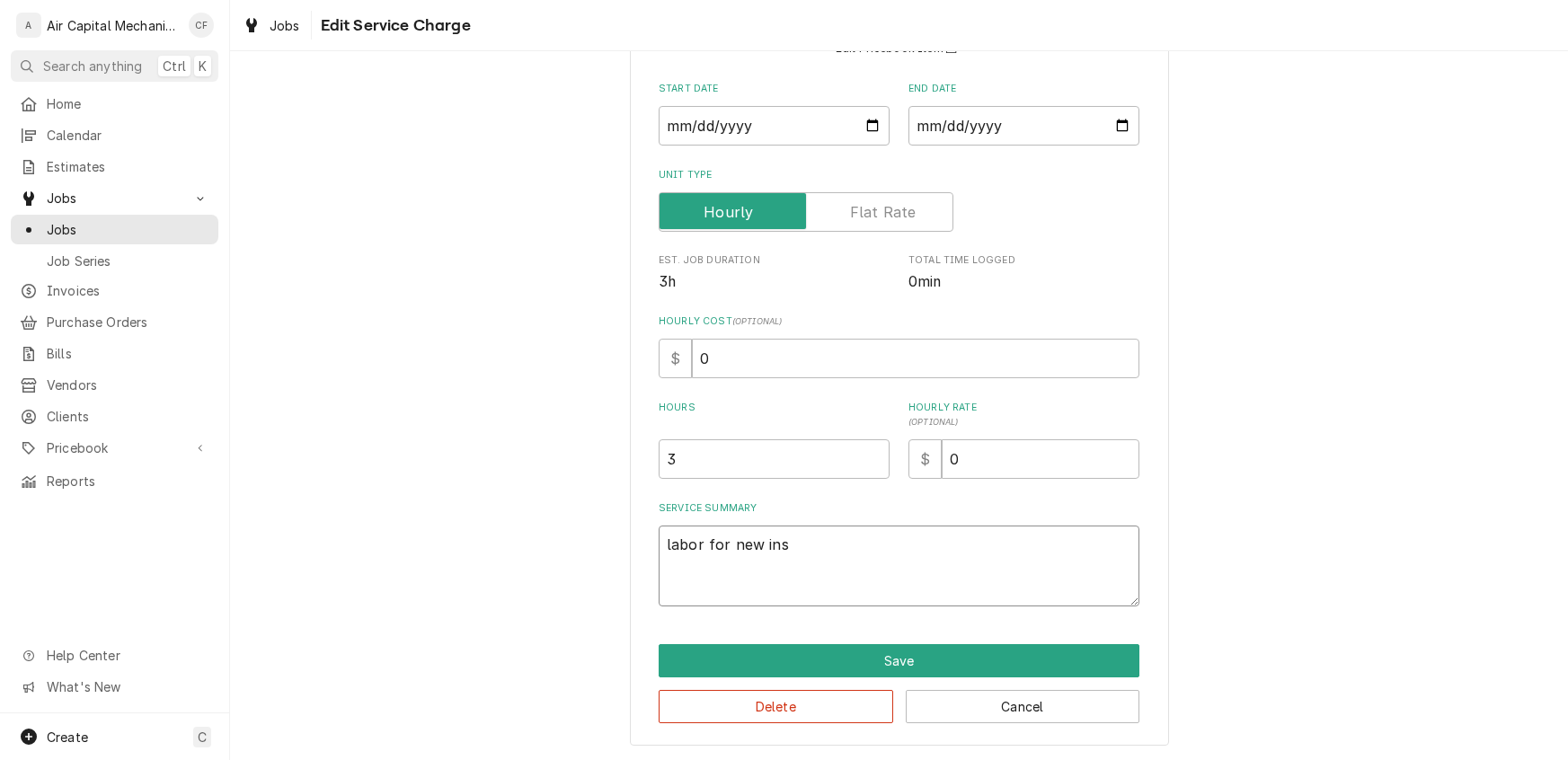
type textarea "x"
type textarea "labor for new inst"
type textarea "x"
type textarea "labor for new insta"
type textarea "x"
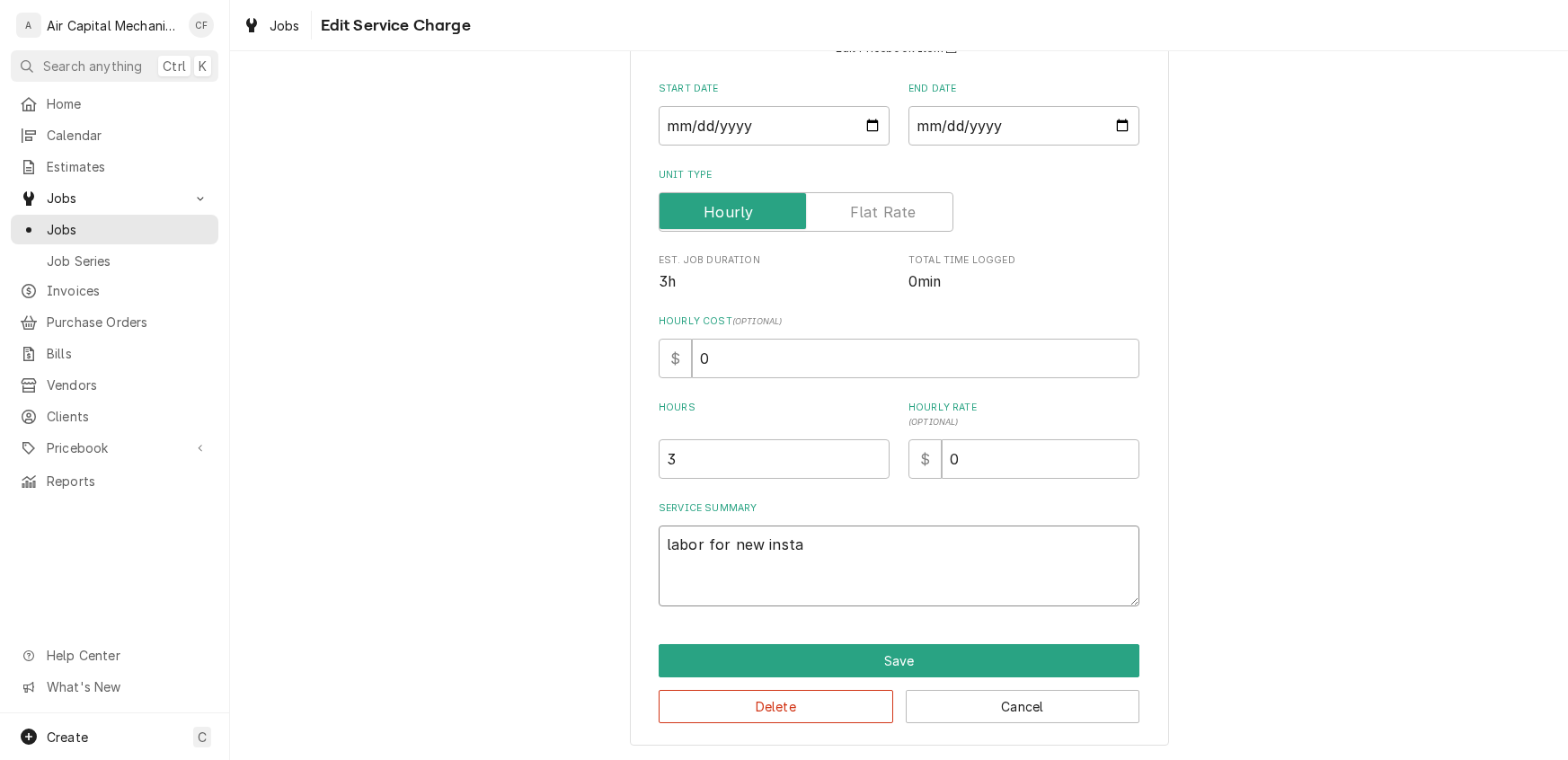
type textarea "labor for new instal"
type textarea "x"
type textarea "labor for new install"
click at [927, 658] on button "Save" at bounding box center [900, 660] width 481 height 33
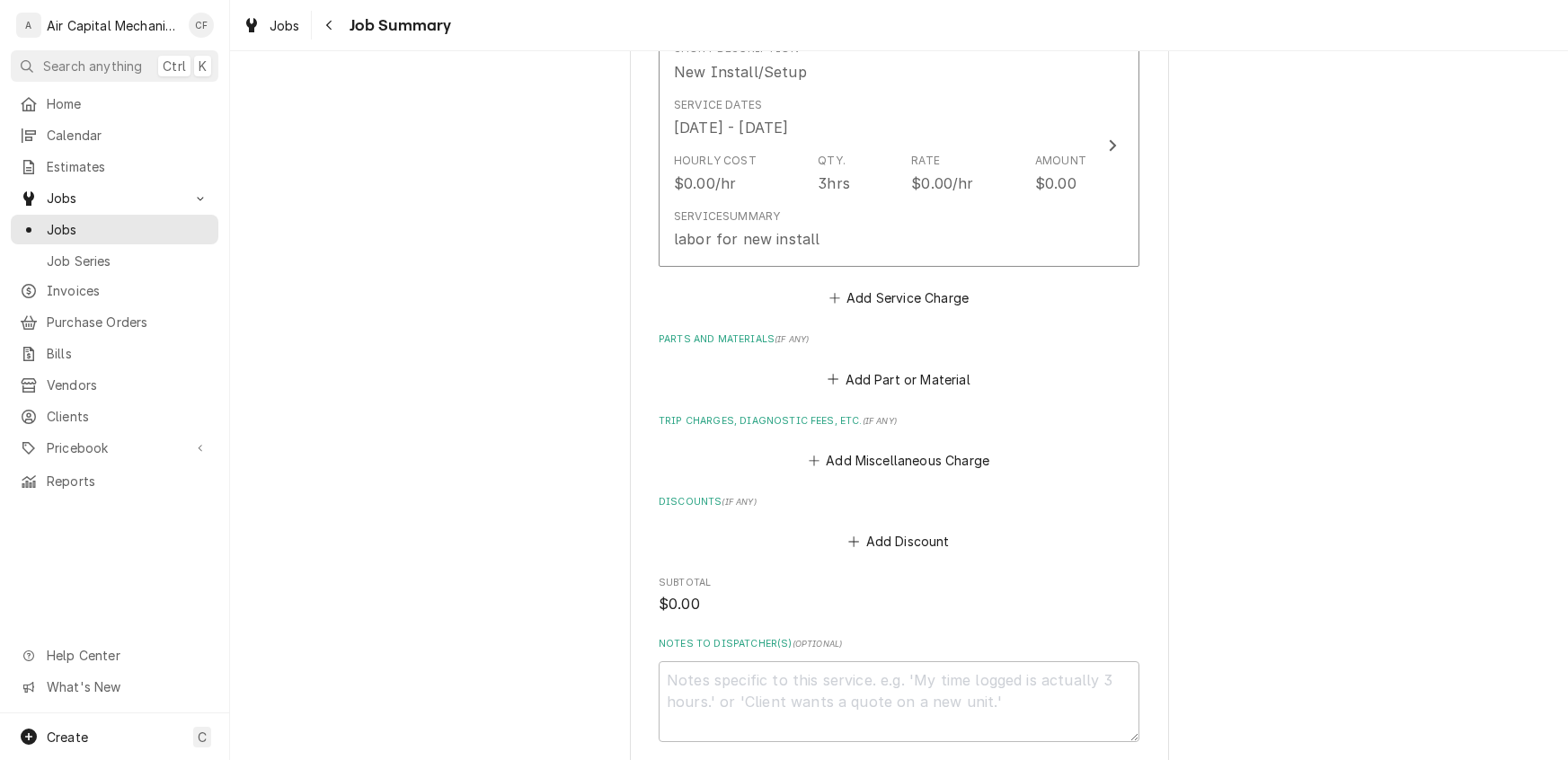
scroll to position [563, 0]
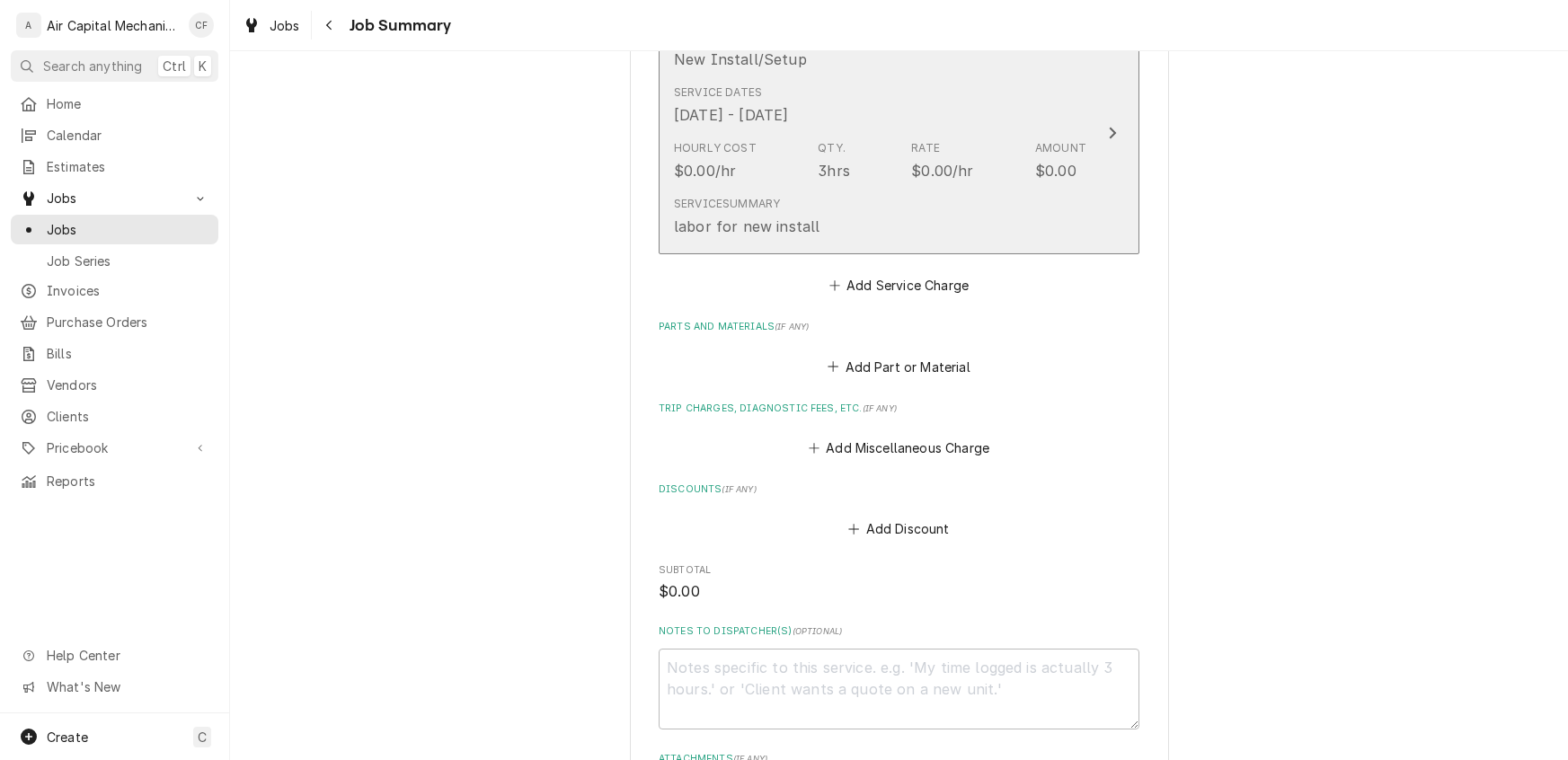
click at [954, 140] on div "Rate $0.00/hr" at bounding box center [942, 161] width 62 height 41
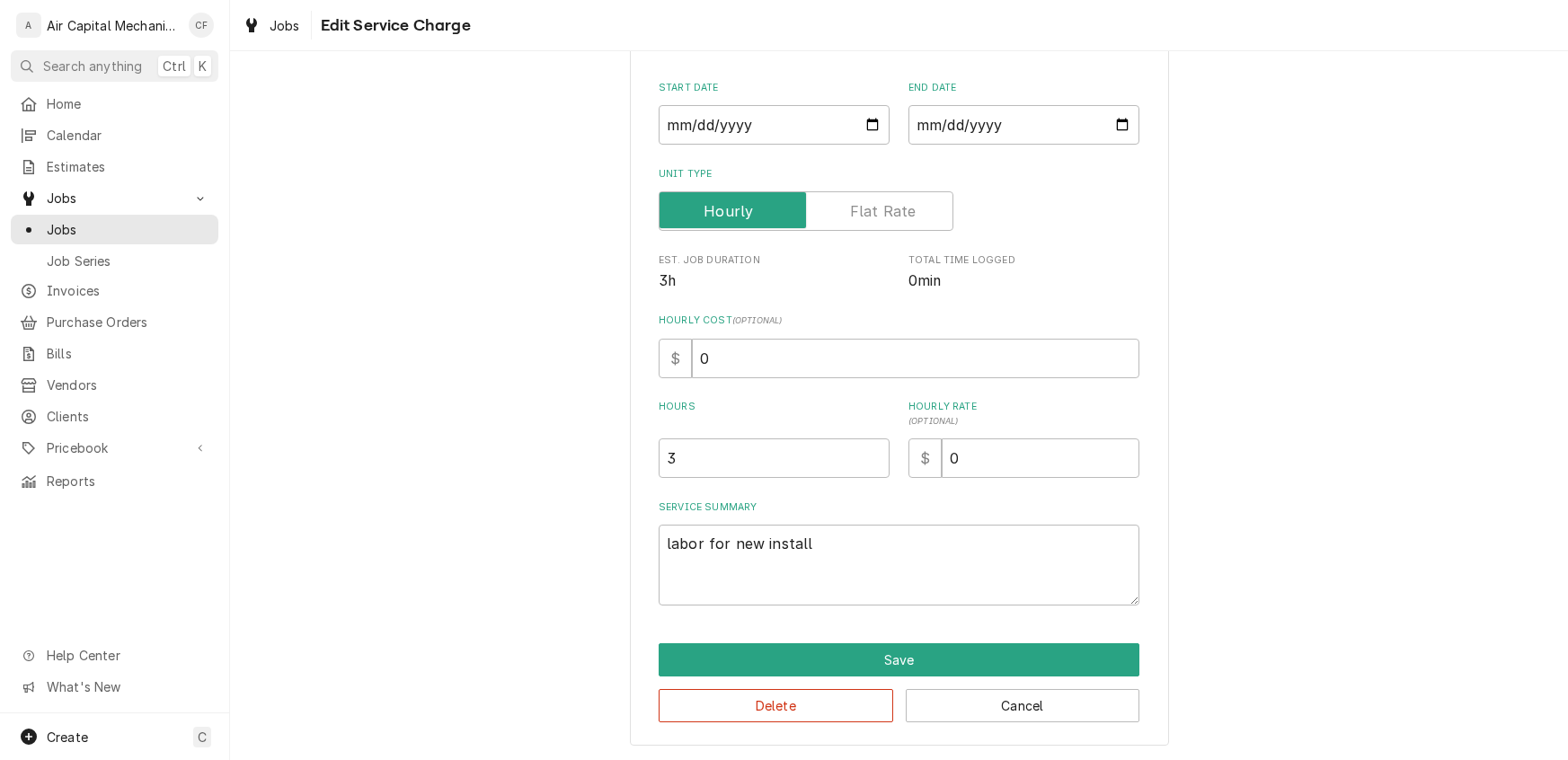
type textarea "x"
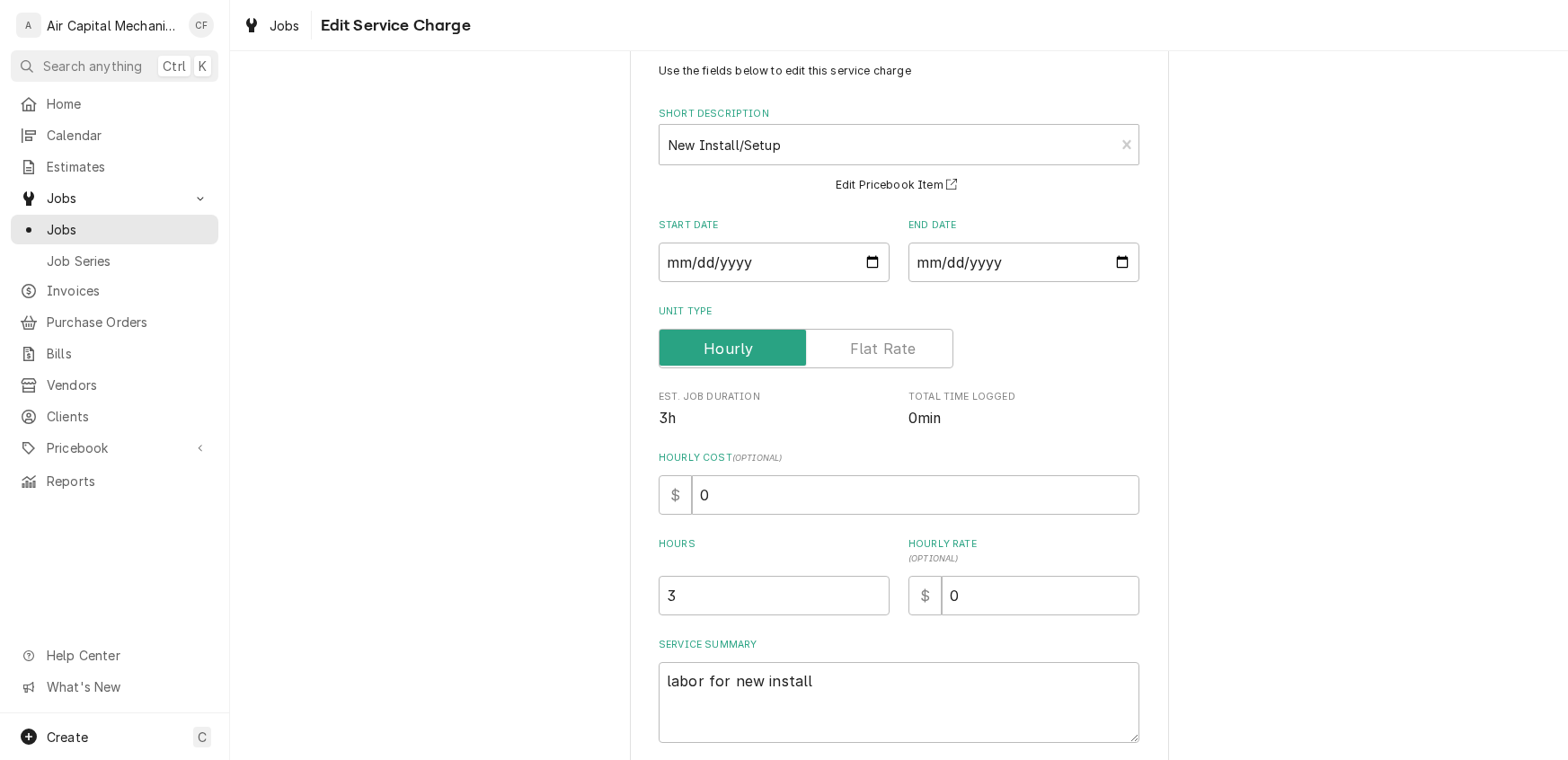
scroll to position [59, 0]
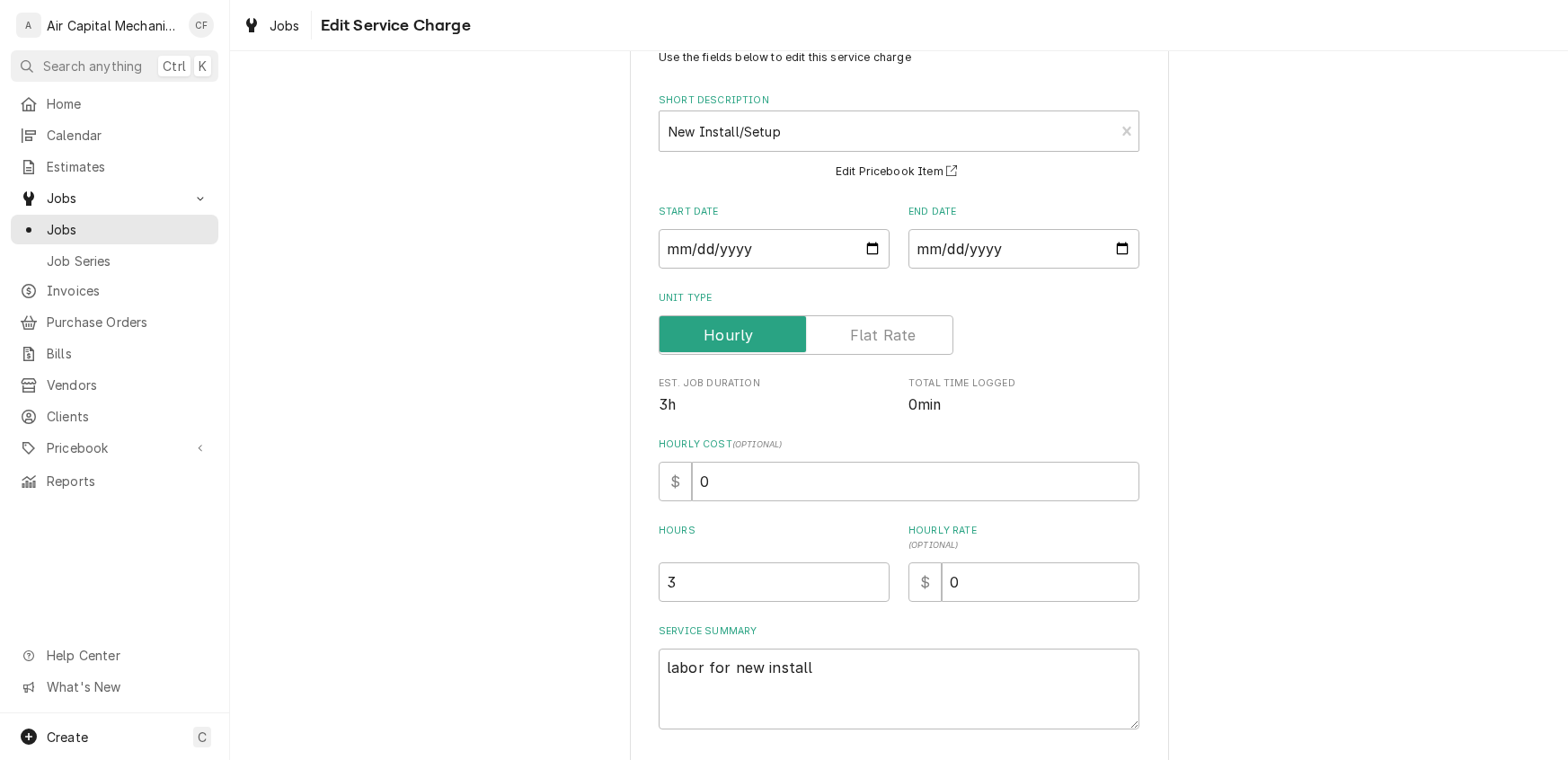
click at [881, 329] on label "Unit Type" at bounding box center [807, 335] width 295 height 39
click at [881, 329] on input "Unit Type" at bounding box center [806, 335] width 278 height 39
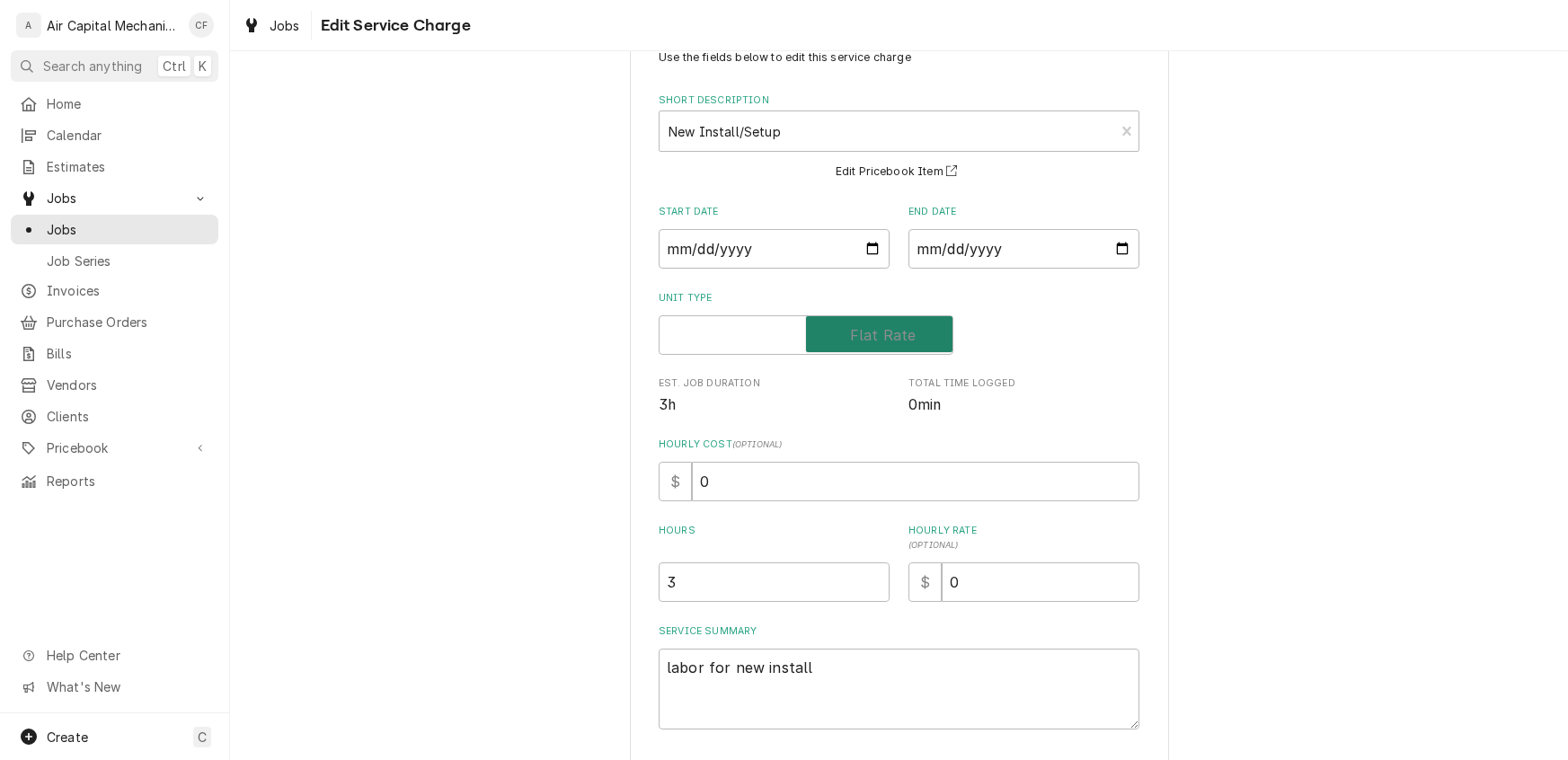
checkbox input "true"
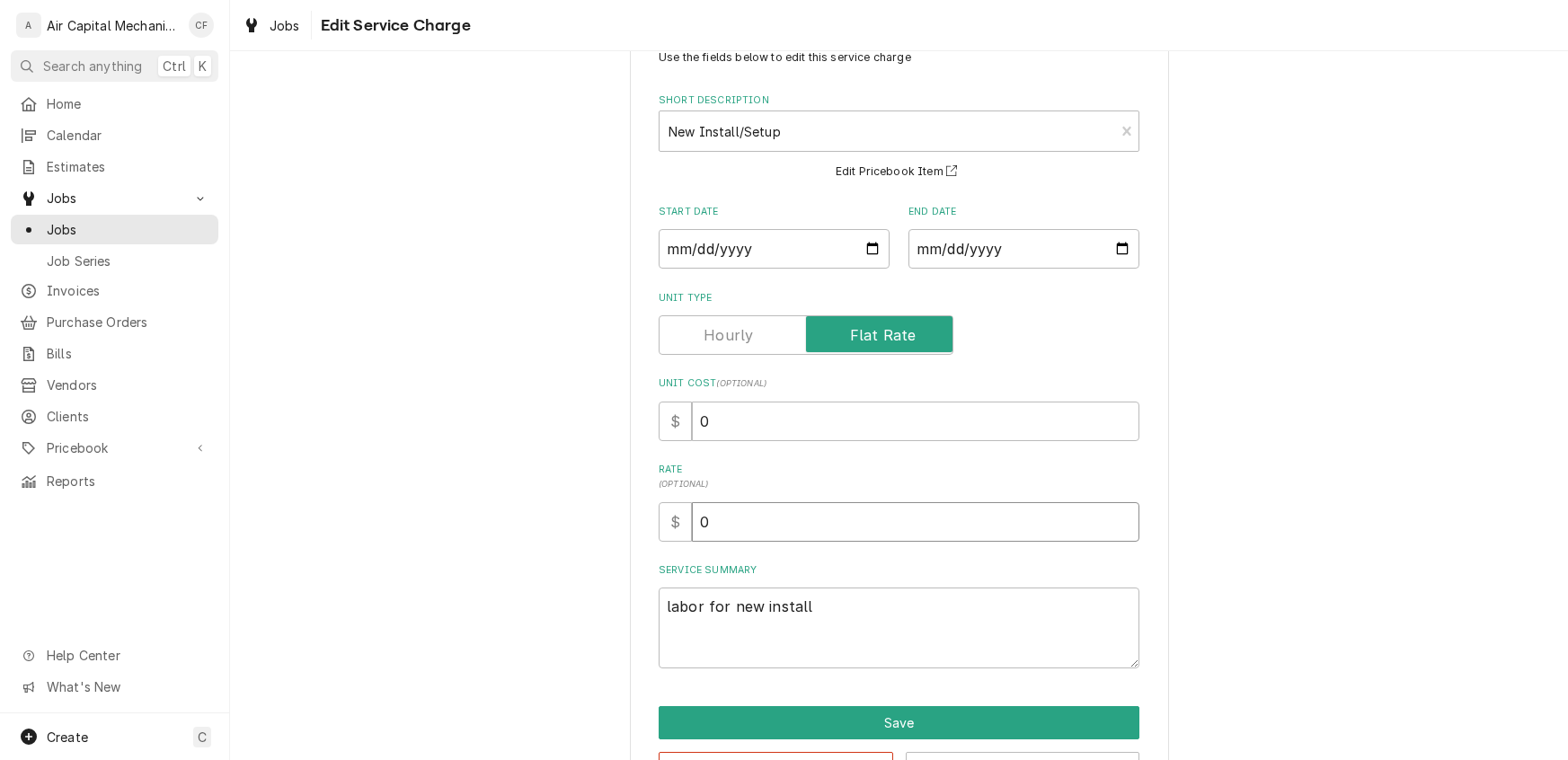
click at [718, 524] on input "0" at bounding box center [916, 521] width 447 height 39
type textarea "x"
type input "2"
type textarea "x"
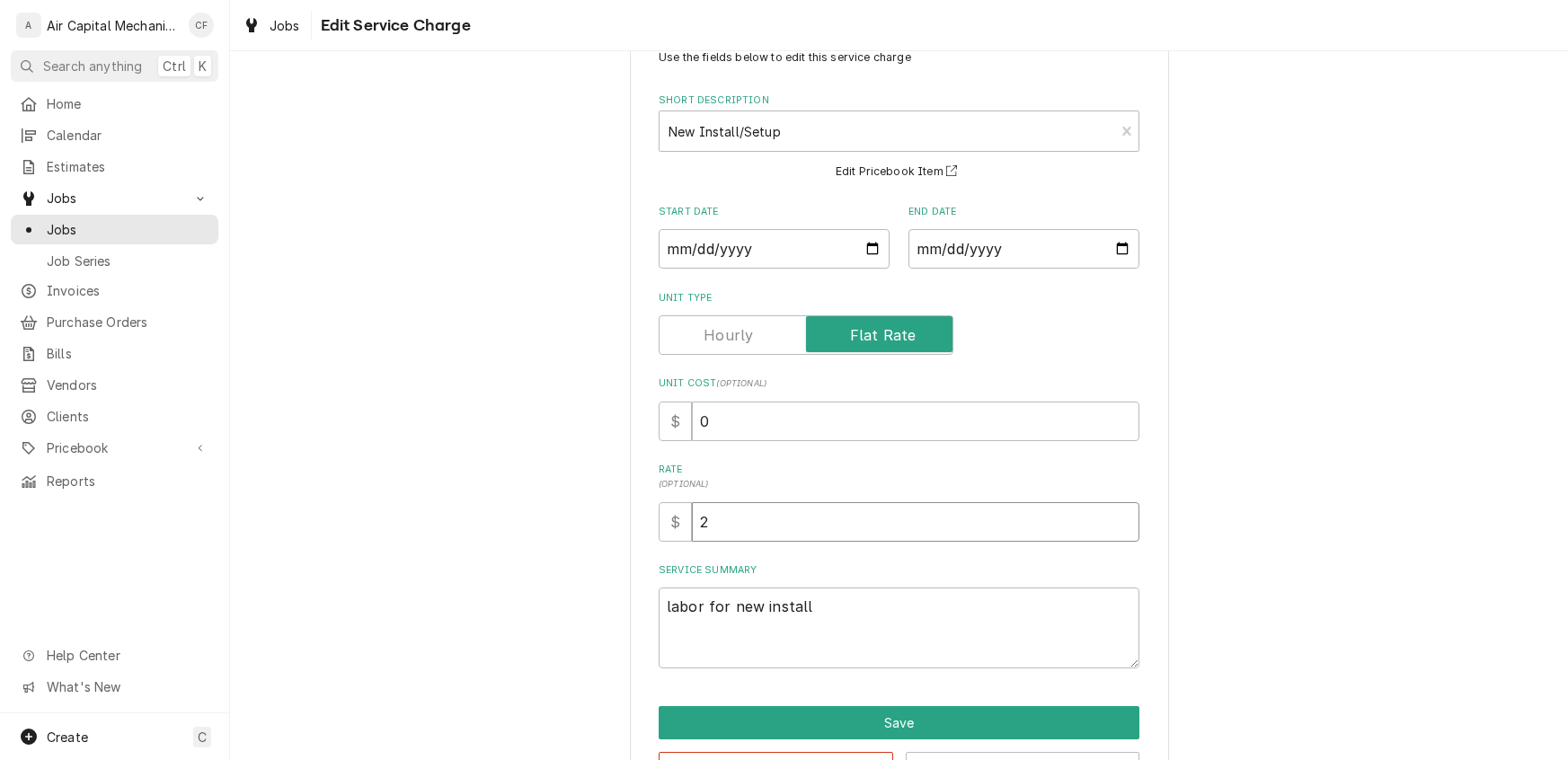
type input "20"
type textarea "x"
type input "200"
type textarea "x"
type input "200.0"
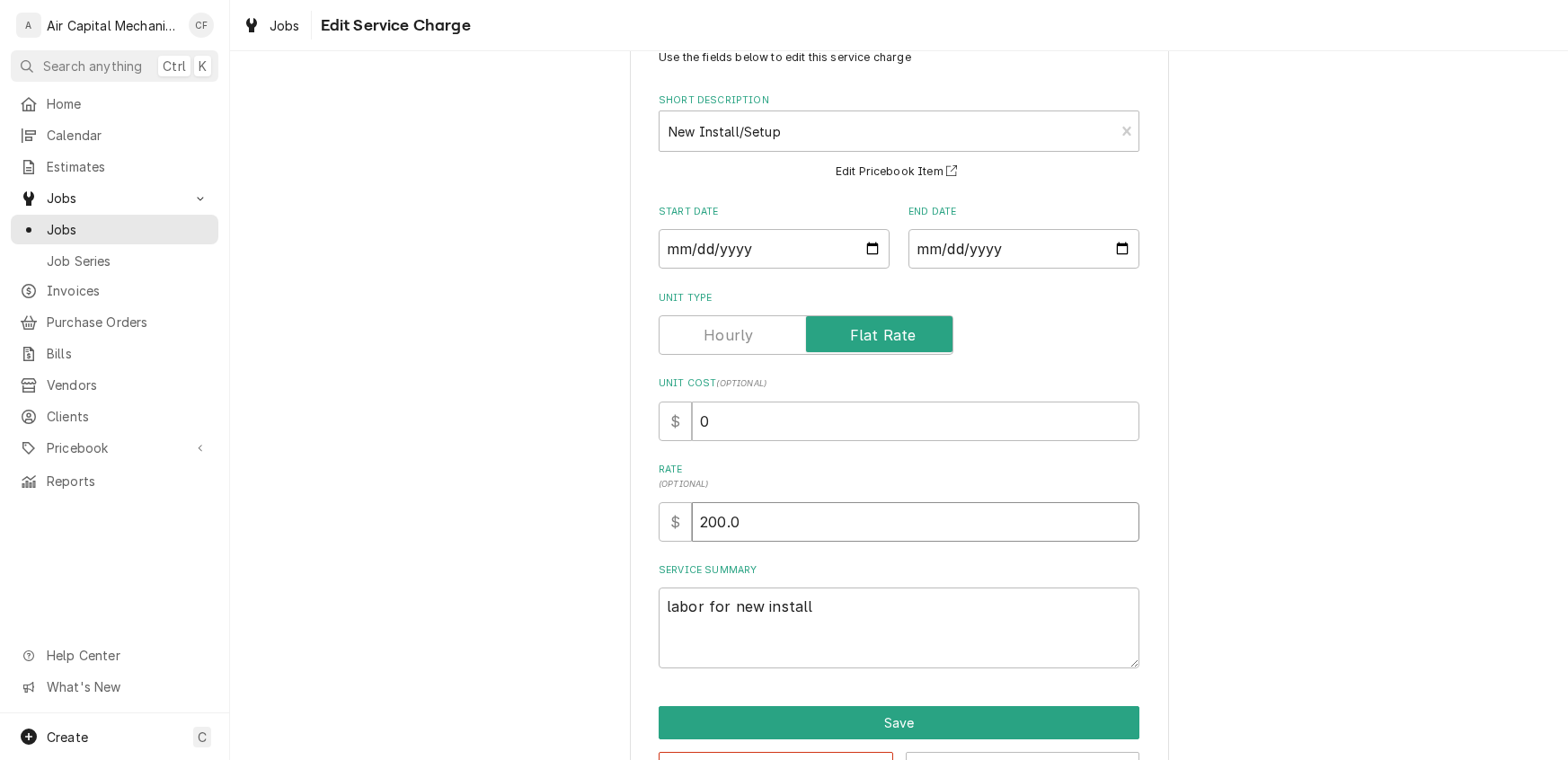
type textarea "x"
type input "200.00"
click at [751, 422] on input "0" at bounding box center [916, 421] width 447 height 39
type textarea "x"
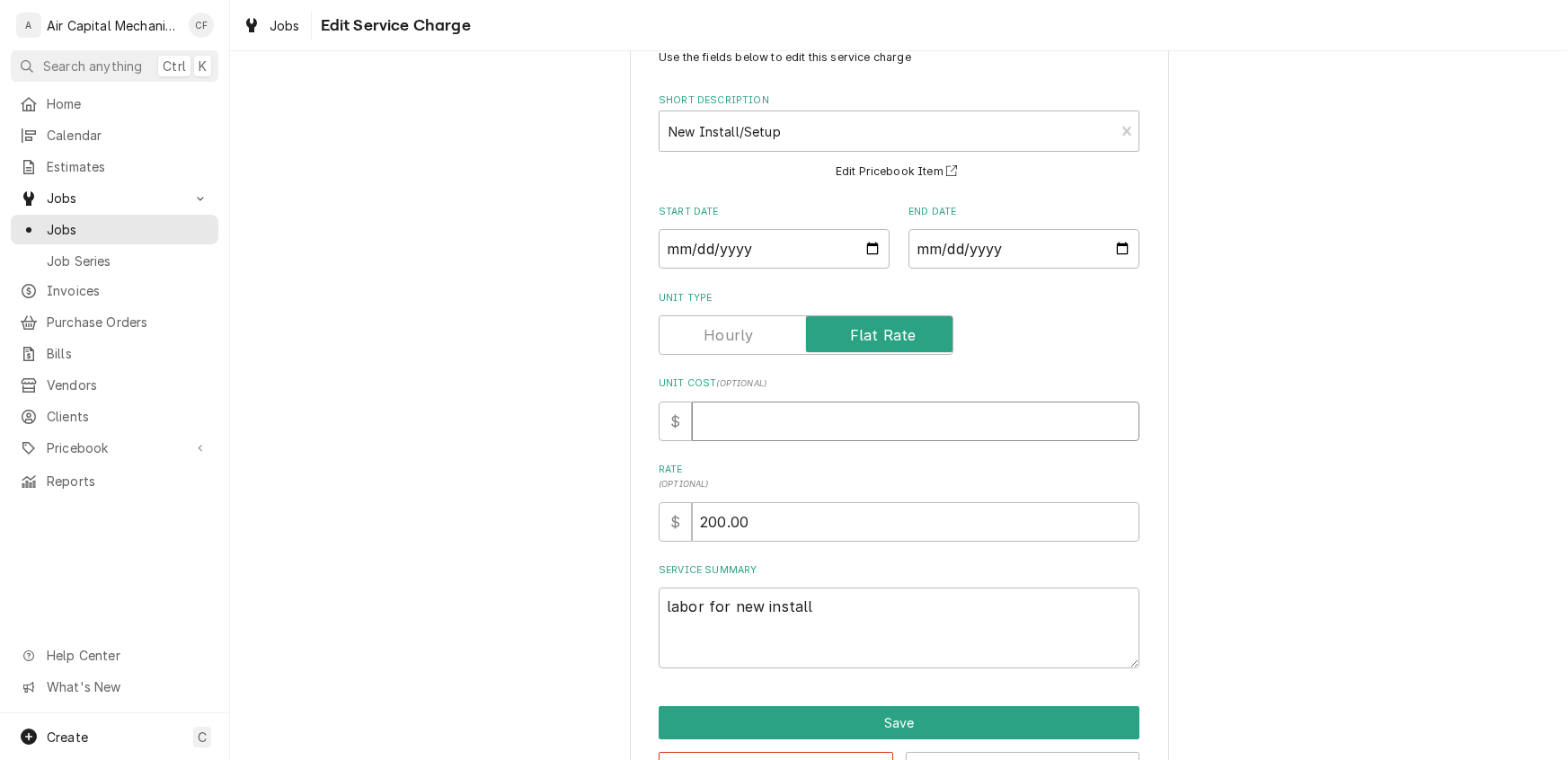
type input "1"
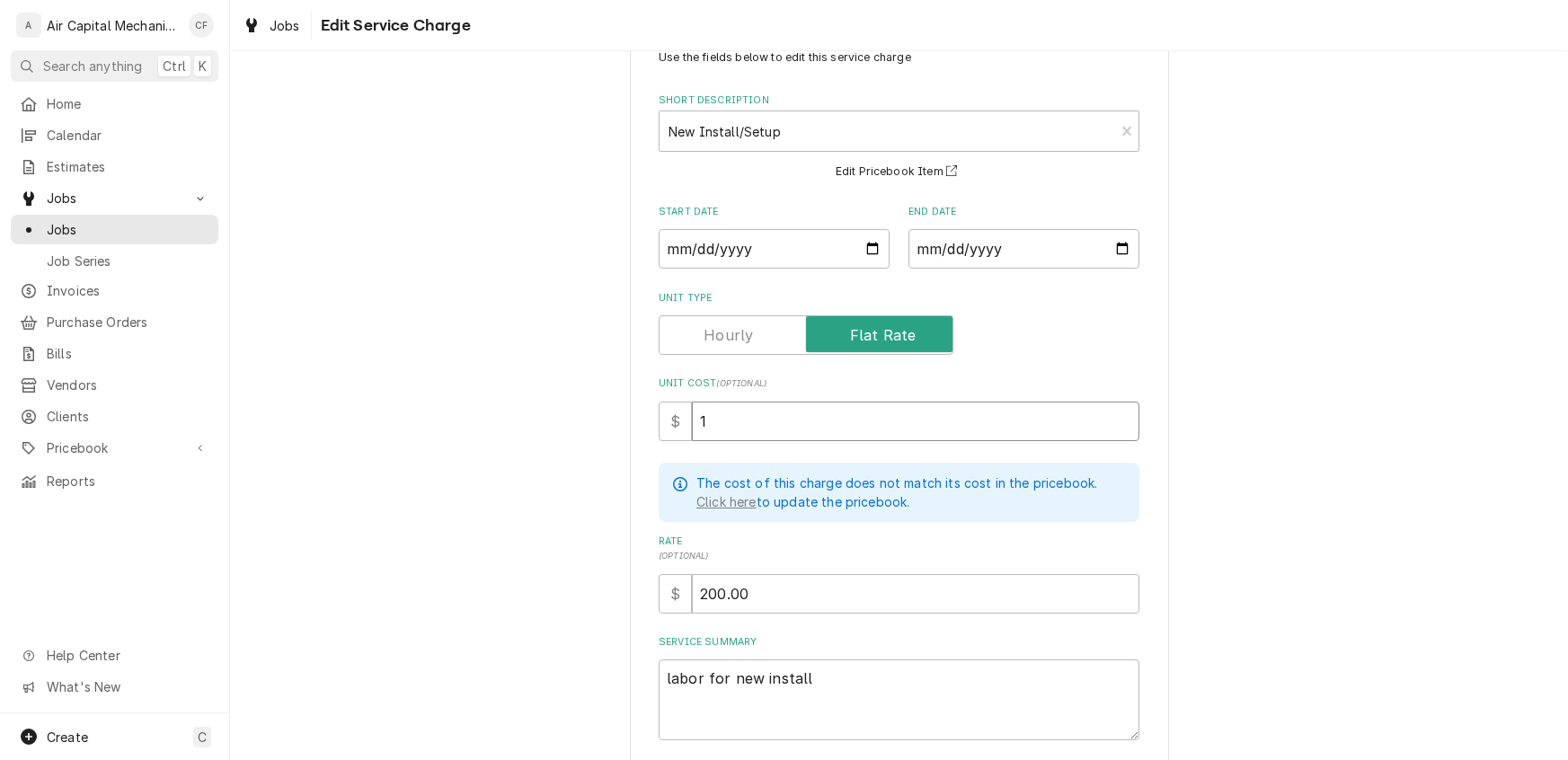
type textarea "x"
type input "10"
type textarea "x"
type input "100"
type textarea "x"
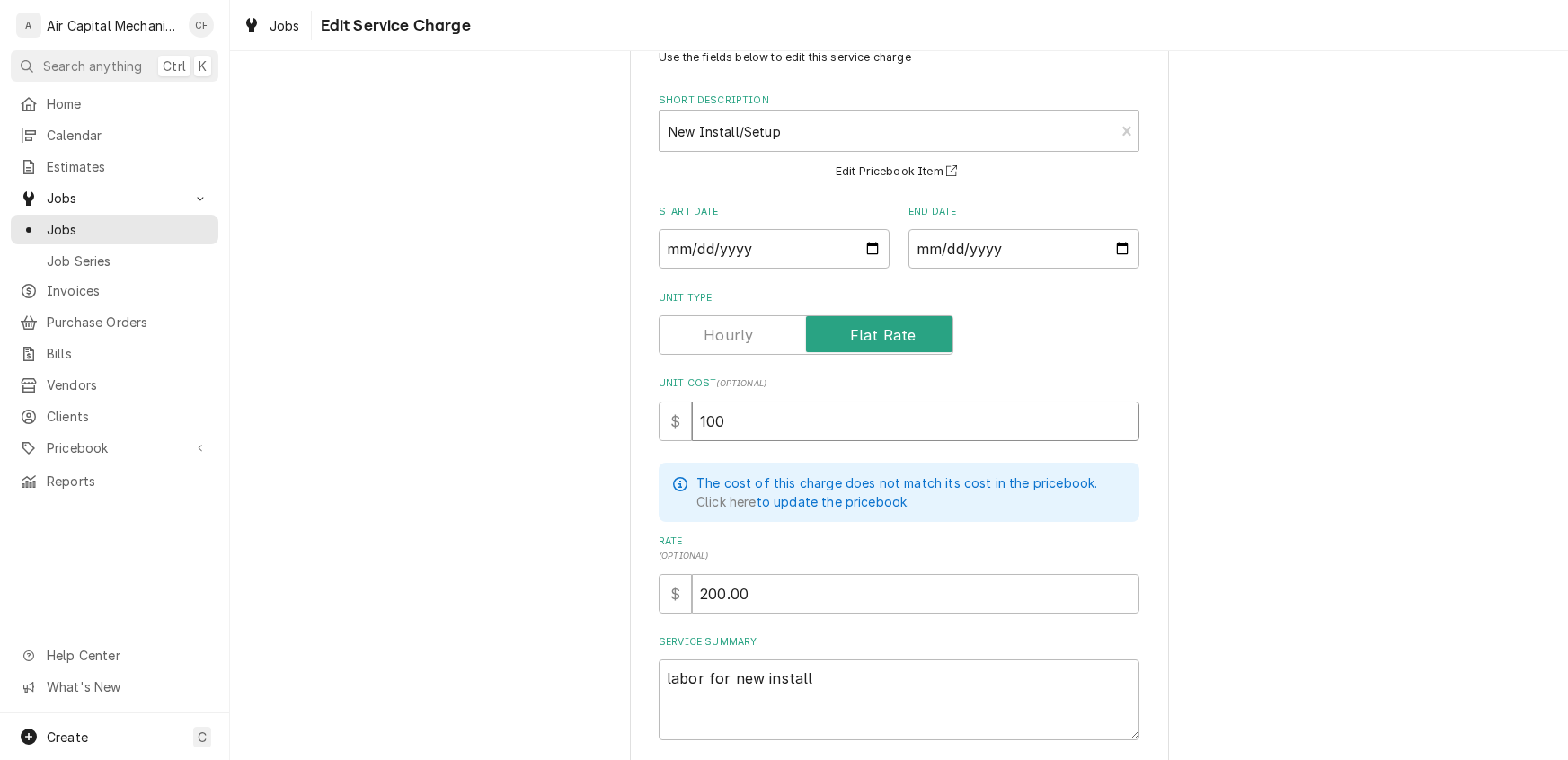
type input "100.0"
type textarea "x"
type input "100.00"
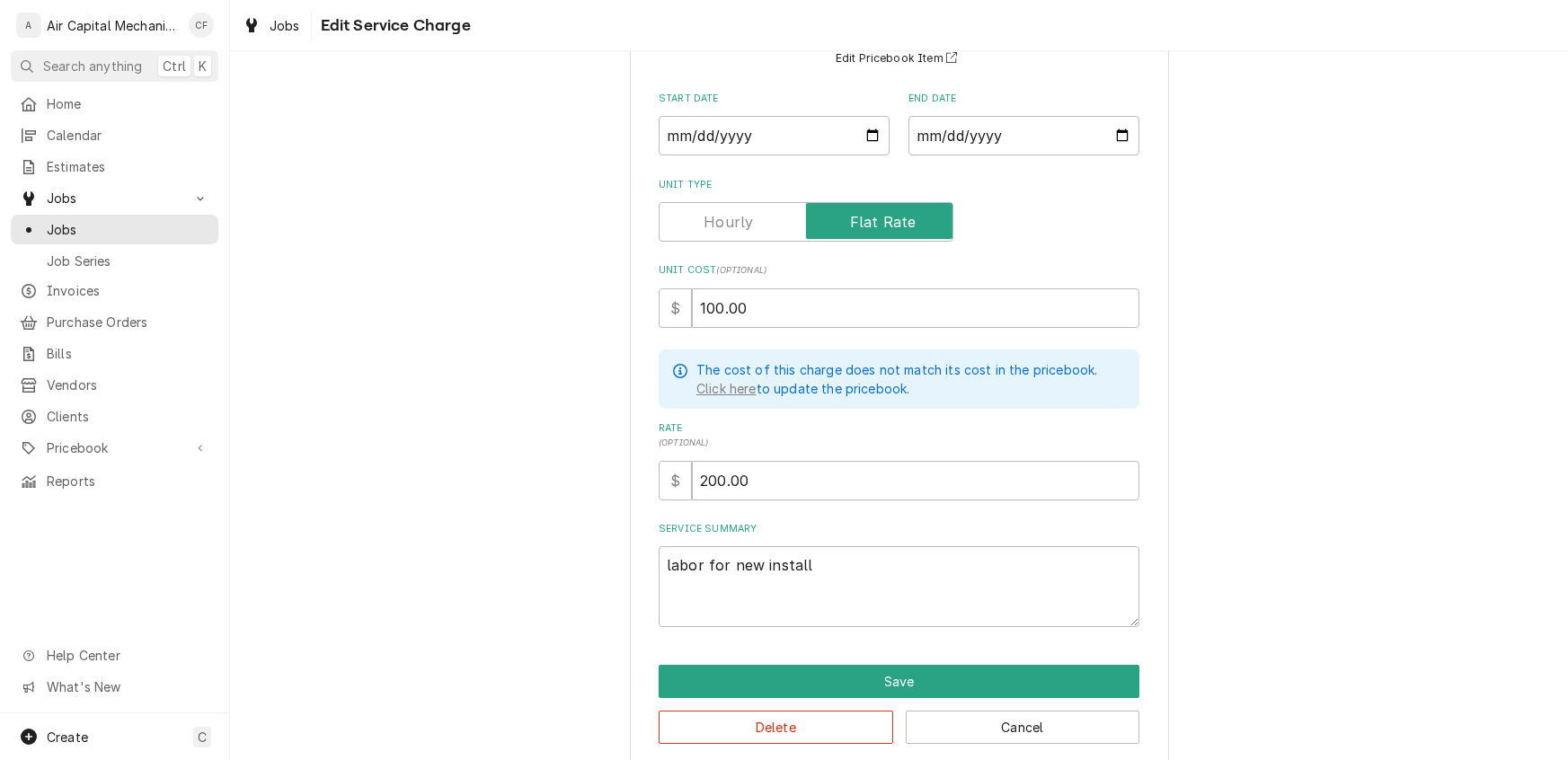
scroll to position [192, 0]
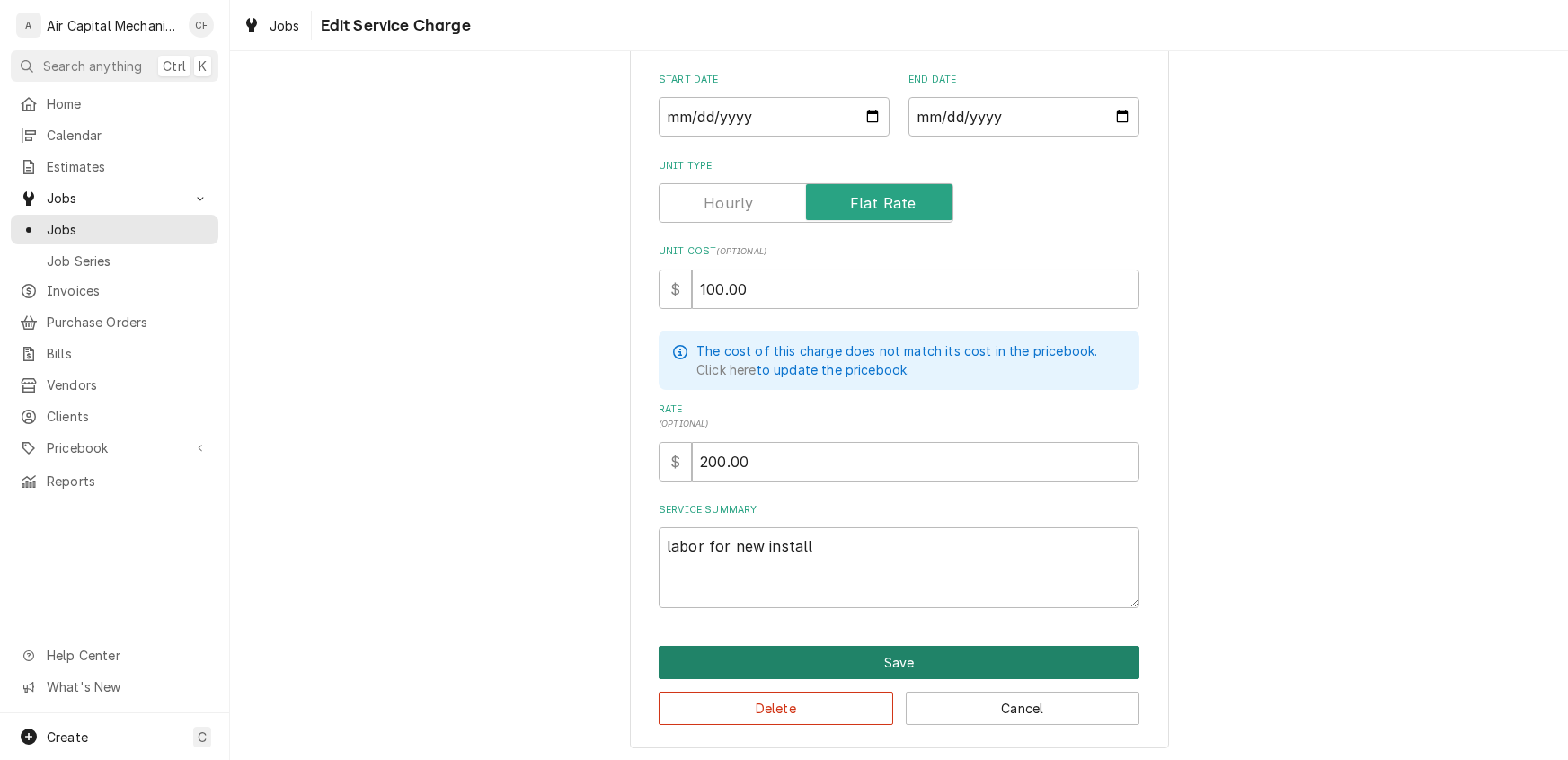
click at [863, 648] on button "Save" at bounding box center [900, 661] width 481 height 33
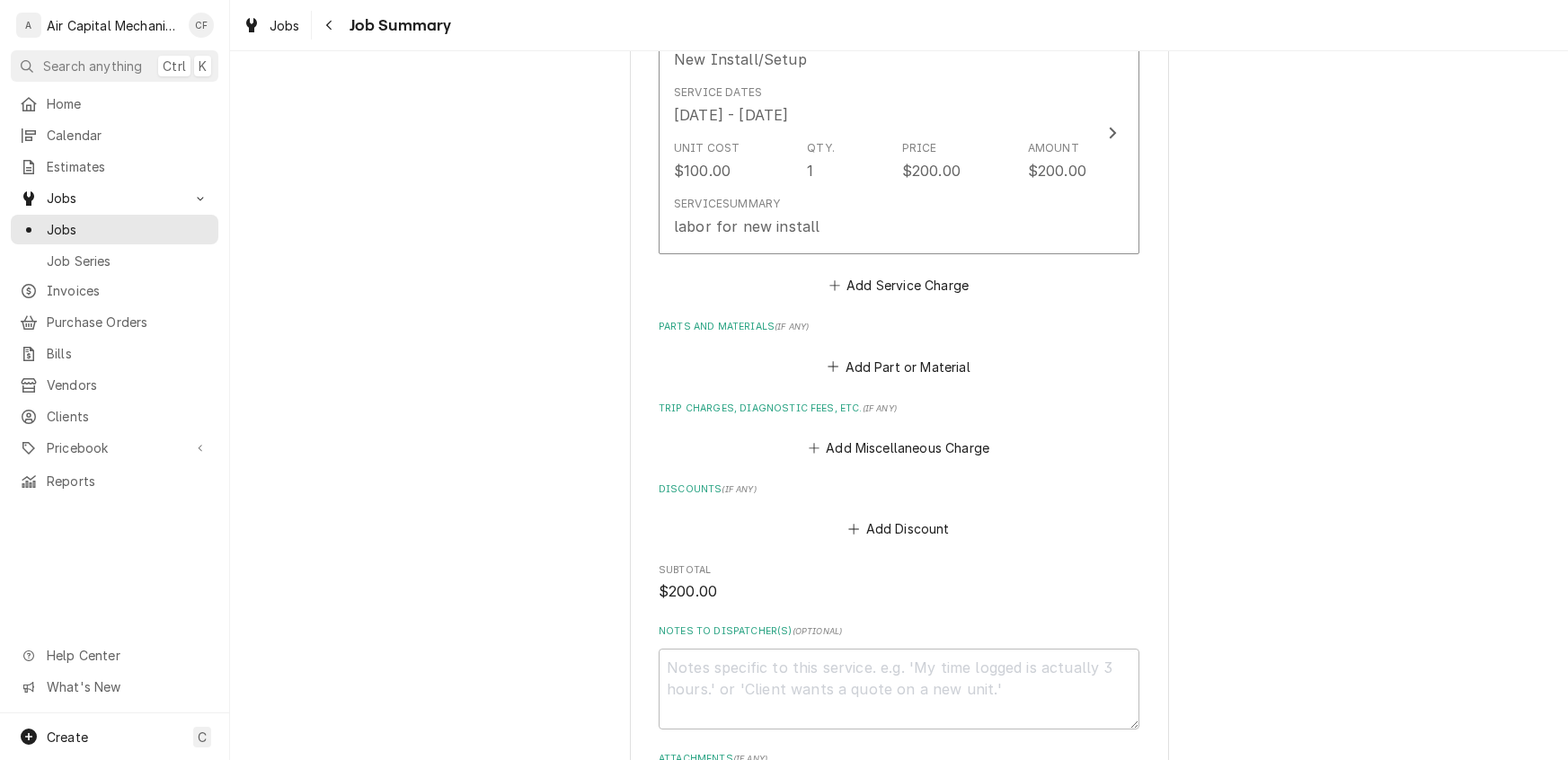
scroll to position [806, 0]
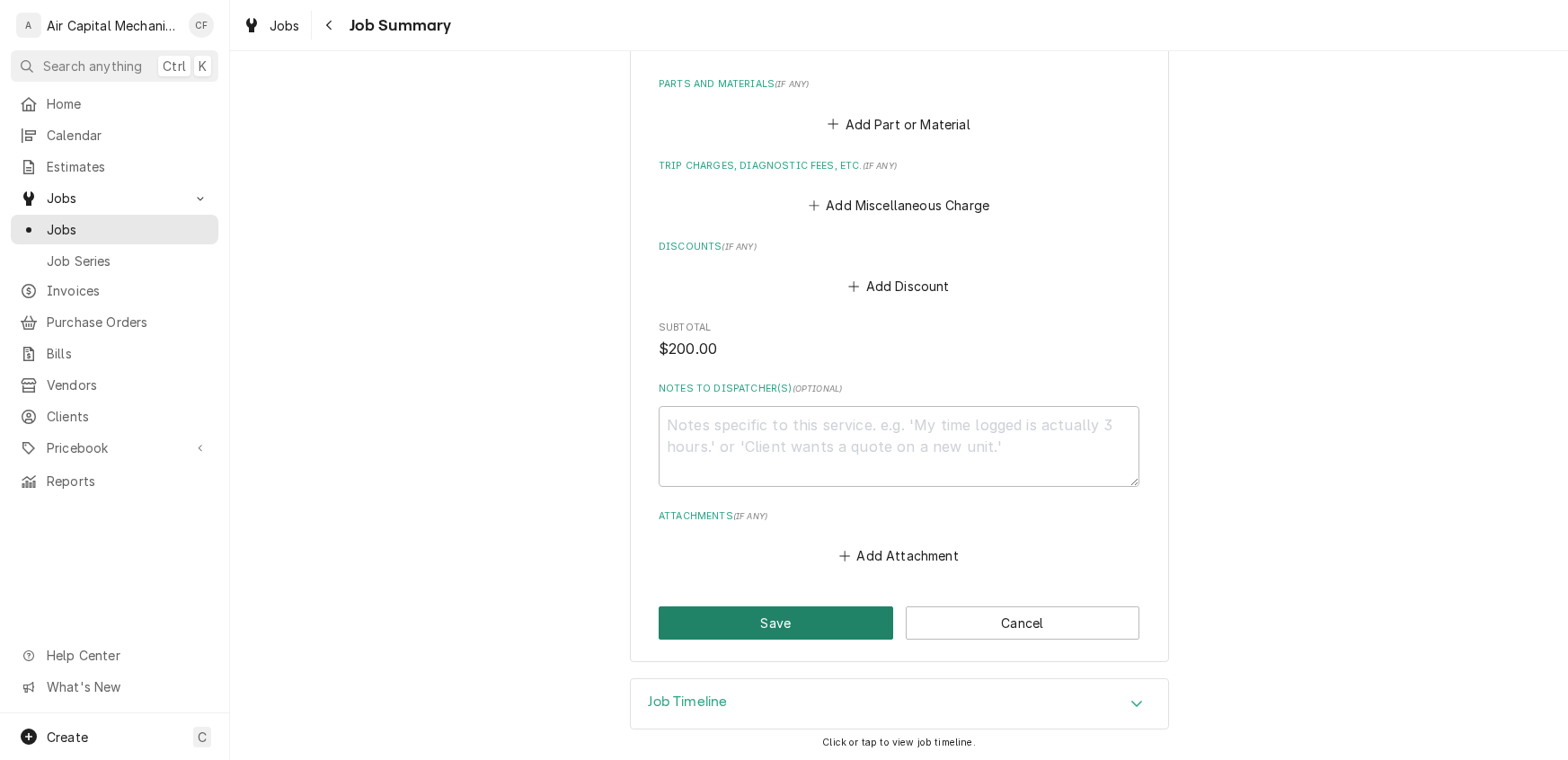
click at [736, 615] on button "Save" at bounding box center [776, 622] width 235 height 33
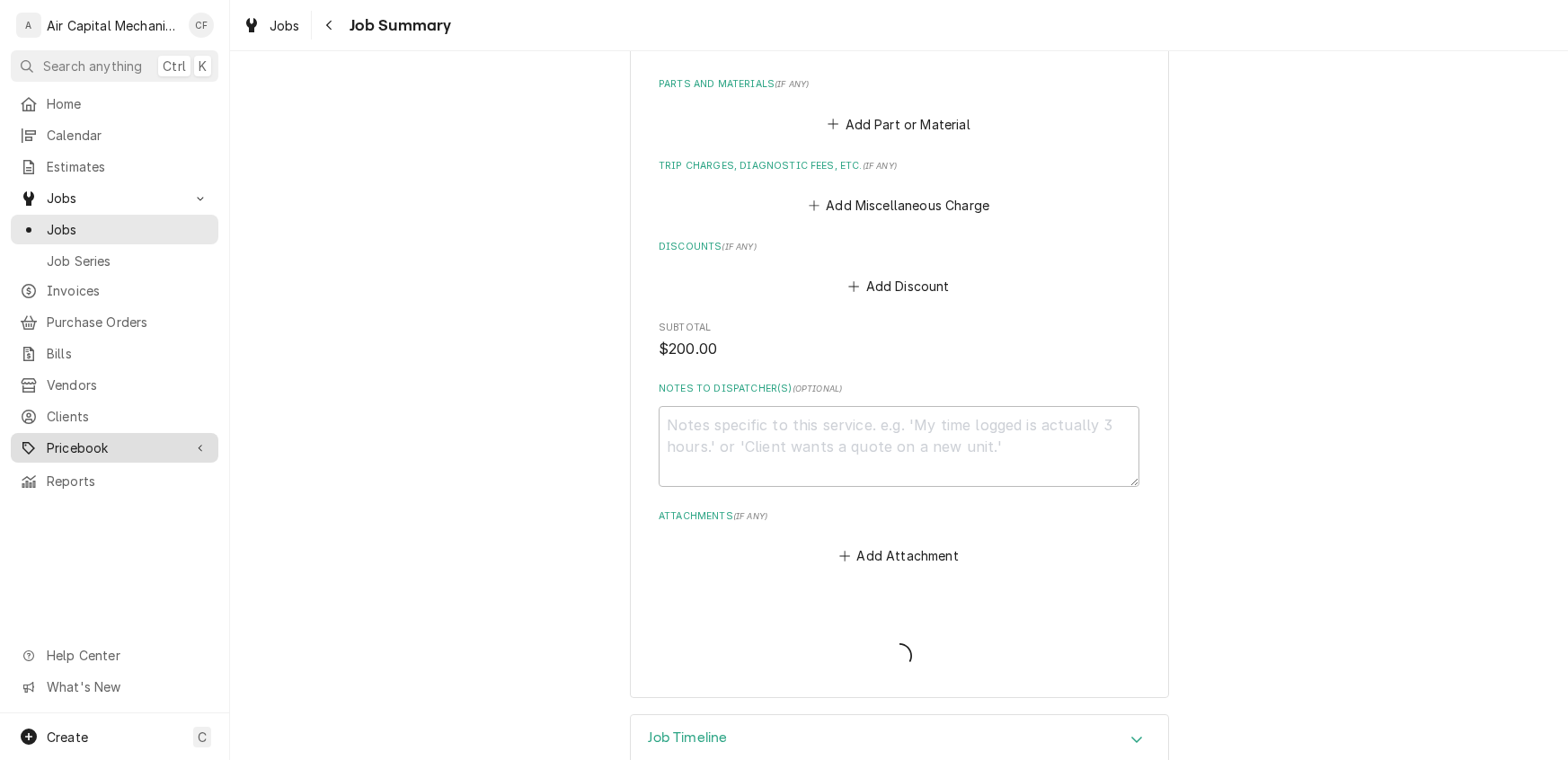
type textarea "x"
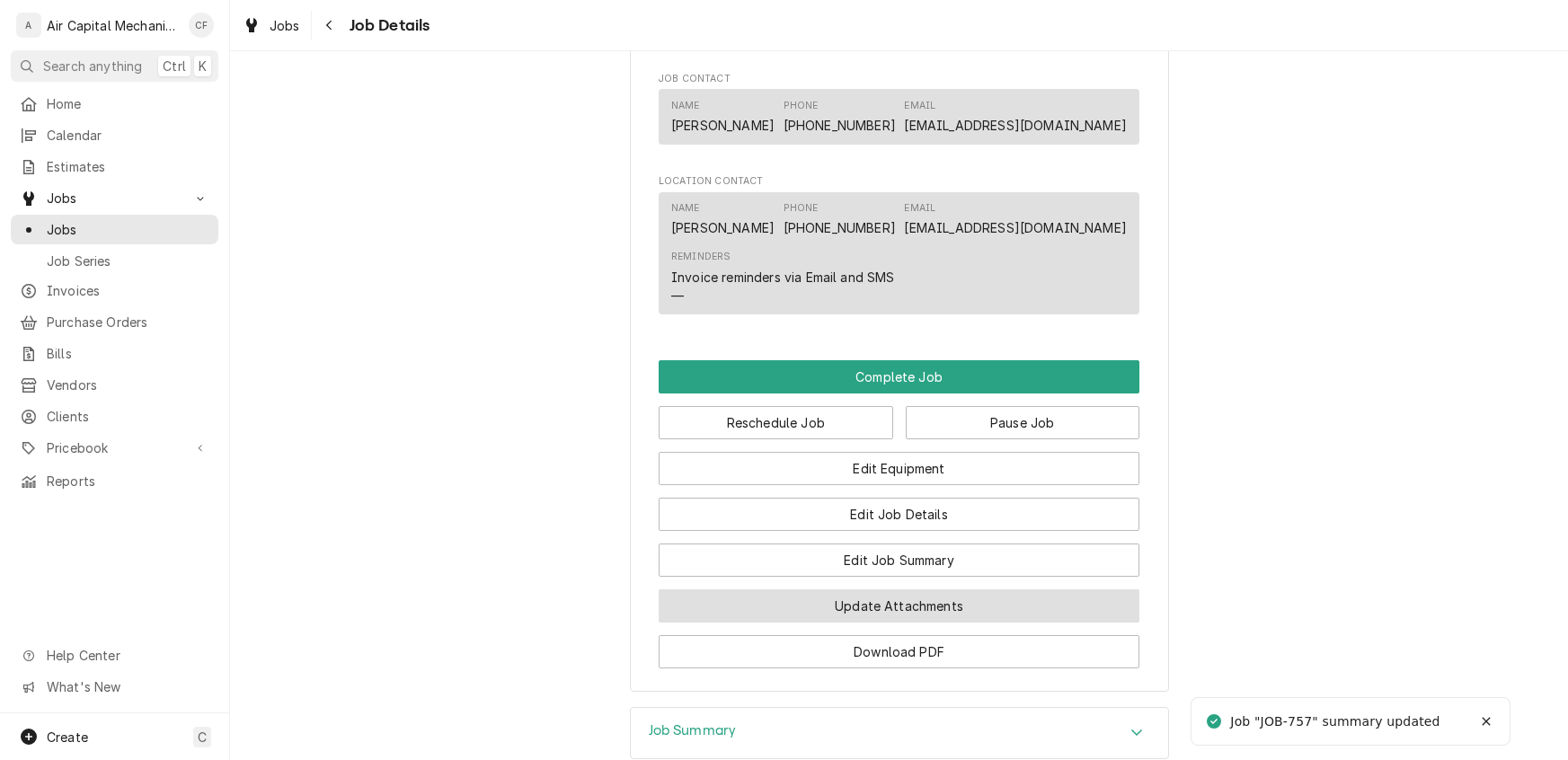
scroll to position [1588, 0]
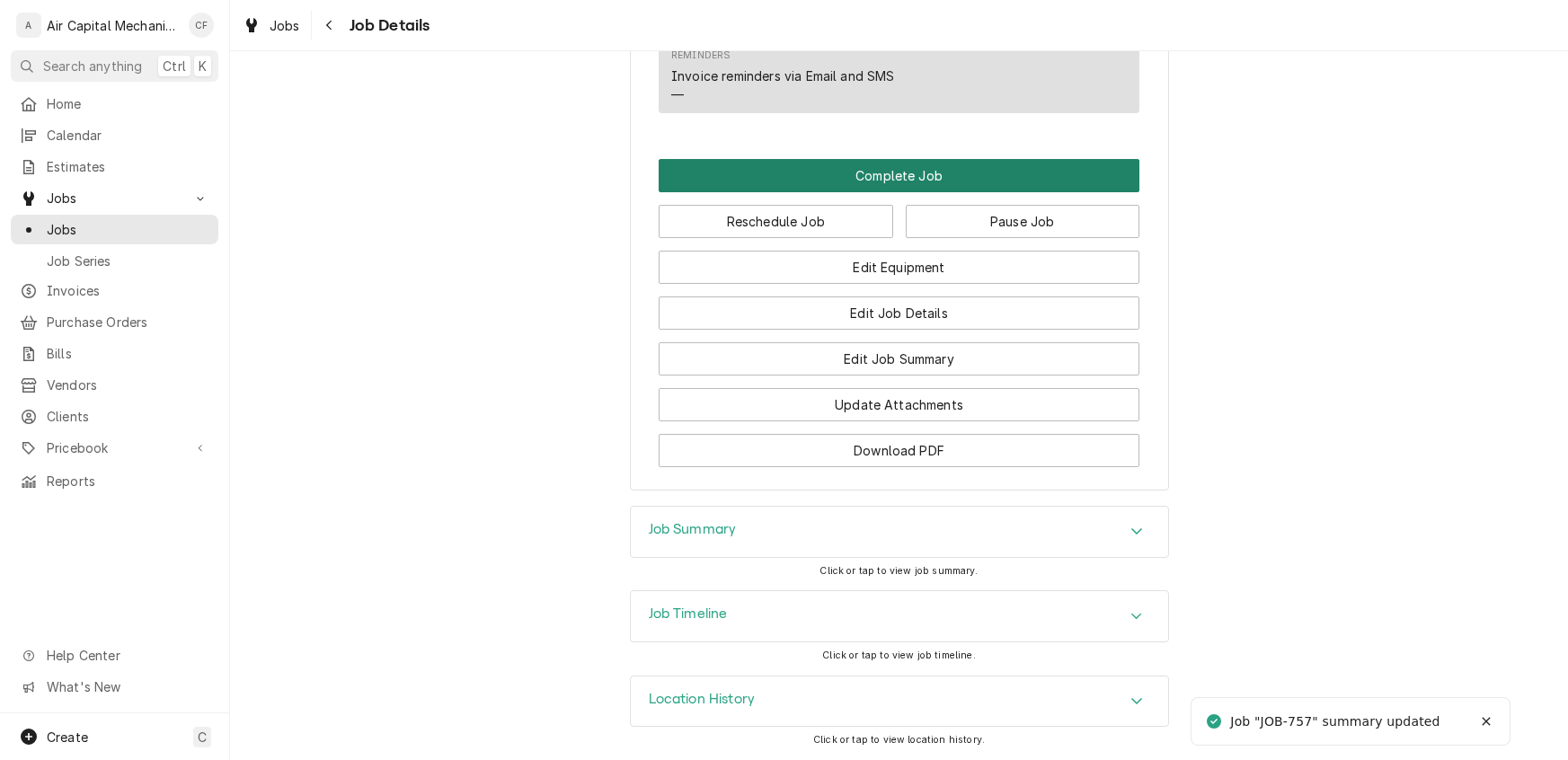
click at [878, 178] on button "Complete Job" at bounding box center [900, 175] width 481 height 33
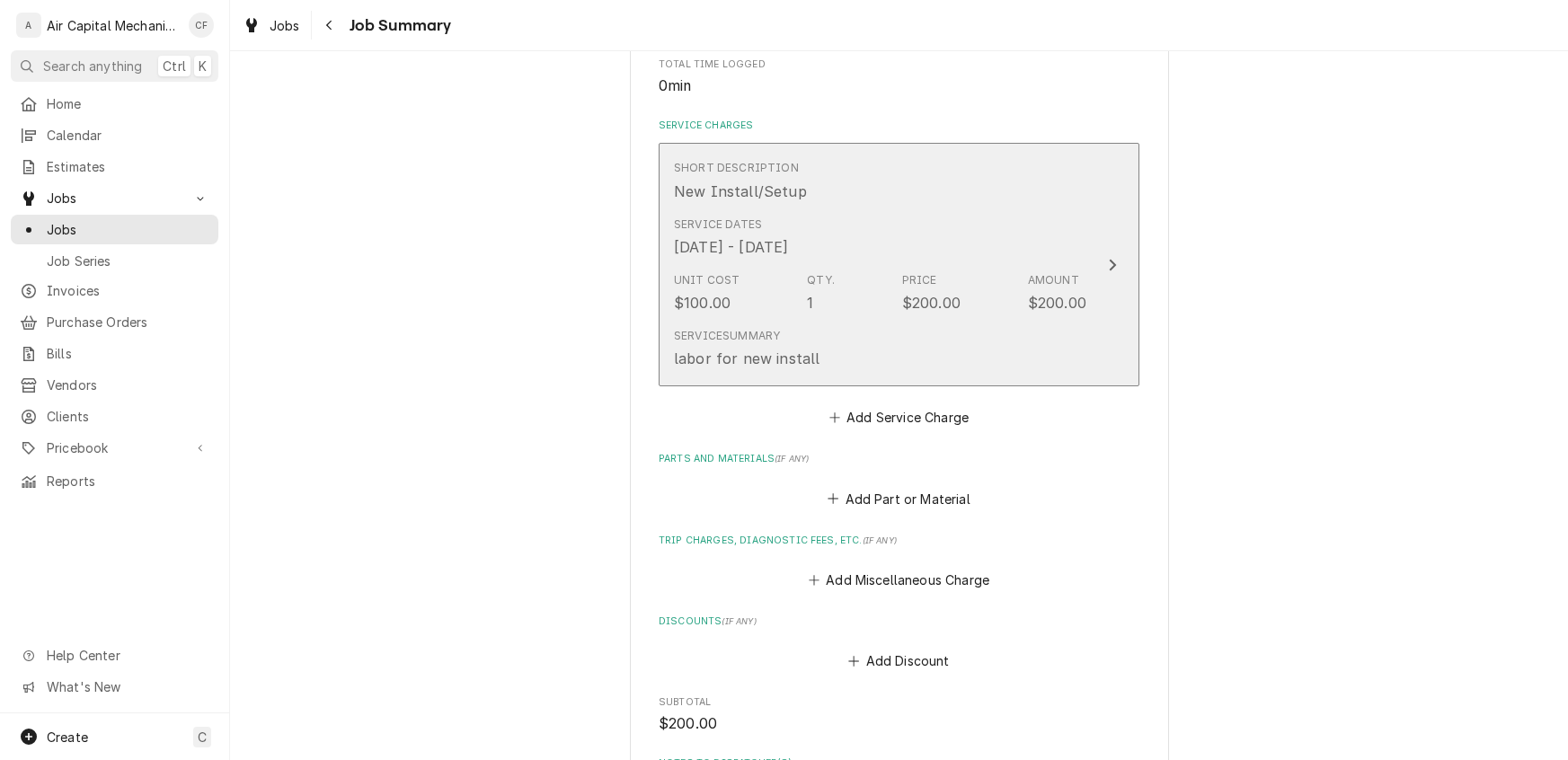
scroll to position [806, 0]
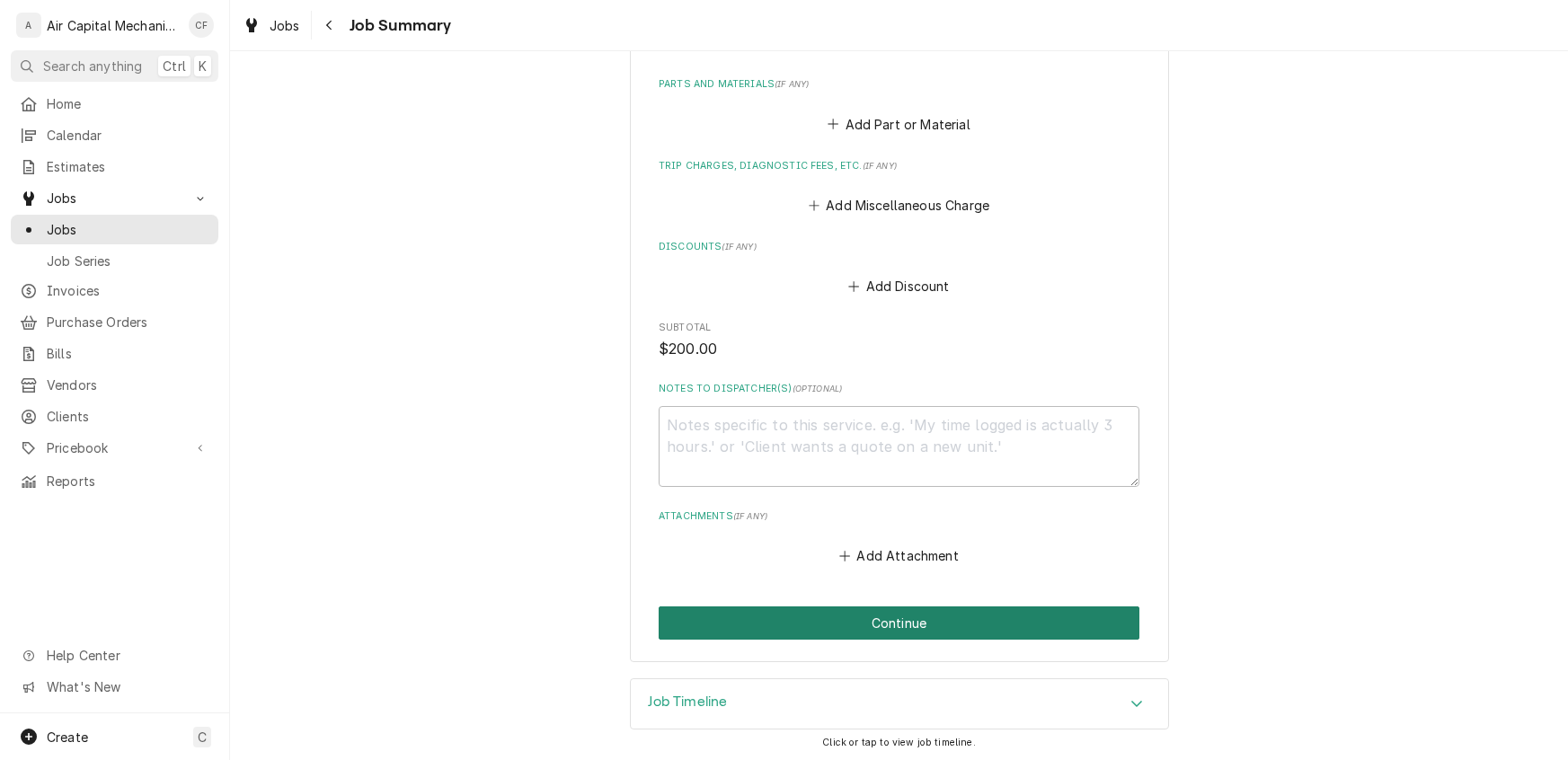
click at [837, 627] on button "Continue" at bounding box center [900, 622] width 481 height 33
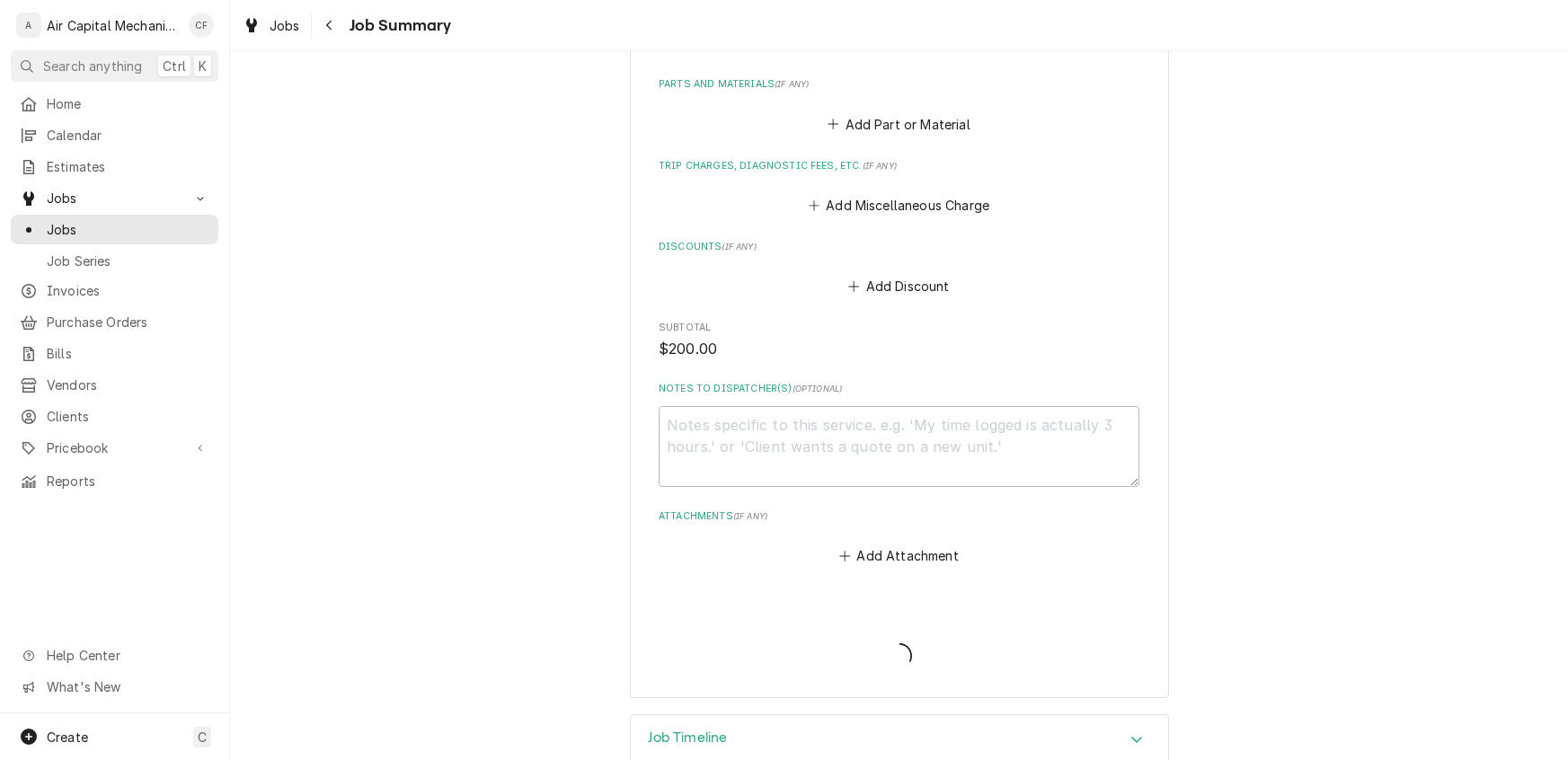
type textarea "x"
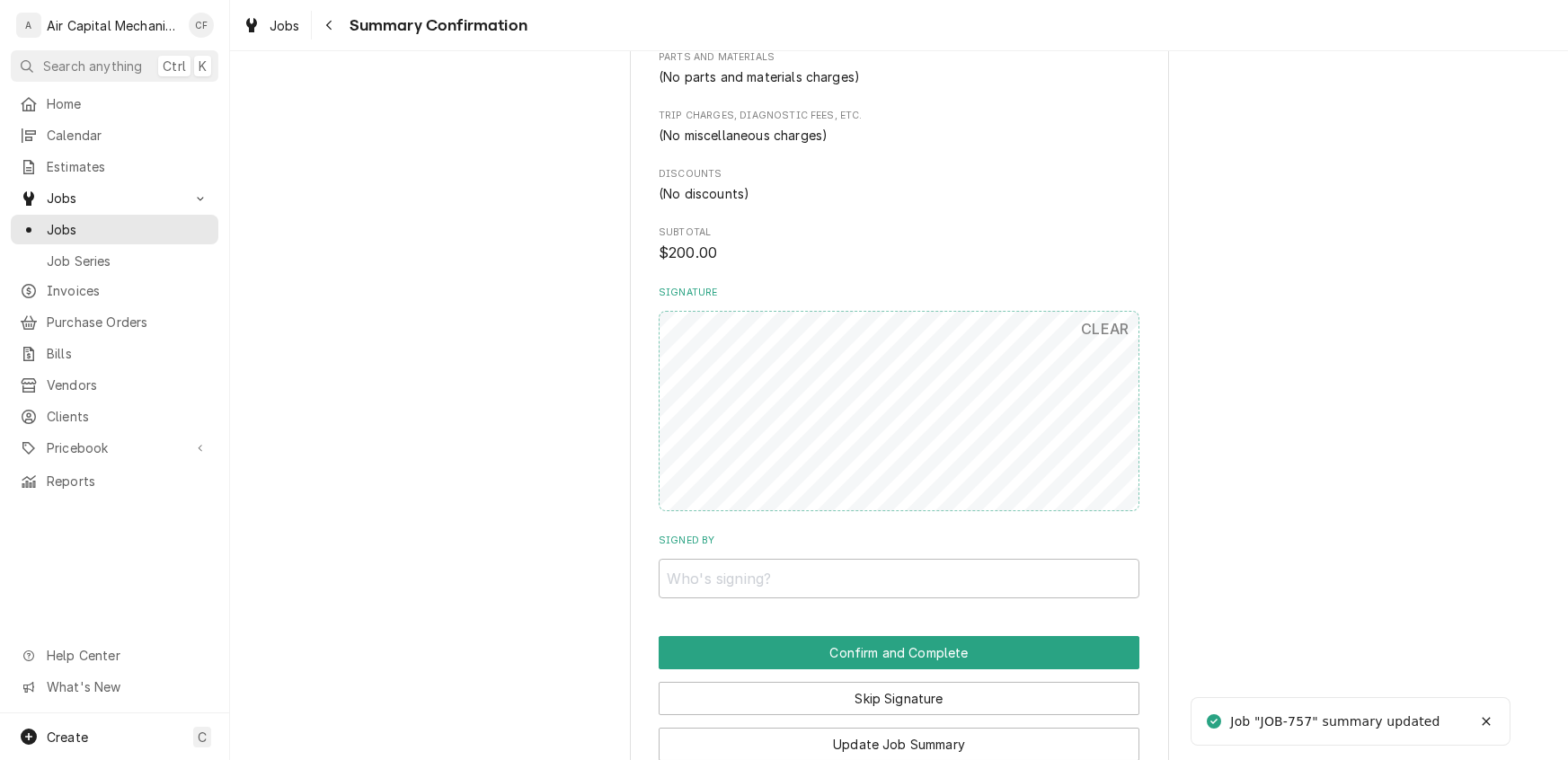
scroll to position [879, 0]
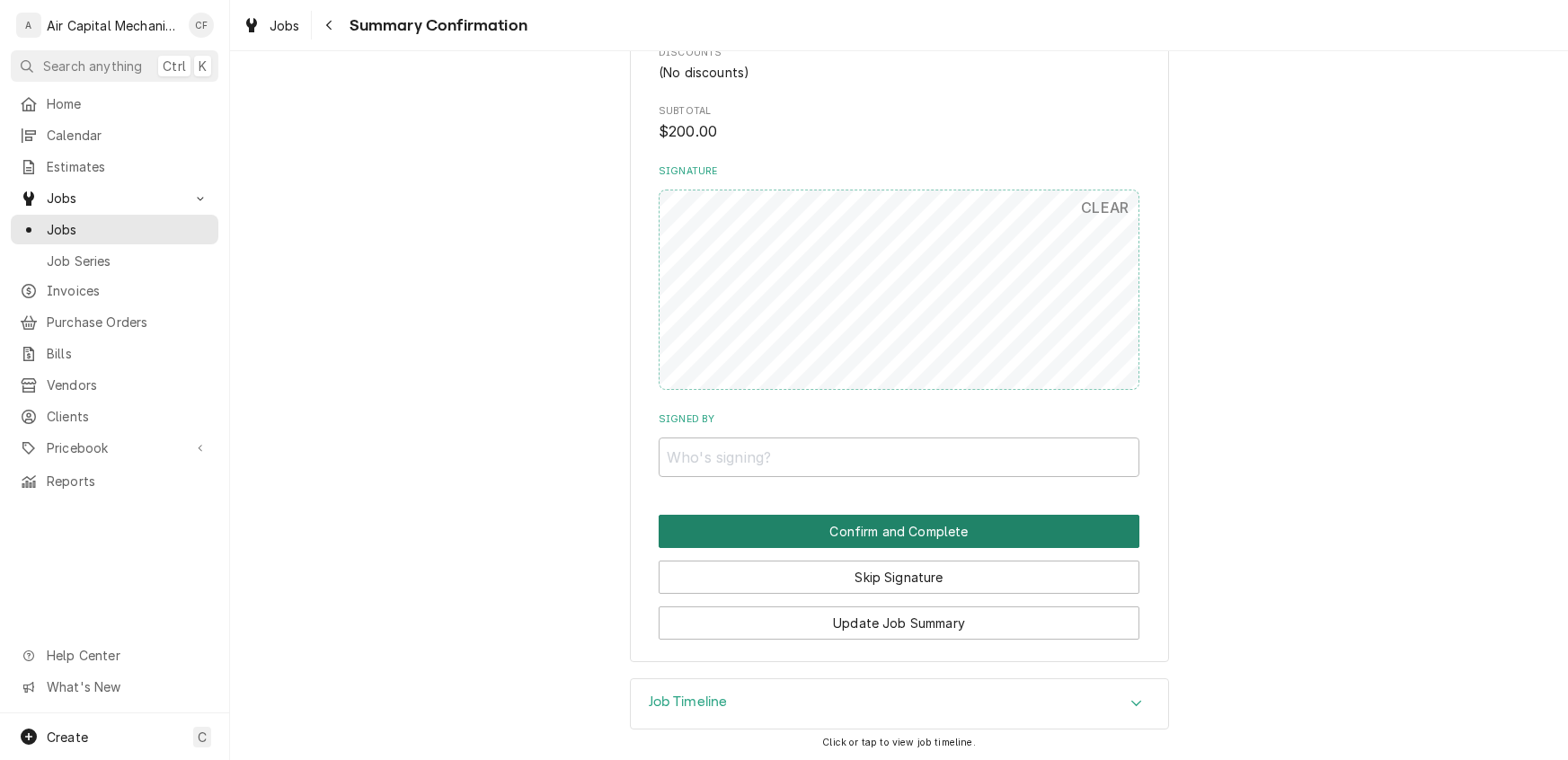
click at [879, 531] on button "Confirm and Complete" at bounding box center [900, 531] width 481 height 33
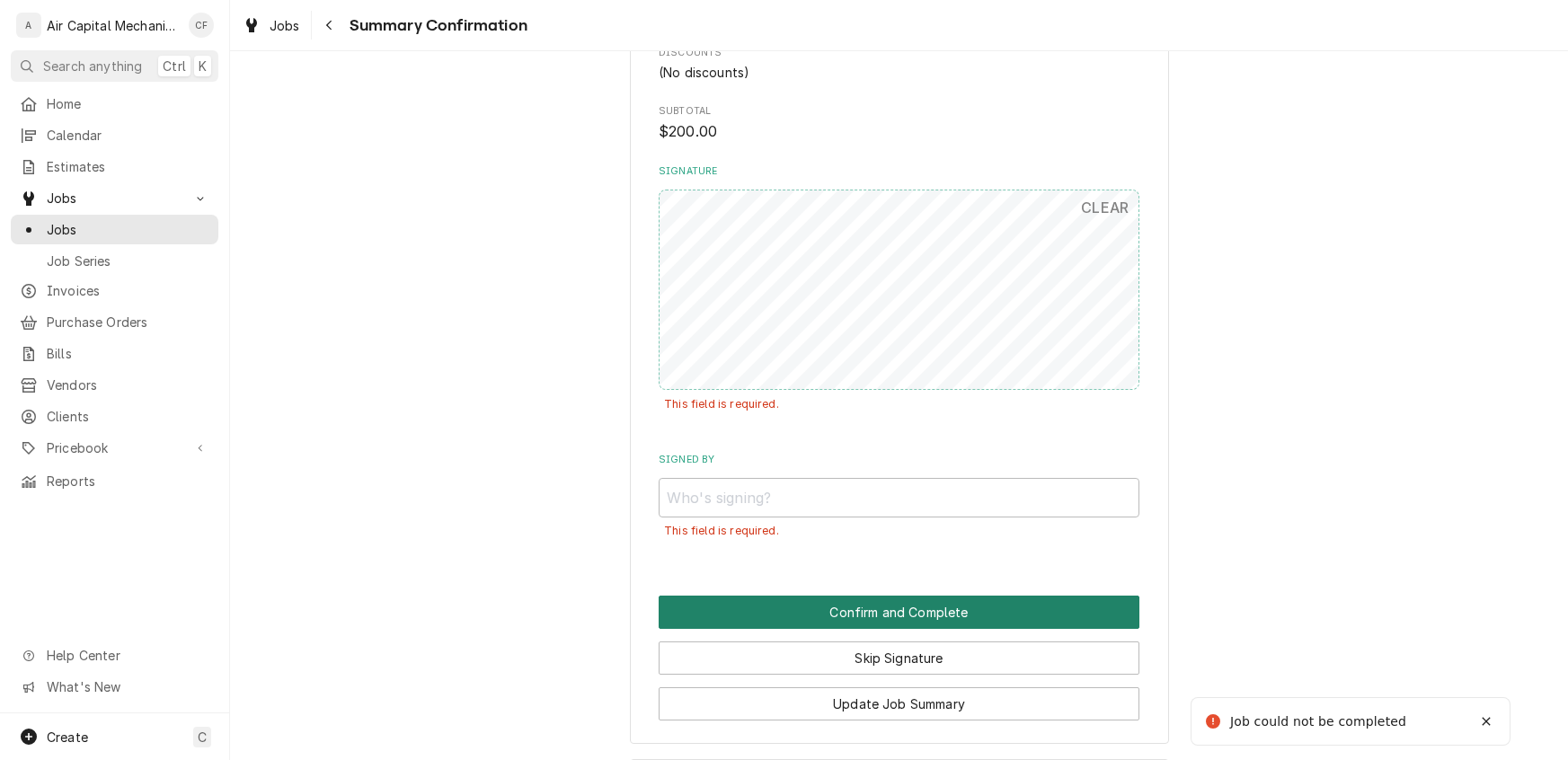
scroll to position [880, 0]
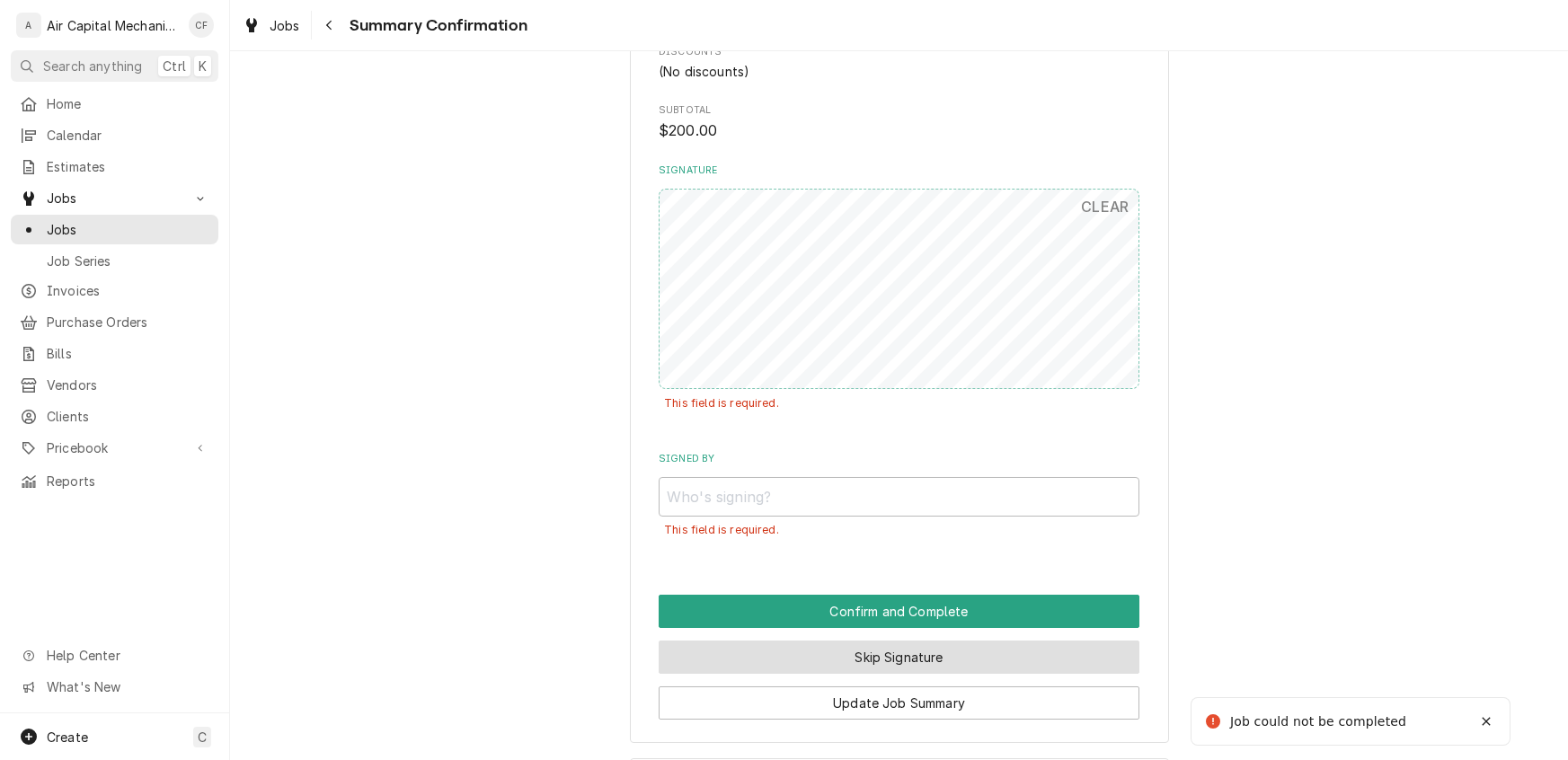
click at [954, 646] on button "Skip Signature" at bounding box center [900, 657] width 481 height 33
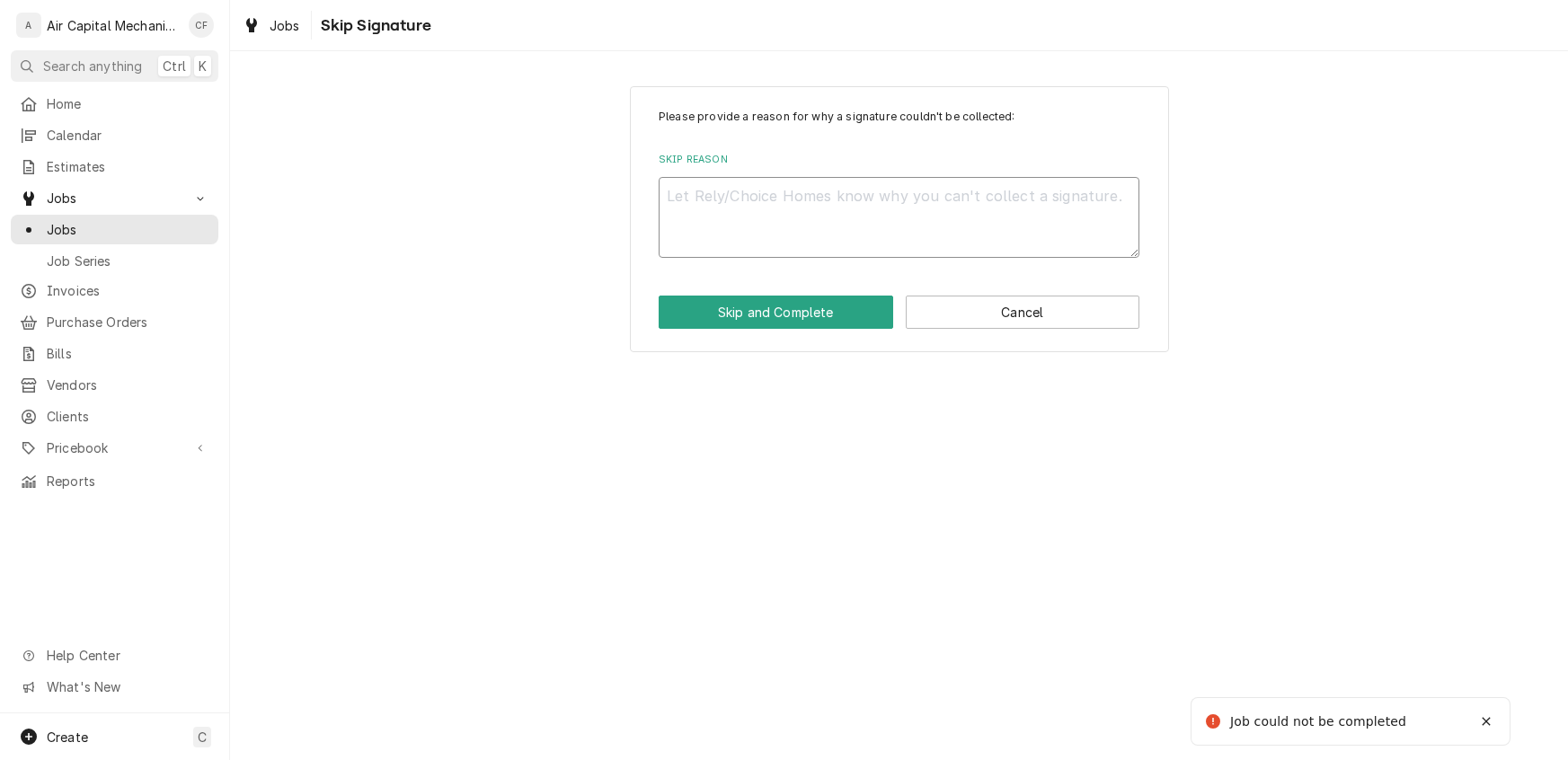
click at [801, 192] on textarea "Skip Reason" at bounding box center [900, 217] width 481 height 81
type textarea "x"
type textarea "N"
type textarea "x"
type textarea "N?"
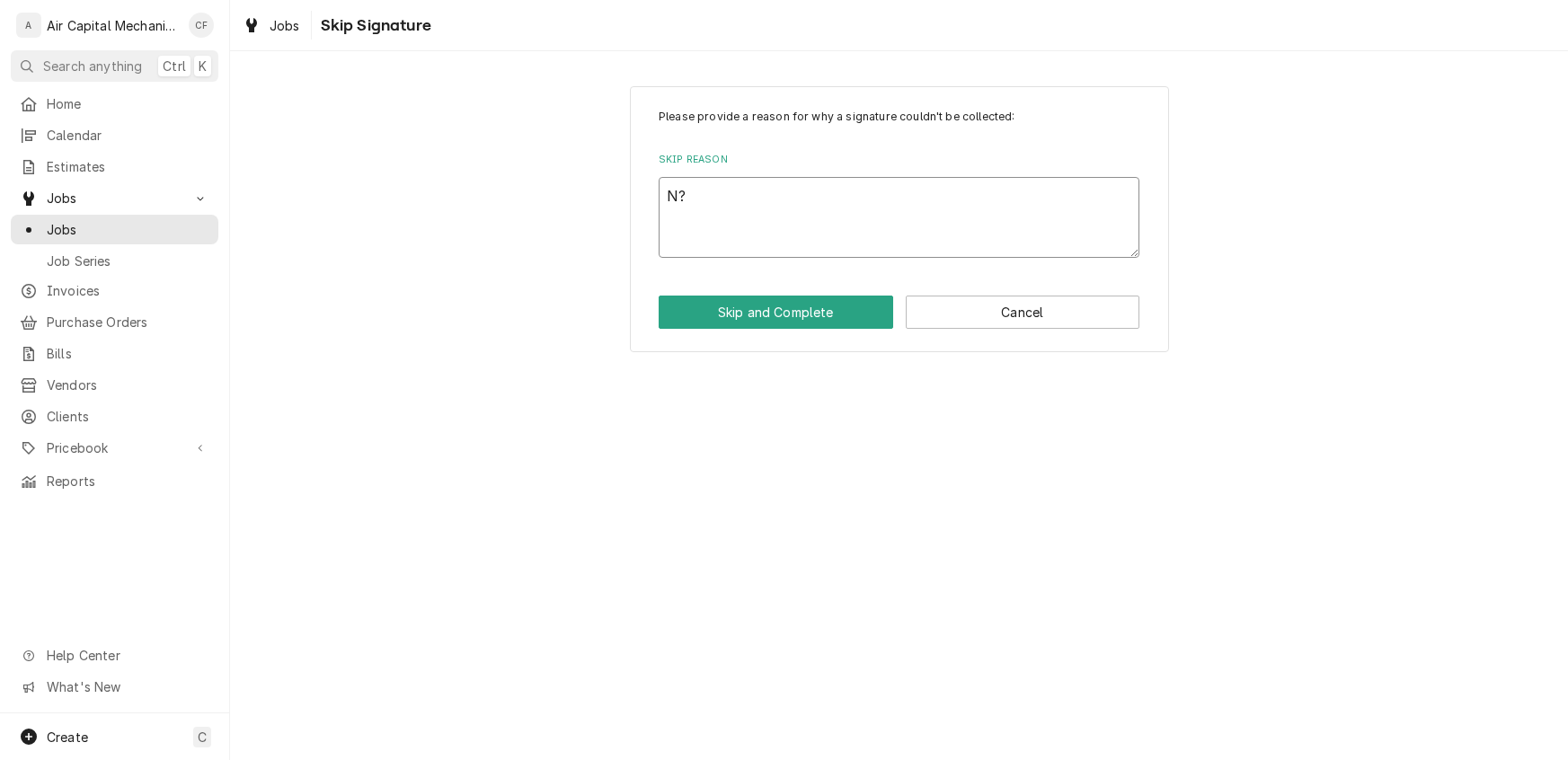
type textarea "x"
type textarea "N"
type textarea "x"
type textarea "N/"
type textarea "x"
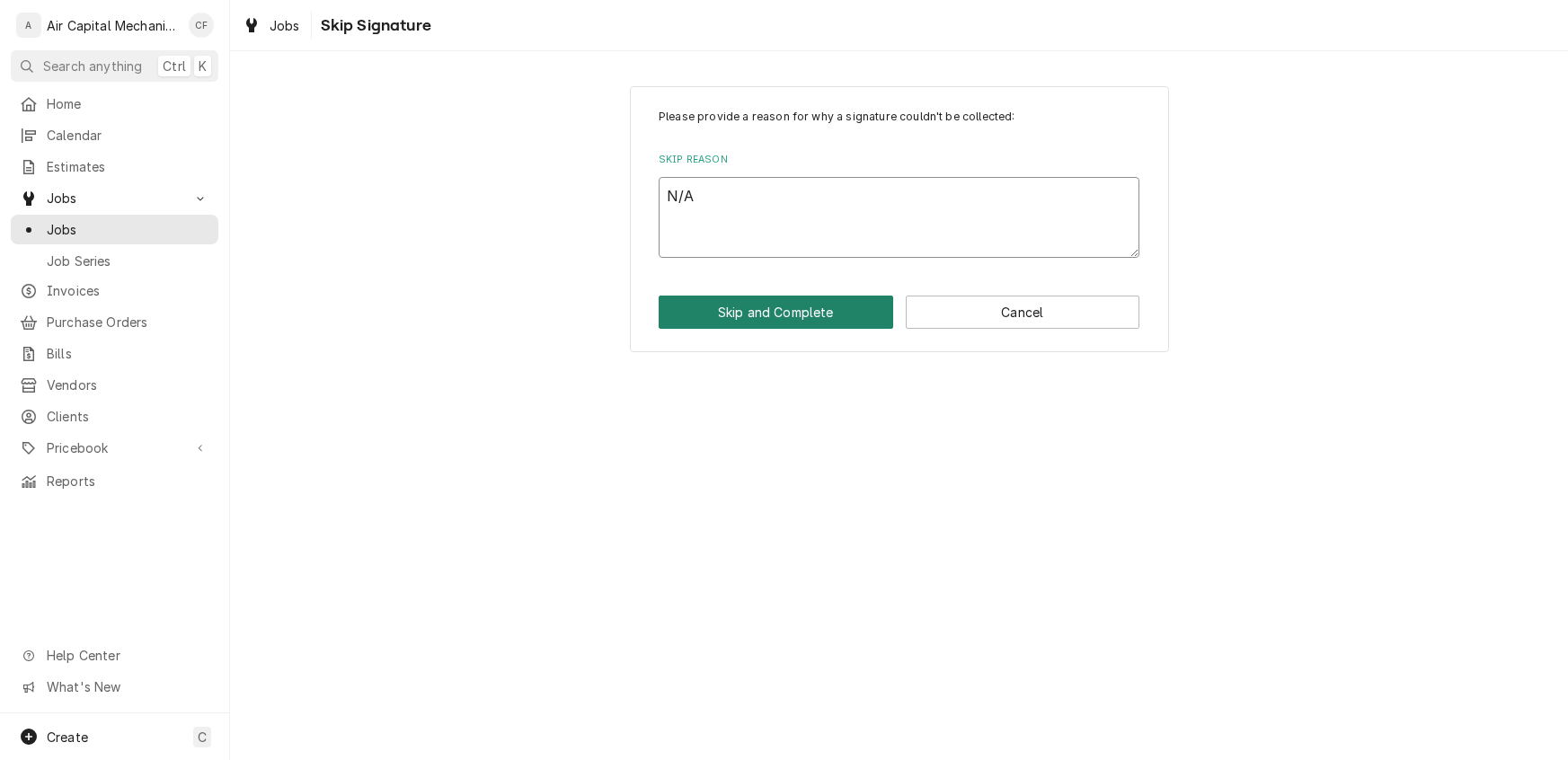
type textarea "N/A"
click at [723, 311] on button "Skip and Complete" at bounding box center [776, 312] width 235 height 33
type textarea "x"
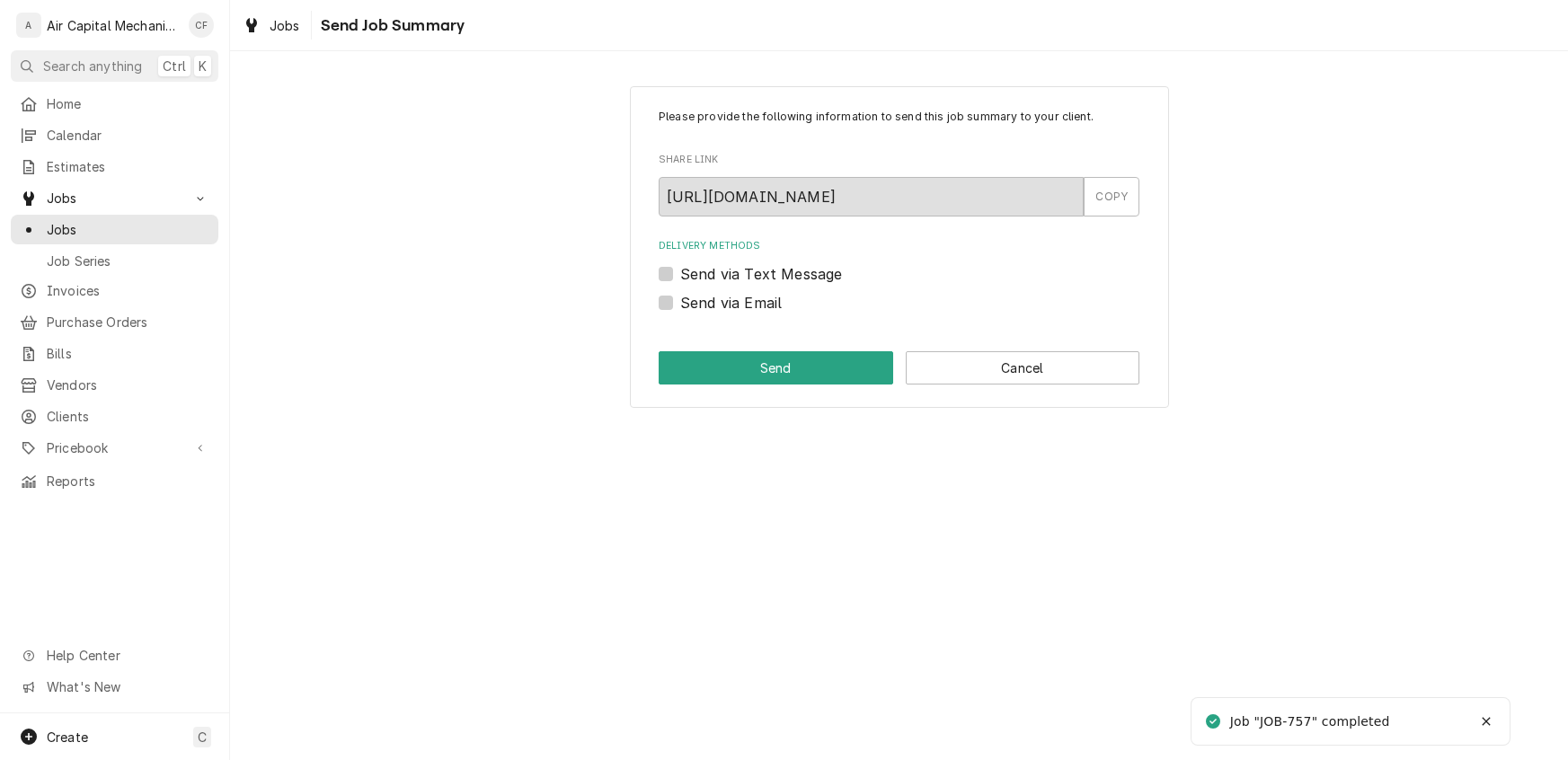
click at [681, 299] on label "Send via Email" at bounding box center [731, 302] width 102 height 22
click at [681, 299] on input "Send via Email" at bounding box center [921, 312] width 481 height 39
checkbox input "true"
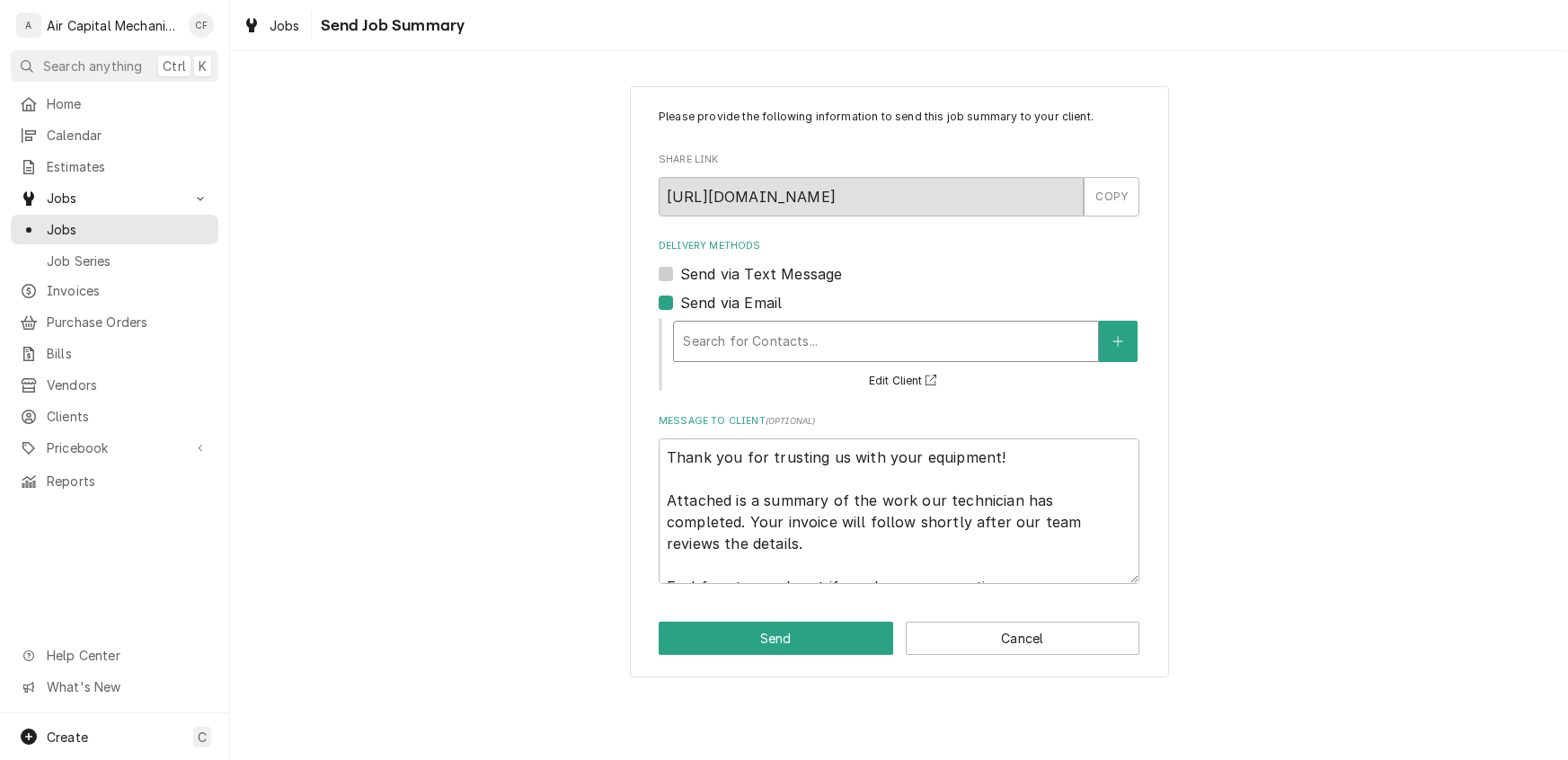
click at [768, 353] on div "Delivery Methods" at bounding box center [886, 341] width 406 height 32
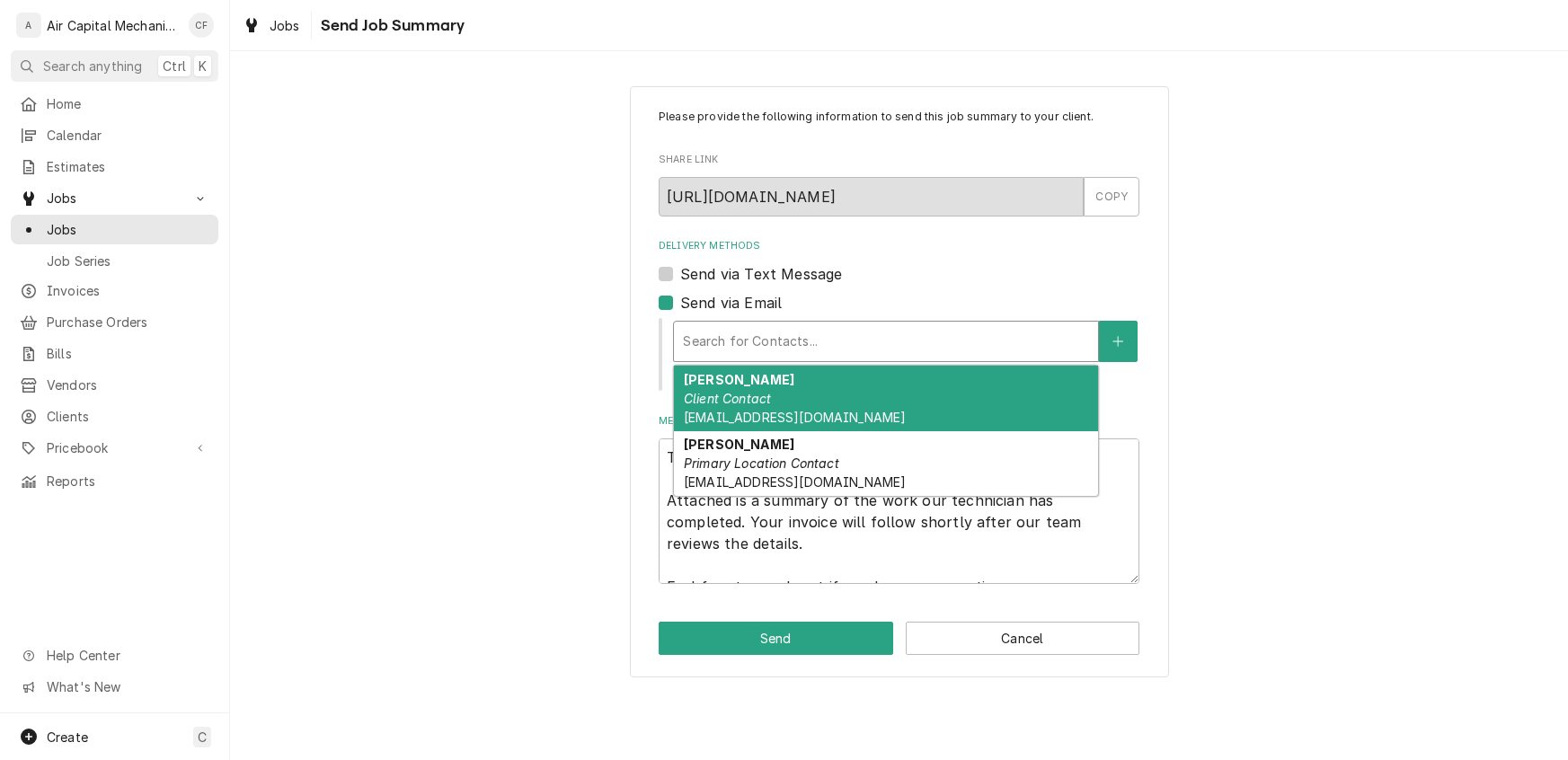
click at [747, 400] on em "Client Contact" at bounding box center [728, 398] width 87 height 15
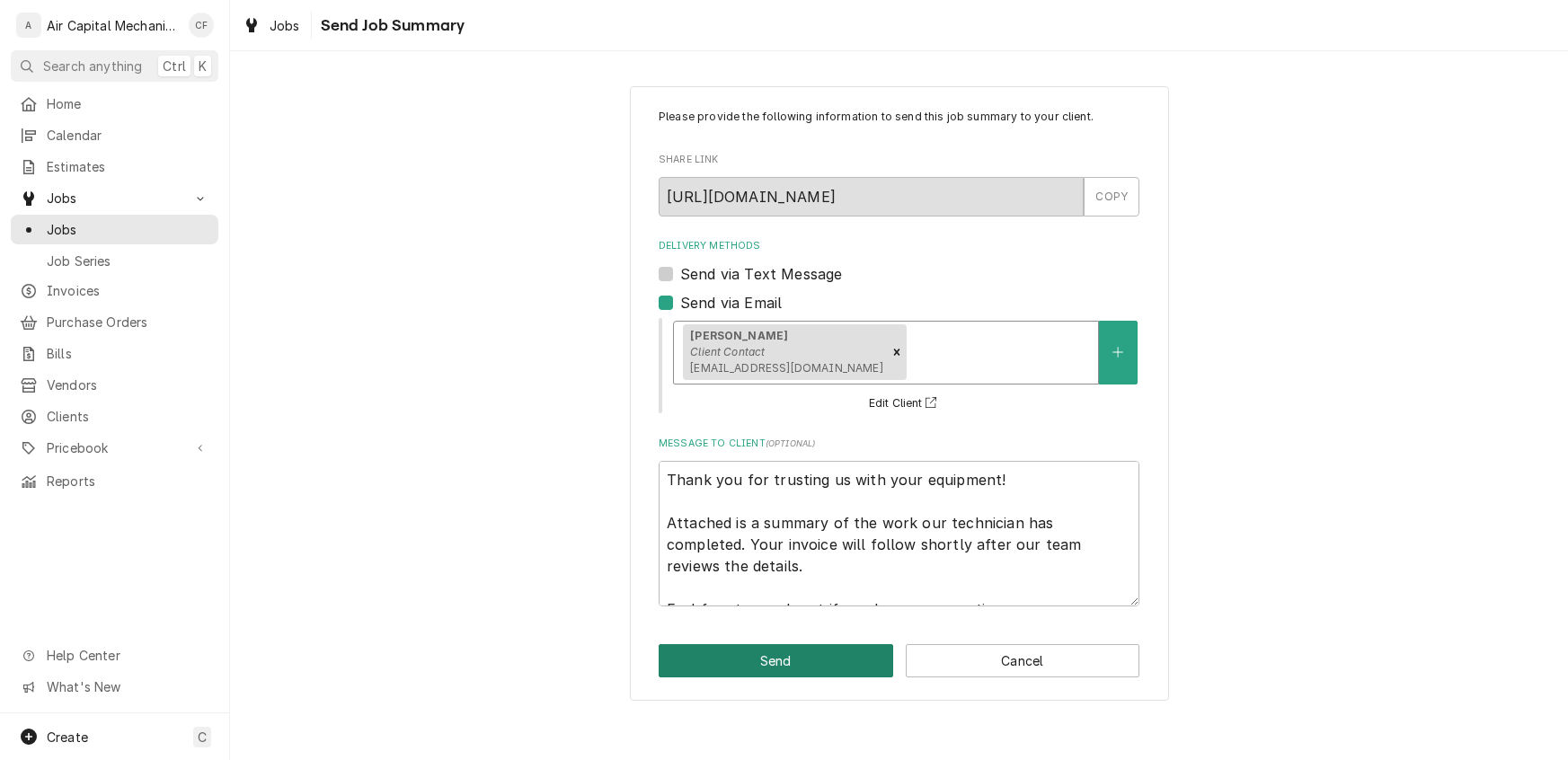
click at [726, 664] on button "Send" at bounding box center [776, 660] width 235 height 33
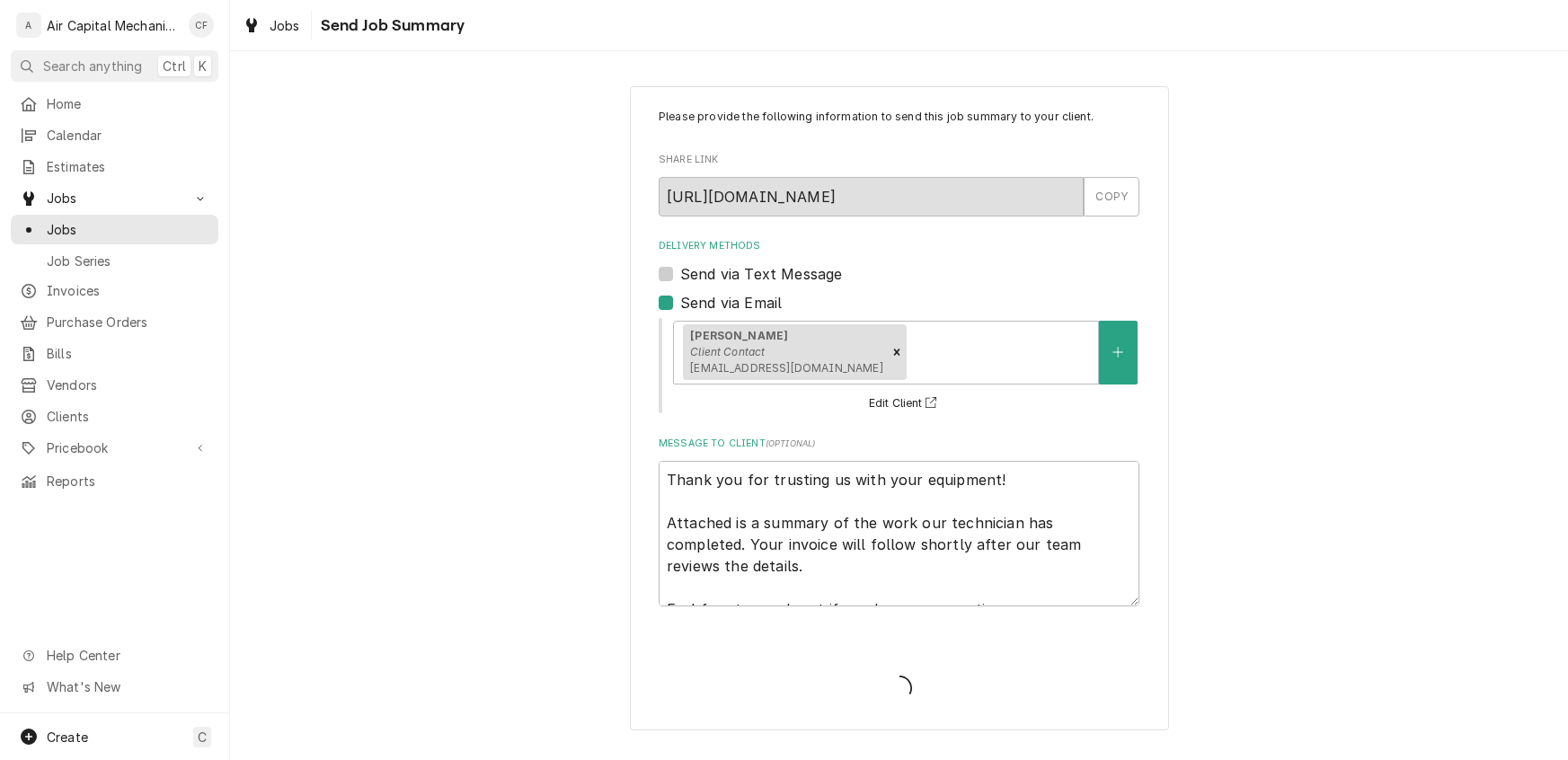
type textarea "x"
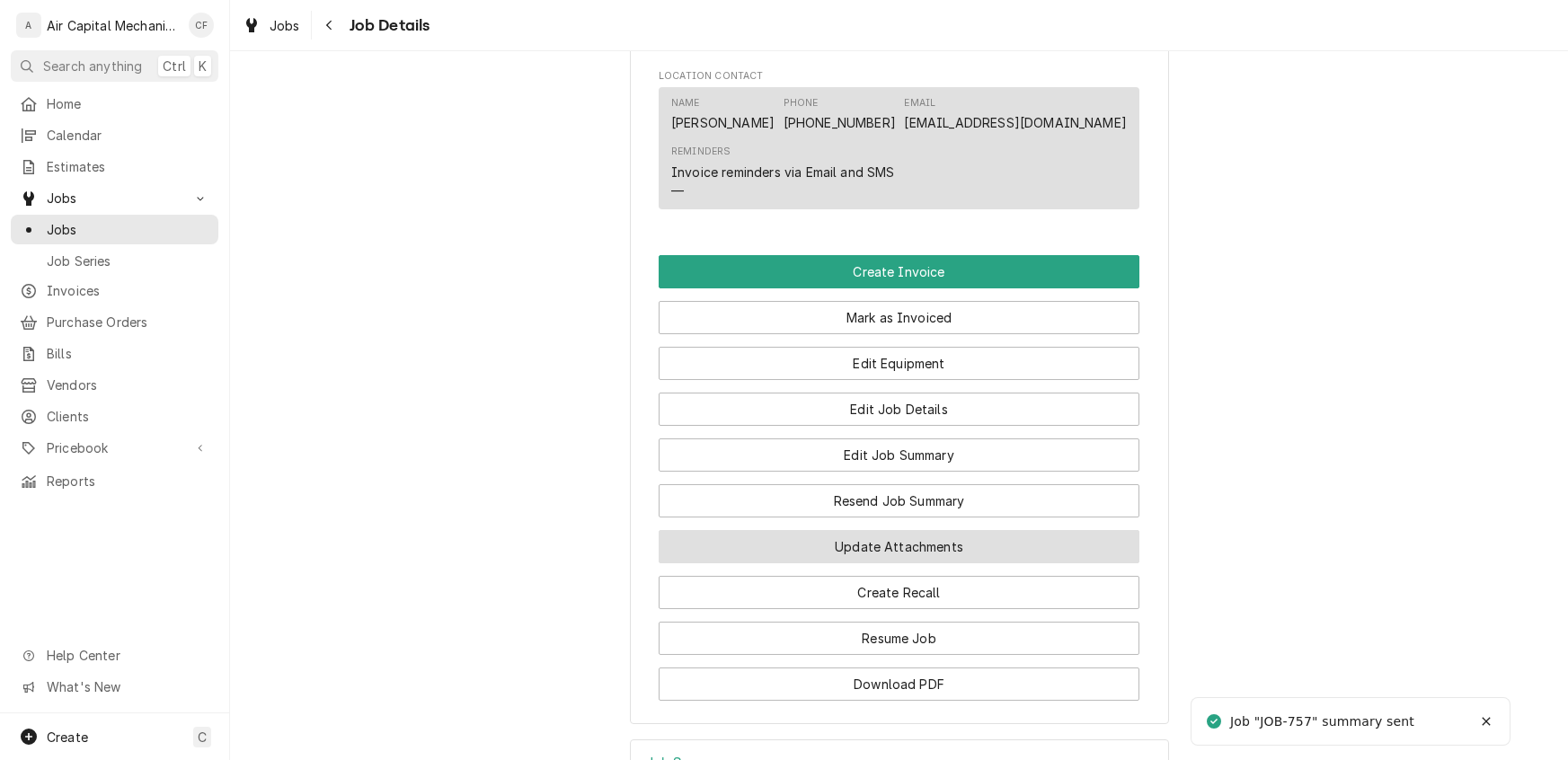
scroll to position [1320, 0]
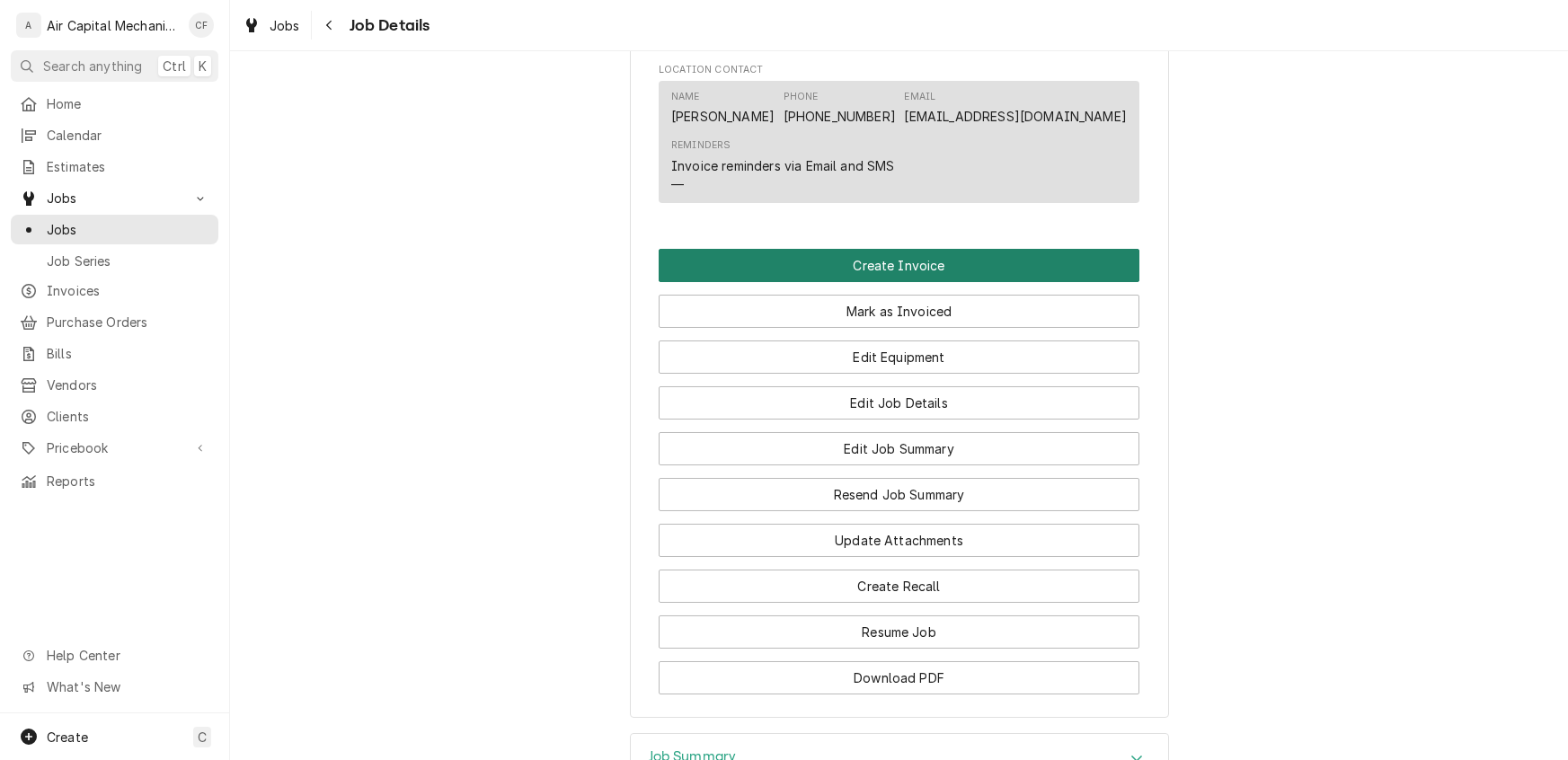
click at [854, 282] on button "Create Invoice" at bounding box center [900, 265] width 481 height 33
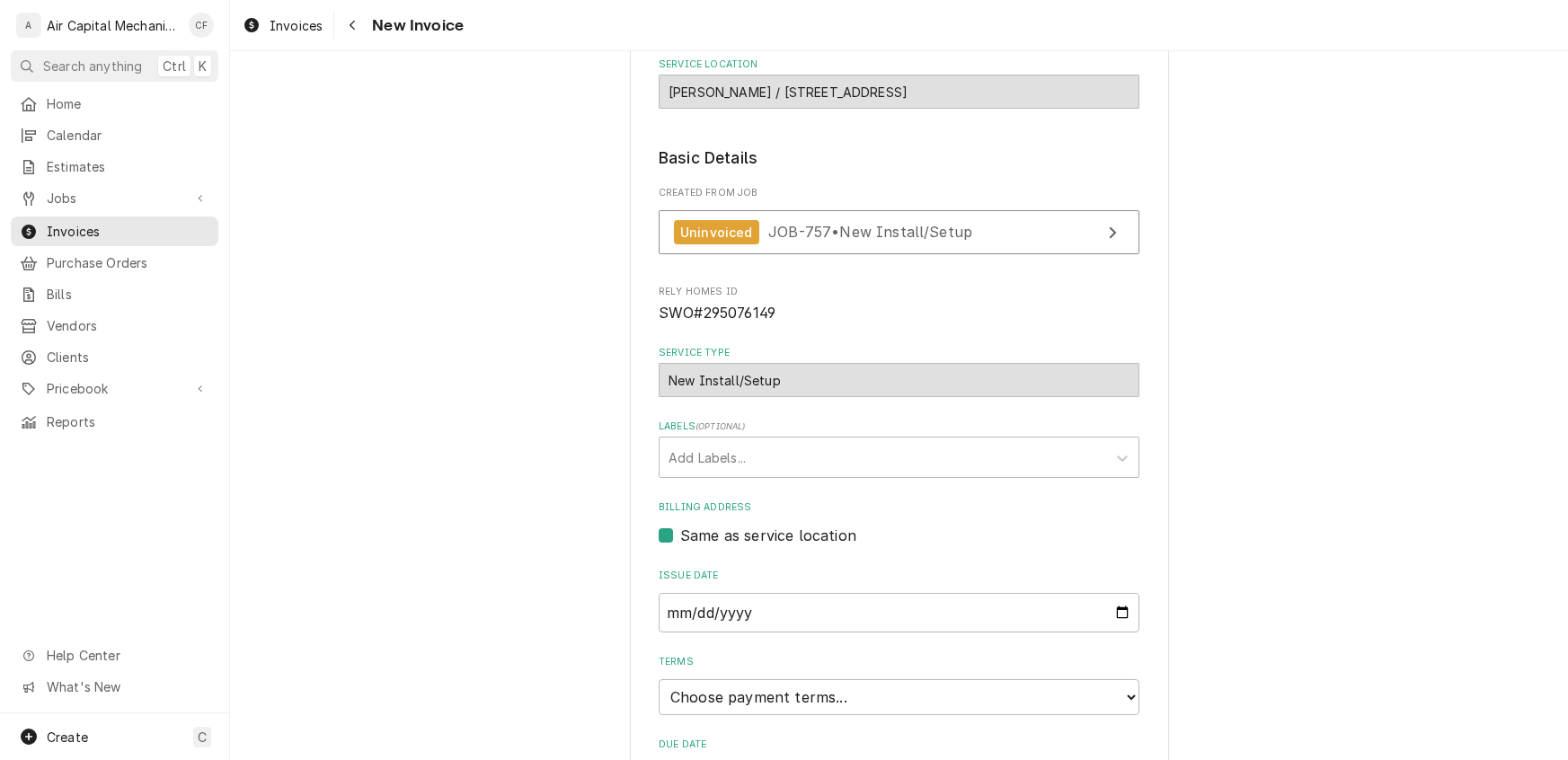
scroll to position [224, 0]
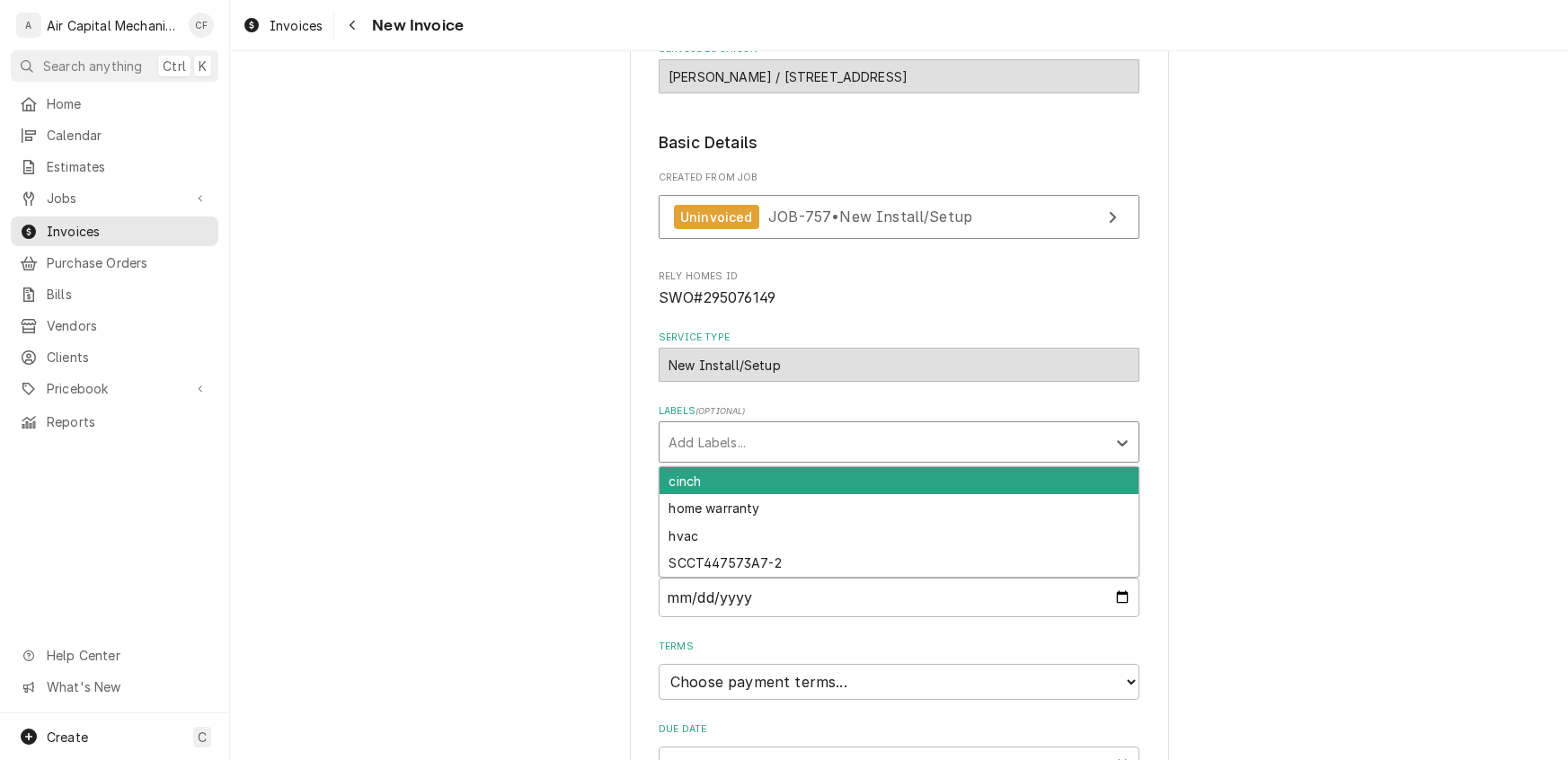
click at [684, 423] on div "Add Labels..." at bounding box center [883, 442] width 447 height 39
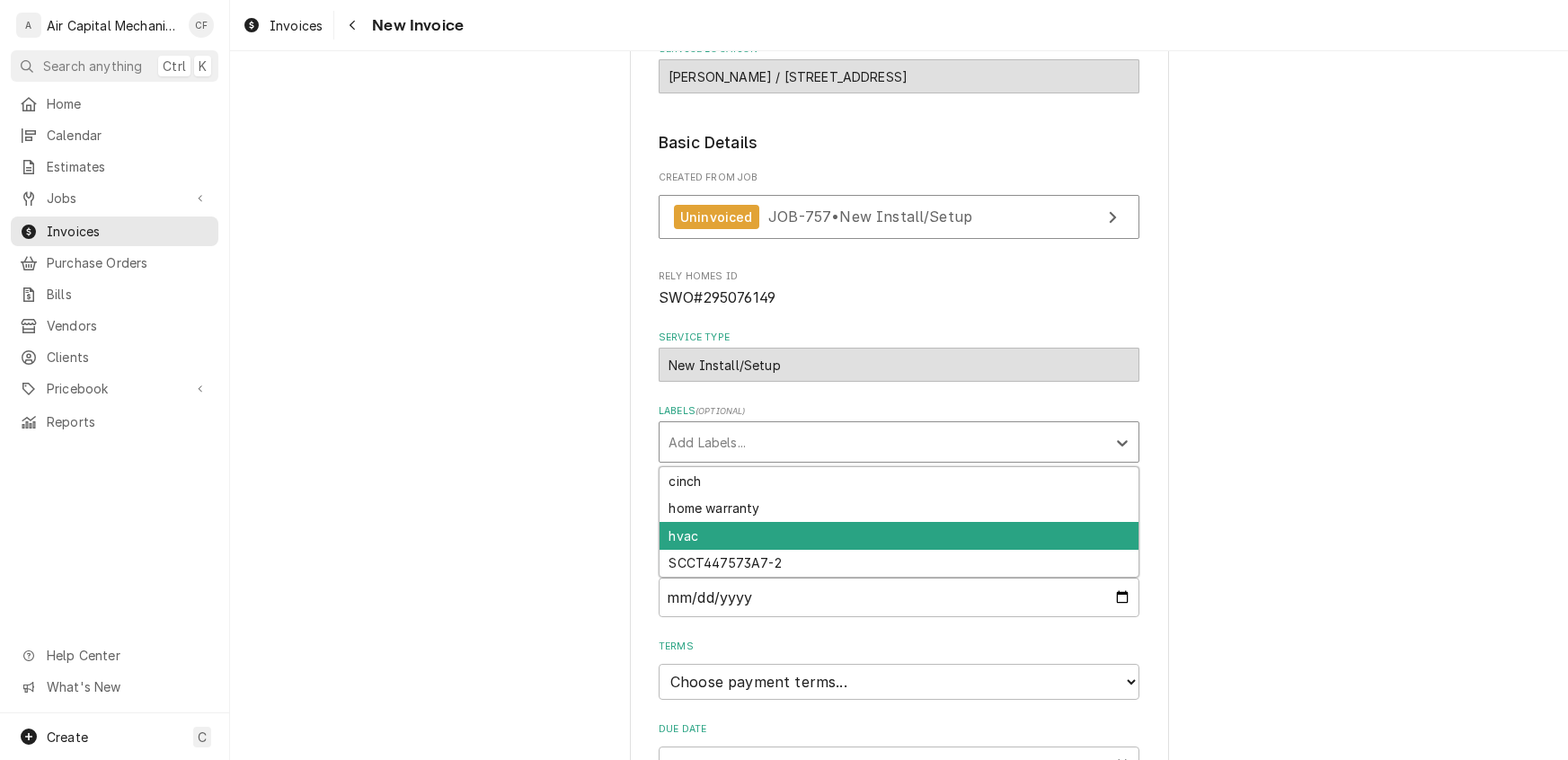
click at [682, 539] on div "hvac" at bounding box center [900, 535] width 479 height 28
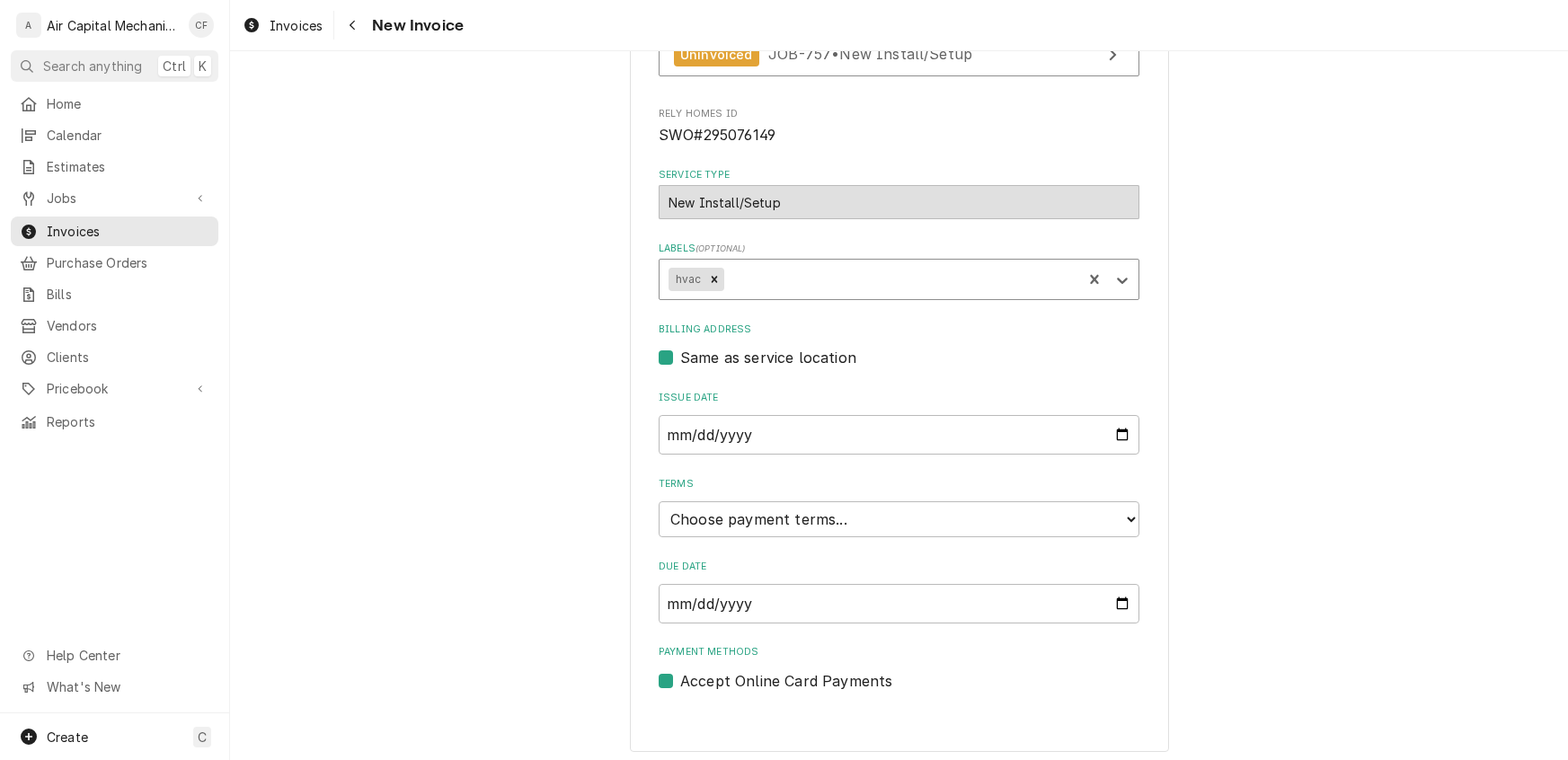
scroll to position [391, 0]
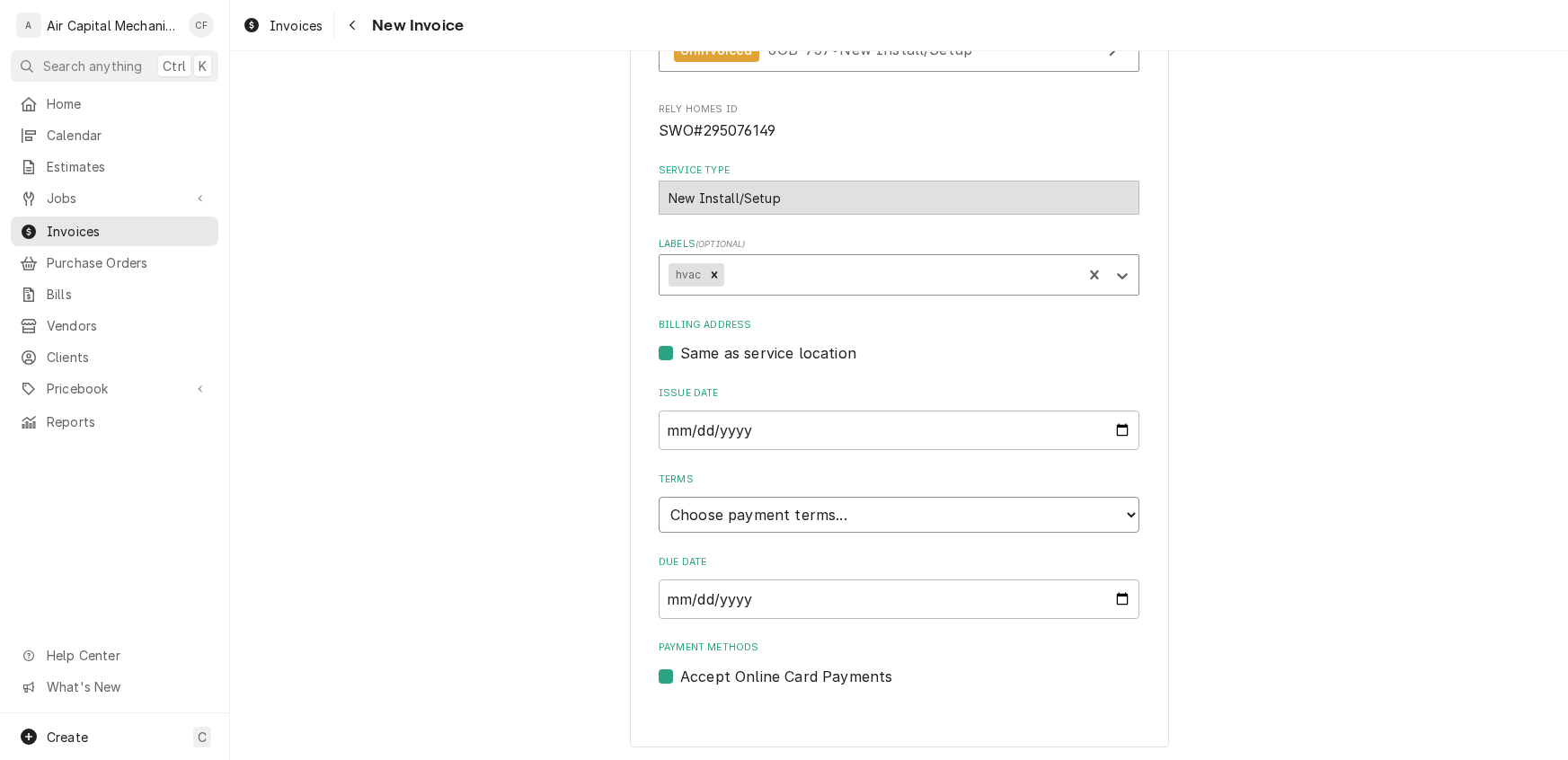
click at [690, 513] on select "Choose payment terms... Same Day Net 7 Net 14 Net 21 Net 30 Net 45 Net 60 Net 90" at bounding box center [900, 515] width 481 height 36
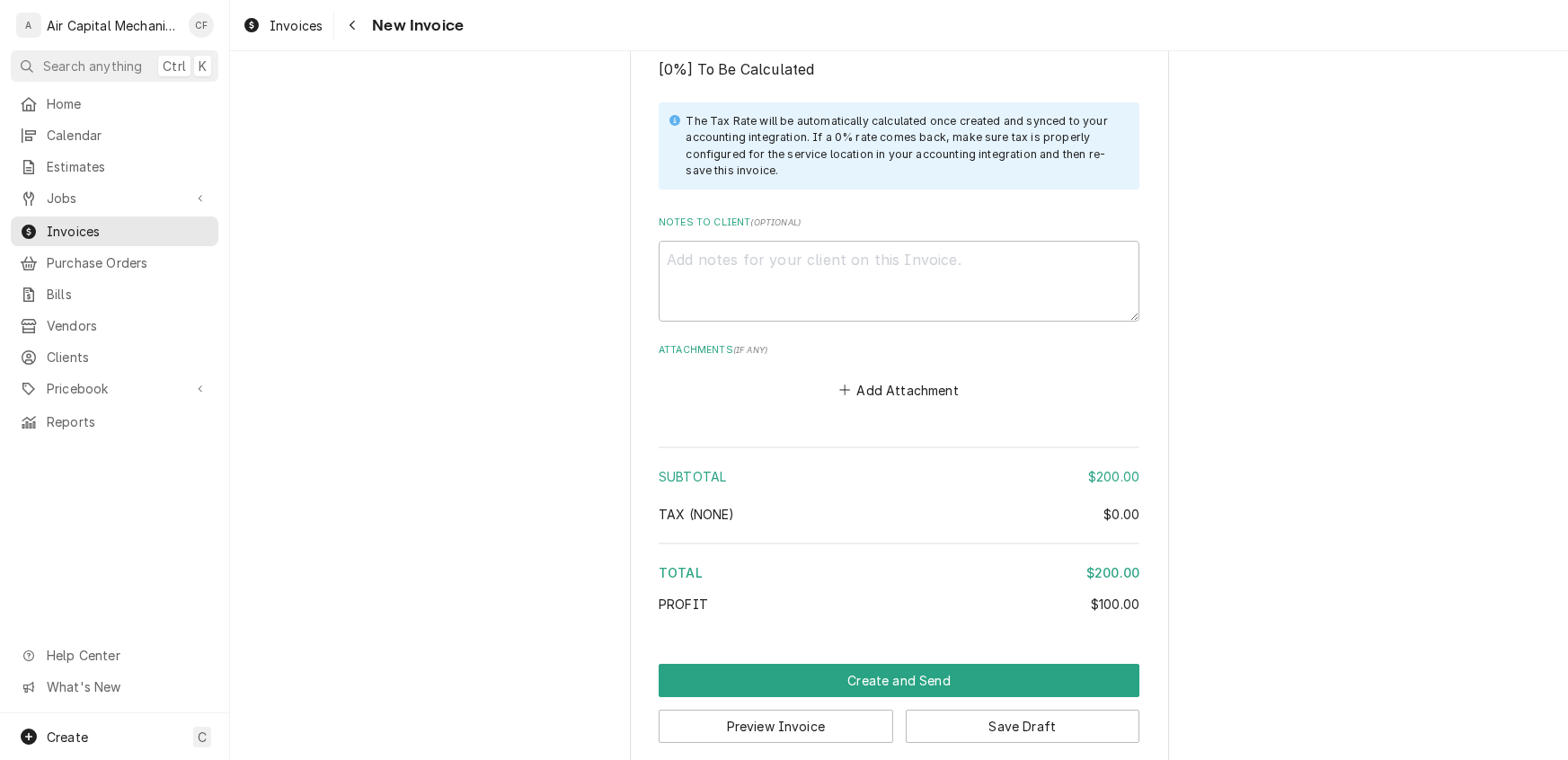
scroll to position [1764, 0]
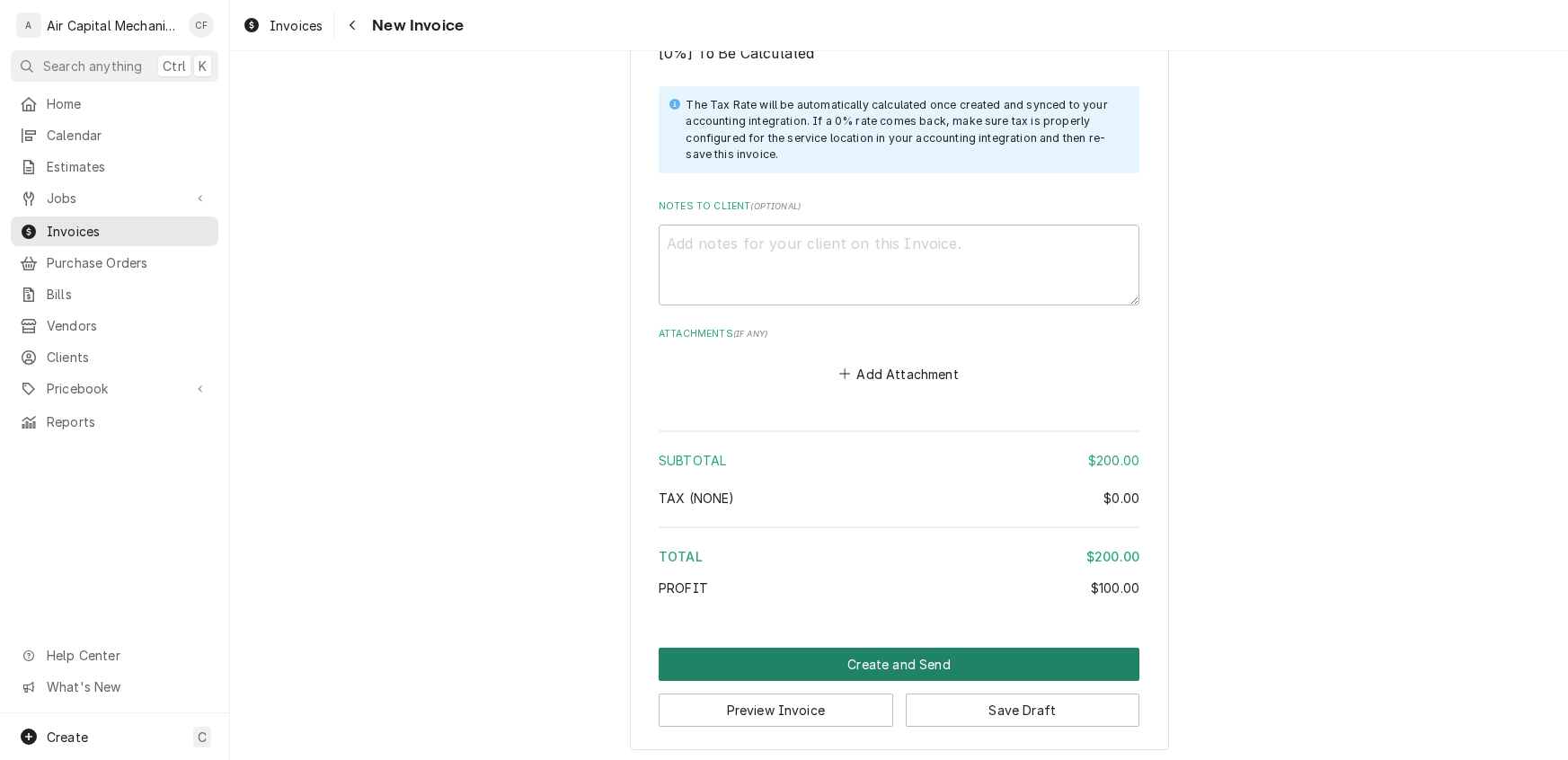
click at [890, 655] on button "Create and Send" at bounding box center [900, 663] width 481 height 33
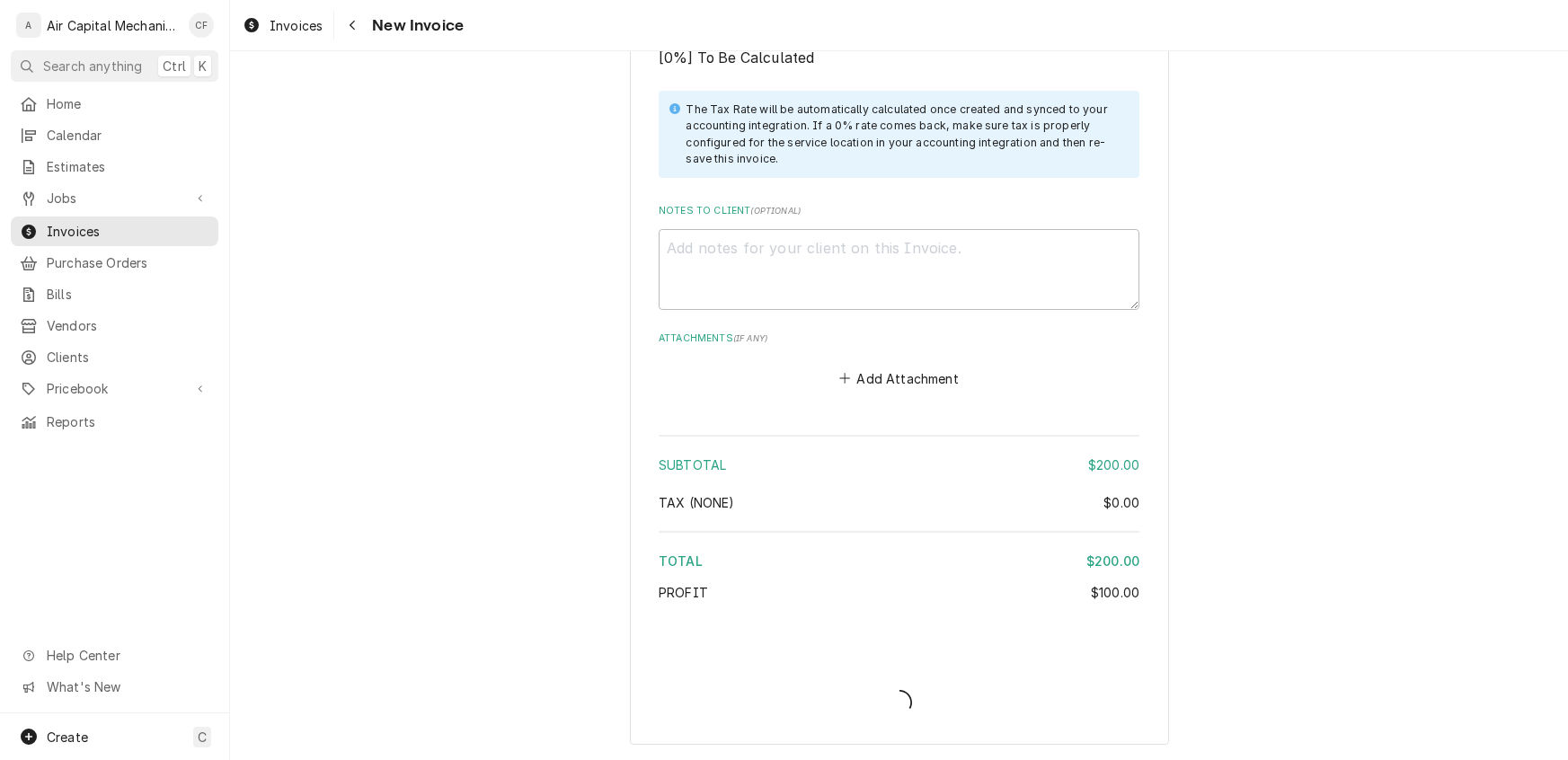
scroll to position [1755, 0]
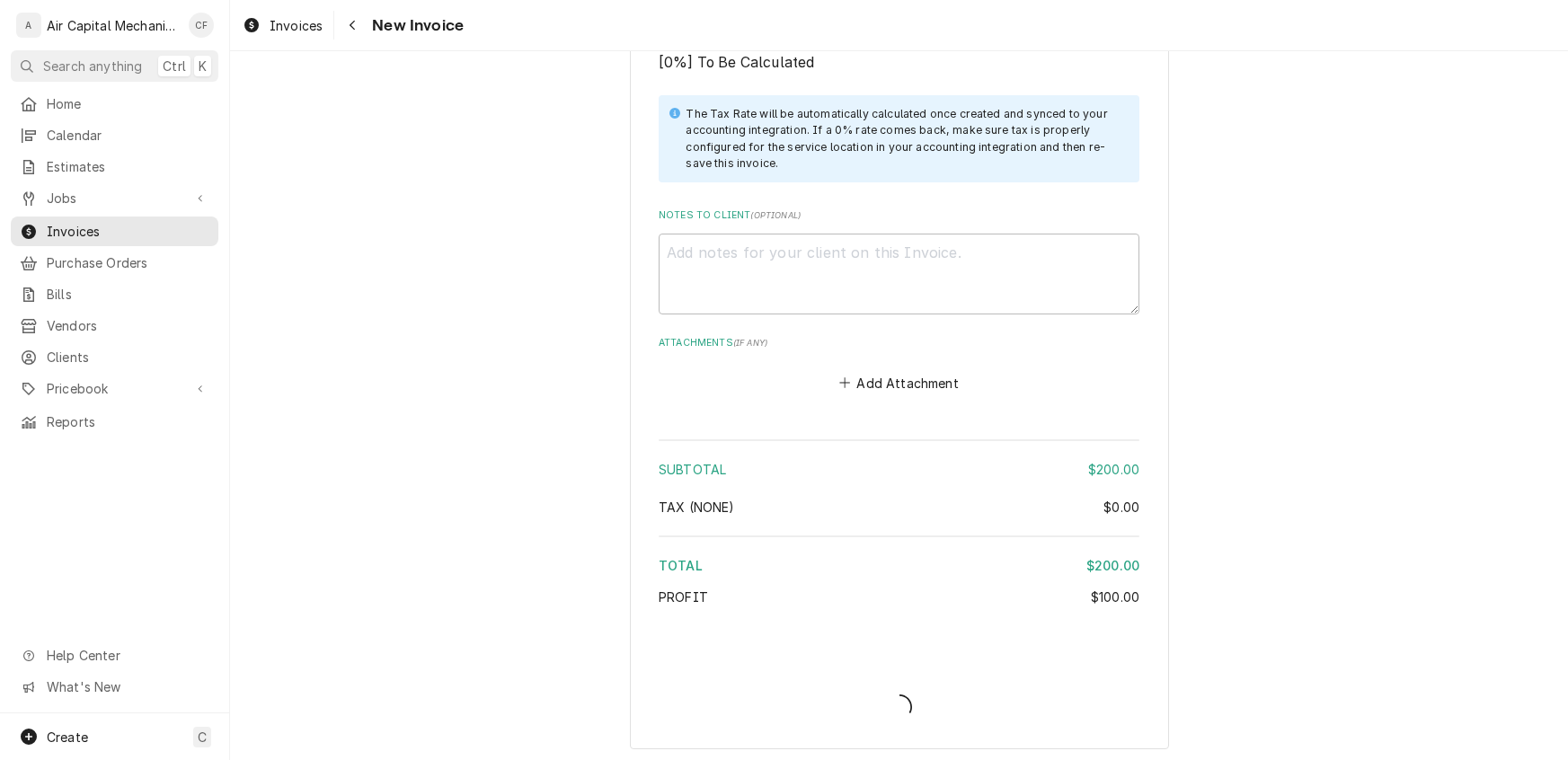
type textarea "x"
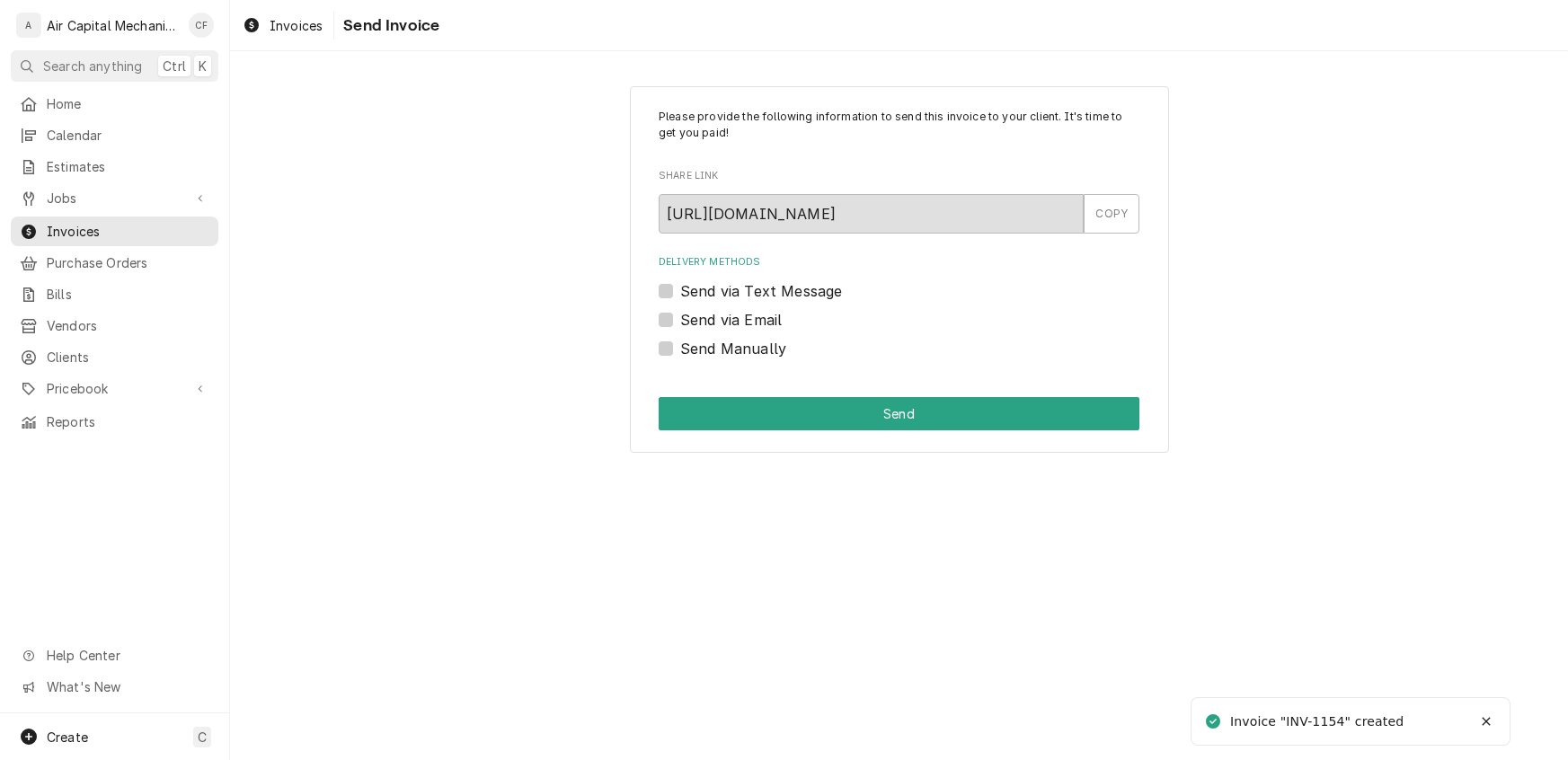
click at [681, 345] on label "Send Manually" at bounding box center [733, 348] width 106 height 22
click at [681, 345] on input "Send Manually" at bounding box center [921, 357] width 481 height 39
checkbox input "true"
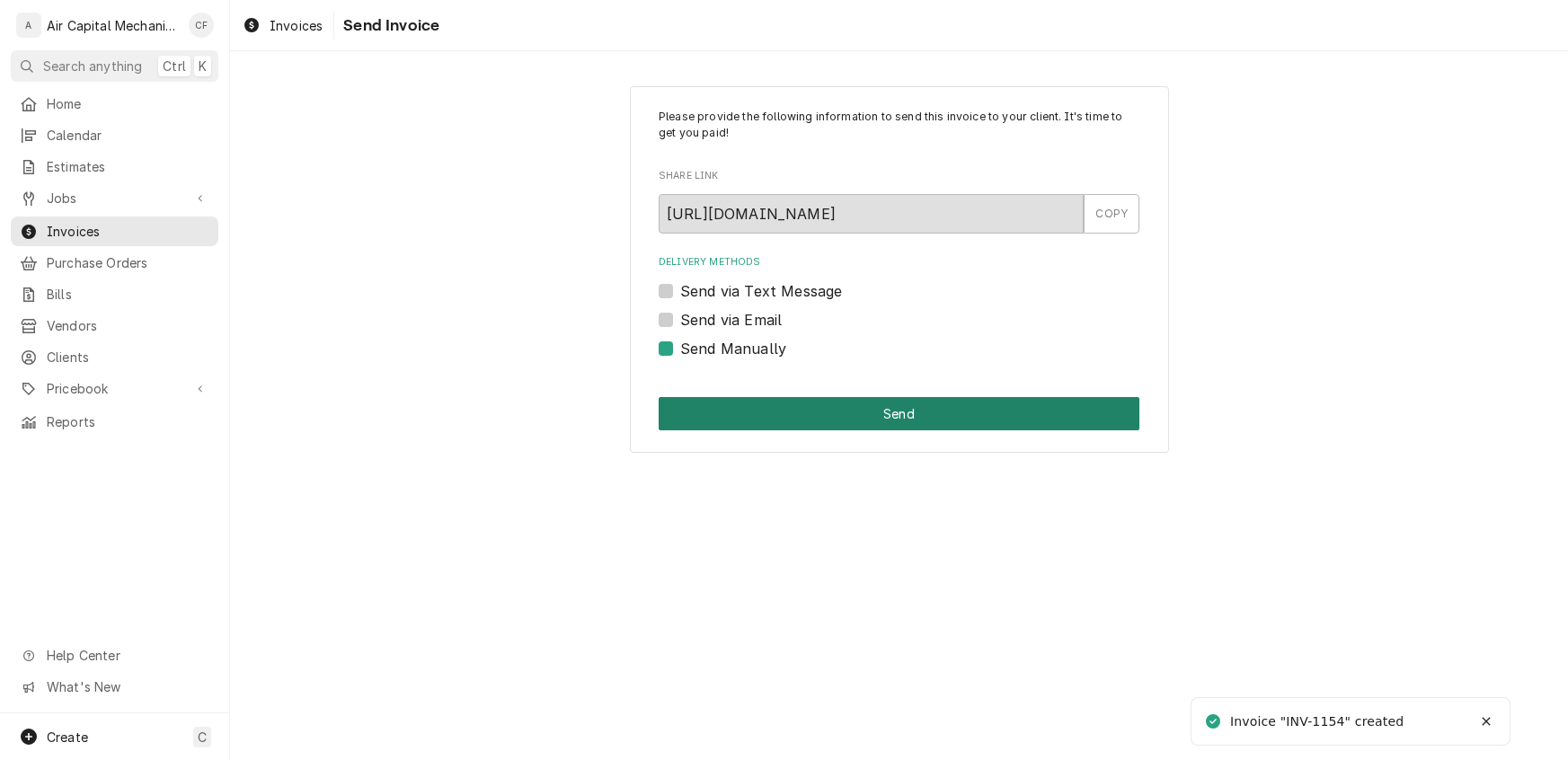
click at [873, 406] on button "Send" at bounding box center [900, 413] width 481 height 33
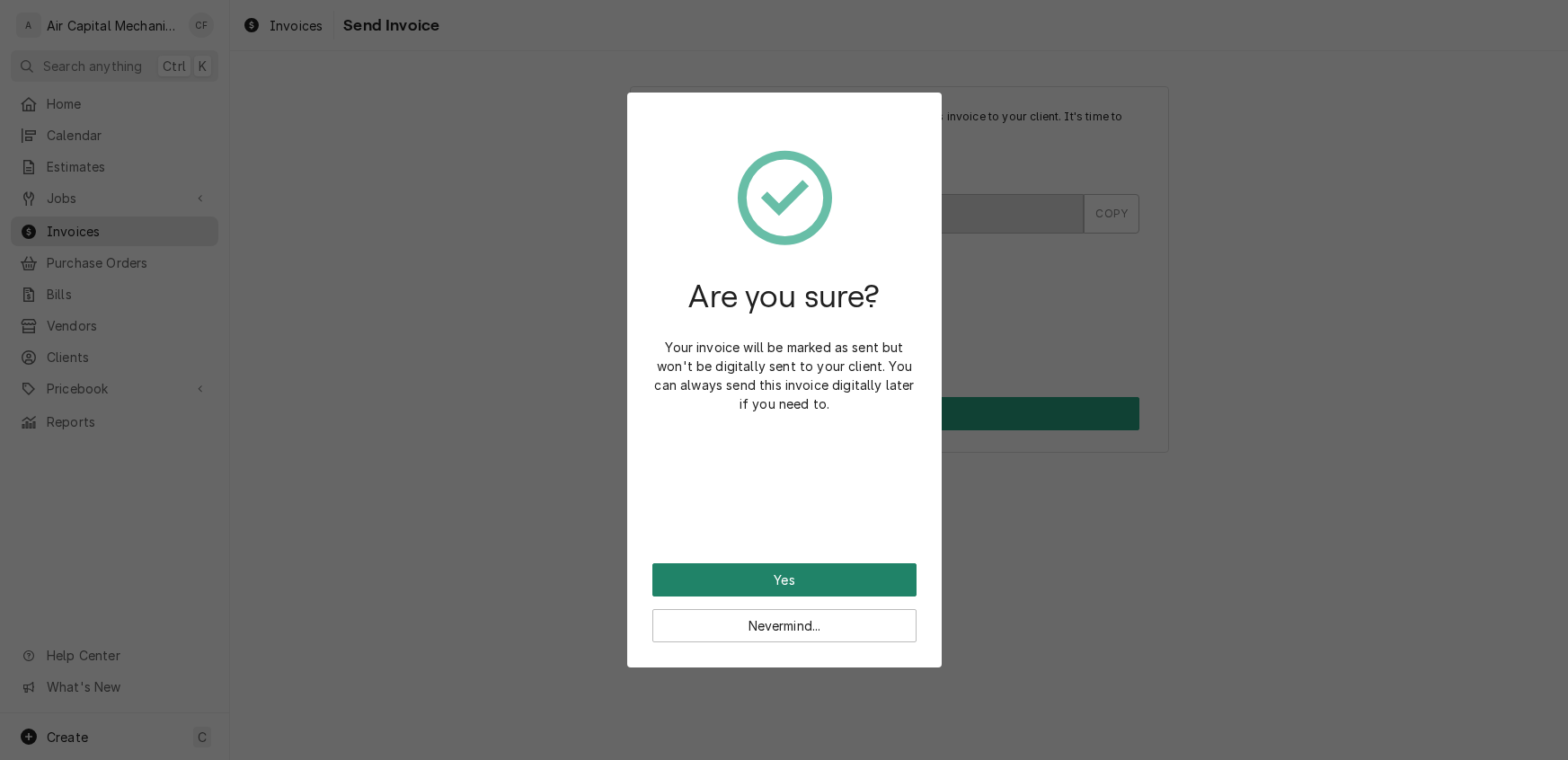
click at [780, 588] on button "Yes" at bounding box center [784, 579] width 264 height 33
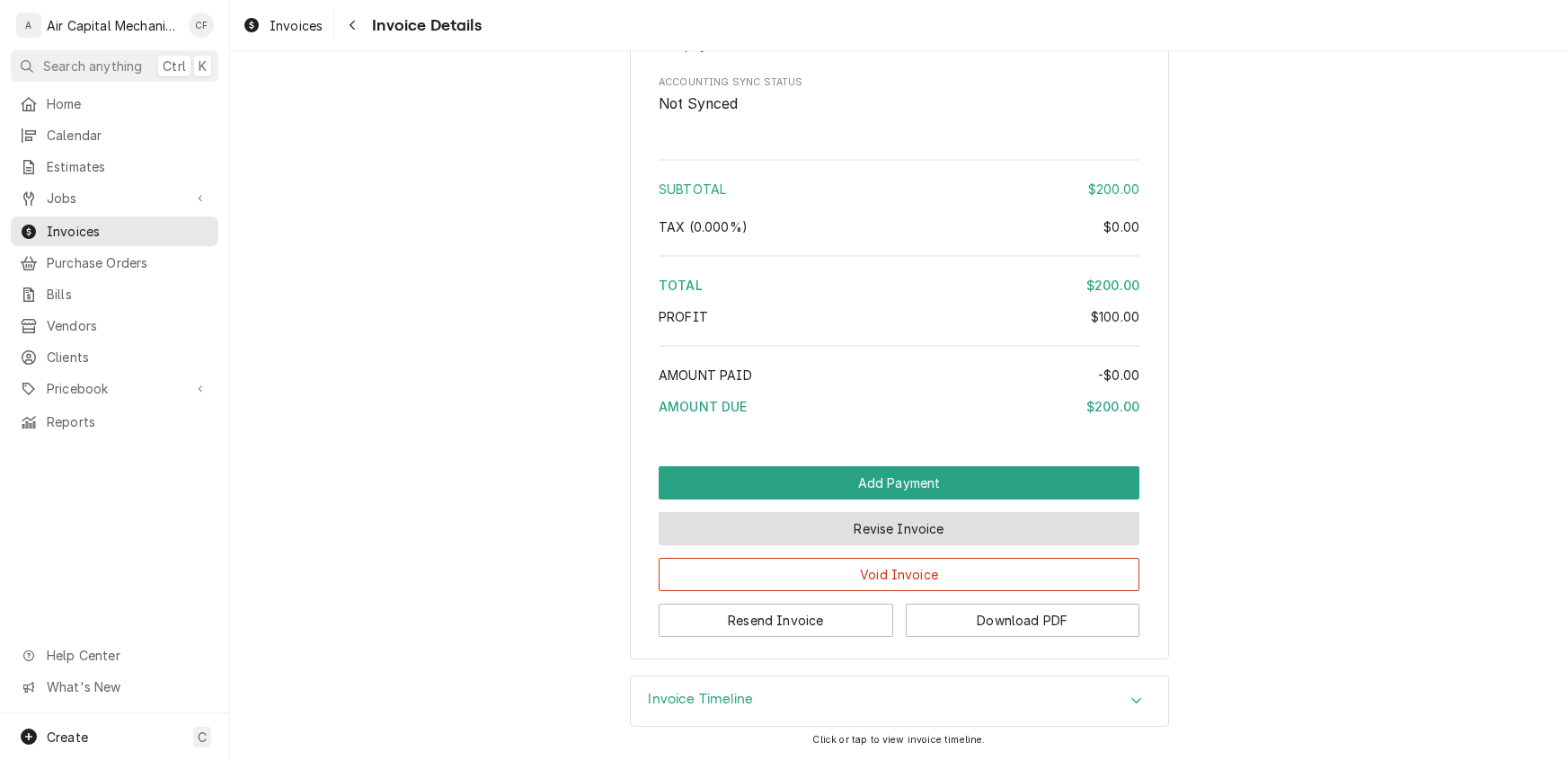
scroll to position [1674, 0]
